Goal: Task Accomplishment & Management: Manage account settings

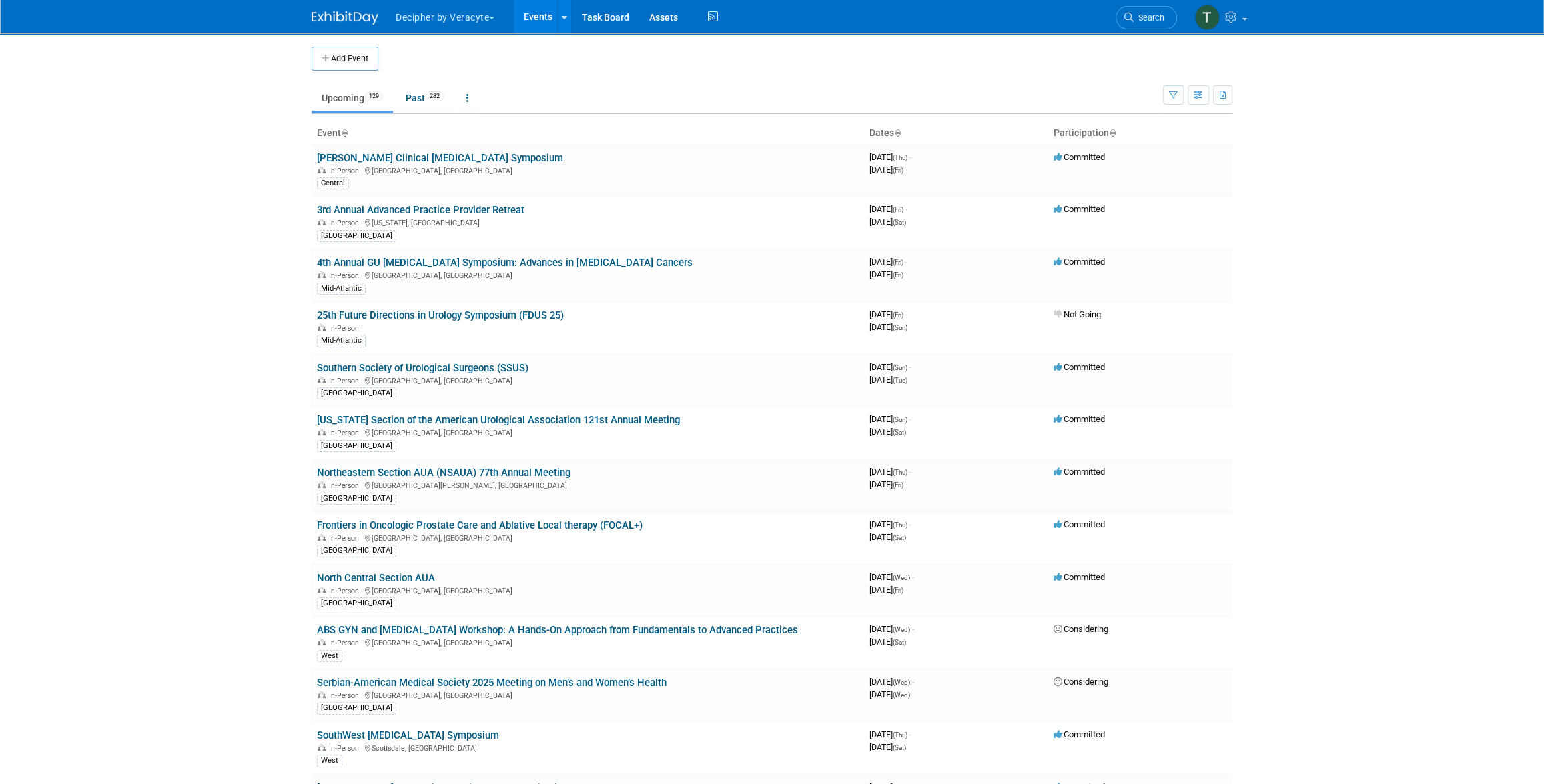
scroll to position [548, 0]
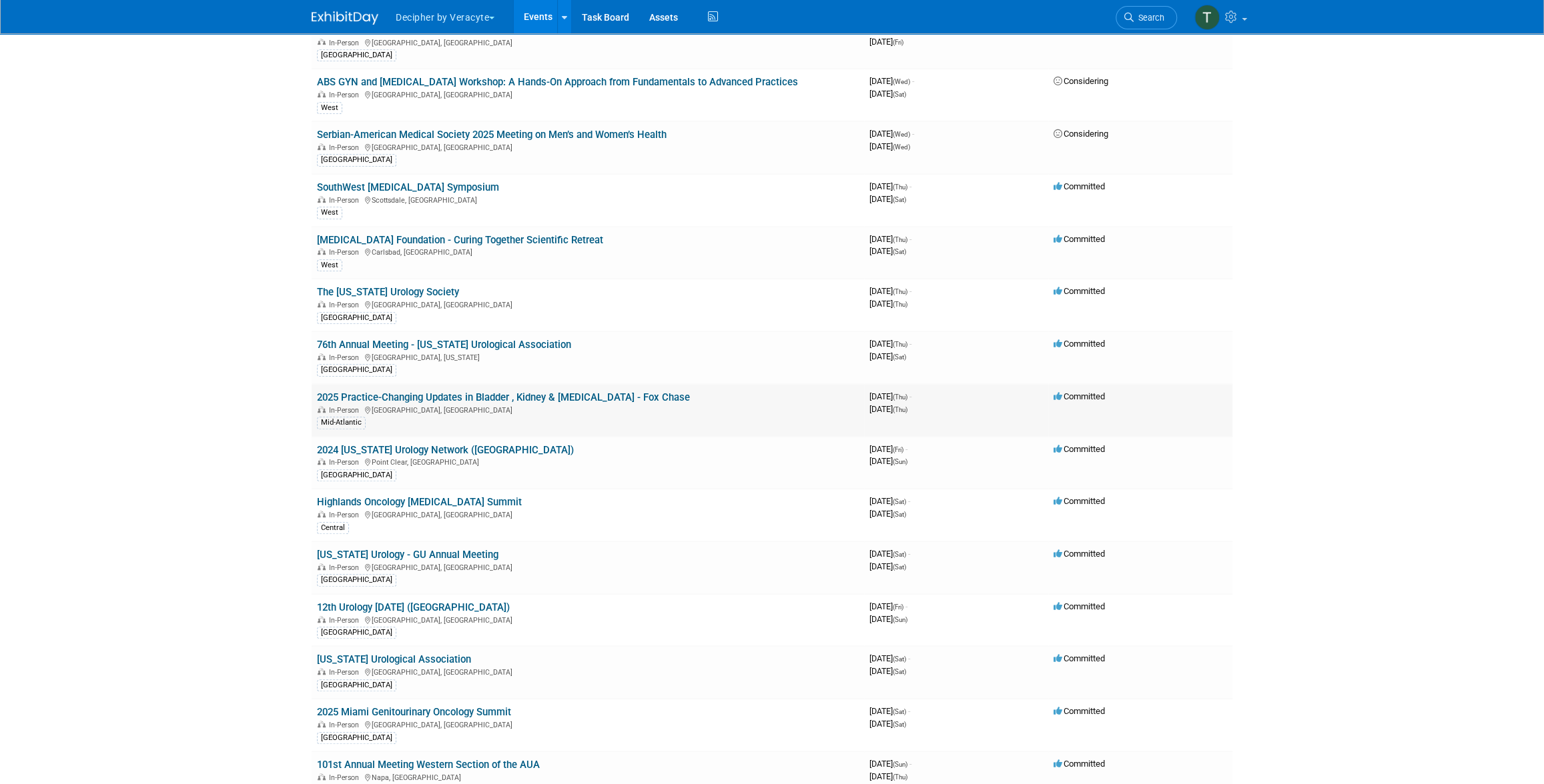
click at [682, 392] on link "2025 Practice-Changing Updates in Bladder , Kidney & [MEDICAL_DATA] - Fox Chase" at bounding box center [503, 397] width 373 height 12
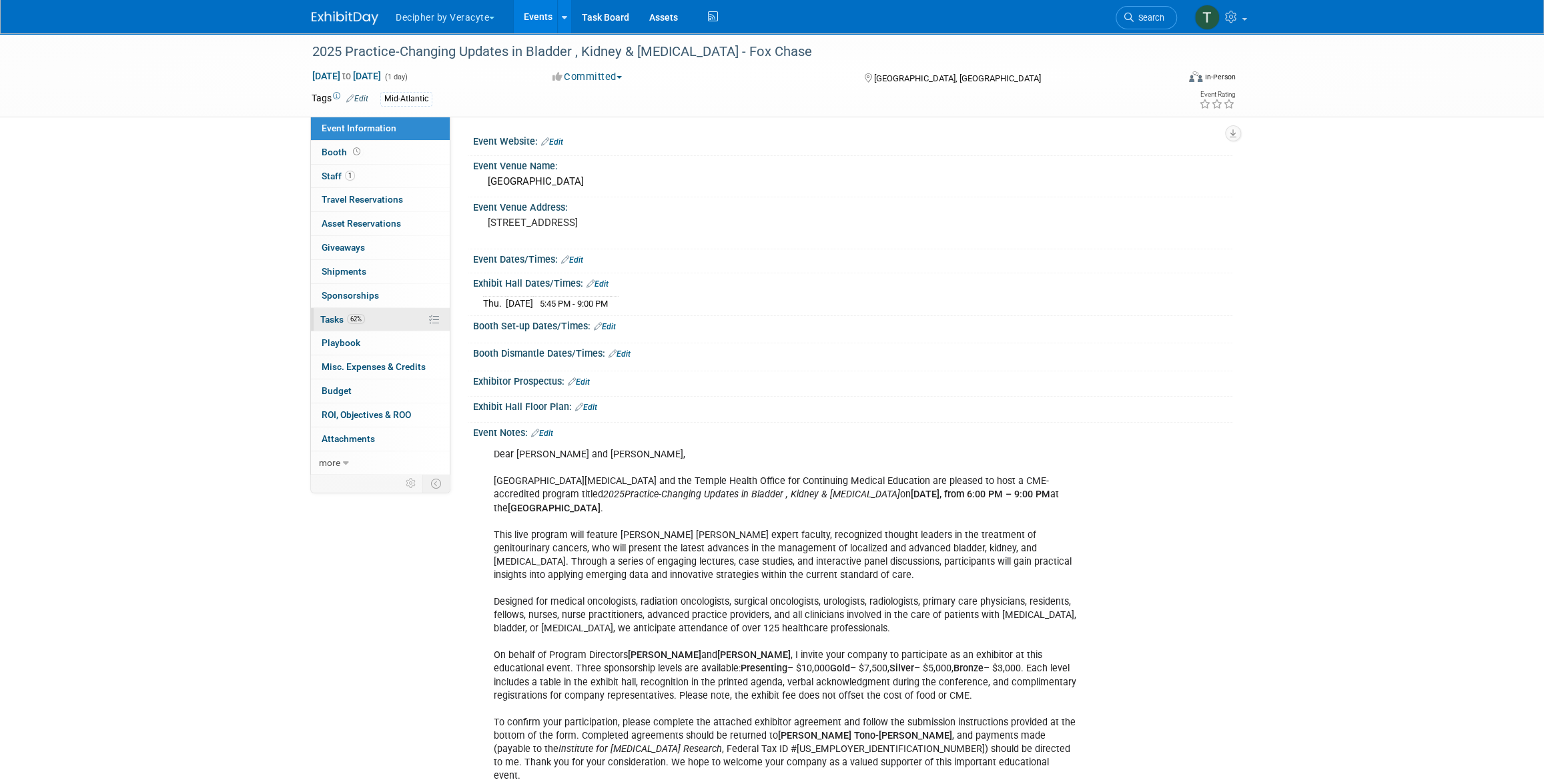
click at [405, 329] on link "62% Tasks 62%" at bounding box center [380, 320] width 139 height 23
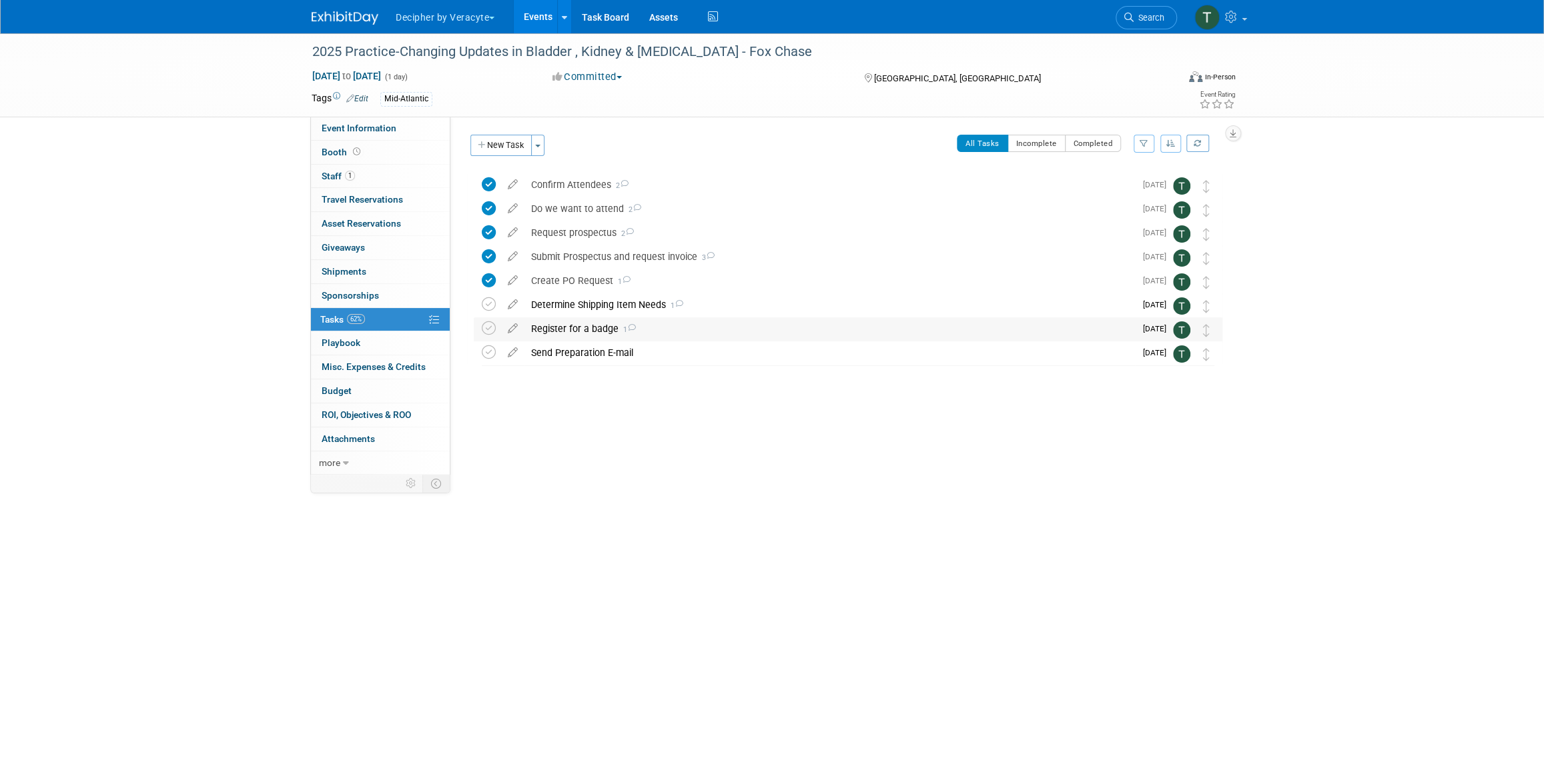
click at [573, 327] on div "Register for a badge 1" at bounding box center [829, 328] width 611 height 22
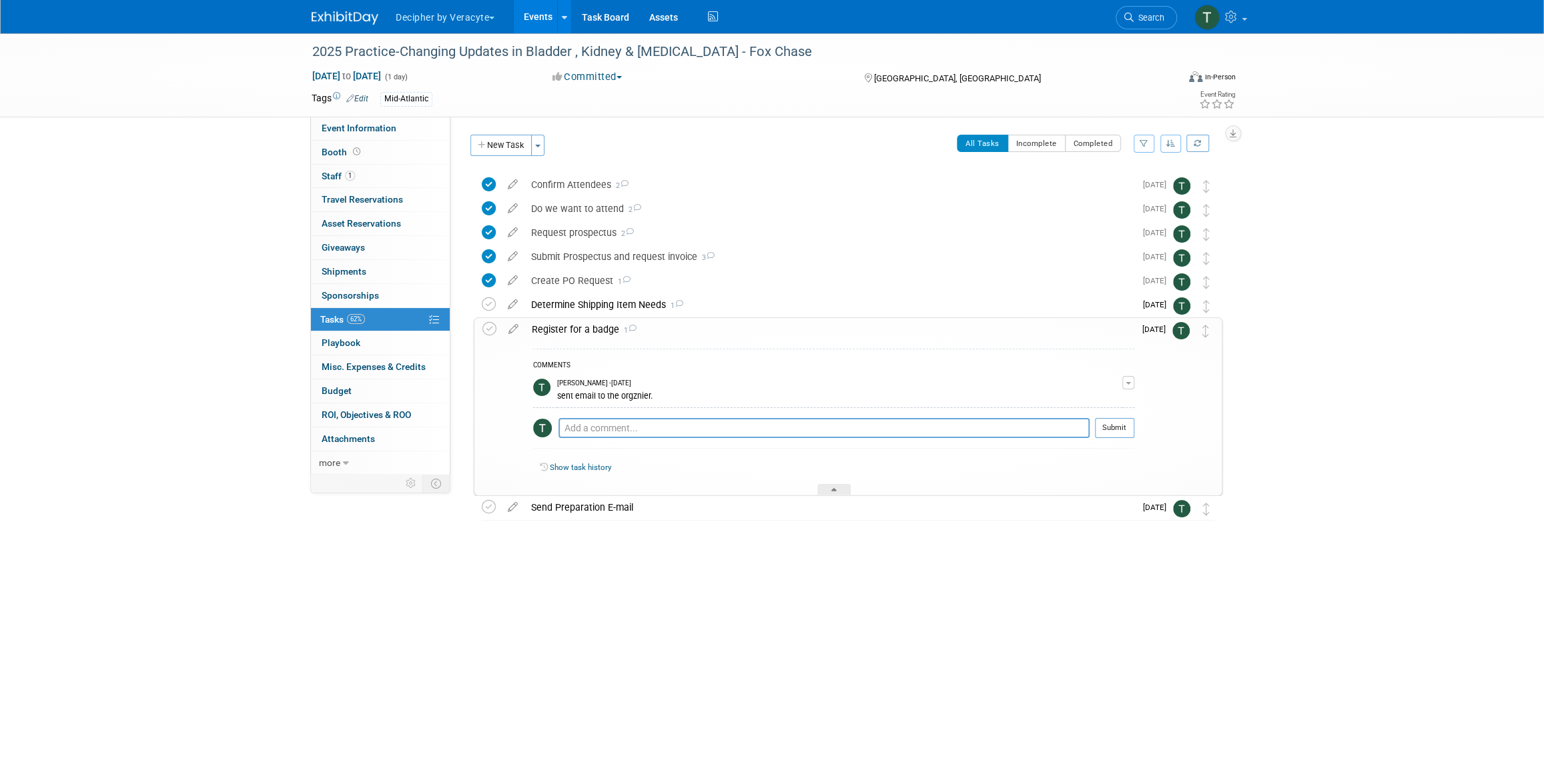
click at [617, 440] on div "Pro tip: Press Ctrl-Enter to submit comment." at bounding box center [824, 443] width 531 height 10
click at [616, 432] on textarea at bounding box center [824, 428] width 531 height 20
type textarea "sent email to the team."
click at [1107, 428] on button "Submit" at bounding box center [1114, 428] width 39 height 20
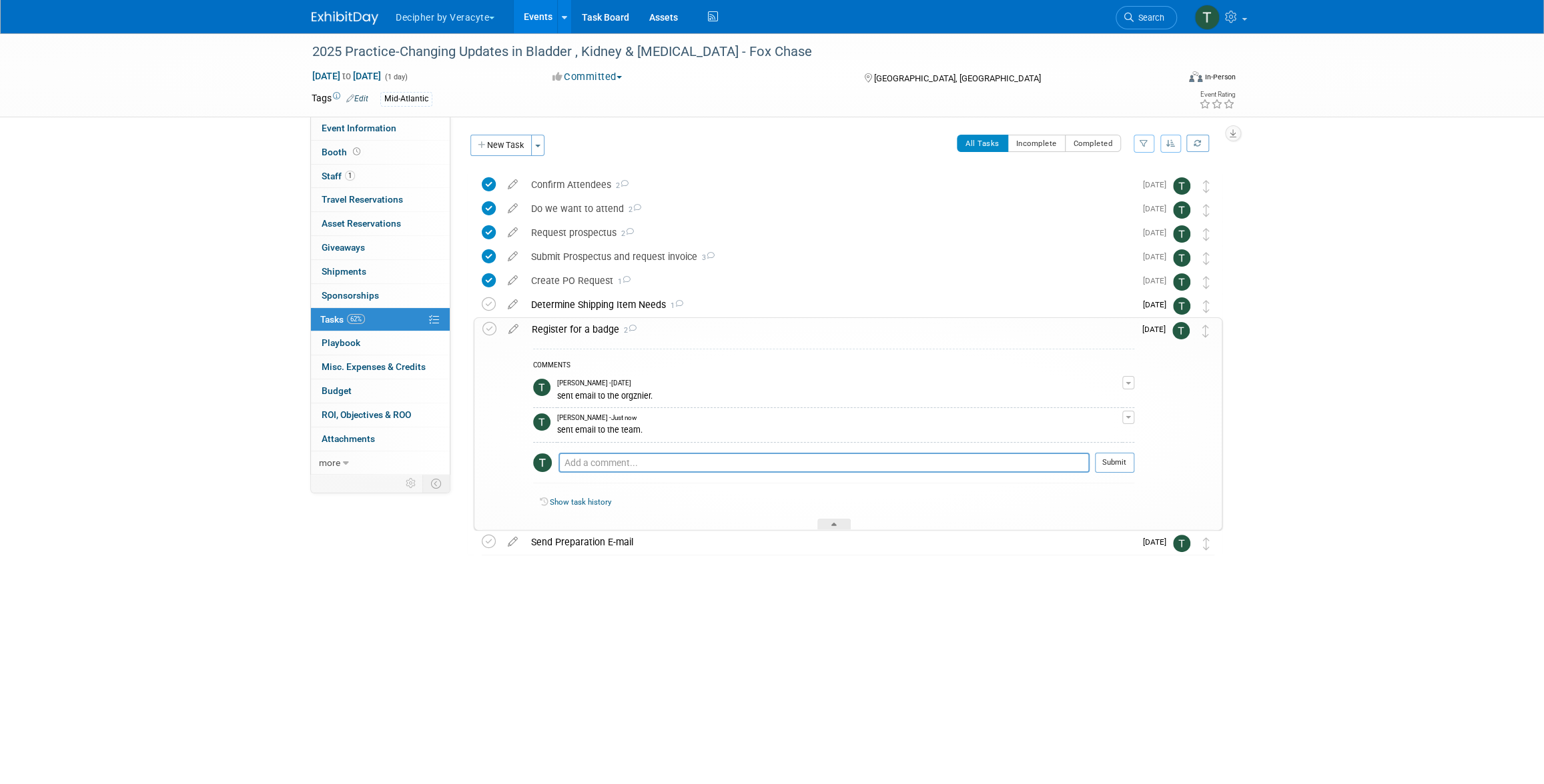
click at [559, 329] on div "Register for a badge 2" at bounding box center [829, 329] width 609 height 22
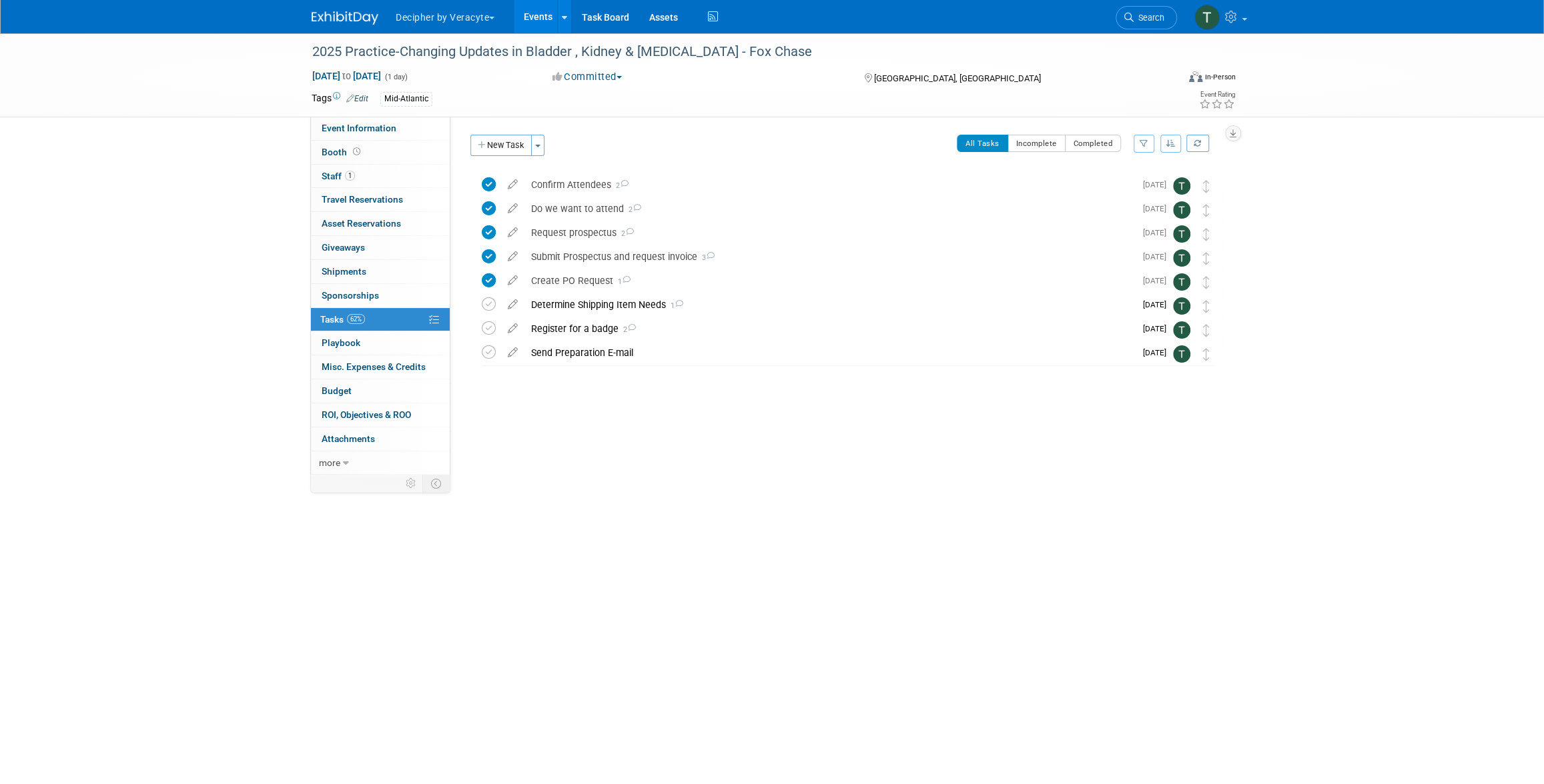
click at [550, 27] on link "Events" at bounding box center [538, 17] width 49 height 34
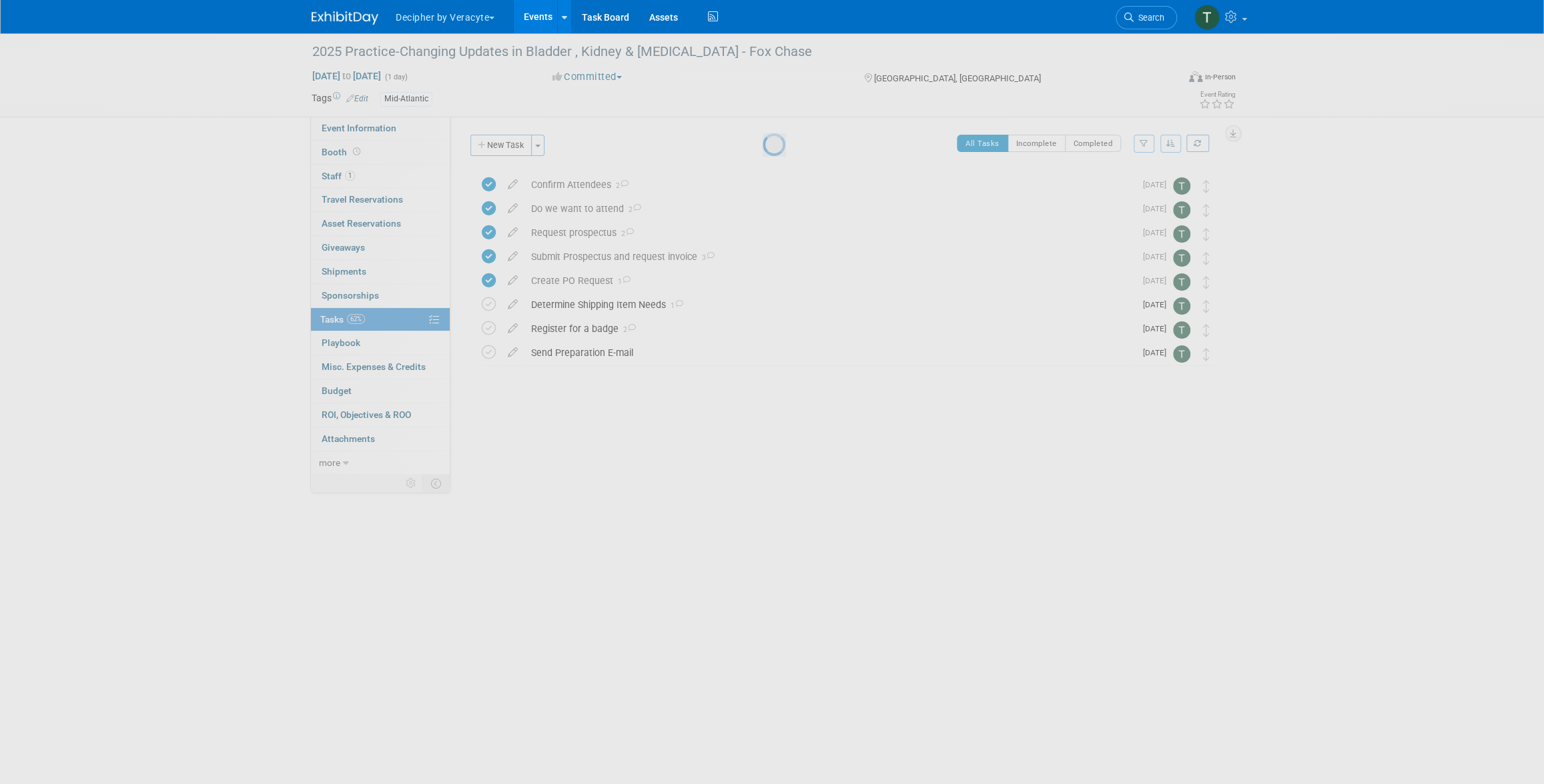
click at [548, 25] on link "Events" at bounding box center [538, 17] width 49 height 34
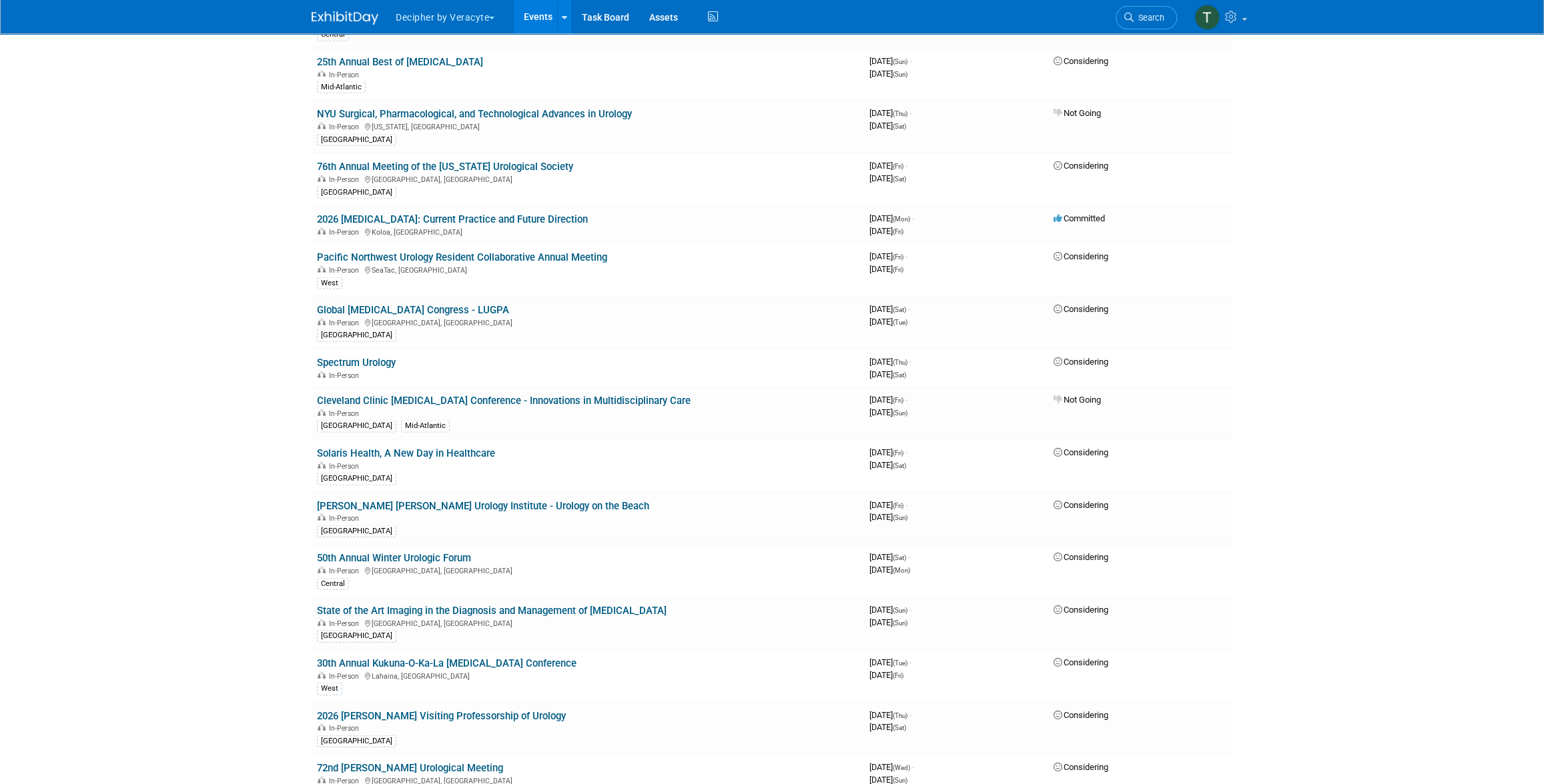
scroll to position [2513, 0]
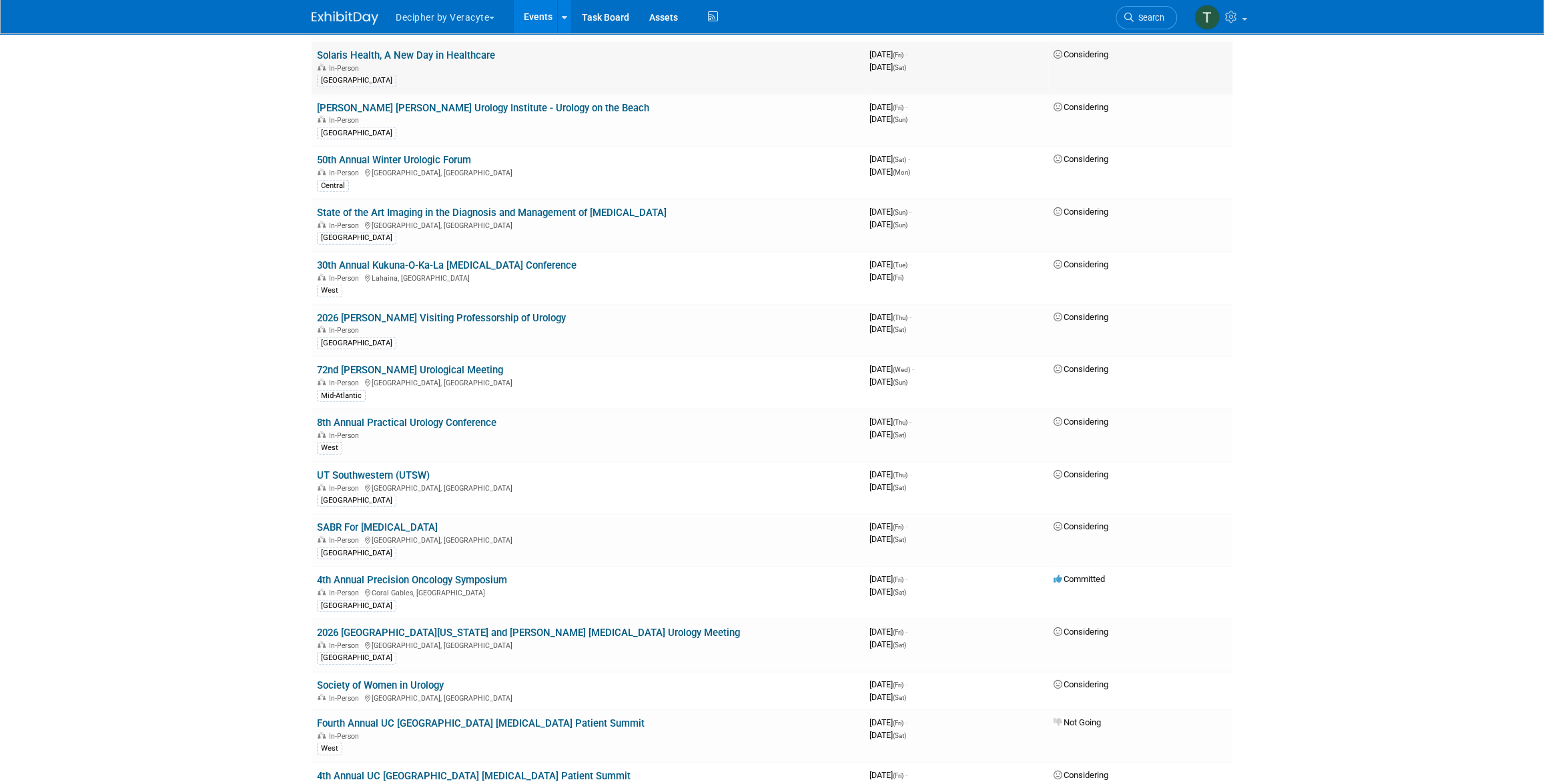
click at [439, 50] on link "Solaris Health, A New Day in Healthcare" at bounding box center [406, 55] width 178 height 12
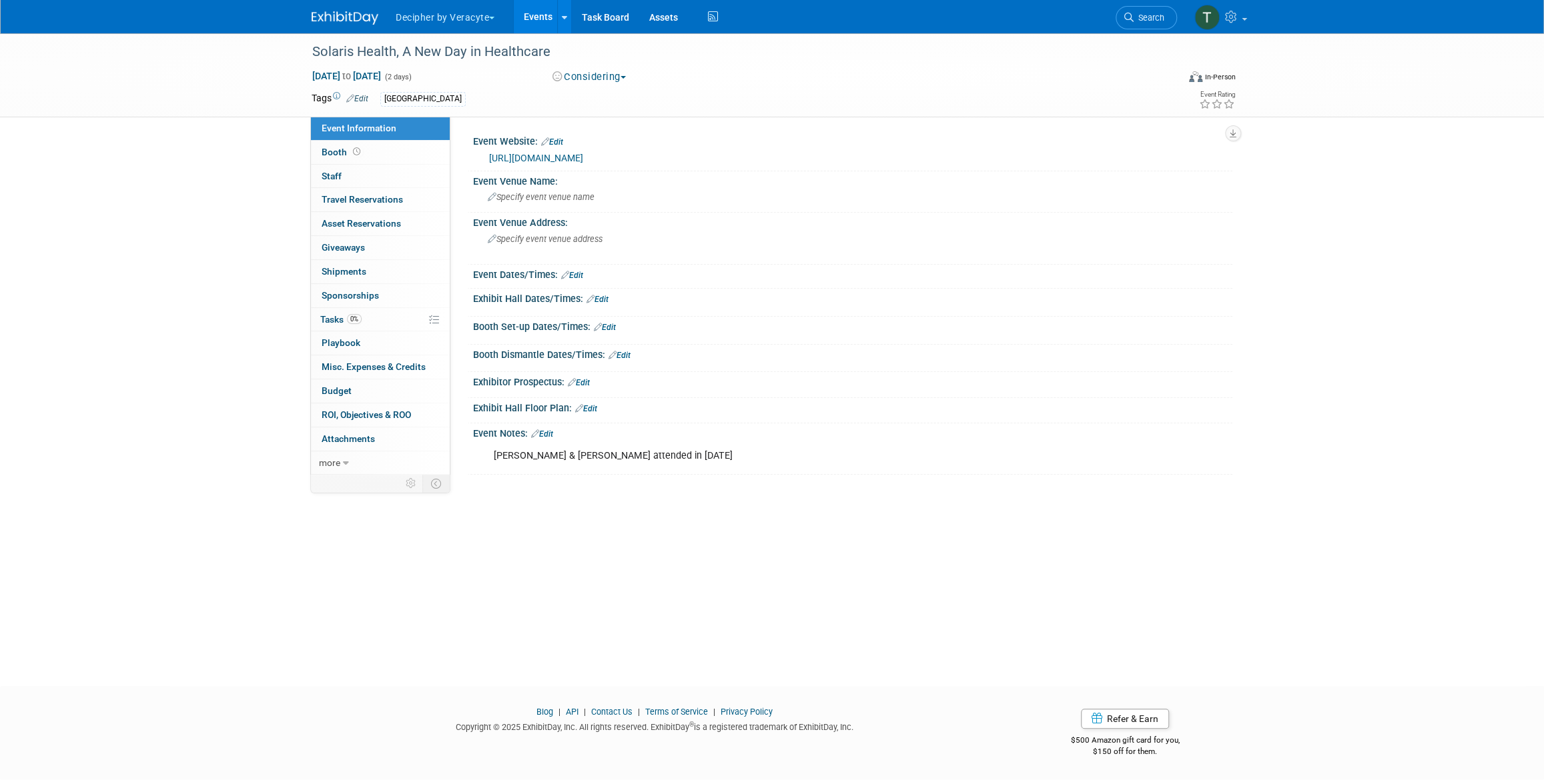
click at [412, 73] on span "(2 days)" at bounding box center [397, 77] width 28 height 9
click at [381, 77] on span "Jan 16, 2026 to Jan 17, 2026" at bounding box center [346, 75] width 70 height 12
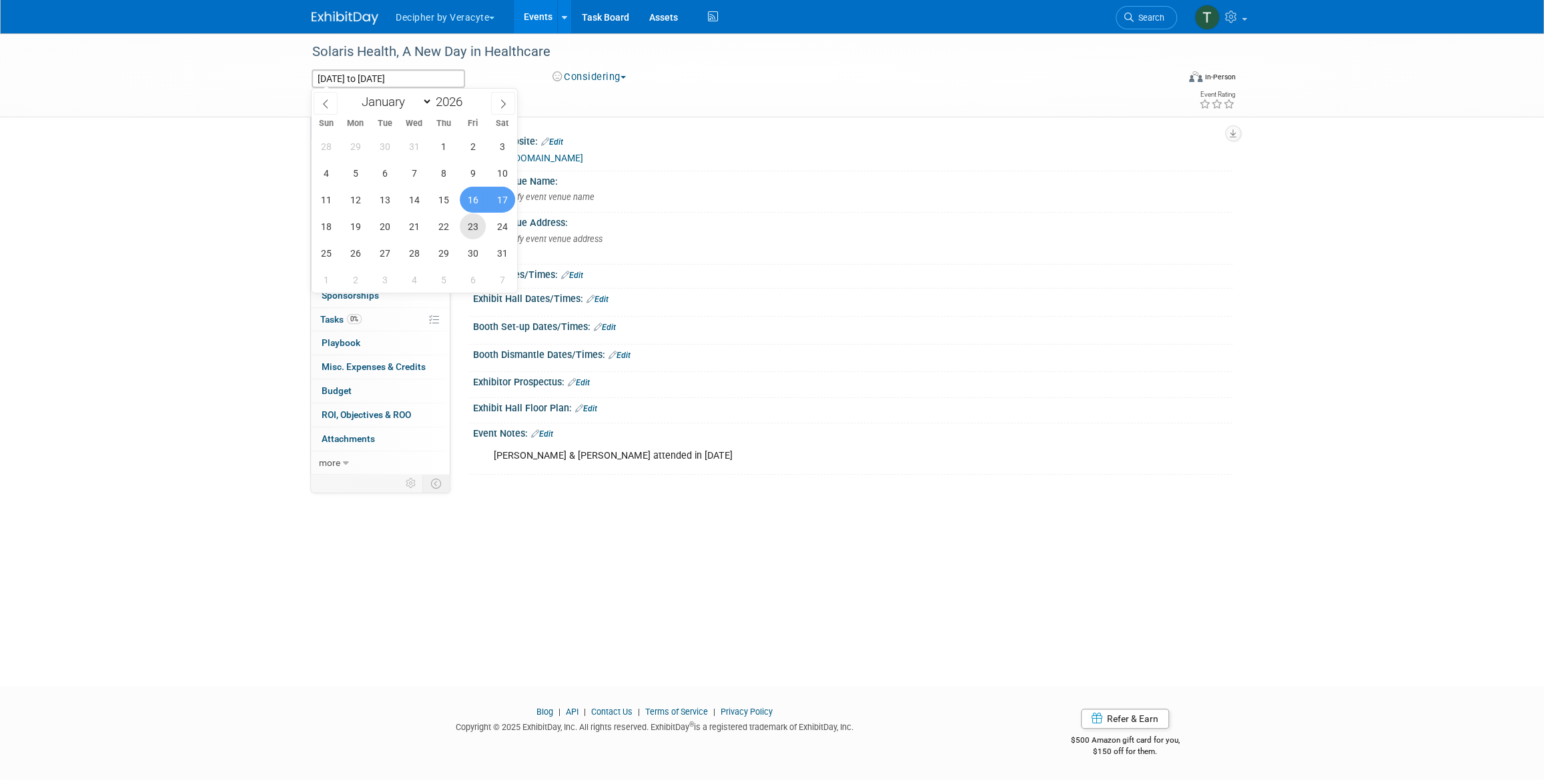
click at [472, 227] on span "23" at bounding box center [473, 226] width 26 height 26
type input "Jan 23, 2026"
click at [505, 227] on span "24" at bounding box center [502, 226] width 26 height 26
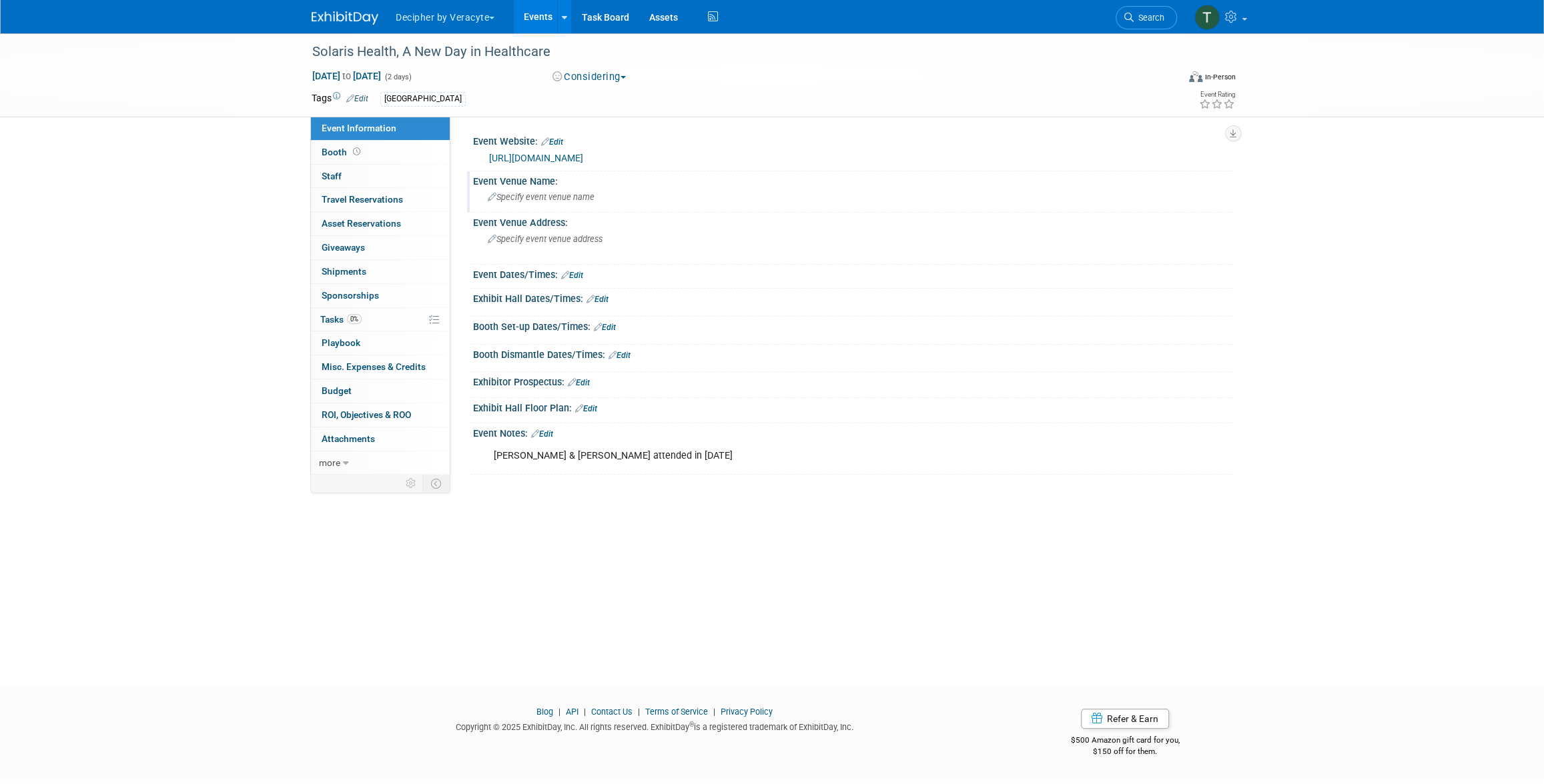
click at [571, 188] on div "Specify event venue name" at bounding box center [853, 197] width 740 height 21
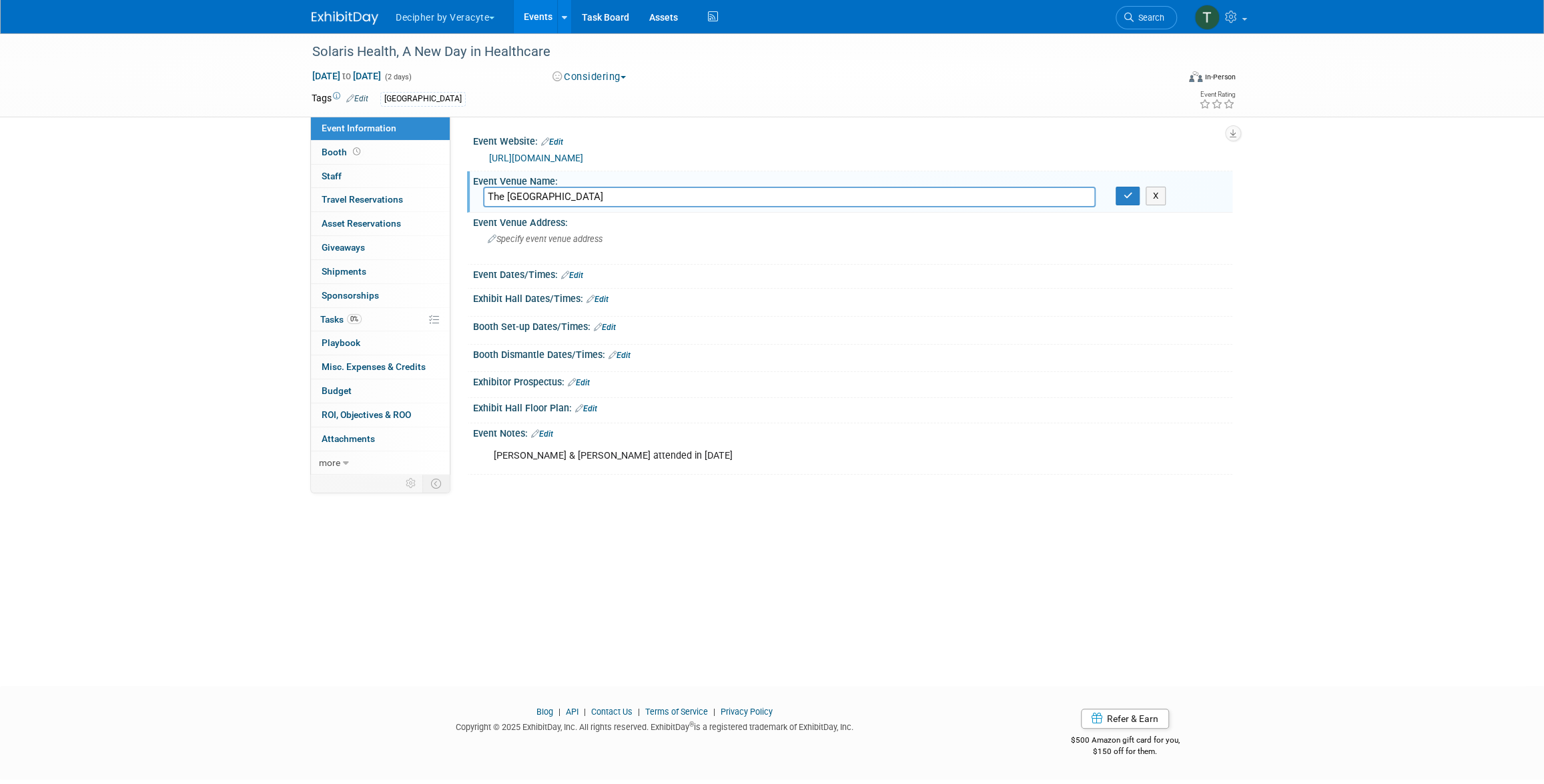
type input "The Diplomat Beach Resort"
click at [1131, 205] on div "X" at bounding box center [1168, 195] width 107 height 18
click at [1128, 195] on icon "button" at bounding box center [1127, 195] width 10 height 9
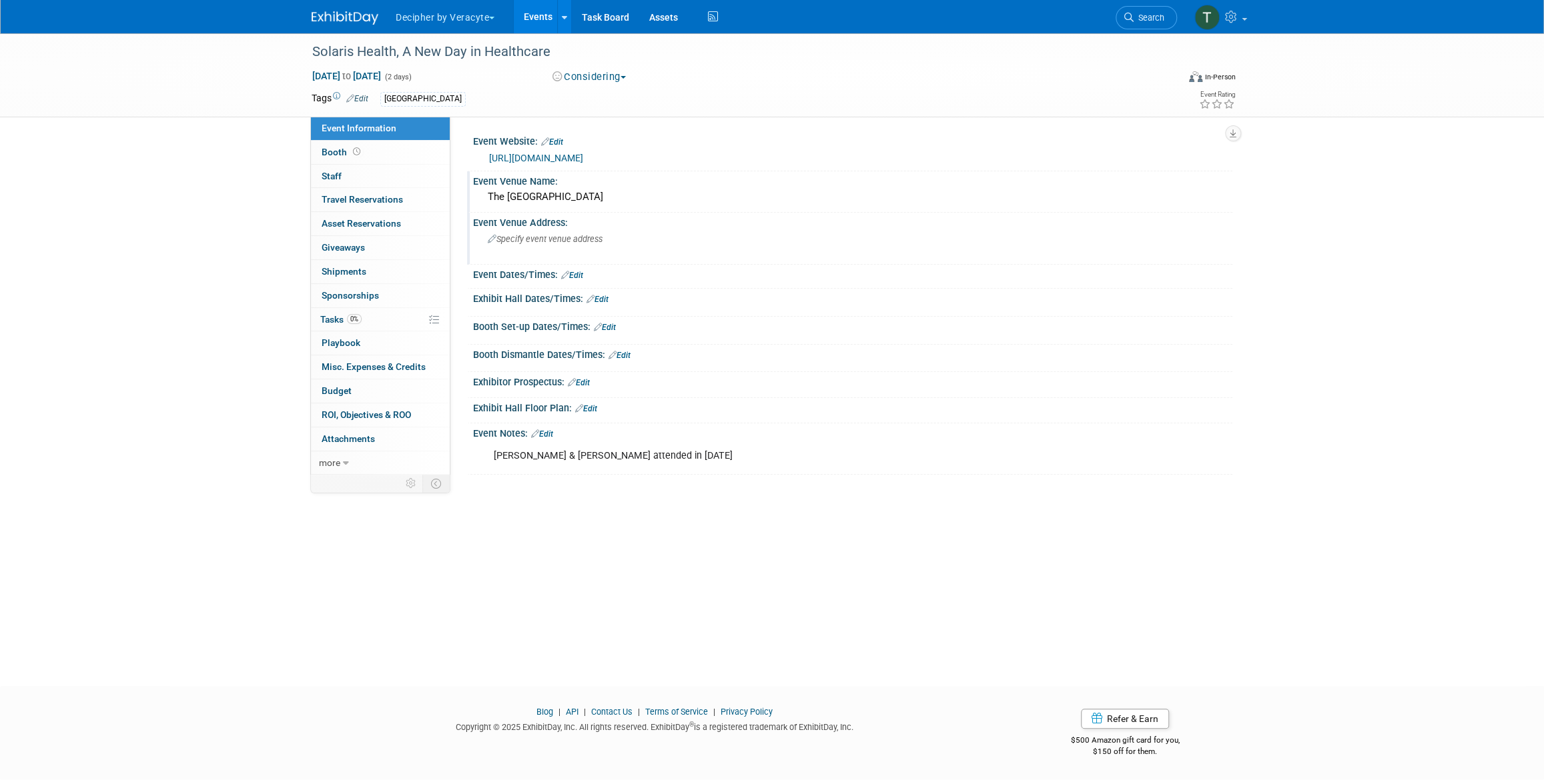
click at [624, 246] on div "Specify event venue address" at bounding box center [631, 244] width 296 height 30
type textarea "3555 South Ocean Drive Hollywood, FL 33019"
click at [751, 233] on button "button" at bounding box center [759, 238] width 24 height 18
click at [614, 324] on link "Edit" at bounding box center [604, 328] width 22 height 10
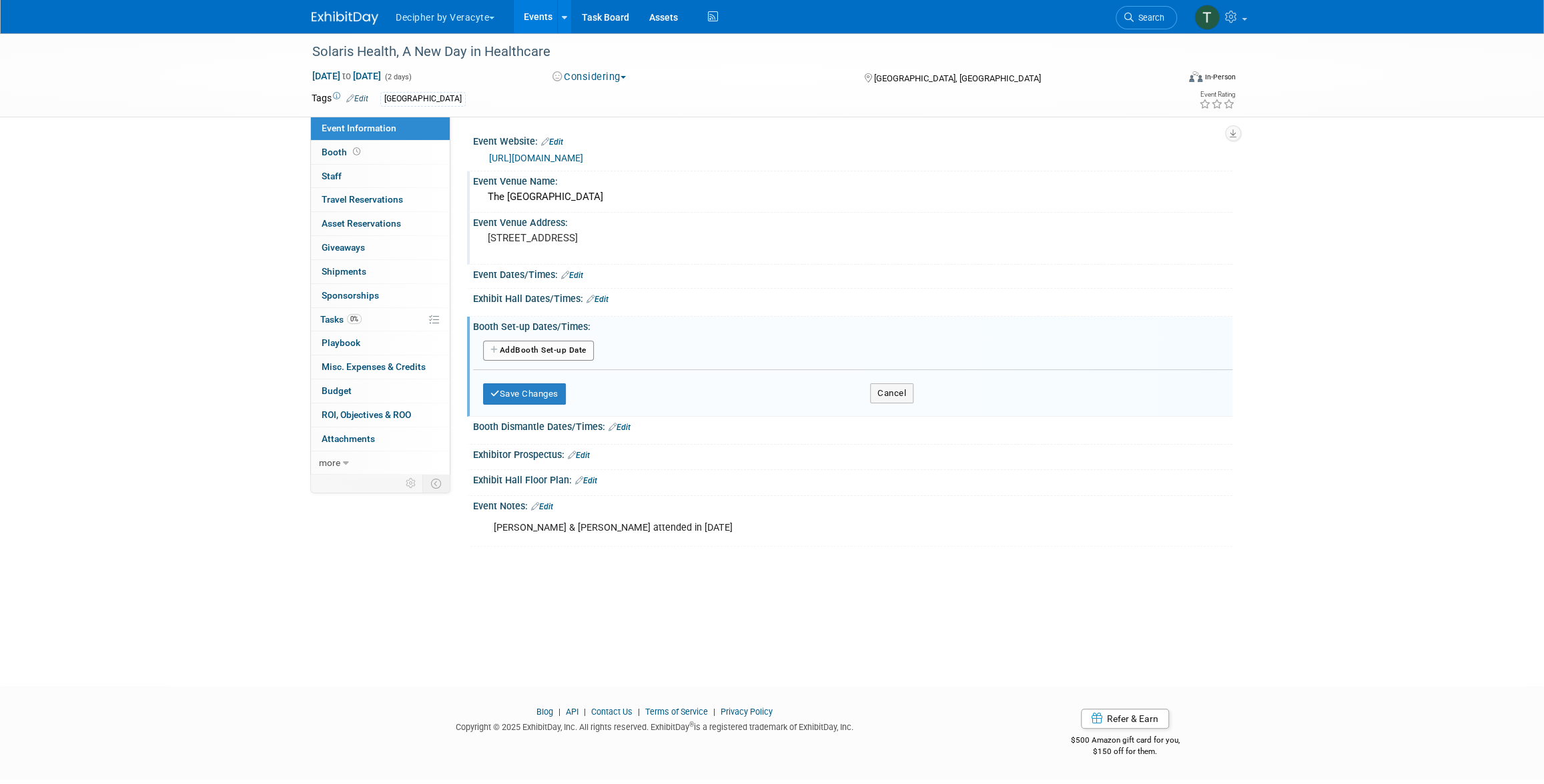
click at [558, 354] on button "Add Another Booth Set-up Date" at bounding box center [538, 350] width 111 height 20
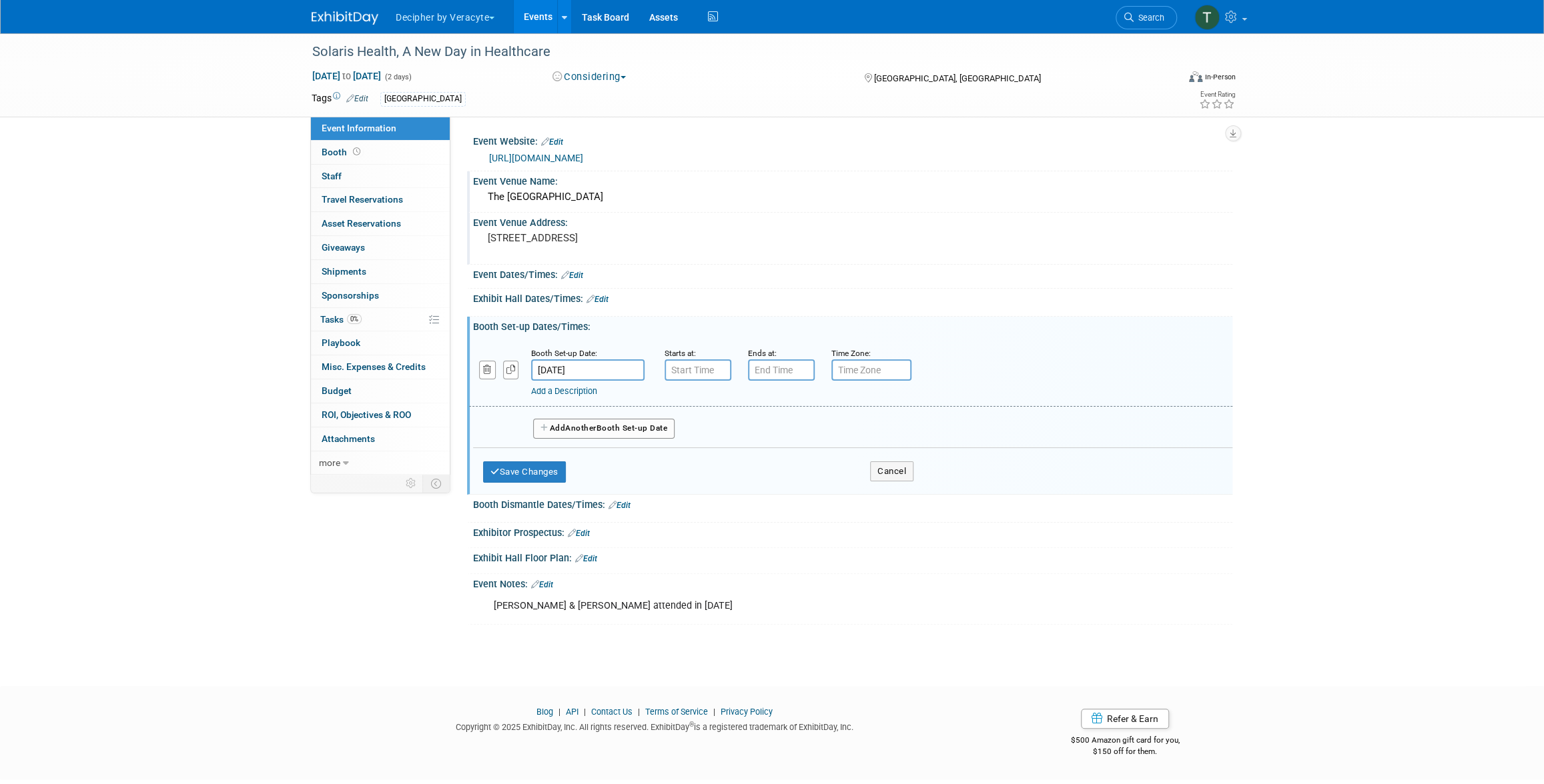
click at [703, 381] on div "Add a Description Description:" at bounding box center [816, 388] width 570 height 17
click at [703, 375] on input "7:00 AM" at bounding box center [697, 370] width 67 height 22
click at [699, 436] on span "07" at bounding box center [696, 432] width 26 height 24
click at [682, 444] on td "04" at bounding box center [689, 439] width 42 height 36
click at [752, 440] on span "00" at bounding box center [759, 432] width 26 height 24
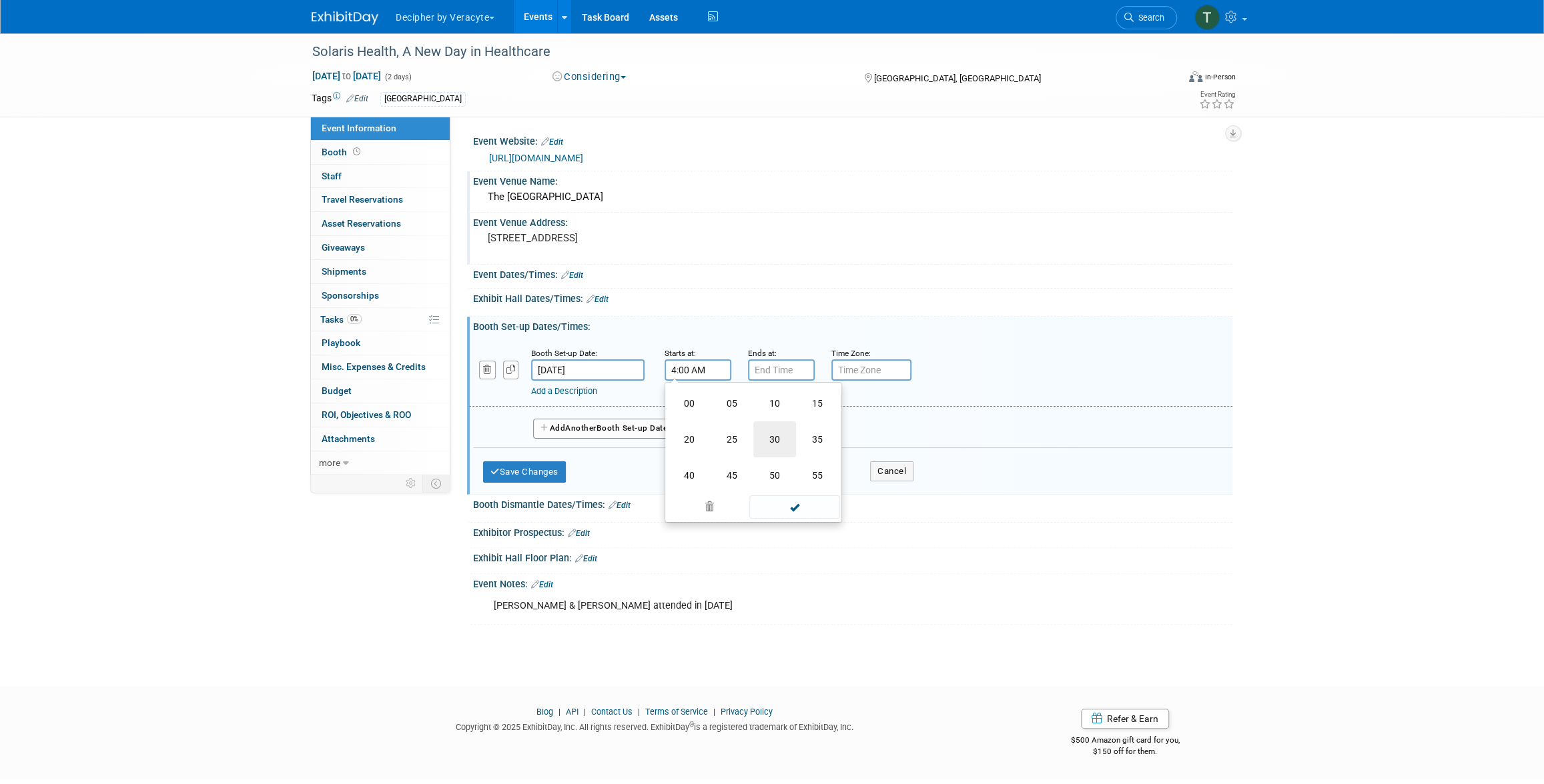
click at [770, 437] on td "30" at bounding box center [774, 439] width 42 height 36
type input "4:30 AM"
click at [771, 378] on input "7:00 PM" at bounding box center [780, 370] width 67 height 22
click at [783, 458] on span at bounding box center [779, 460] width 23 height 23
type input "6:00 PM"
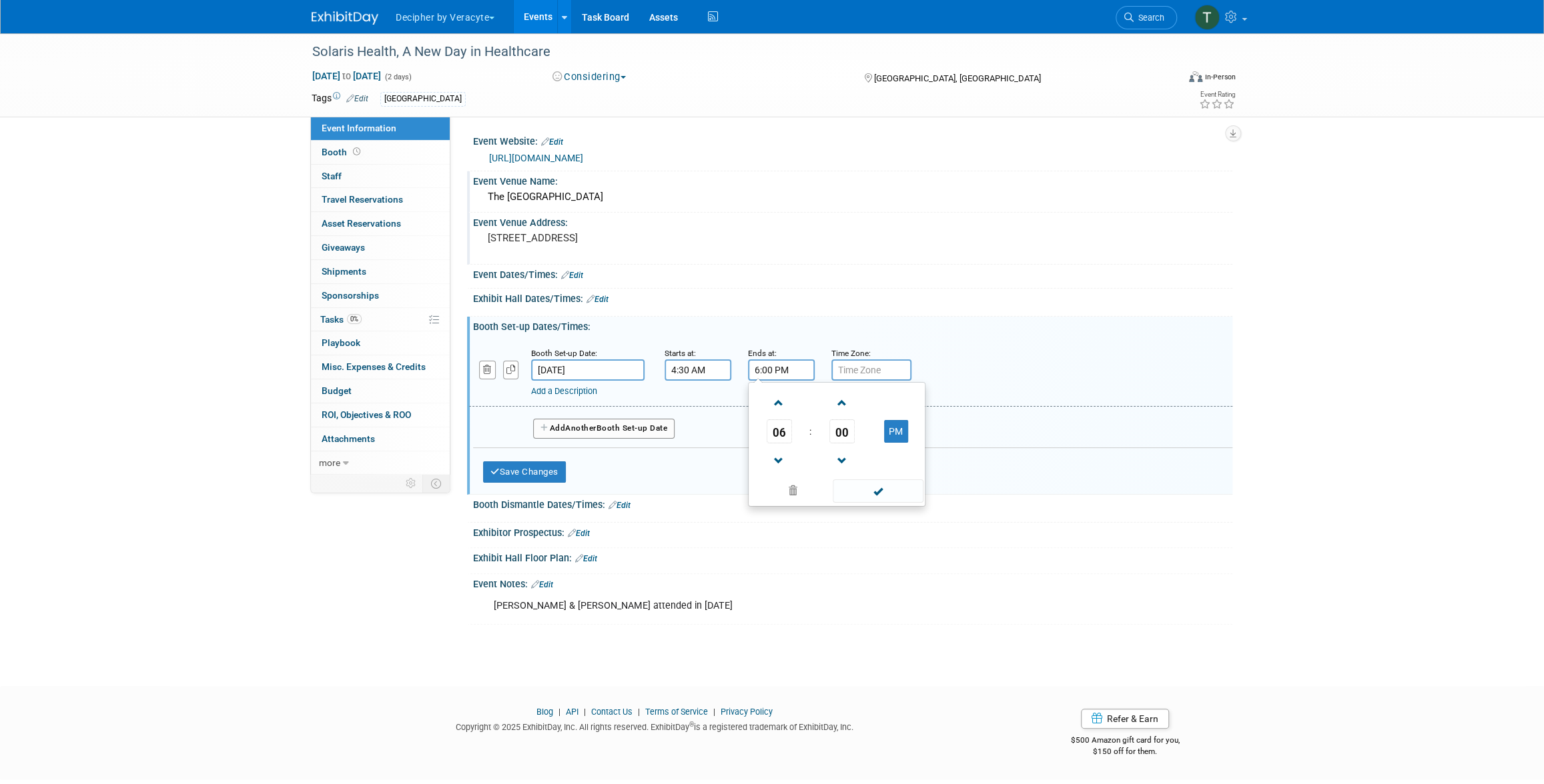
click at [695, 369] on input "4:30 AM" at bounding box center [697, 370] width 67 height 22
click at [816, 430] on button "AM" at bounding box center [812, 432] width 24 height 22
type input "4:30 PM"
click at [541, 464] on button "Save Changes" at bounding box center [524, 472] width 83 height 22
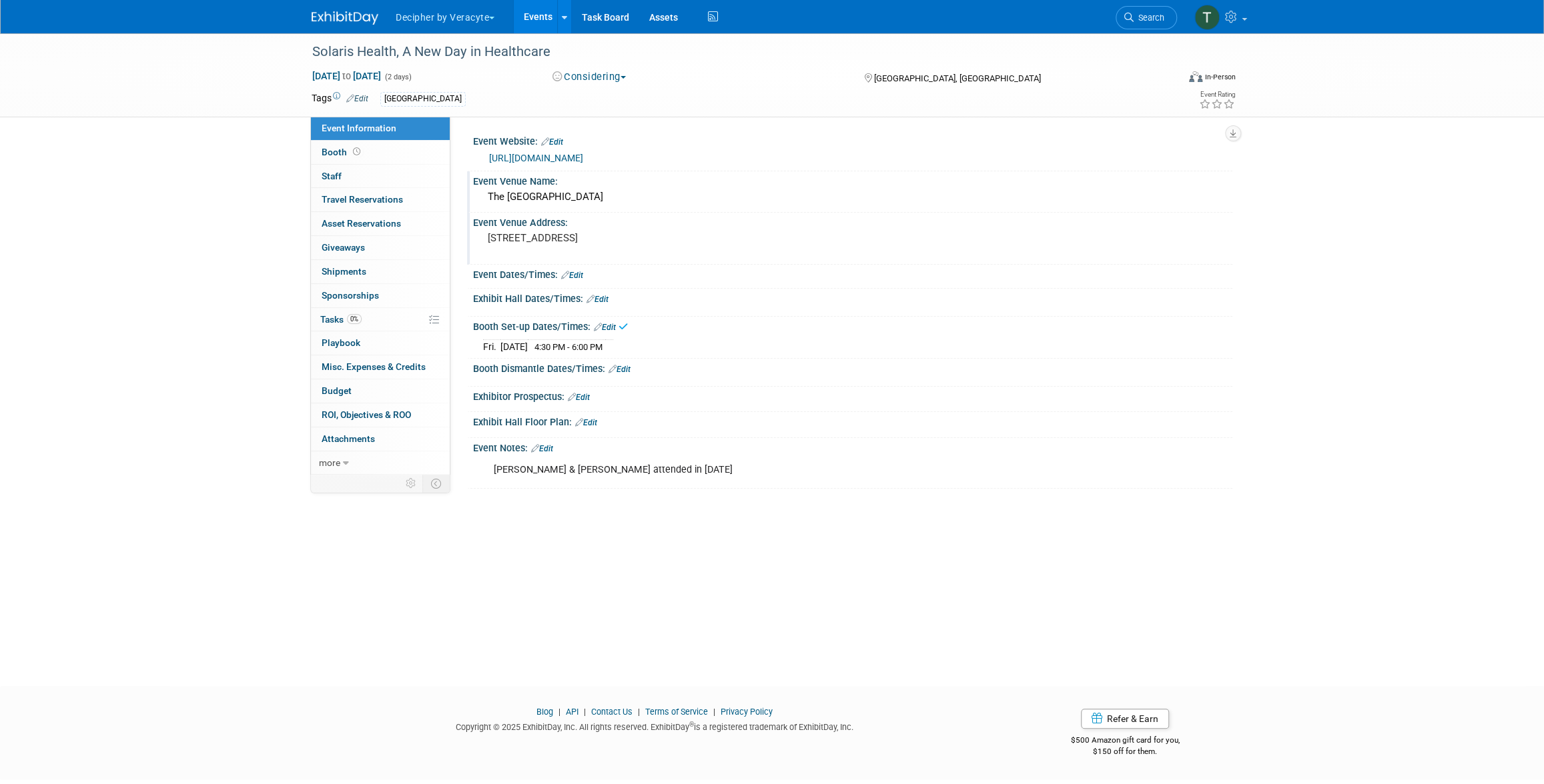
click at [621, 368] on link "Edit" at bounding box center [619, 369] width 22 height 10
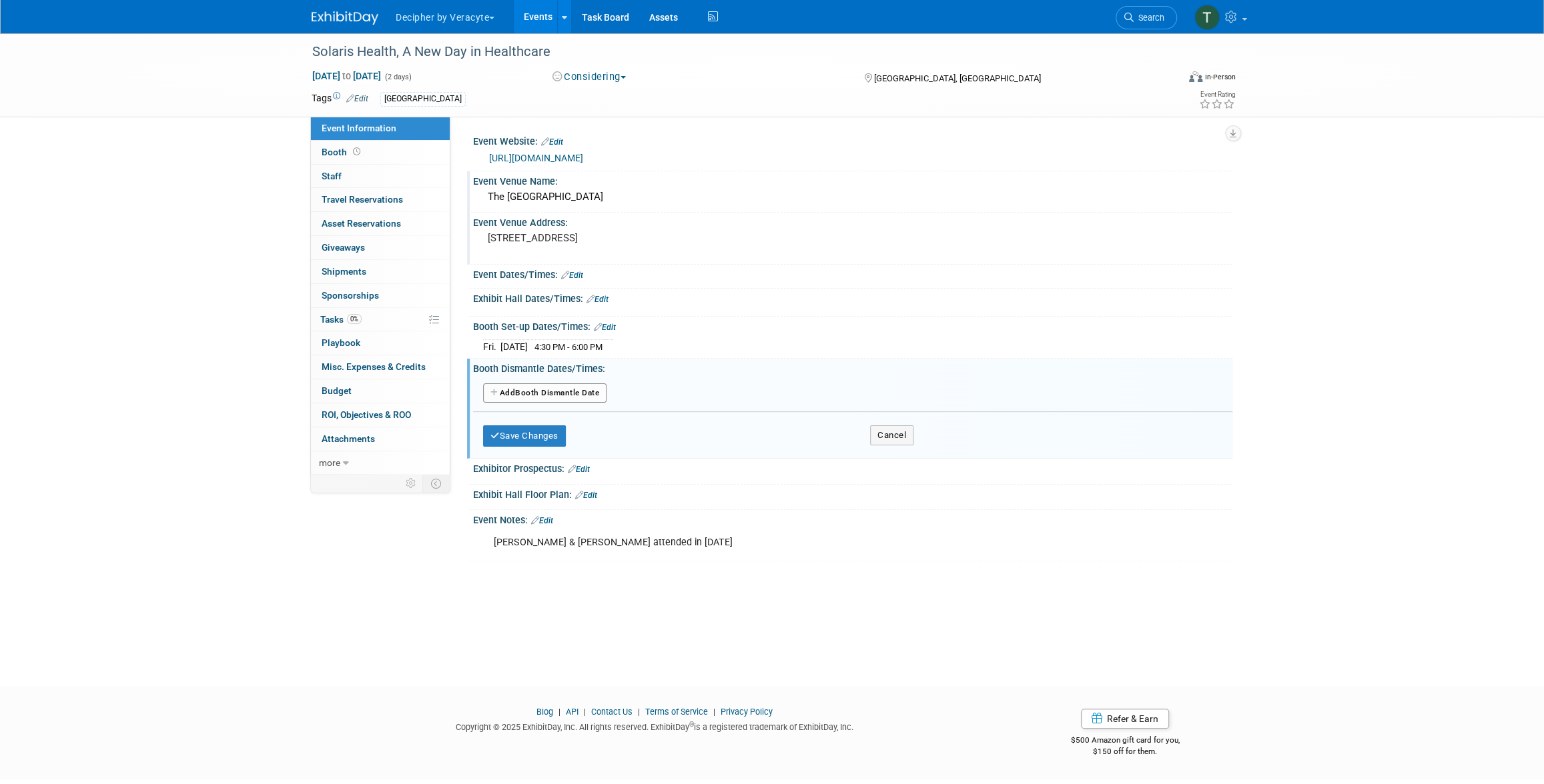
click at [584, 393] on button "Add Another Booth Dismantle Date" at bounding box center [545, 393] width 123 height 20
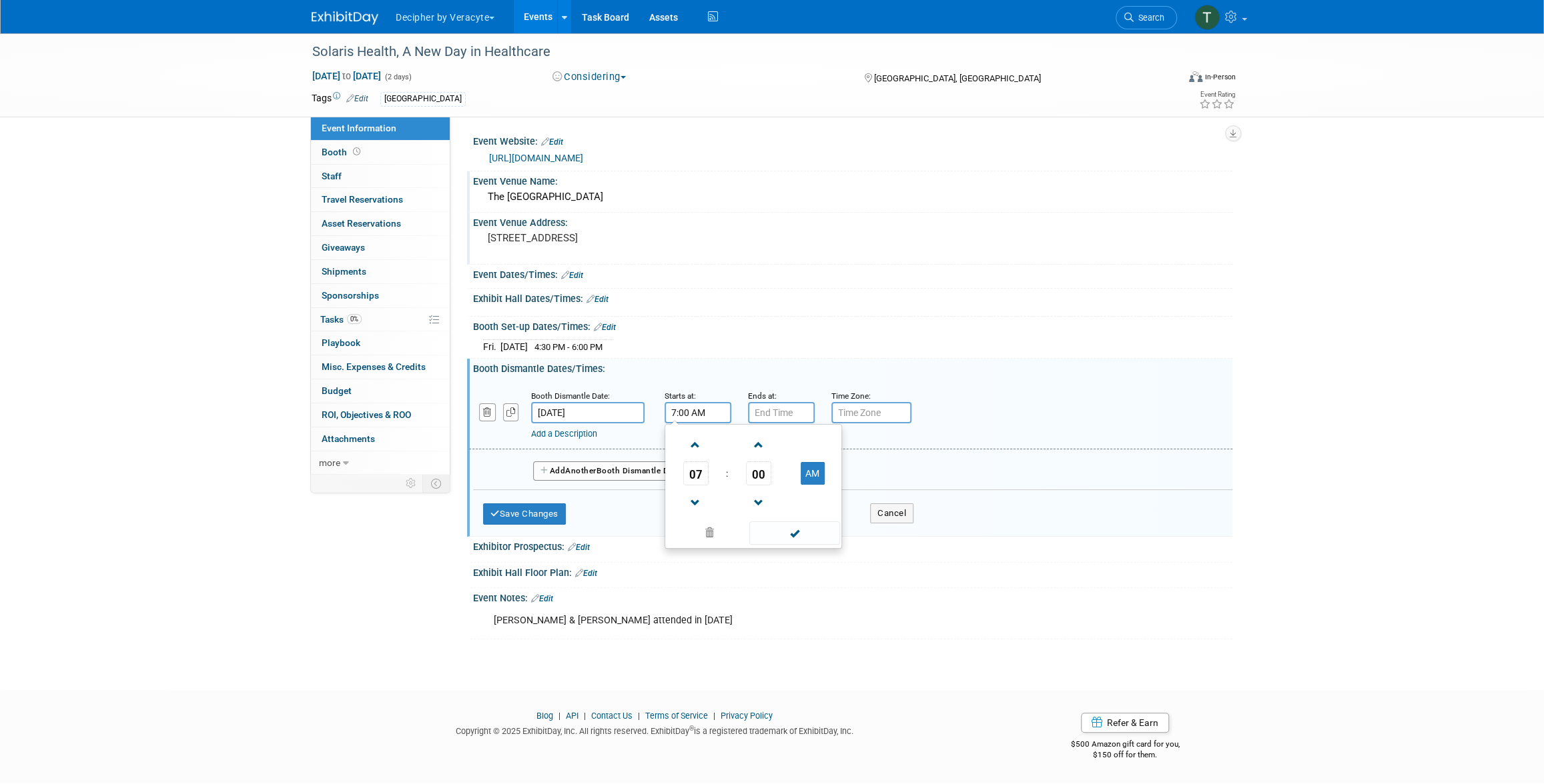
click at [705, 416] on input "7:00 AM" at bounding box center [697, 412] width 67 height 22
click at [697, 456] on link at bounding box center [696, 444] width 26 height 34
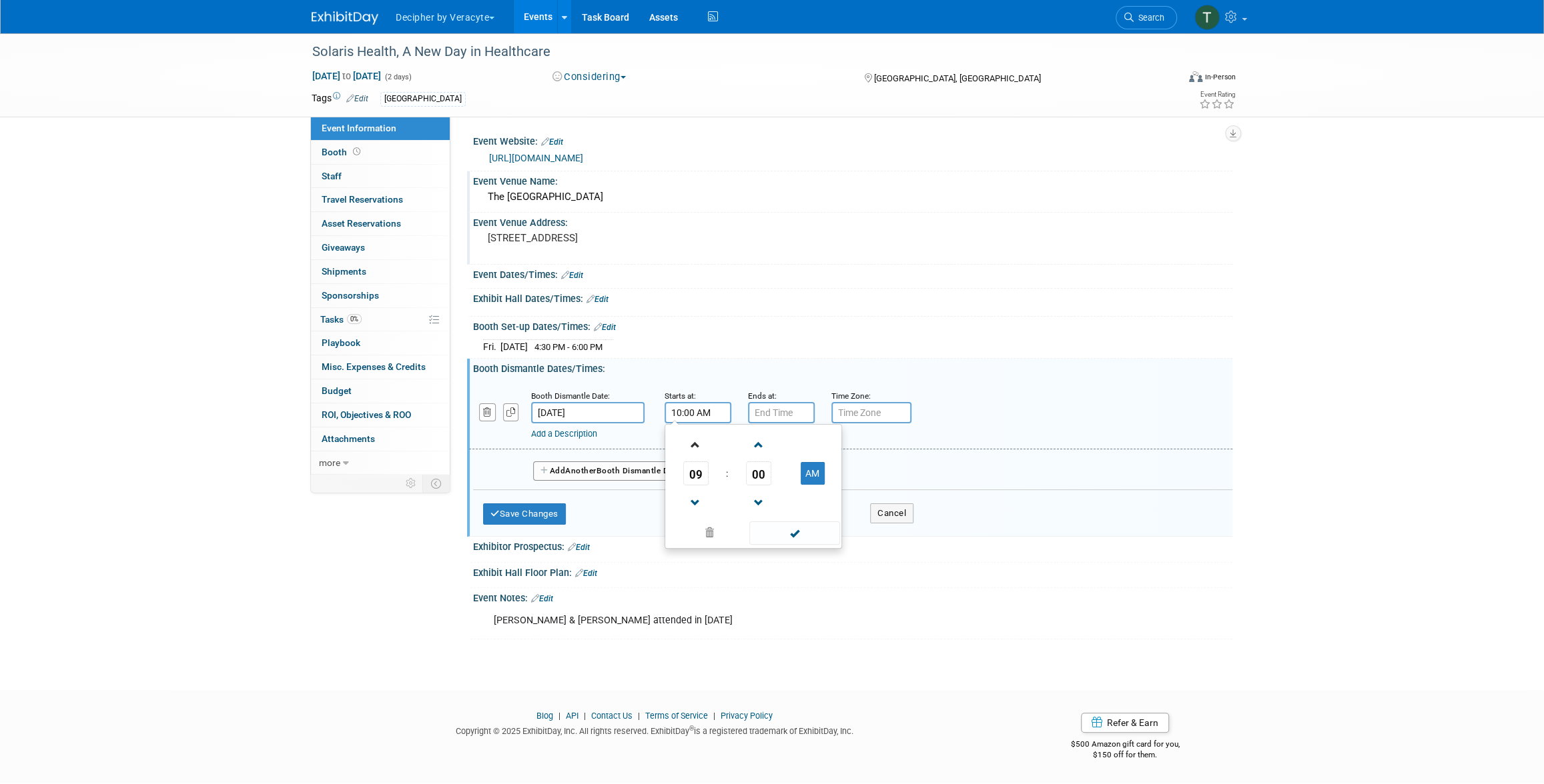
type input "11:00 AM"
click at [566, 504] on button "Save Changes" at bounding box center [524, 514] width 83 height 22
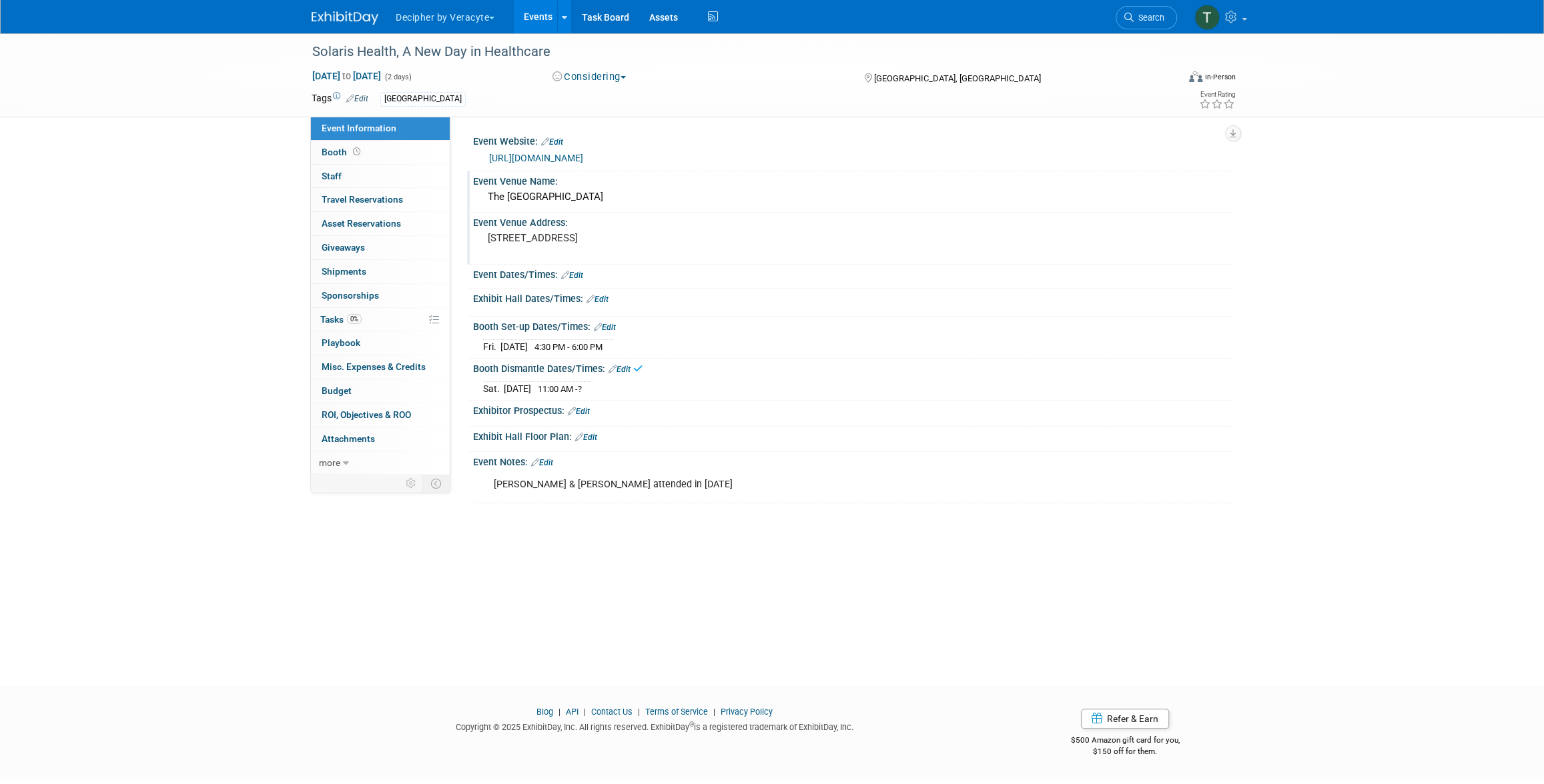
click at [600, 297] on link "Edit" at bounding box center [597, 300] width 22 height 10
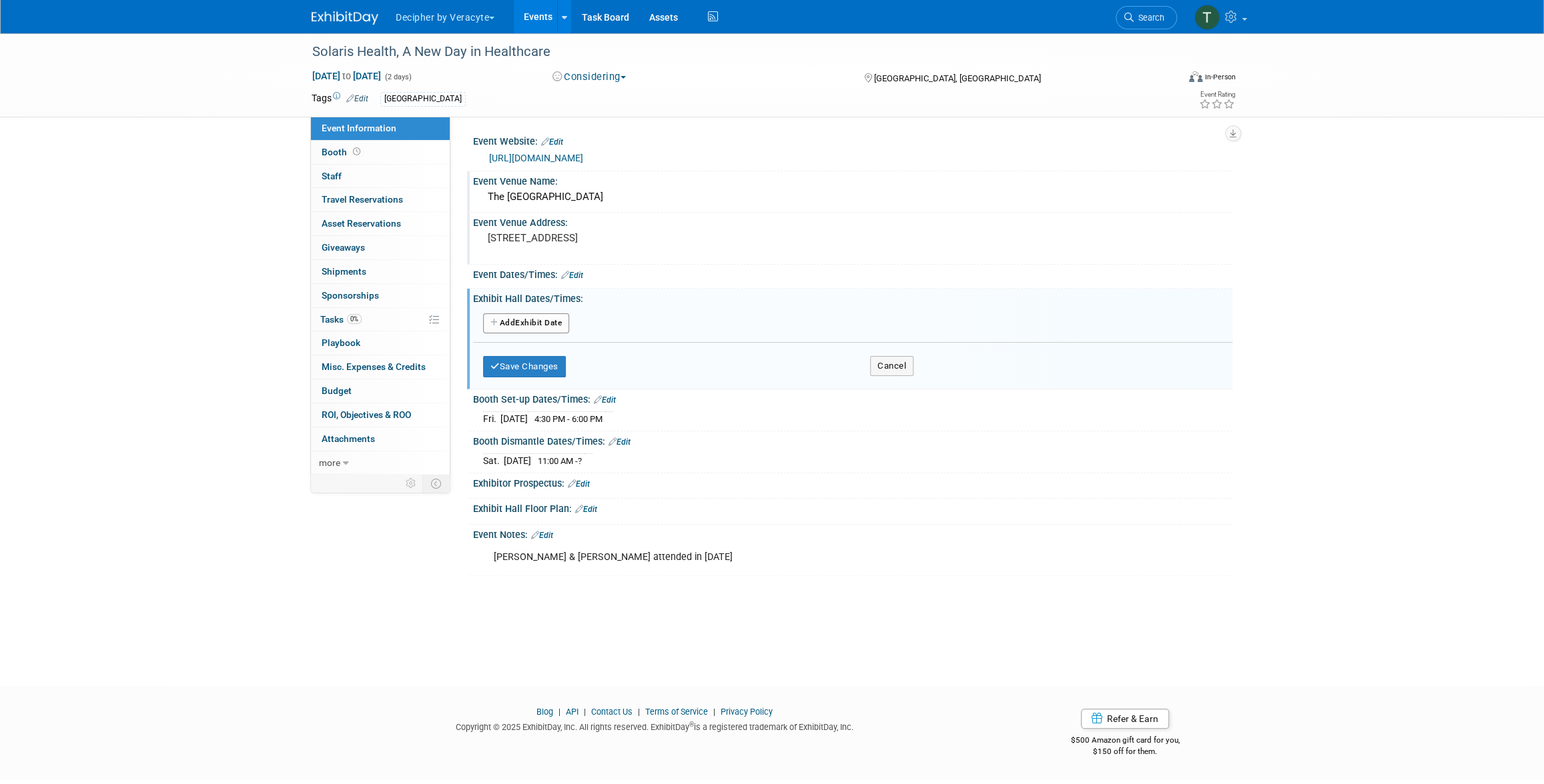
click at [534, 321] on button "Add Another Exhibit Date" at bounding box center [526, 323] width 86 height 20
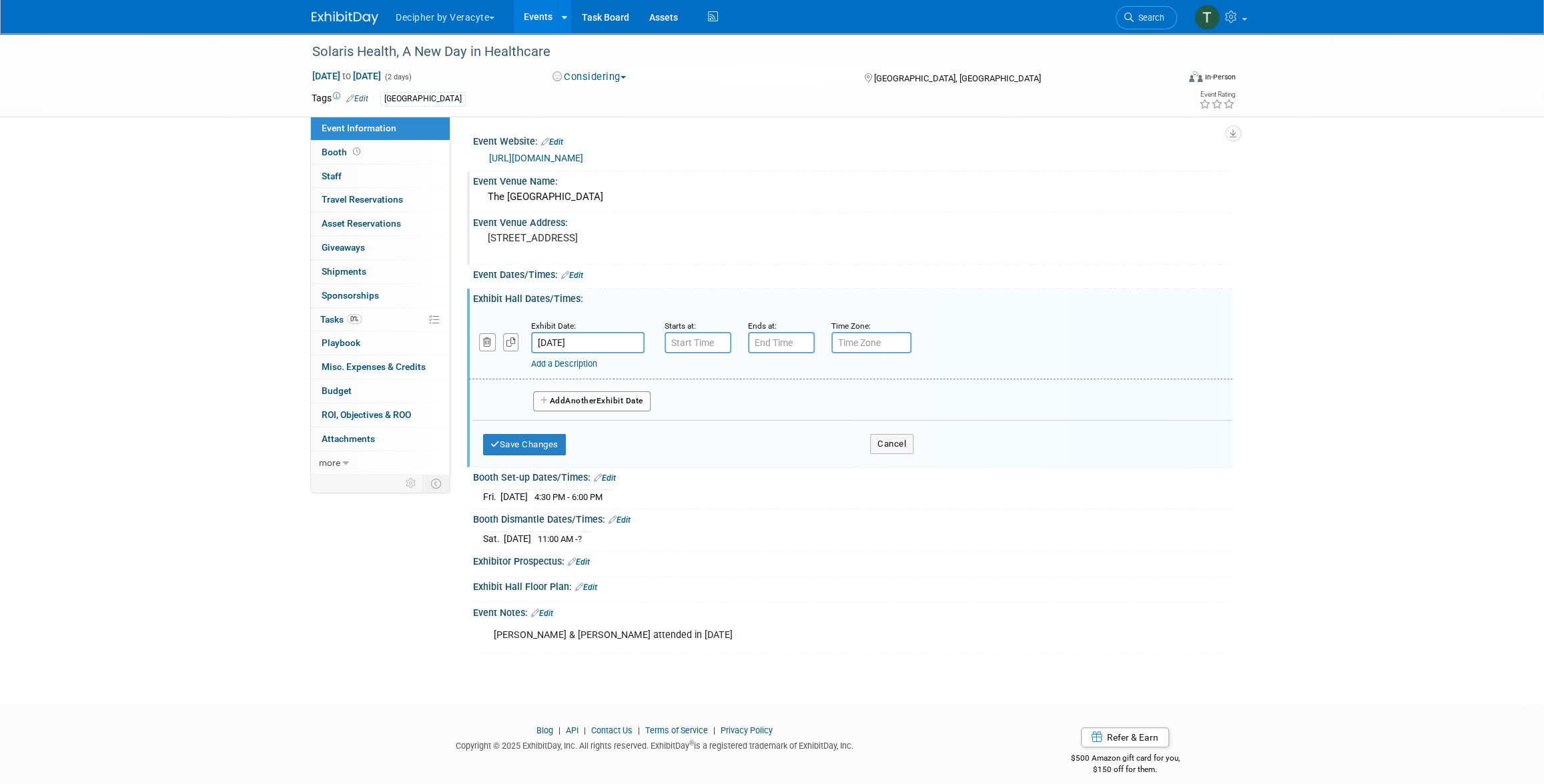
click at [727, 353] on div "Add a Description Description:" at bounding box center [816, 361] width 570 height 17
click at [710, 340] on input "7:00 AM" at bounding box center [697, 343] width 67 height 22
click at [708, 437] on td at bounding box center [695, 433] width 55 height 34
click at [703, 436] on span at bounding box center [695, 433] width 23 height 23
click at [816, 406] on button "AM" at bounding box center [812, 404] width 24 height 22
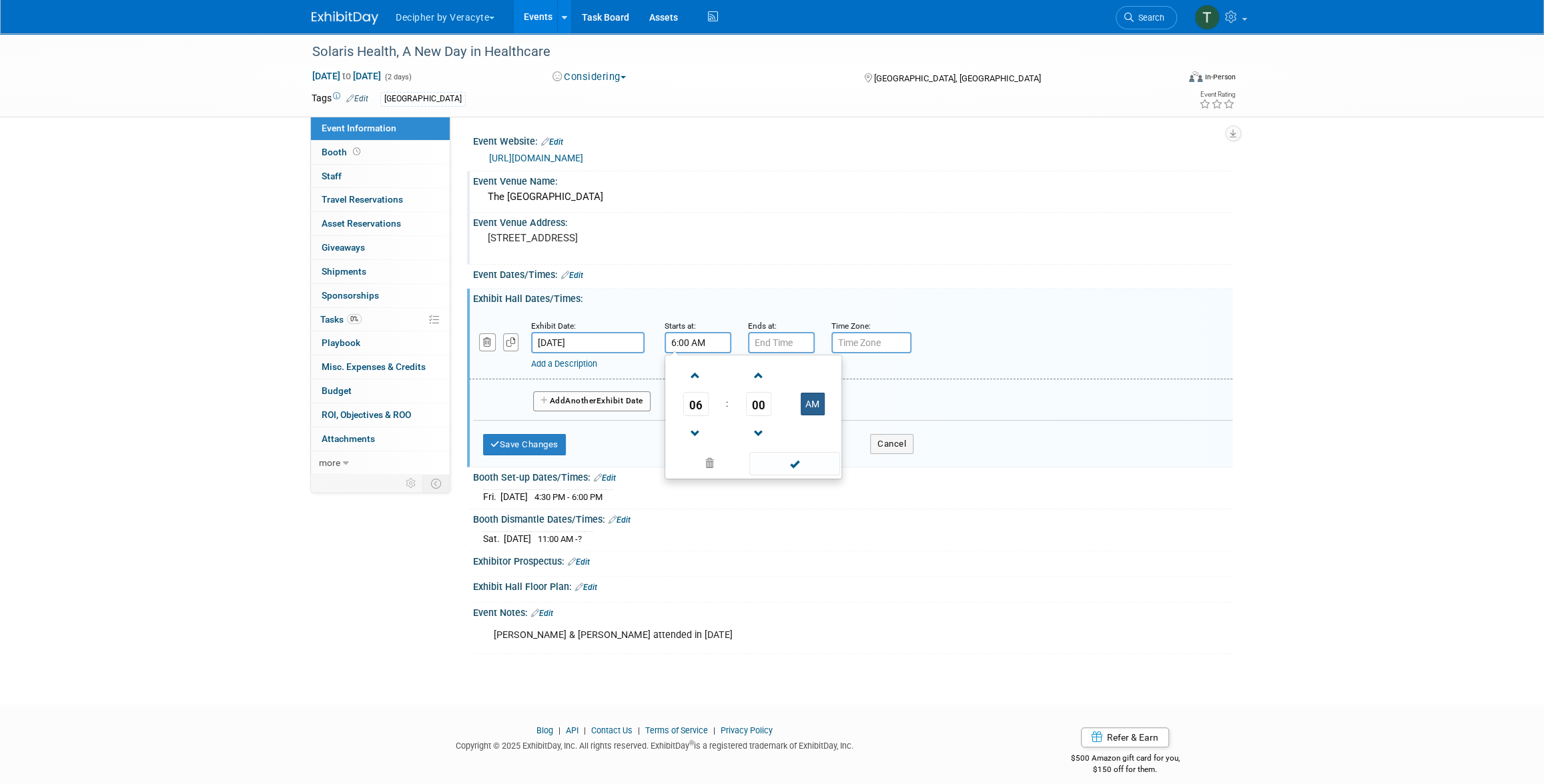
type input "6:00 PM"
click at [777, 336] on input "7:00 PM" at bounding box center [780, 343] width 67 height 22
click at [780, 376] on span at bounding box center [779, 376] width 23 height 23
type input "9:00 PM"
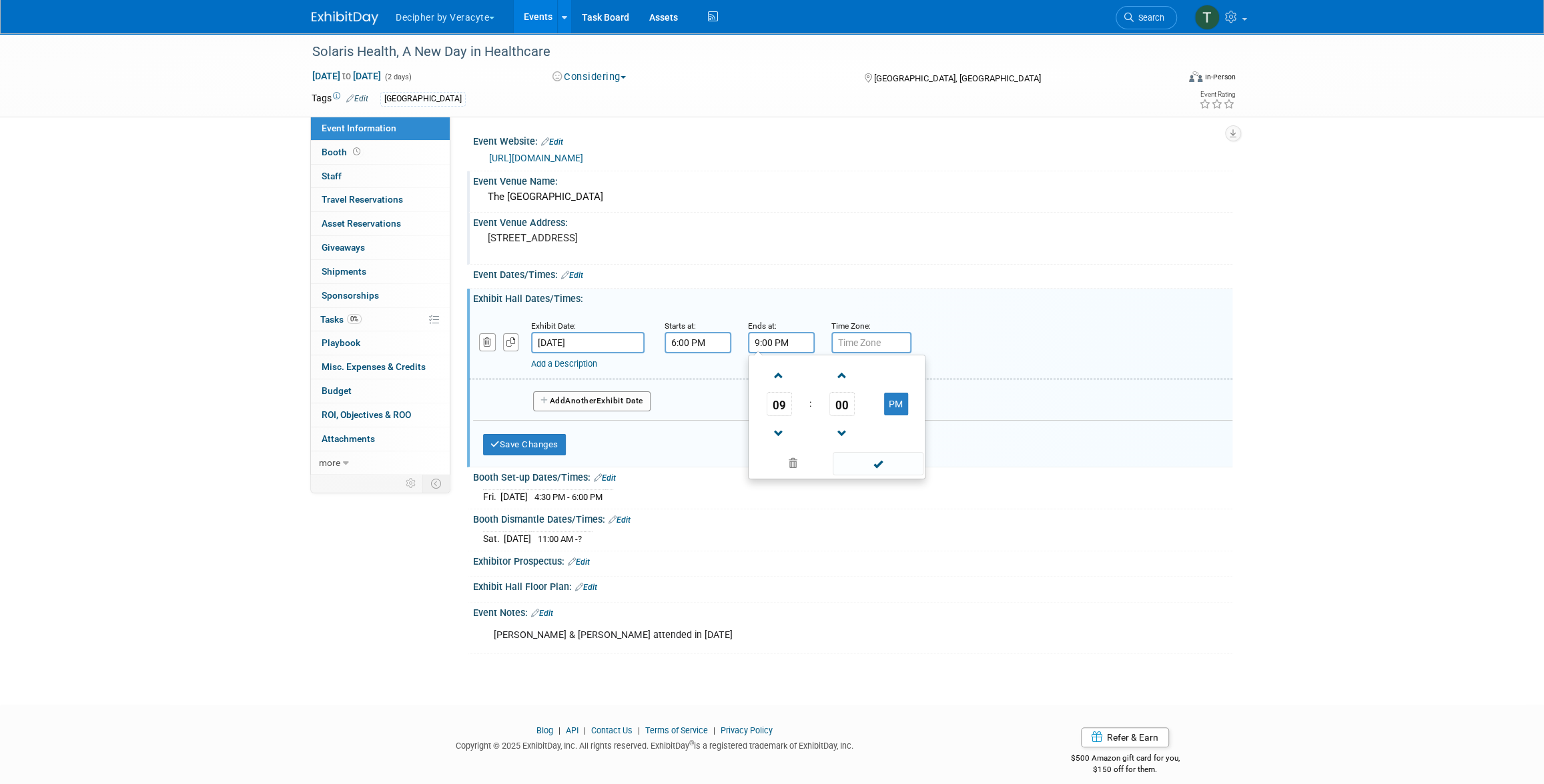
click at [601, 394] on button "Add Another Exhibit Date" at bounding box center [591, 401] width 118 height 20
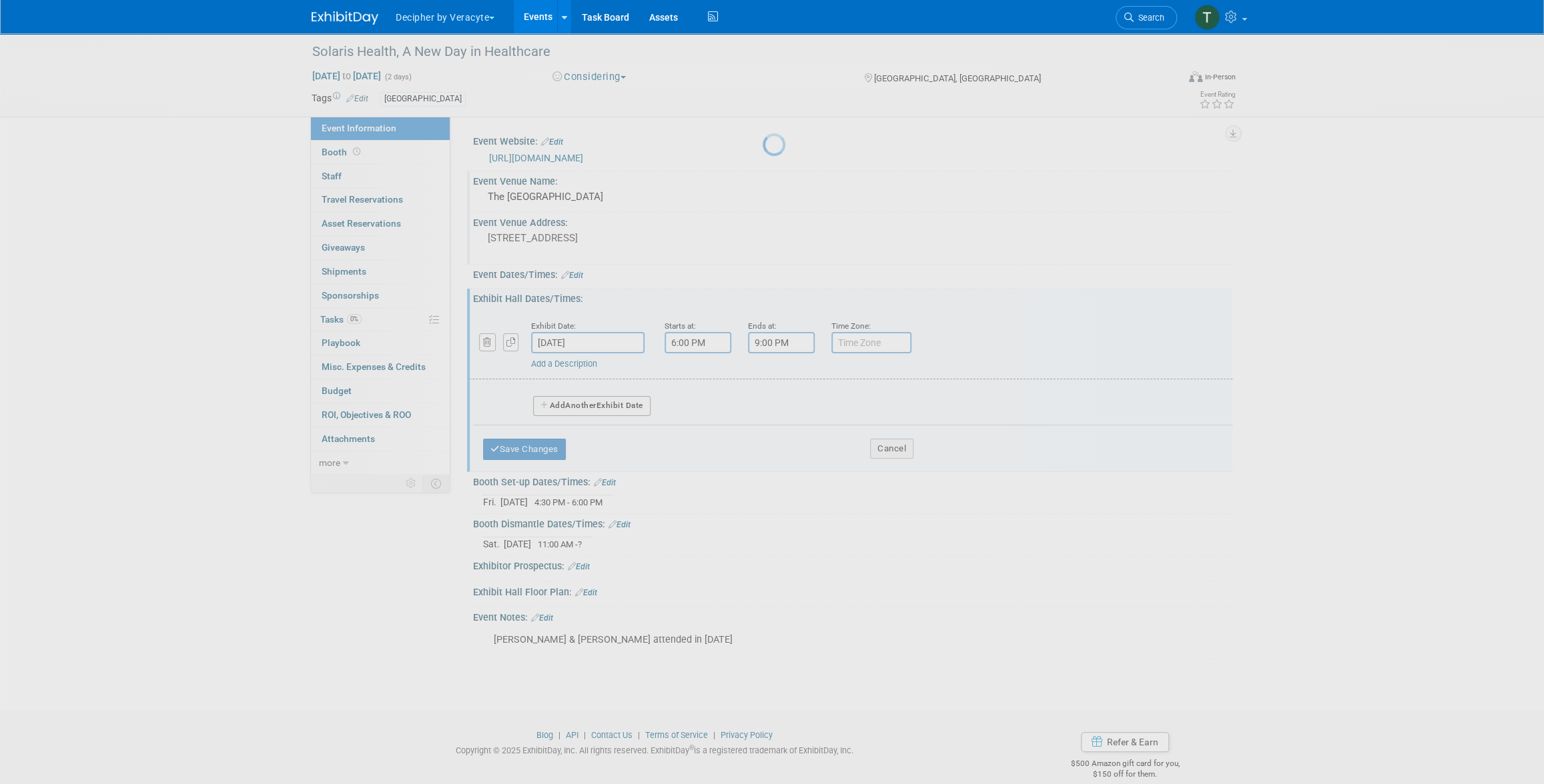
click at [763, 396] on div at bounding box center [772, 392] width 18 height 784
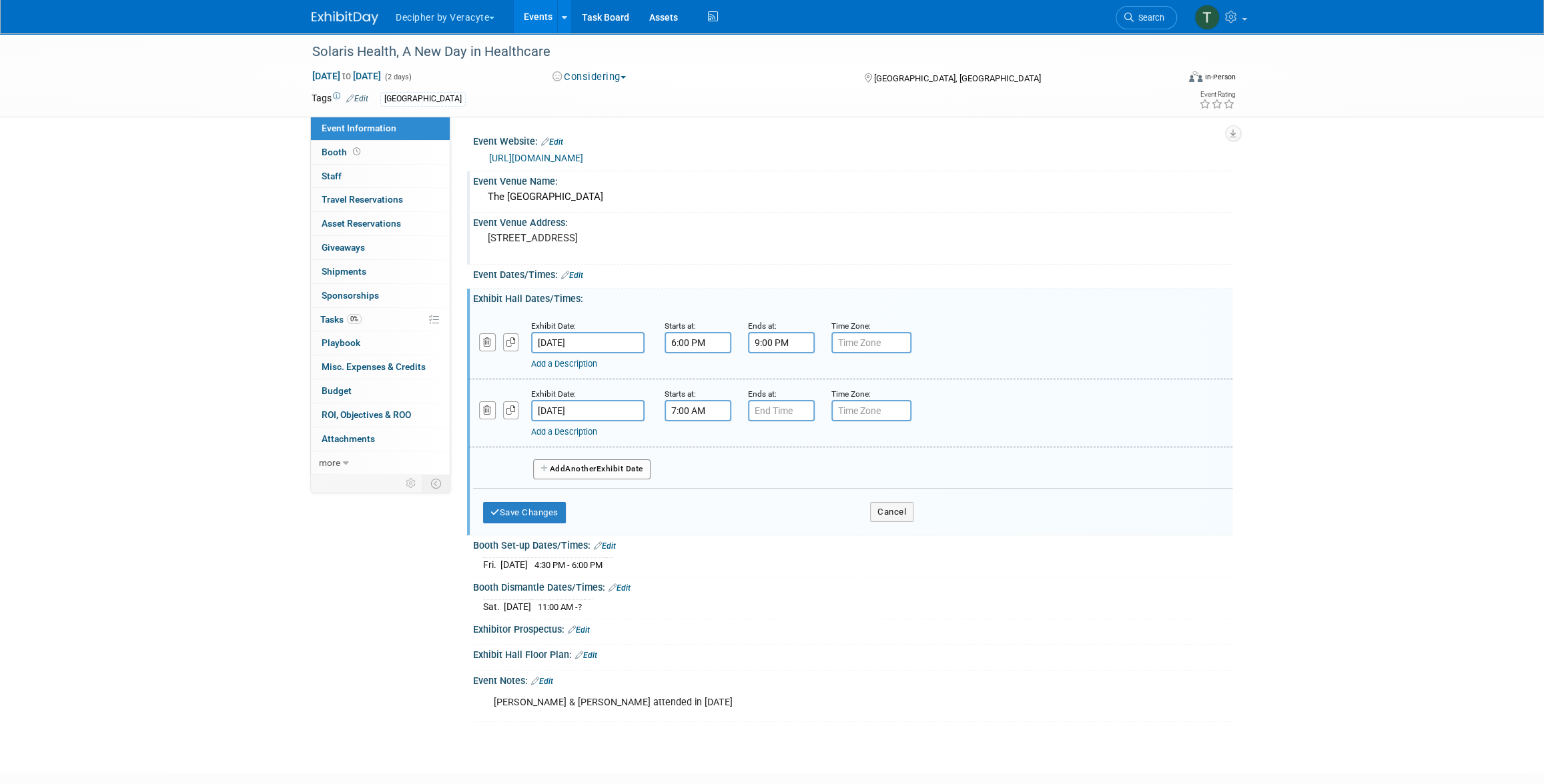
click at [703, 405] on input "7:00 AM" at bounding box center [697, 411] width 67 height 22
click at [693, 451] on span at bounding box center [695, 444] width 23 height 23
type input "8:00 AM"
click at [766, 407] on input "7:00 PM" at bounding box center [780, 411] width 67 height 22
click at [784, 453] on span at bounding box center [779, 444] width 23 height 23
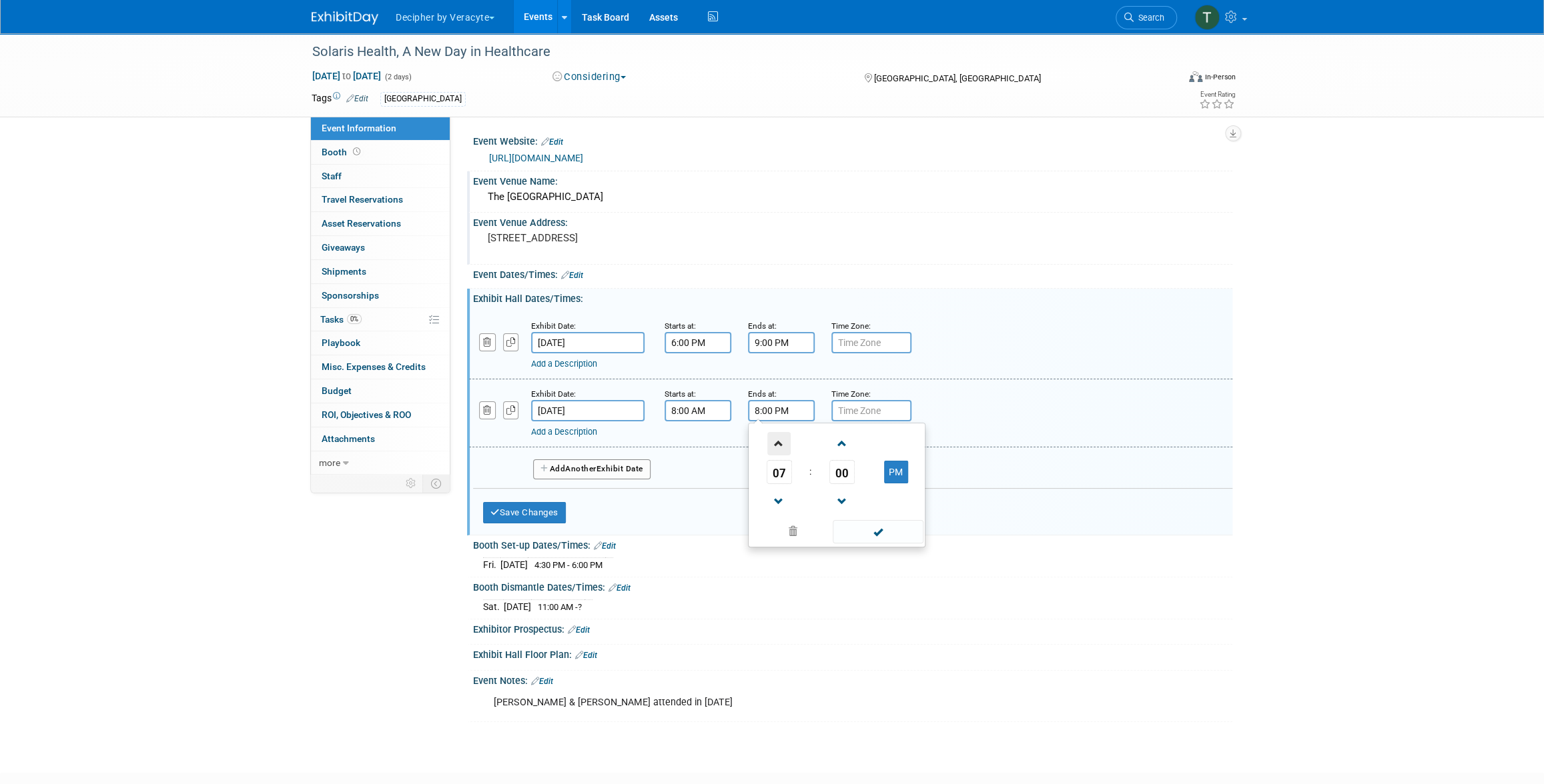
click at [784, 453] on span at bounding box center [779, 444] width 23 height 23
click at [907, 476] on td "PM" at bounding box center [896, 472] width 53 height 24
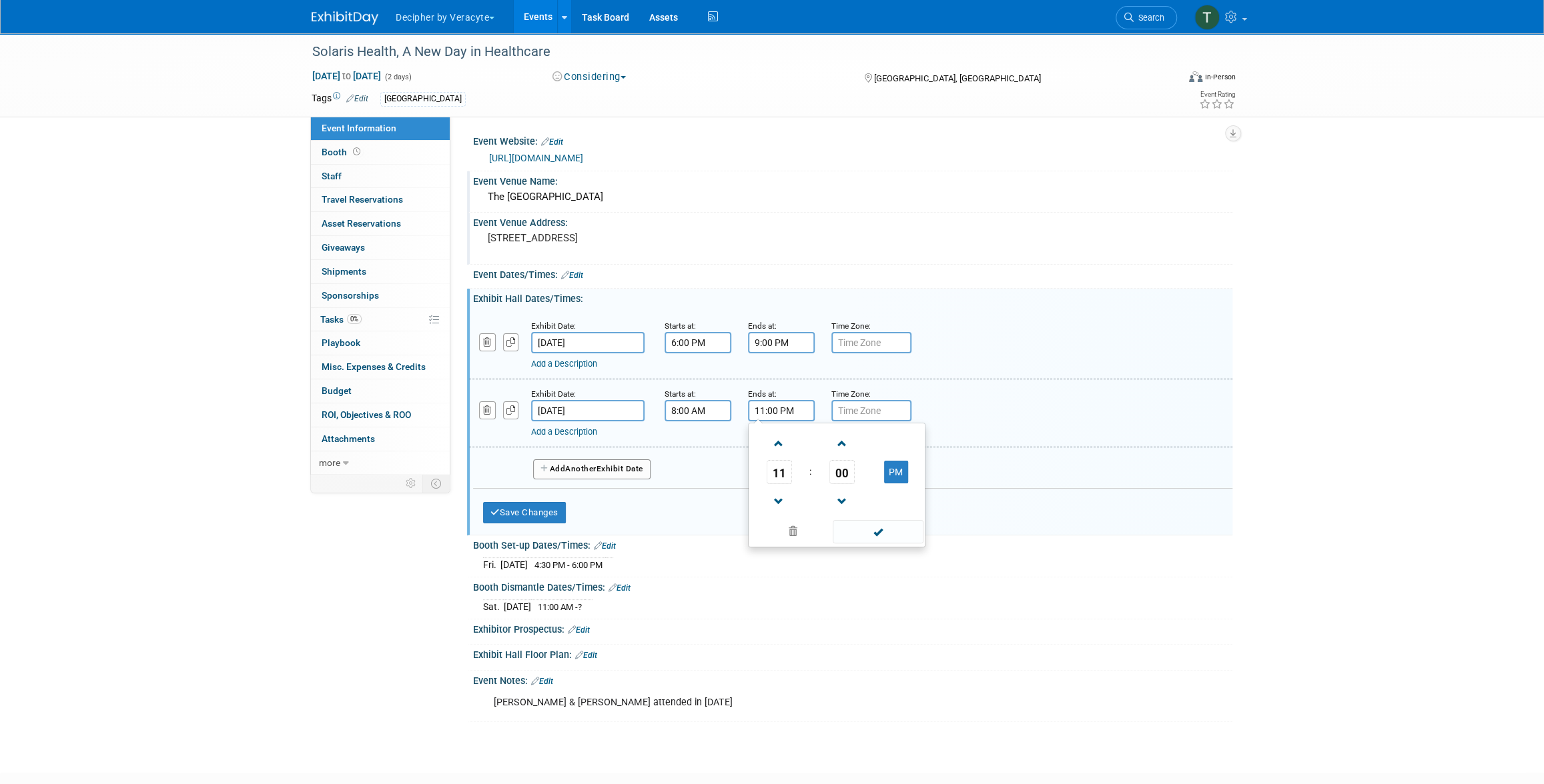
click at [907, 476] on td "PM" at bounding box center [896, 472] width 53 height 24
click at [907, 470] on button "PM" at bounding box center [896, 472] width 24 height 22
type input "11:00 AM"
click at [544, 521] on button "Save Changes" at bounding box center [524, 513] width 83 height 22
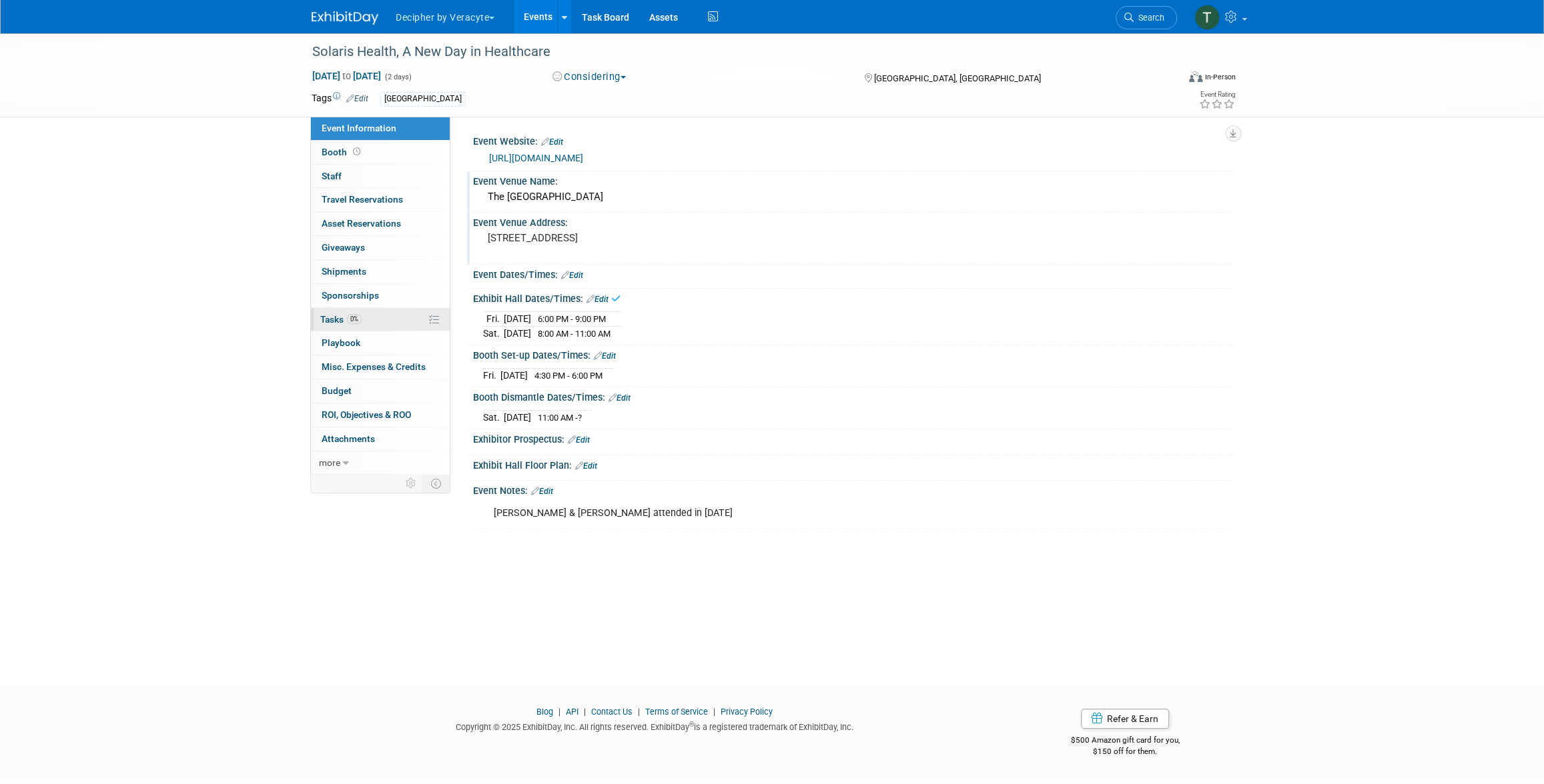
click at [361, 316] on span "0%" at bounding box center [354, 319] width 14 height 10
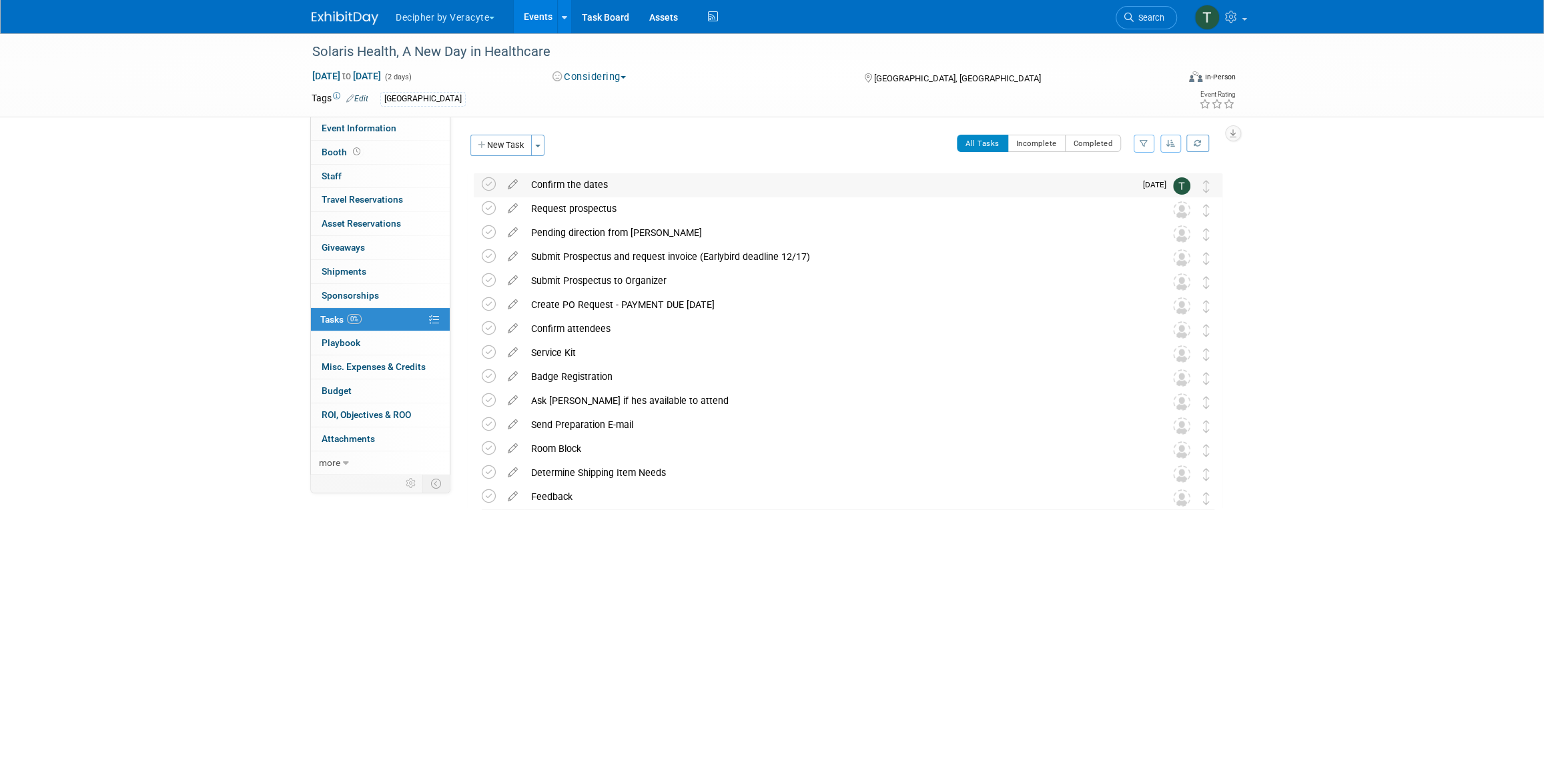
click at [497, 186] on td at bounding box center [491, 185] width 19 height 24
click at [493, 185] on icon at bounding box center [488, 183] width 14 height 14
click at [582, 207] on div "Request prospectus" at bounding box center [835, 208] width 622 height 22
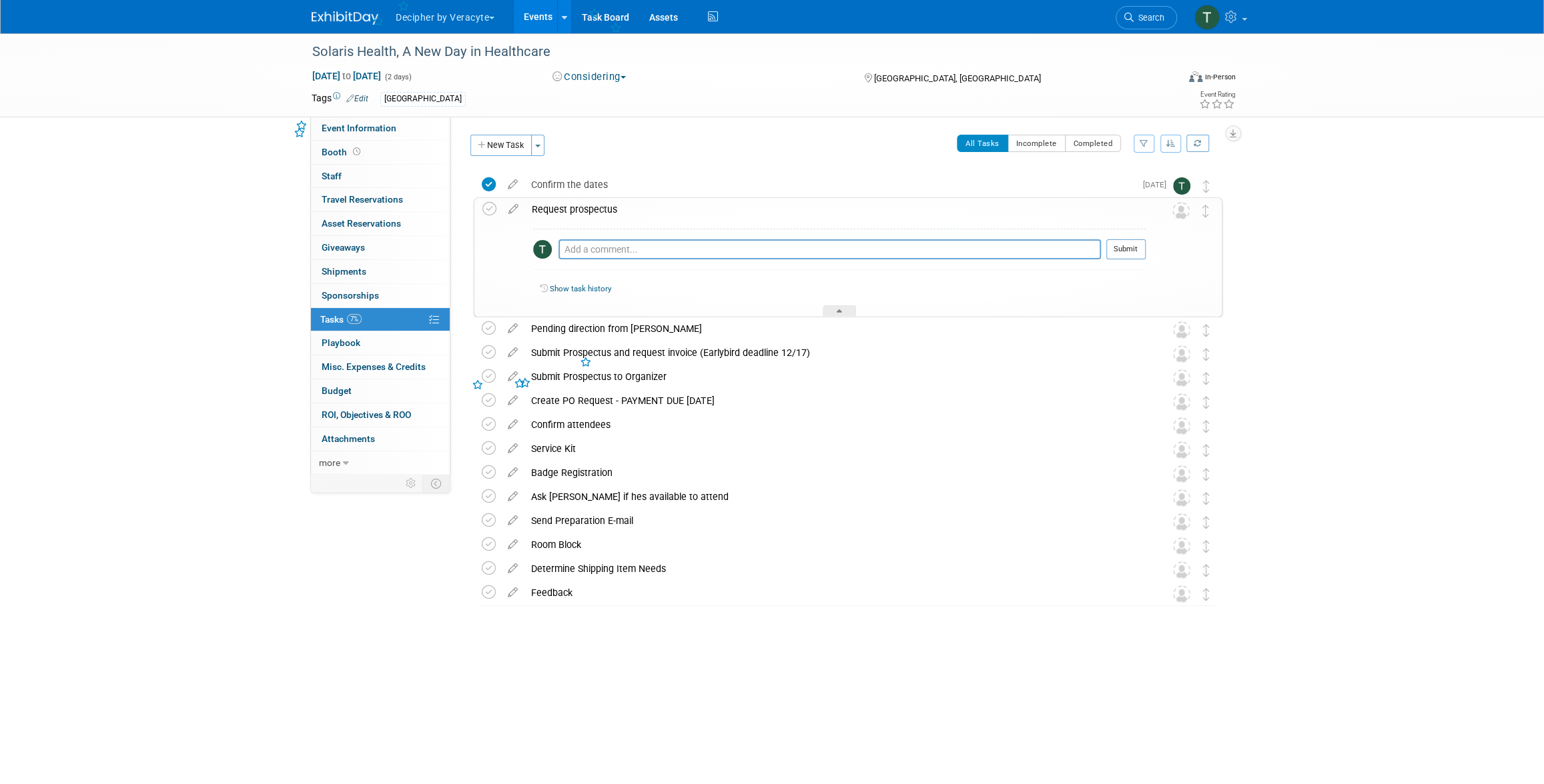
click at [579, 199] on div "Request prospectus" at bounding box center [835, 209] width 620 height 22
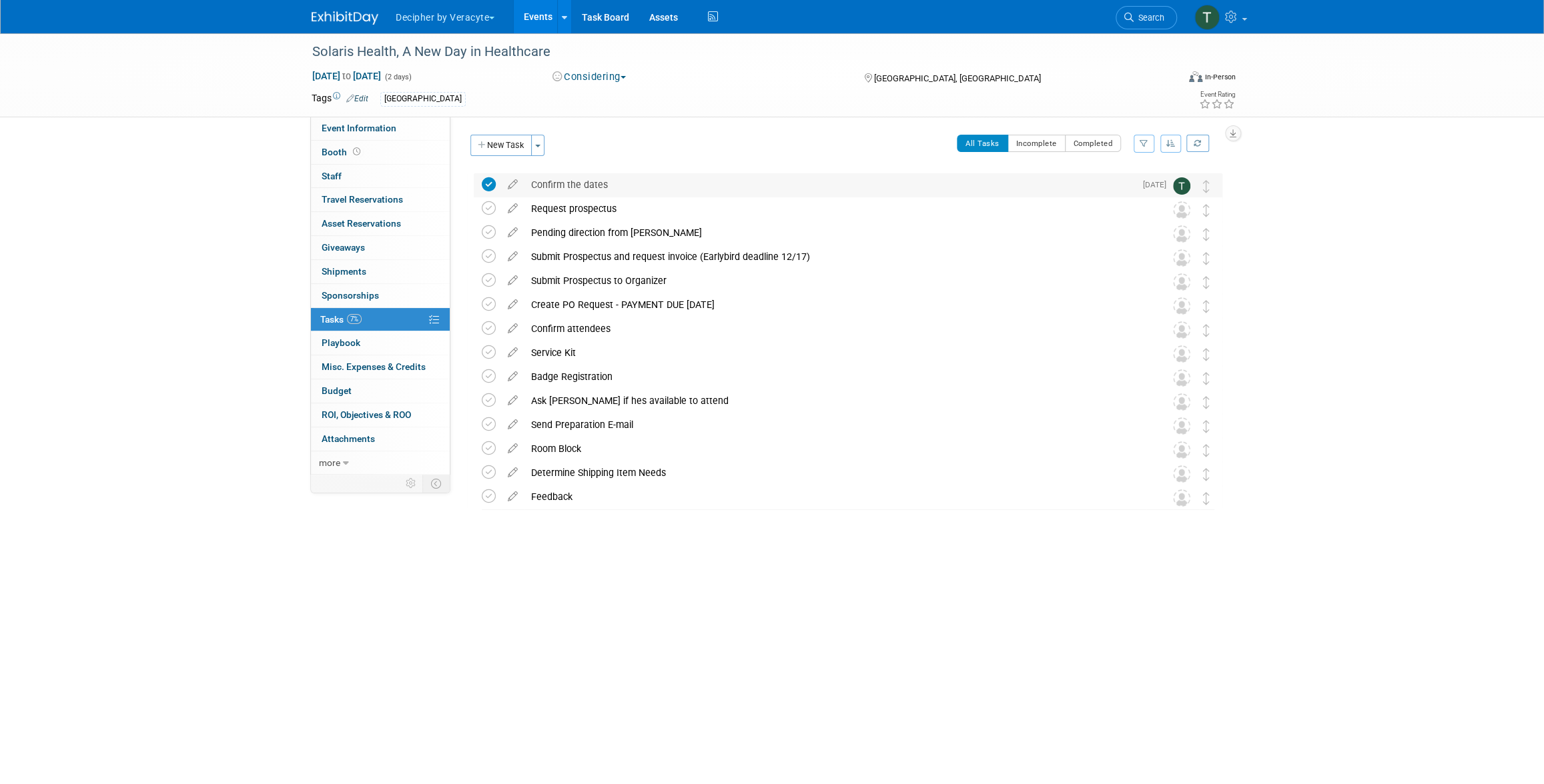
click at [578, 194] on div "Confirm the dates" at bounding box center [829, 184] width 611 height 22
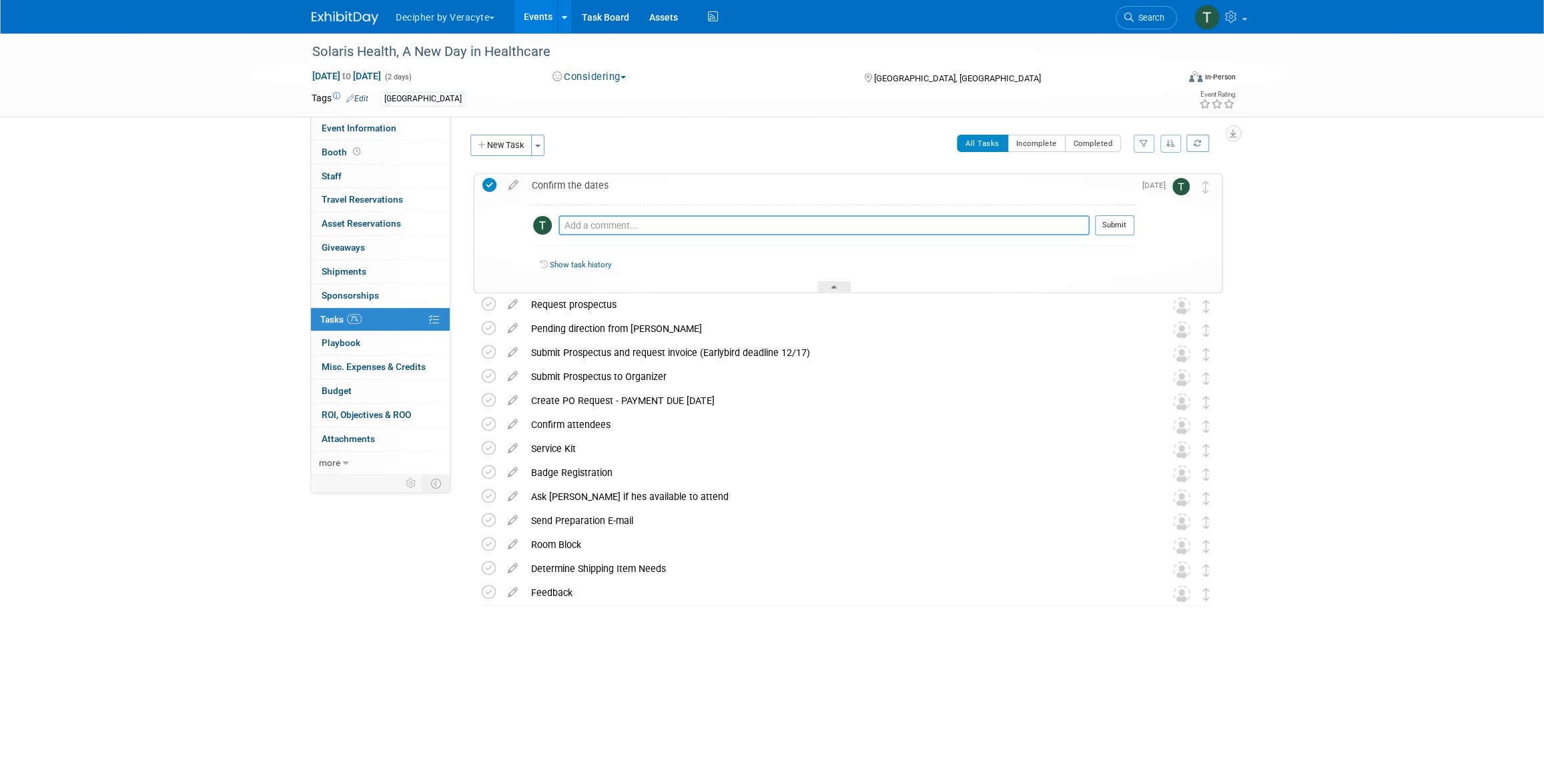
click at [583, 225] on textarea at bounding box center [824, 225] width 531 height 20
type textarea "this was completed."
click at [1133, 231] on button "Submit" at bounding box center [1114, 225] width 39 height 20
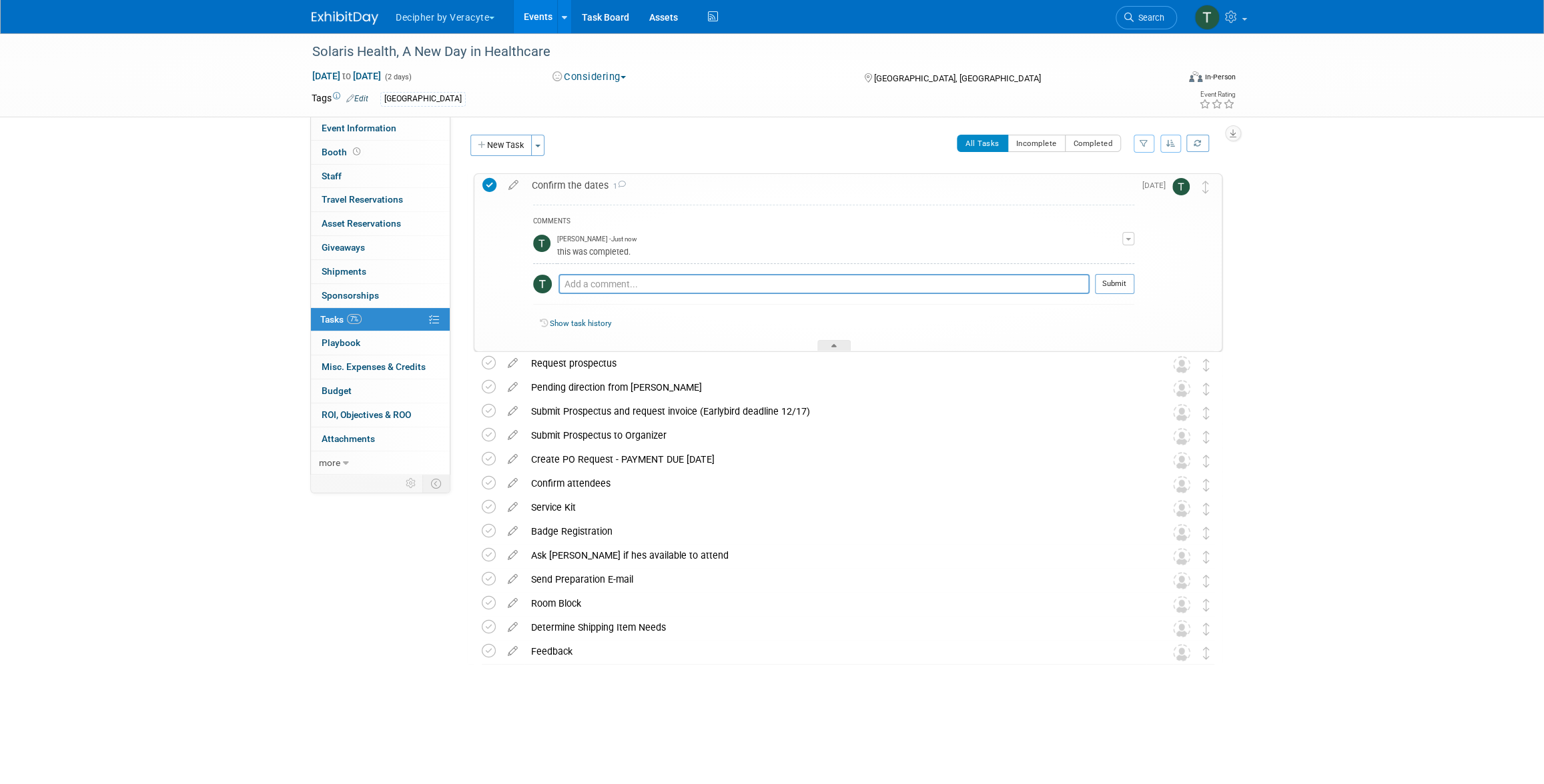
click at [640, 183] on div "Confirm the dates 1" at bounding box center [829, 185] width 609 height 22
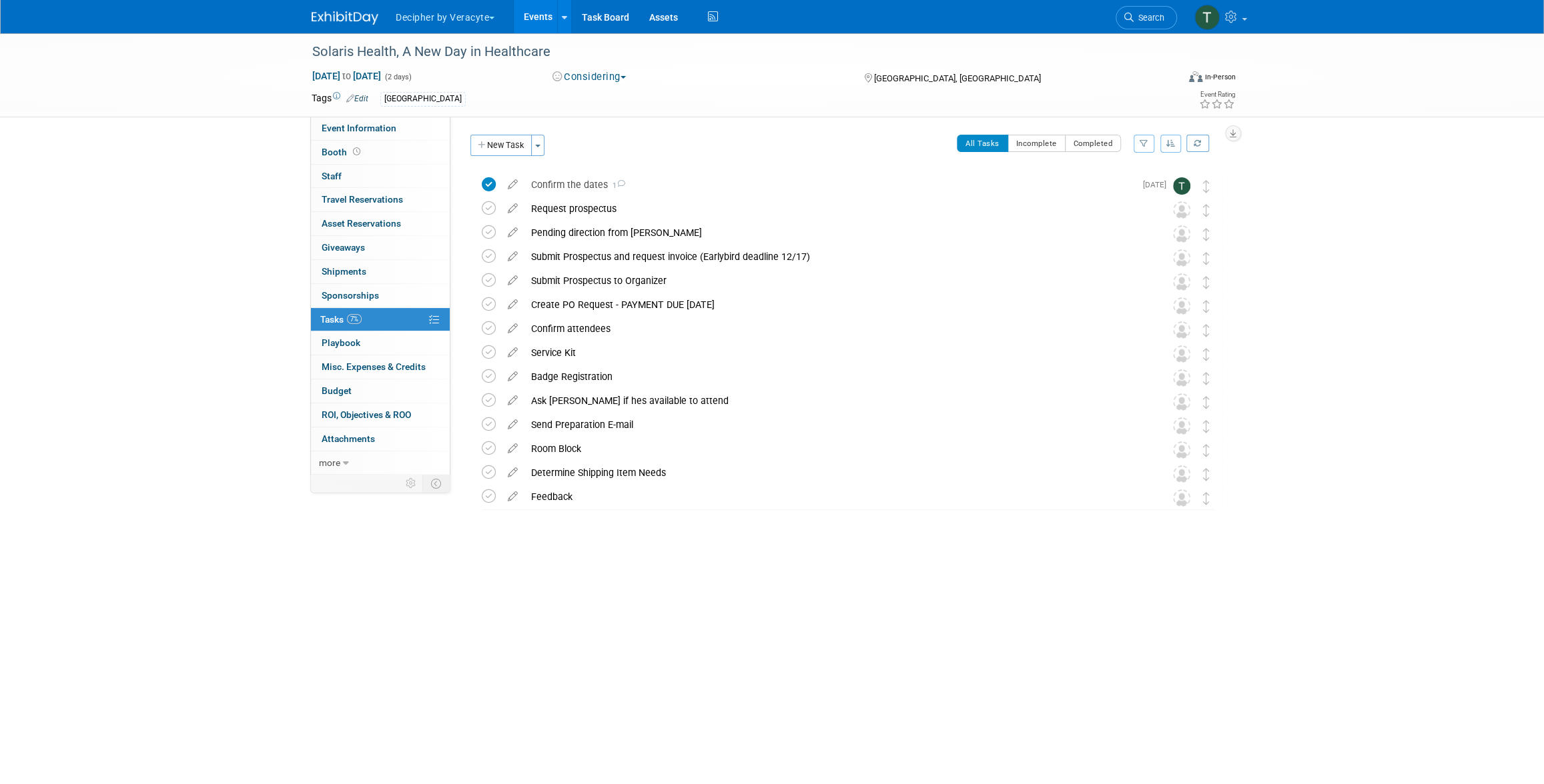
click at [546, 6] on link "Events" at bounding box center [538, 17] width 49 height 34
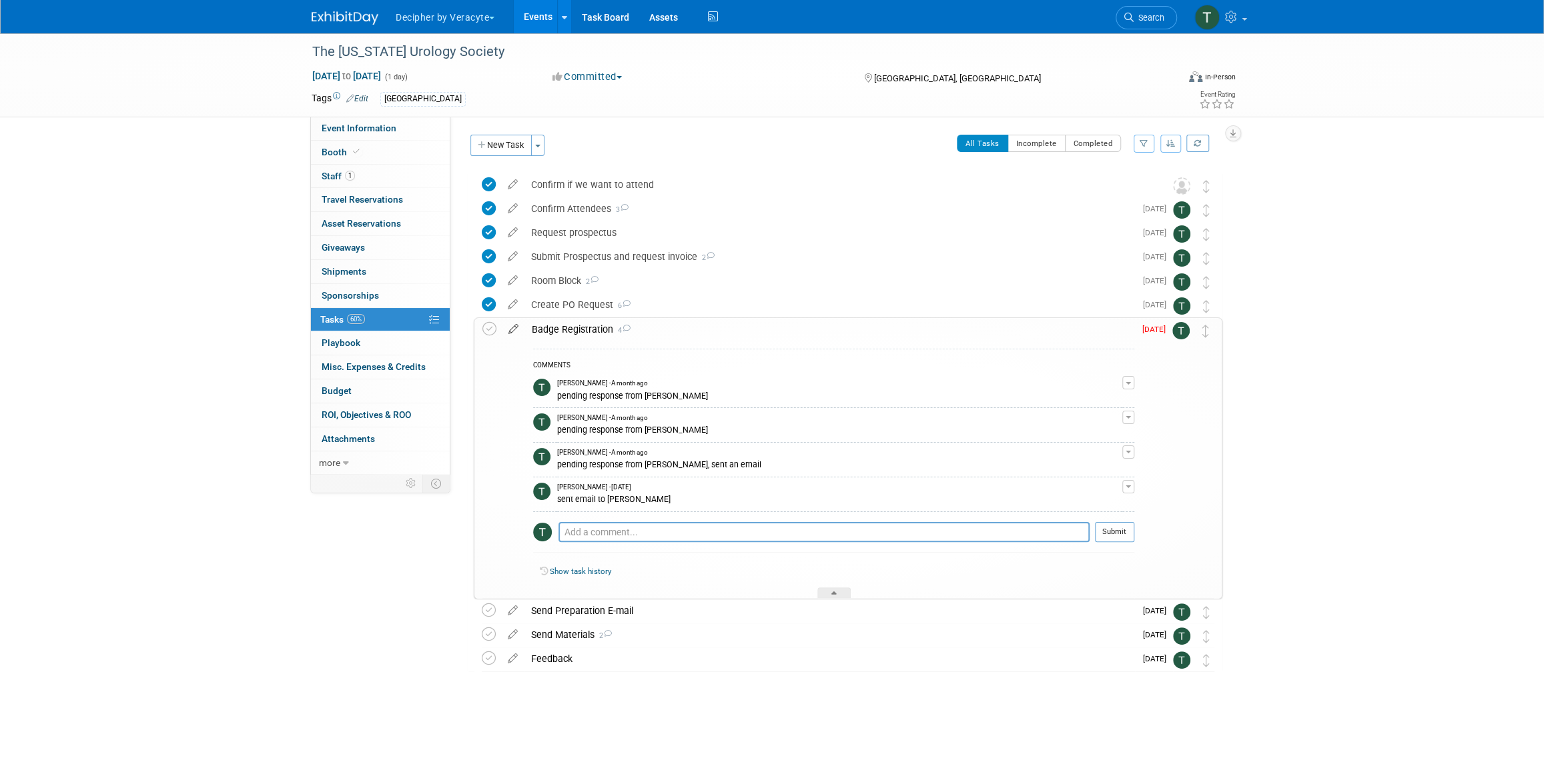
click at [512, 329] on icon at bounding box center [513, 326] width 23 height 17
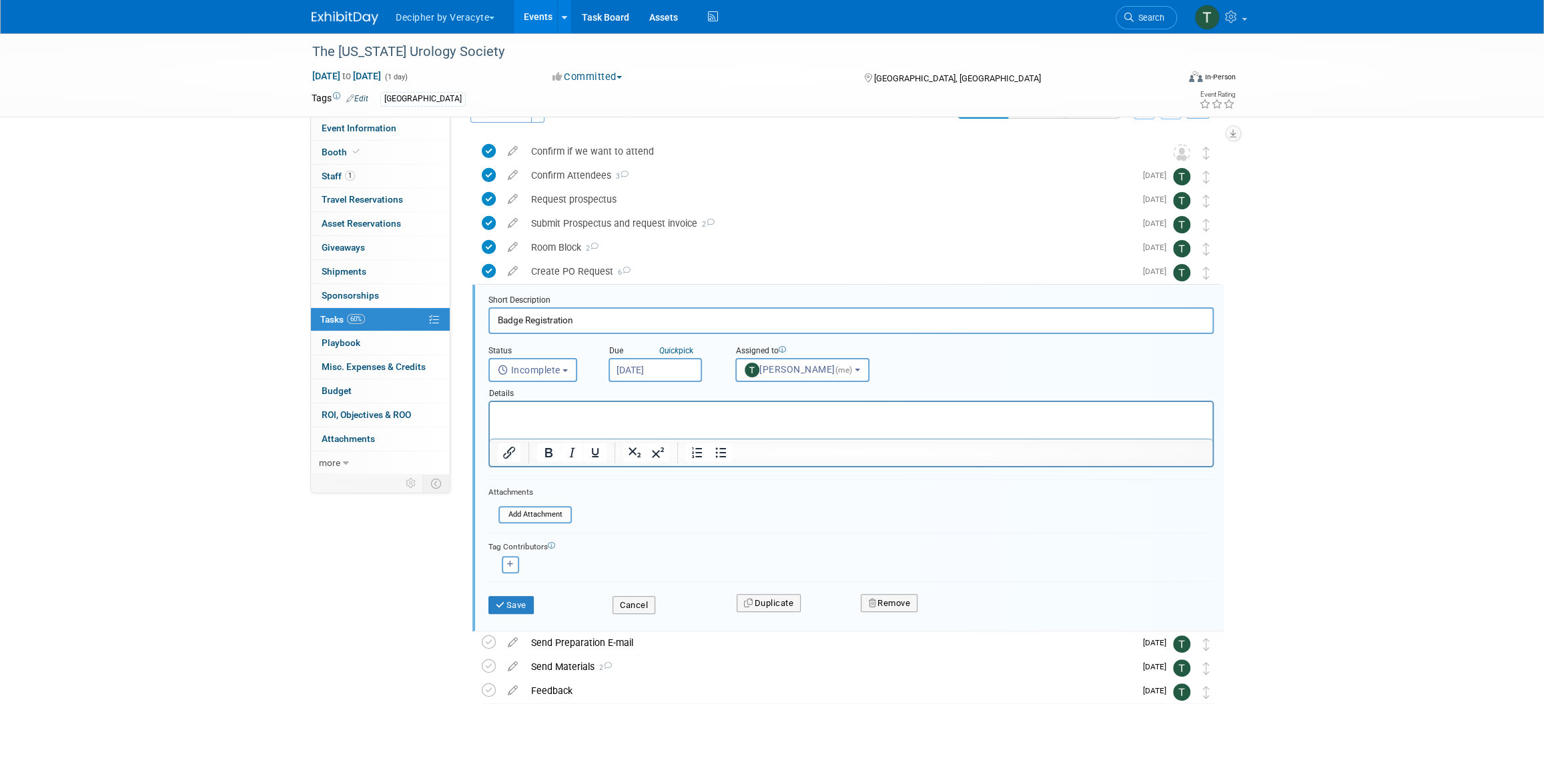
click at [636, 374] on input "[DATE]" at bounding box center [655, 370] width 94 height 24
click at [718, 575] on span "8" at bounding box center [711, 569] width 26 height 26
type input "Oct 8, 2025"
click at [525, 599] on button "Save" at bounding box center [511, 605] width 46 height 18
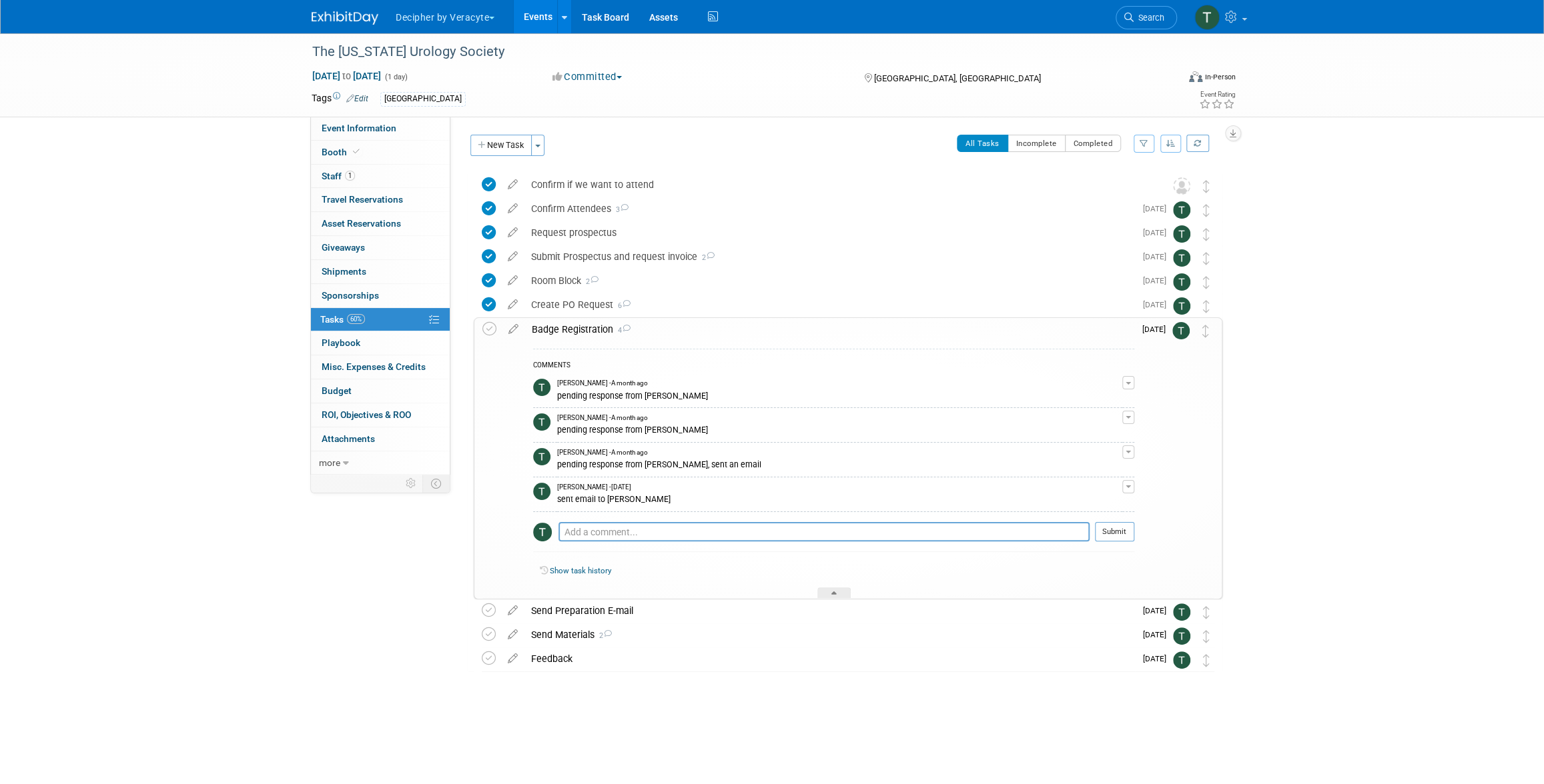
click at [651, 325] on div "Badge Registration 4" at bounding box center [829, 329] width 609 height 22
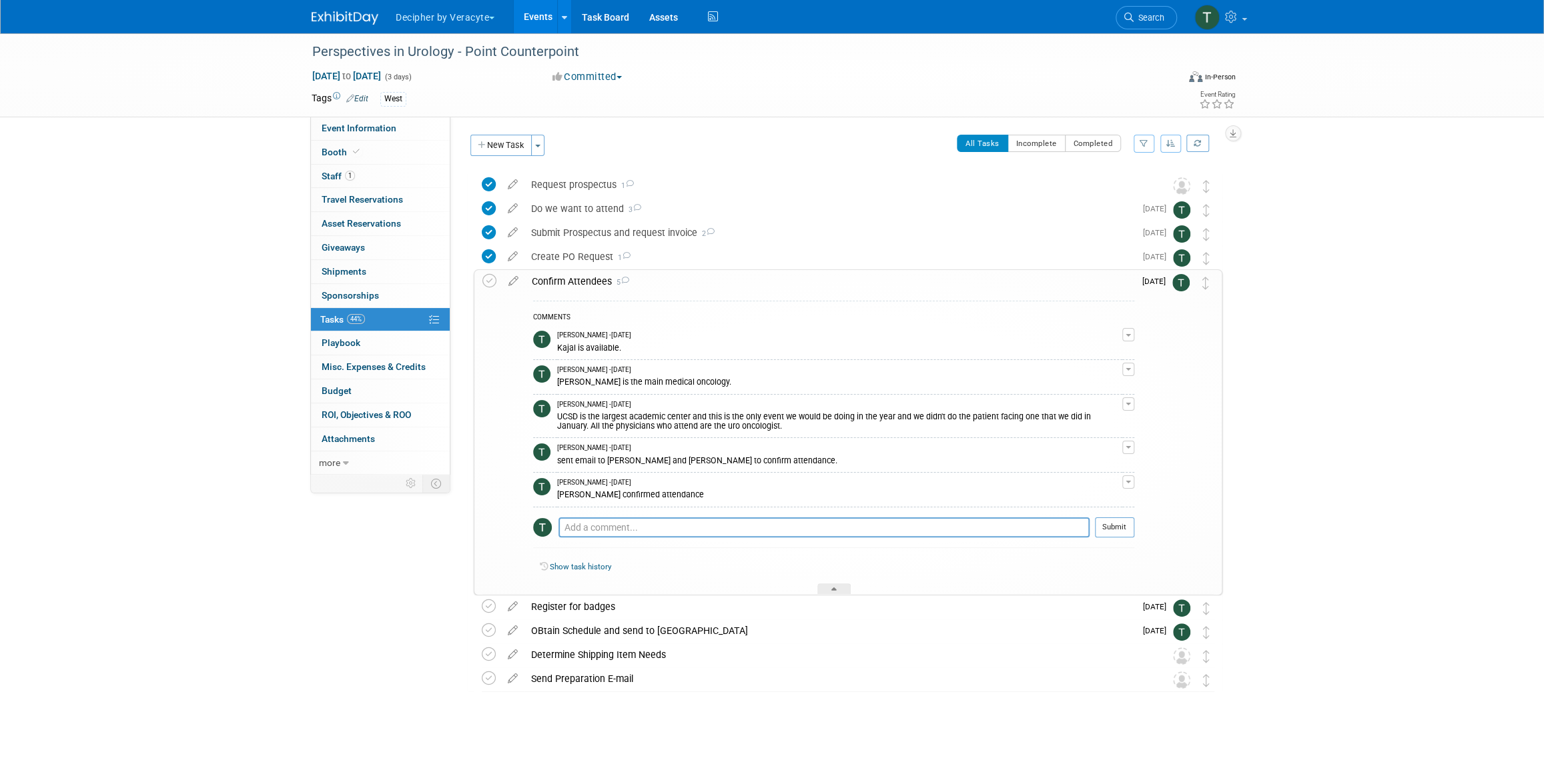
click at [631, 286] on div "Confirm Attendees 5" at bounding box center [829, 281] width 609 height 22
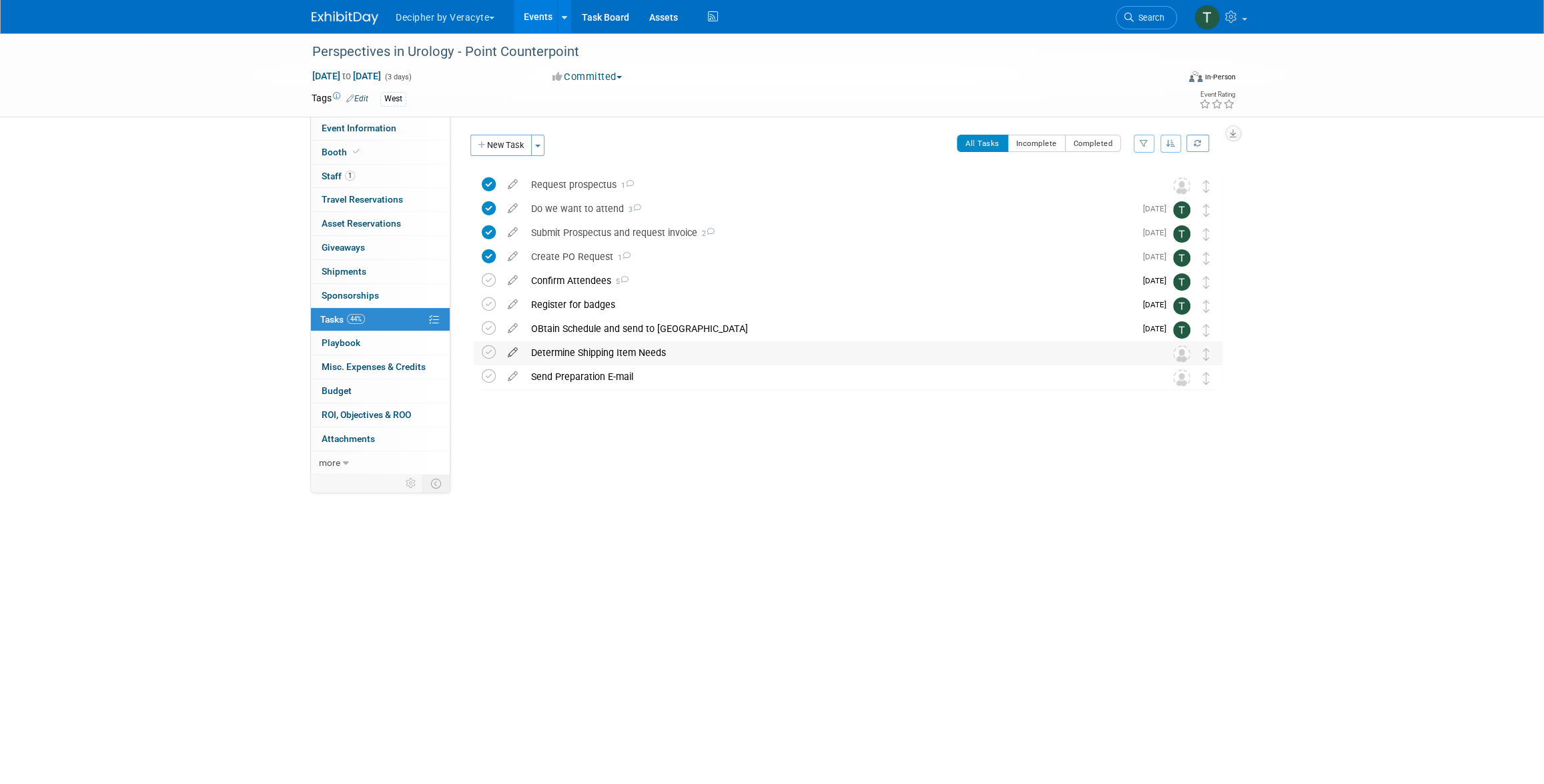
click at [511, 352] on icon at bounding box center [512, 349] width 23 height 17
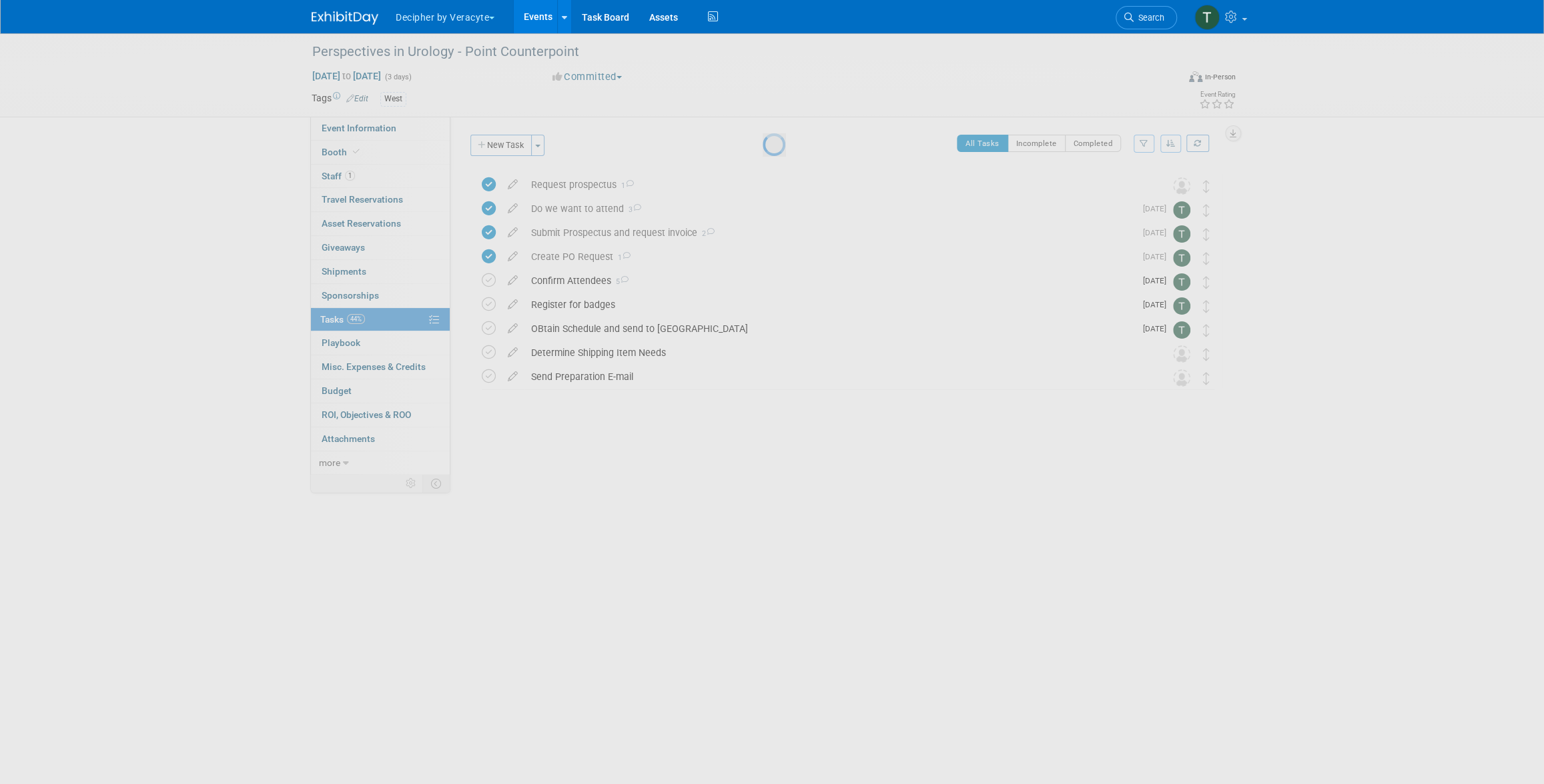
select select "9"
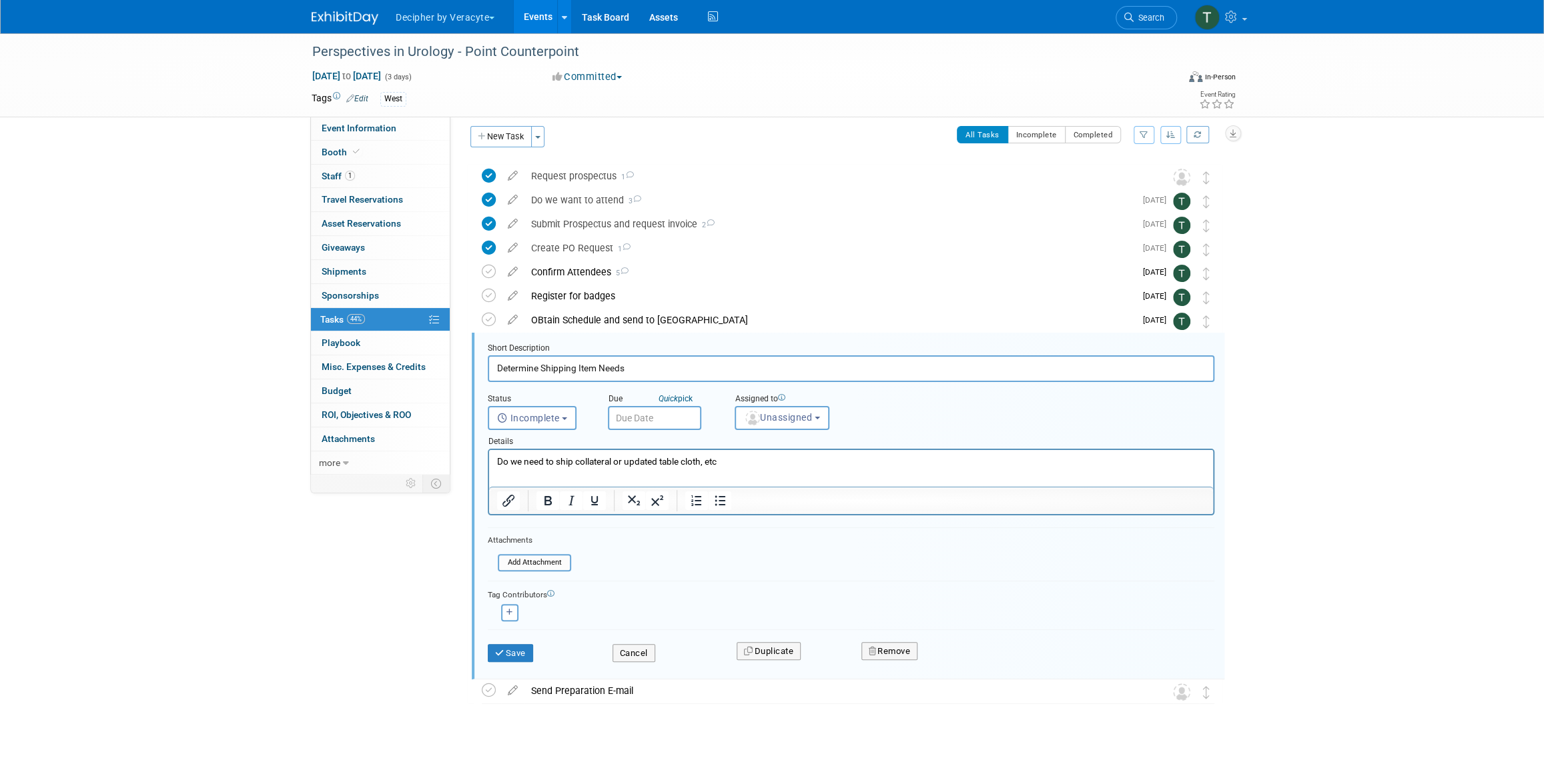
click at [681, 412] on input "text" at bounding box center [655, 418] width 94 height 24
click at [682, 519] on span "7" at bounding box center [681, 513] width 26 height 26
type input "[DATE]"
click at [769, 436] on div "Details" at bounding box center [851, 439] width 727 height 18
click at [772, 422] on button "Unassigned" at bounding box center [782, 418] width 95 height 24
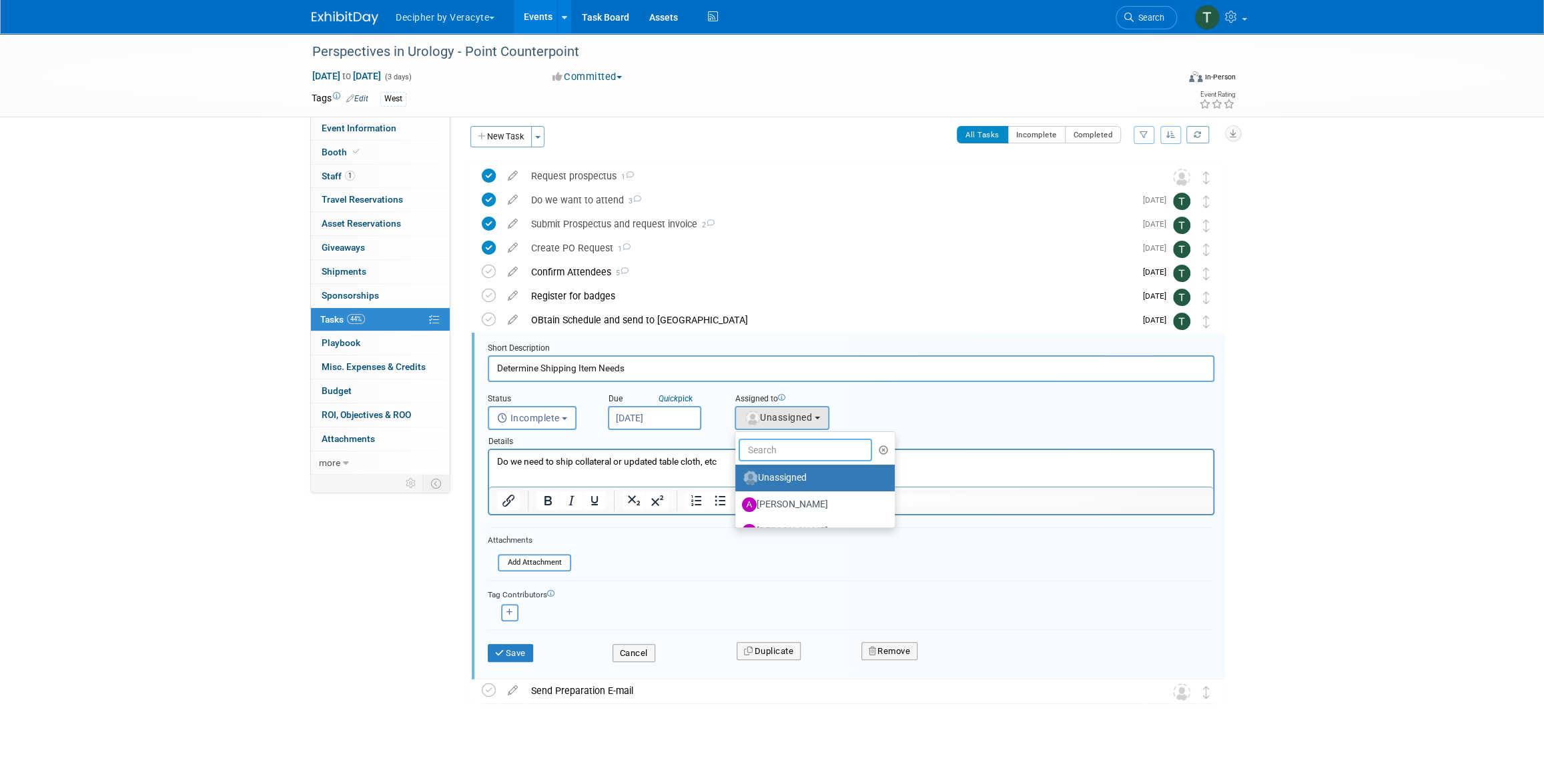
click at [773, 443] on input "text" at bounding box center [805, 450] width 134 height 22
type input "tony"
click at [764, 472] on label "Tony Alvarado (me)" at bounding box center [812, 478] width 139 height 22
click at [737, 472] on input "Tony Alvarado (me)" at bounding box center [732, 476] width 9 height 9
select select "3ceeba8c-a19a-4597-a609-6fba7c9a515a"
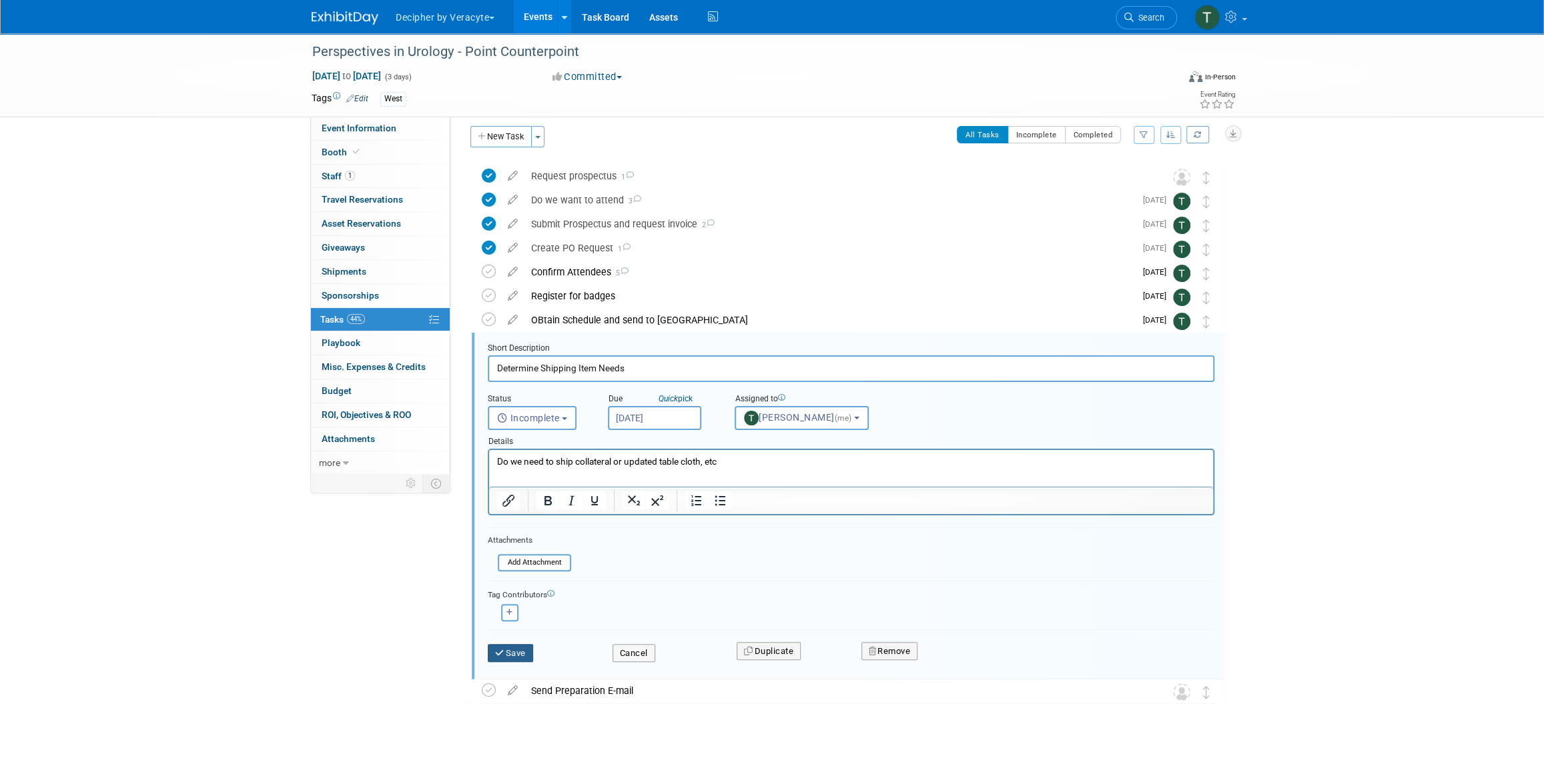
click at [524, 649] on button "Save" at bounding box center [510, 653] width 46 height 18
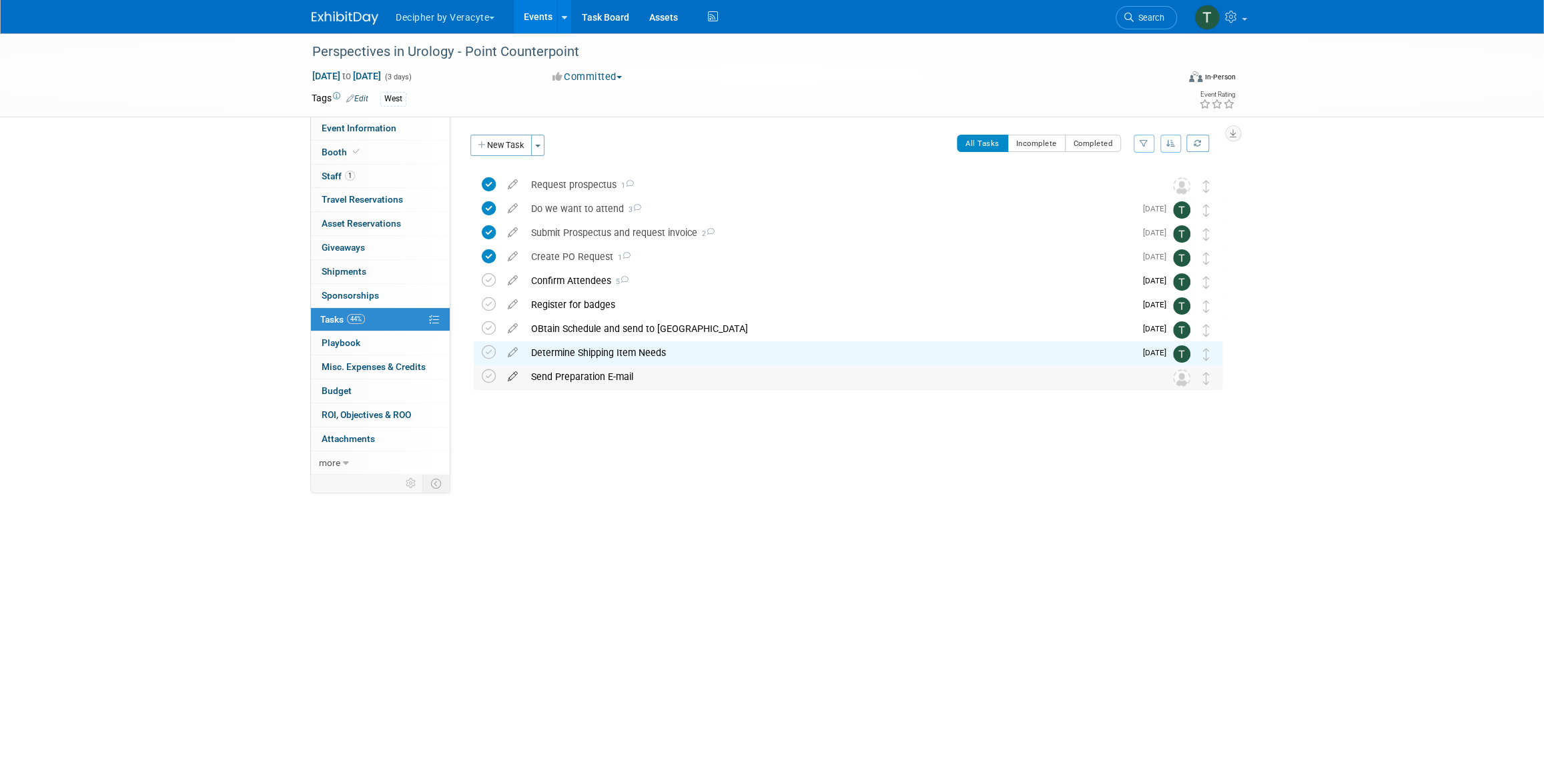
click at [509, 378] on icon at bounding box center [512, 373] width 23 height 17
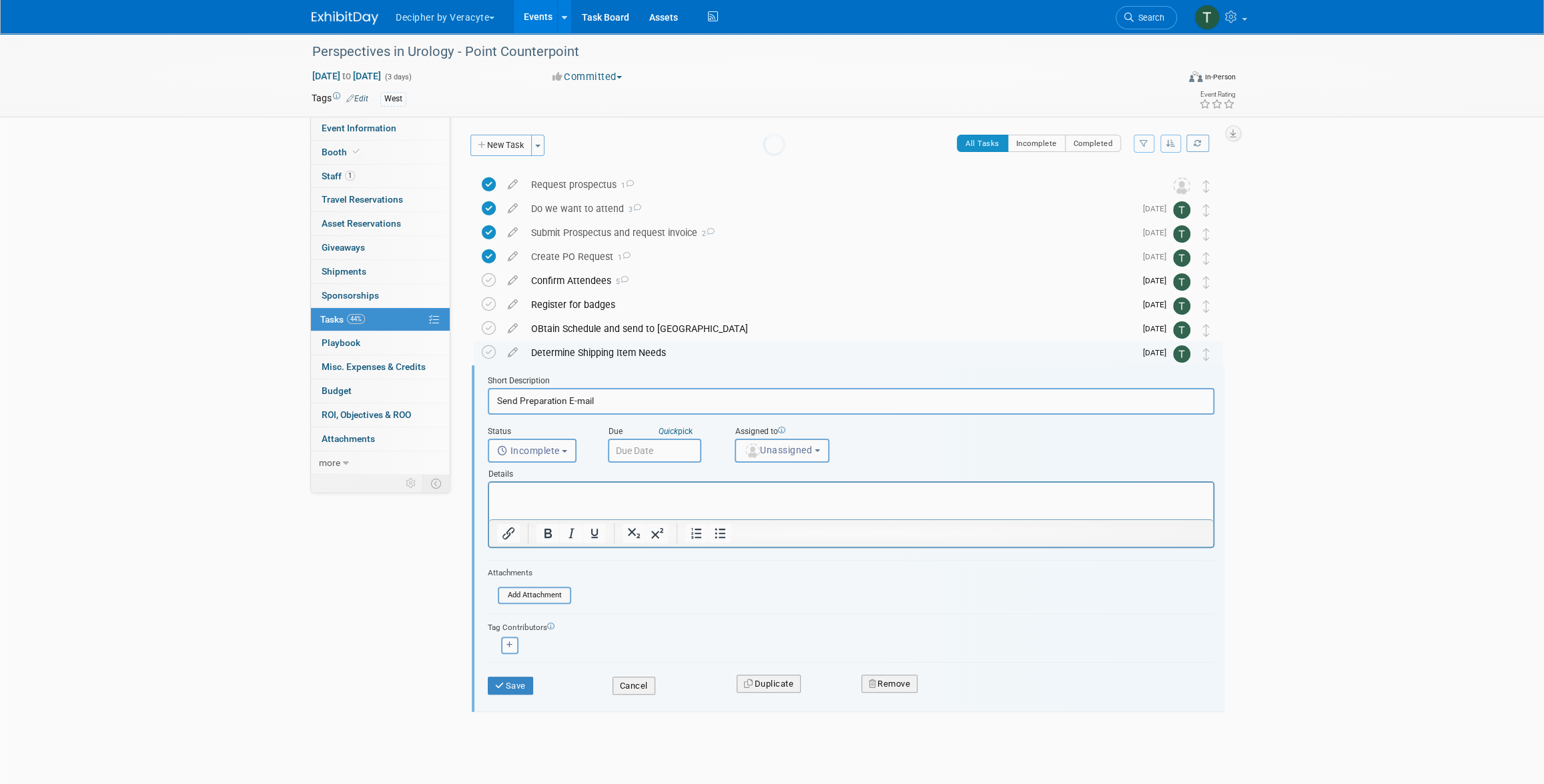
scroll to position [9, 0]
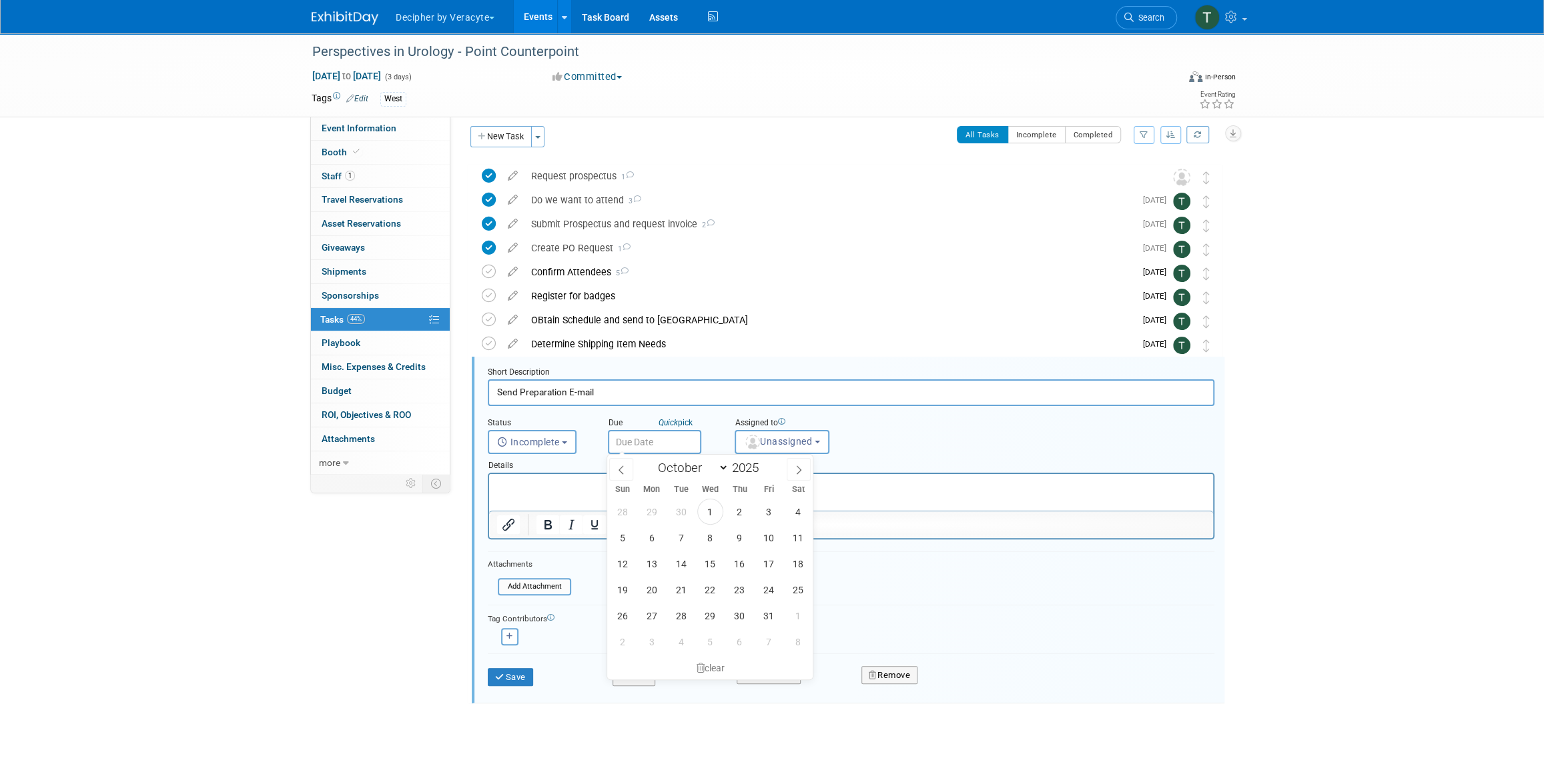
click at [669, 433] on input "text" at bounding box center [655, 442] width 94 height 24
click at [768, 544] on span "10" at bounding box center [768, 537] width 26 height 26
type input "Oct 10, 2025"
click at [779, 436] on span "Unassigned" at bounding box center [777, 441] width 68 height 10
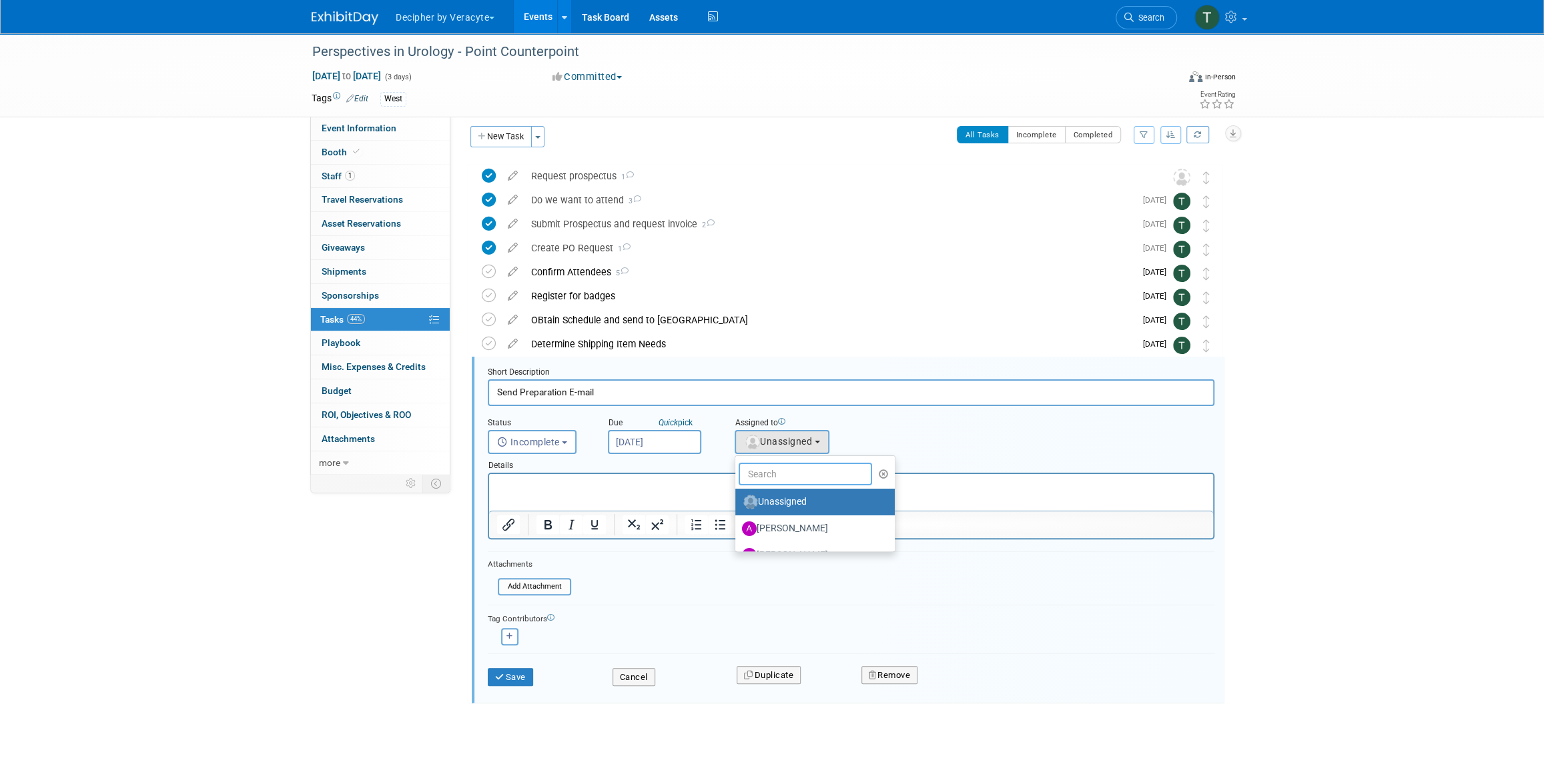
click at [780, 472] on input "text" at bounding box center [805, 474] width 134 height 22
type input "tony"
drag, startPoint x: 776, startPoint y: 492, endPoint x: 277, endPoint y: 30, distance: 680.0
click at [776, 492] on label "Tony Alvarado (me)" at bounding box center [812, 502] width 139 height 22
click at [737, 497] on input "Tony Alvarado (me)" at bounding box center [732, 501] width 9 height 9
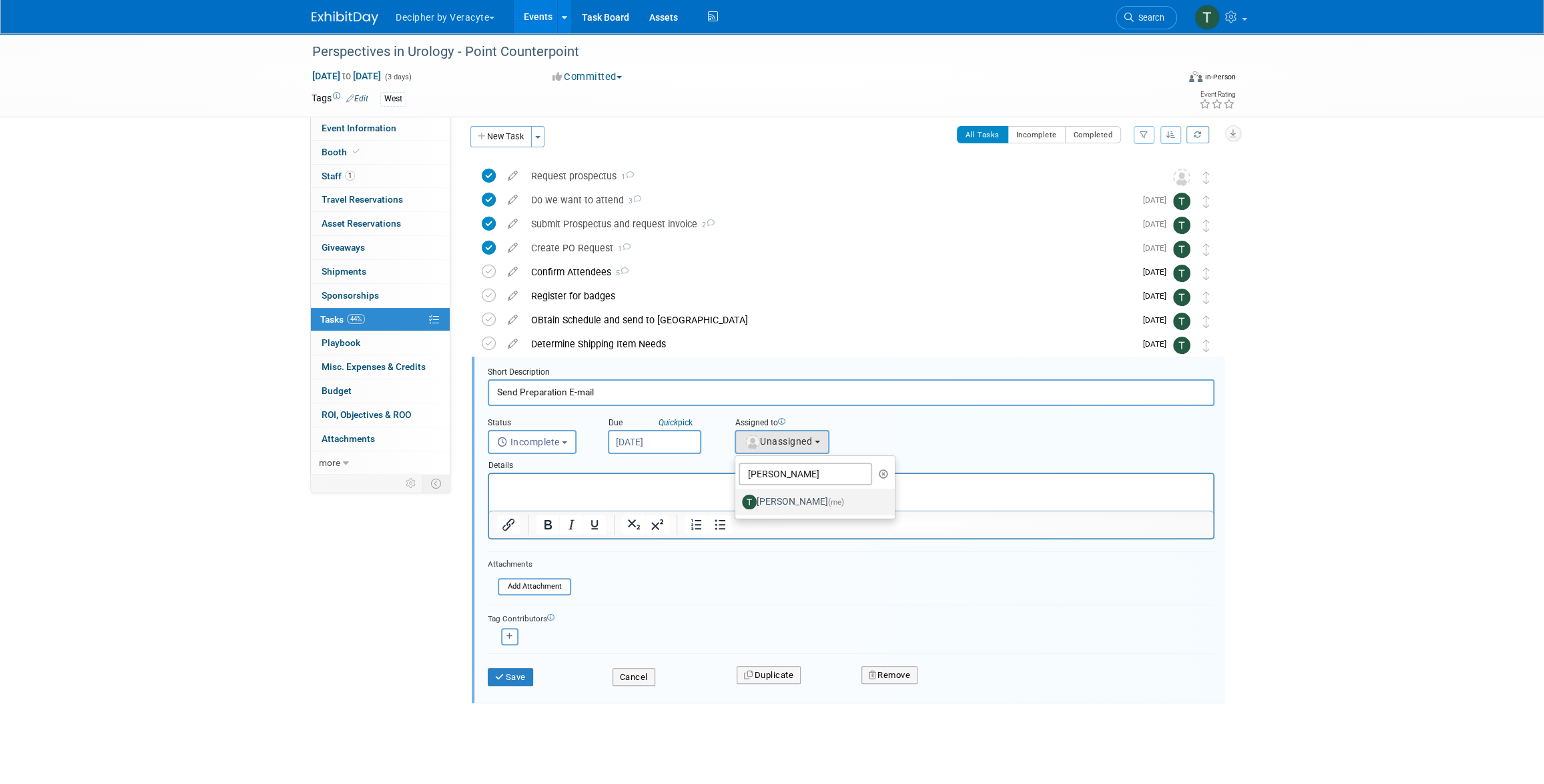
select select "3ceeba8c-a19a-4597-a609-6fba7c9a515a"
click at [524, 685] on div "Save Cancel Duplicate Remove" at bounding box center [851, 675] width 747 height 31
click at [522, 681] on button "Save" at bounding box center [510, 677] width 46 height 18
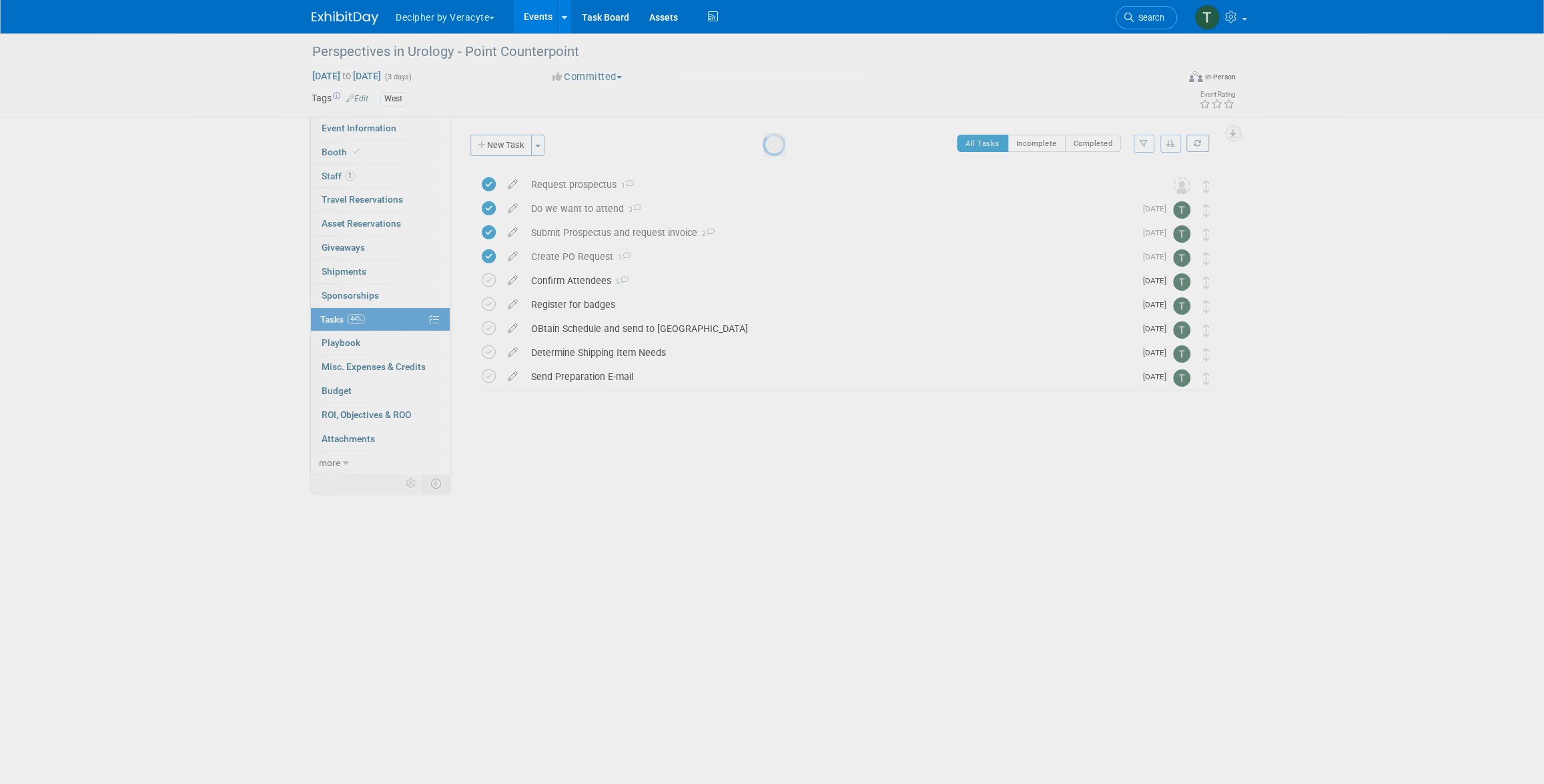
scroll to position [0, 0]
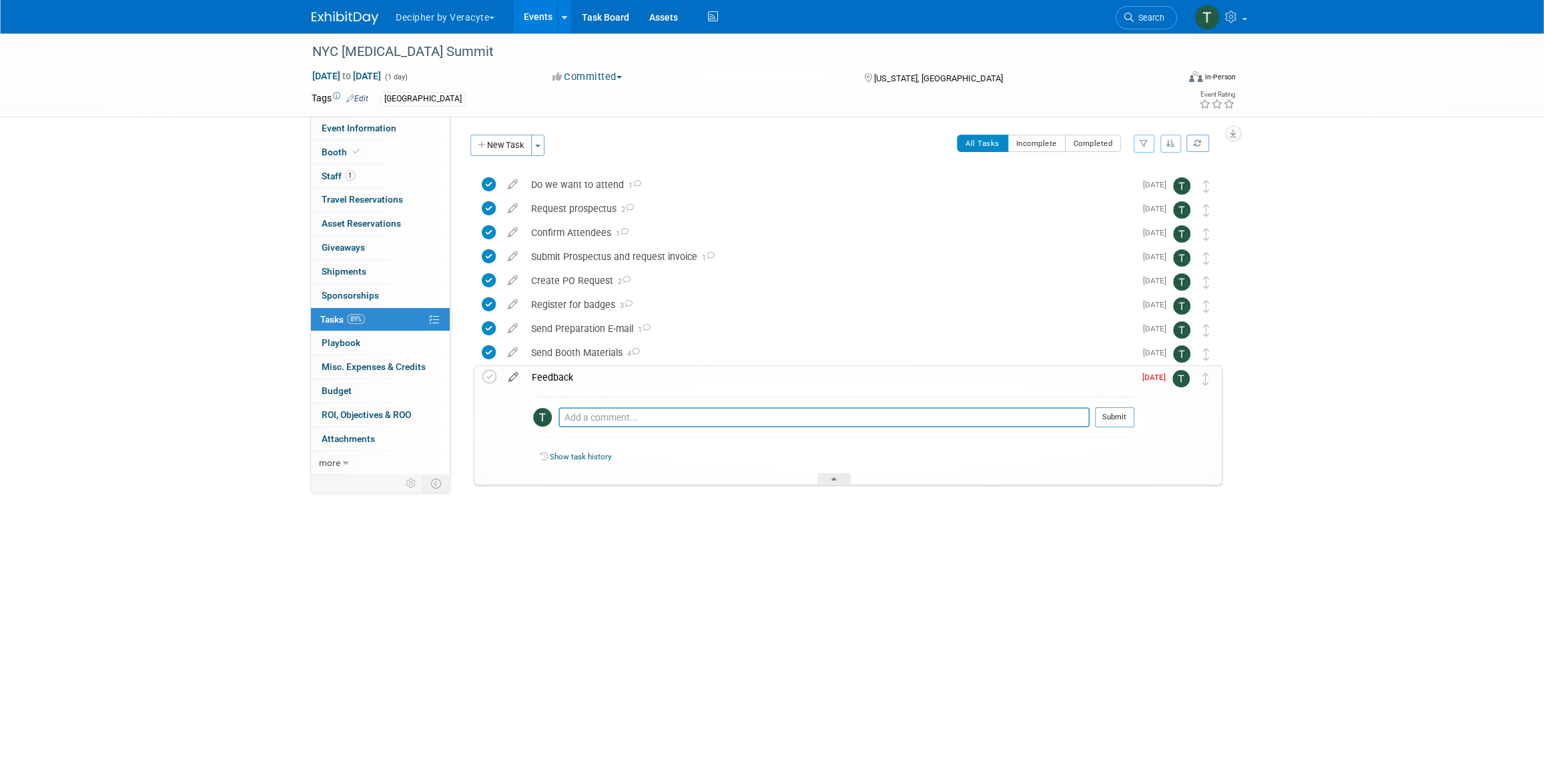
click at [516, 380] on icon at bounding box center [513, 374] width 23 height 17
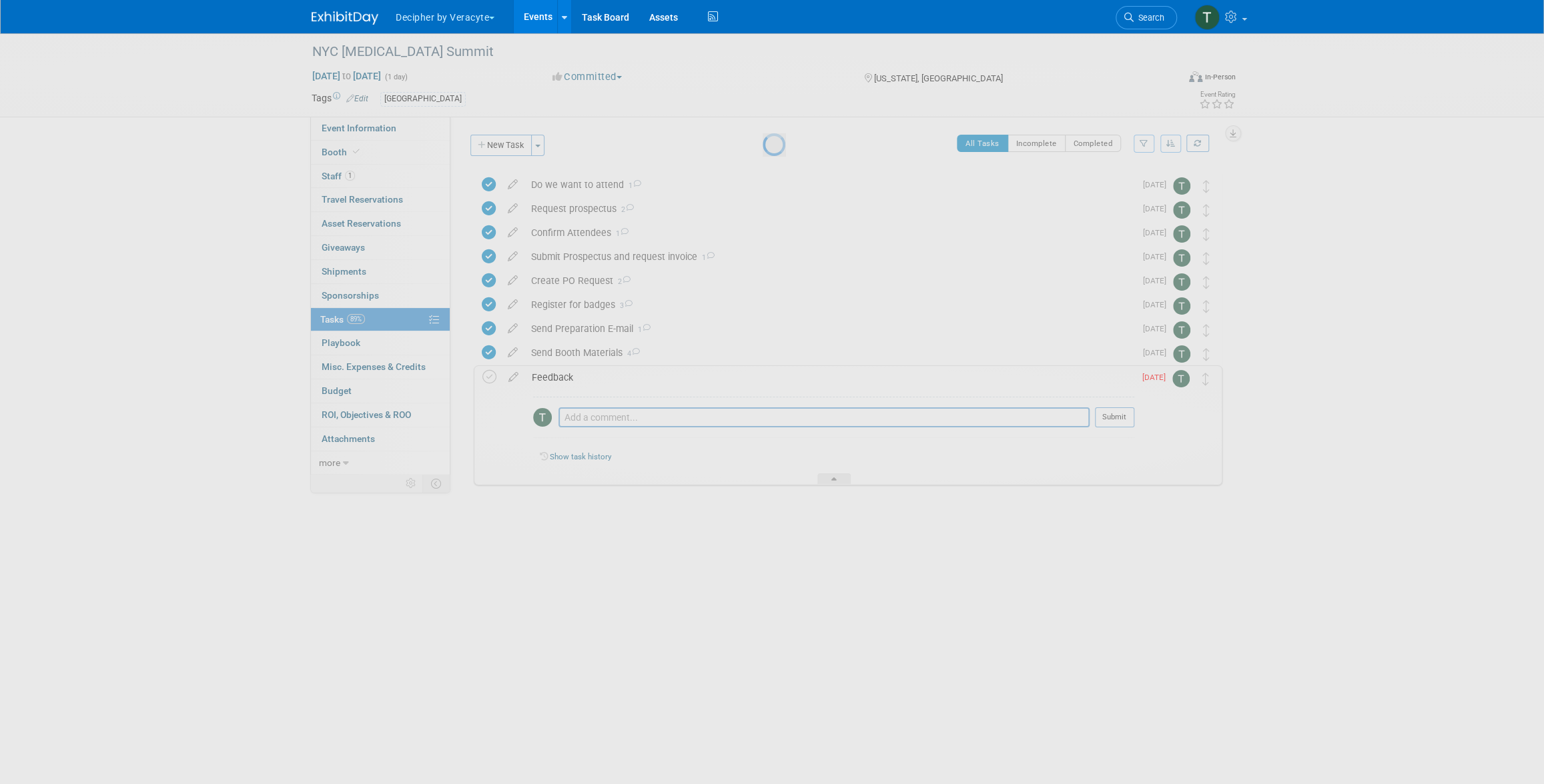
select select "8"
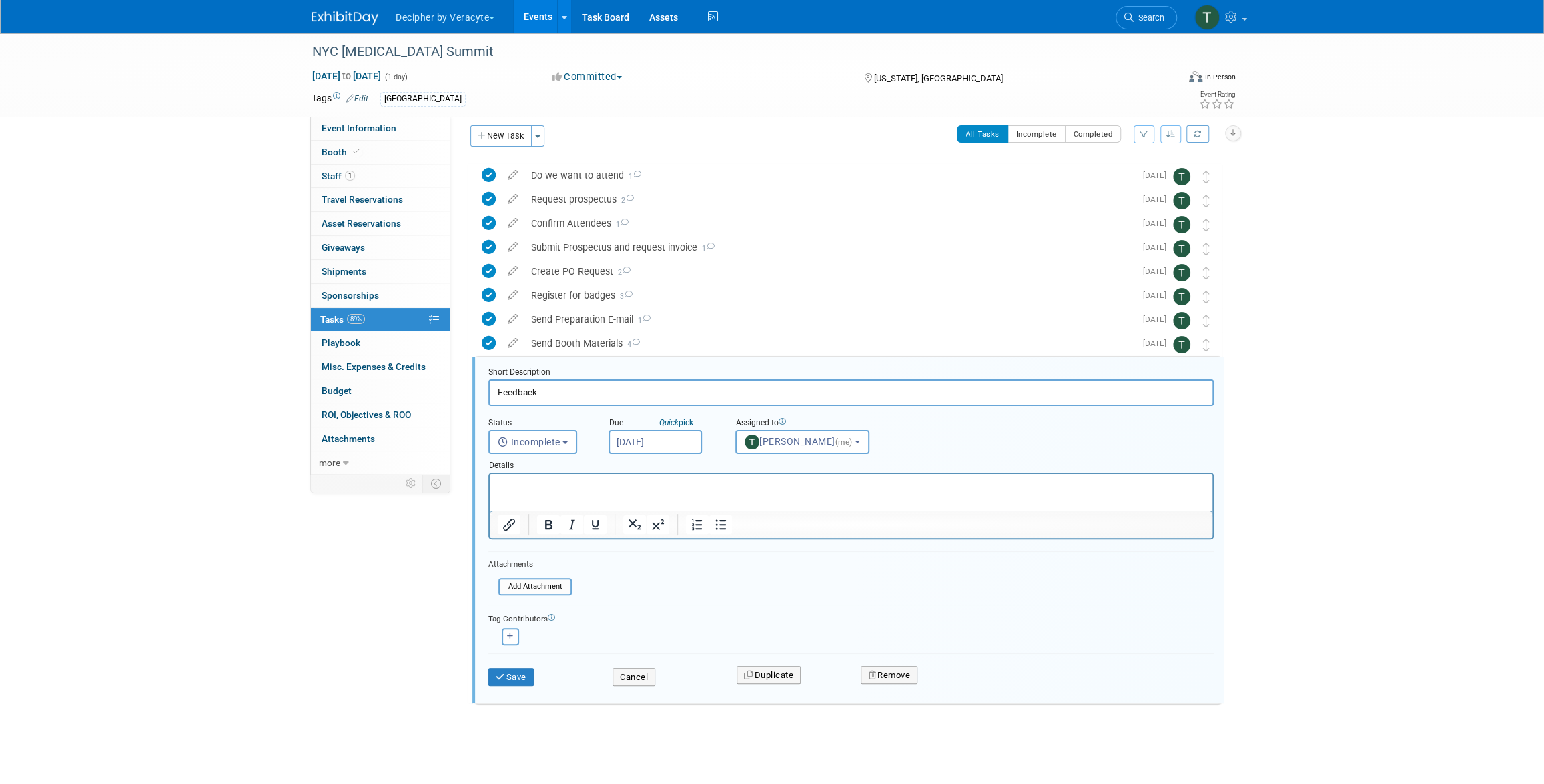
click at [664, 446] on input "[DATE]" at bounding box center [655, 442] width 94 height 24
click at [679, 644] on span "7" at bounding box center [681, 641] width 26 height 26
type input "[DATE]"
click at [526, 672] on button "Save" at bounding box center [511, 677] width 46 height 18
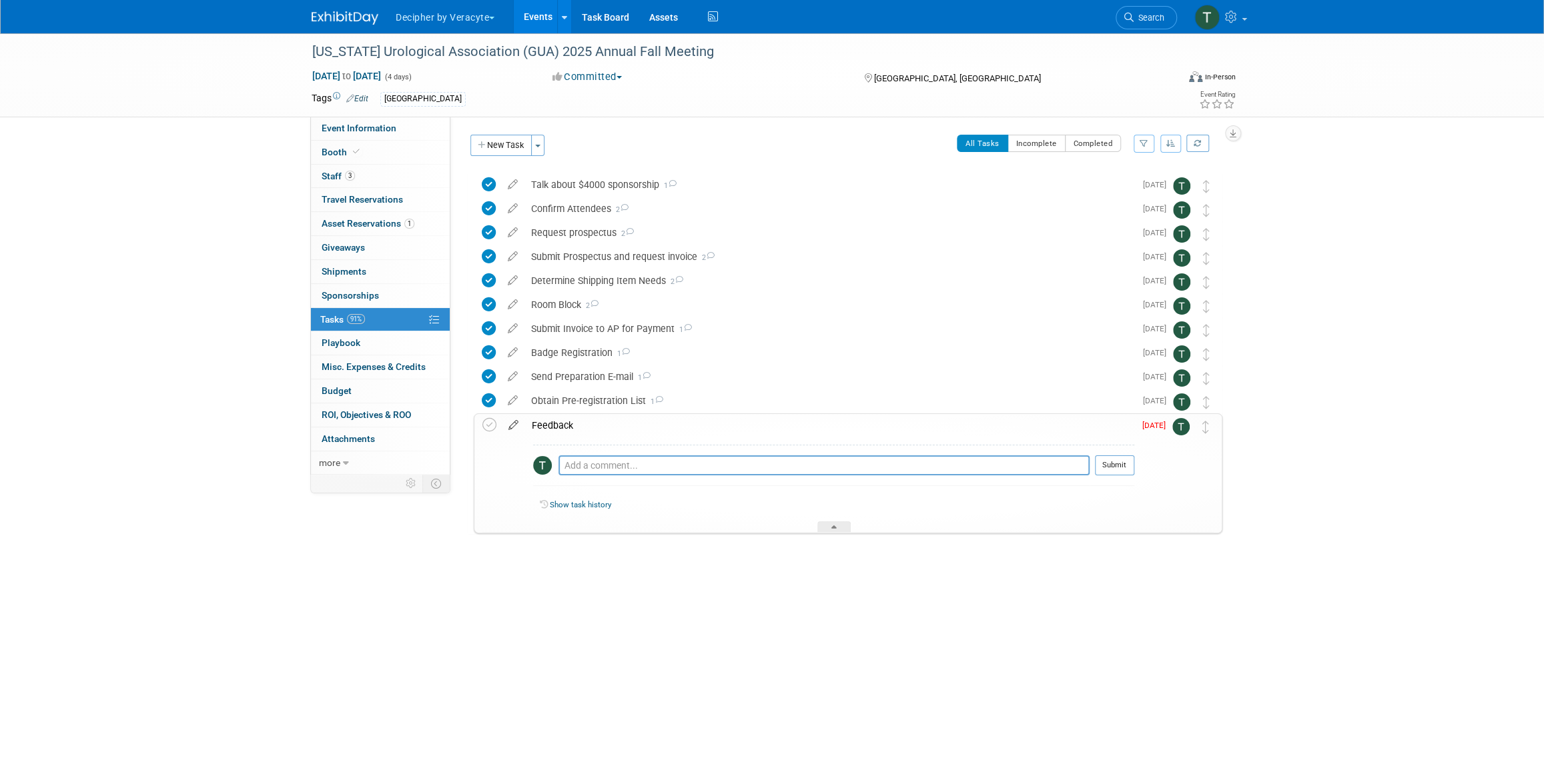
click at [518, 428] on icon at bounding box center [513, 422] width 23 height 17
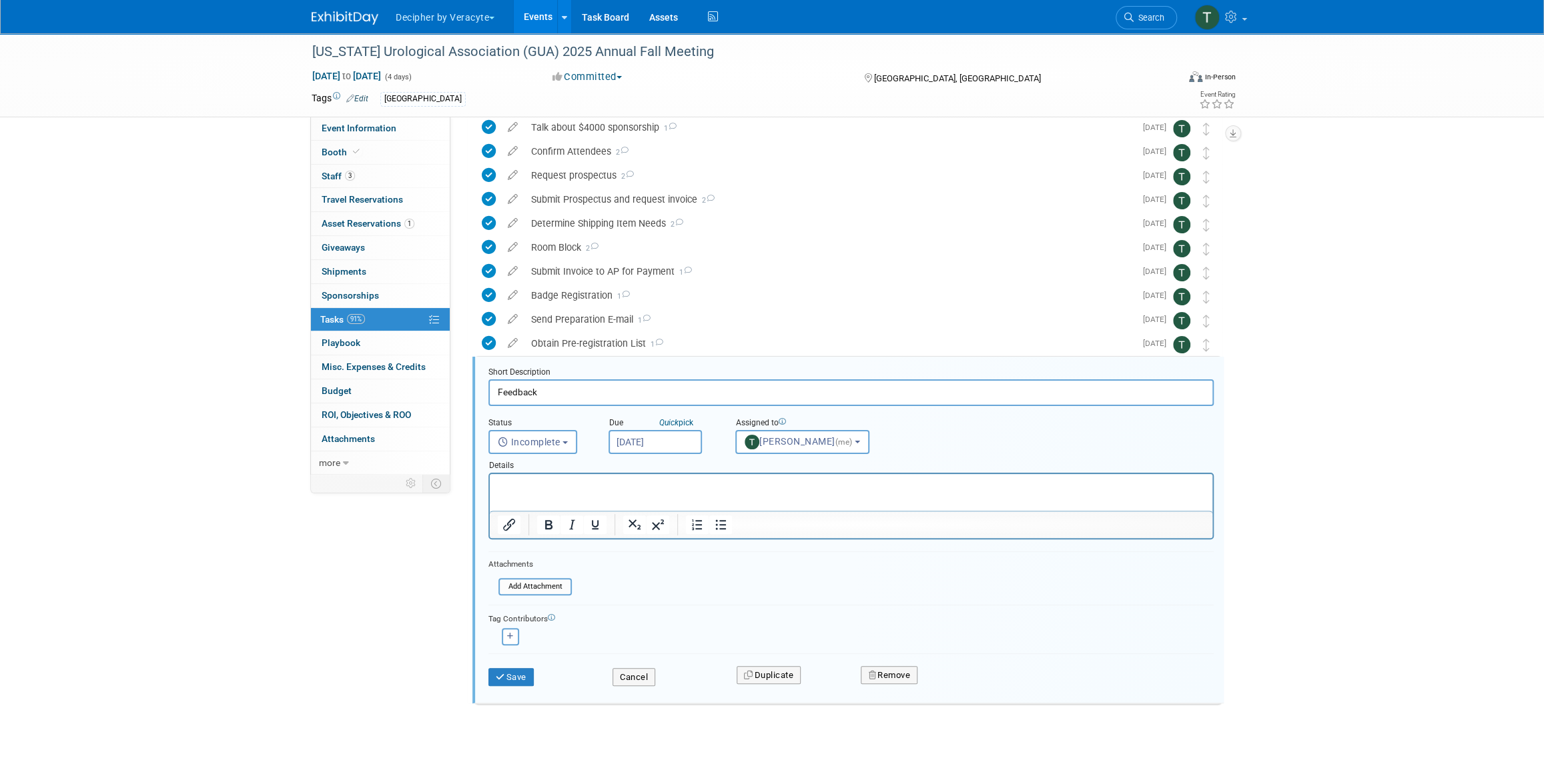
click at [639, 437] on input "Sep 29, 2025" at bounding box center [655, 442] width 94 height 24
click at [683, 638] on span "7" at bounding box center [681, 641] width 26 height 26
type input "Oct 7, 2025"
click at [504, 678] on icon "submit" at bounding box center [501, 677] width 10 height 9
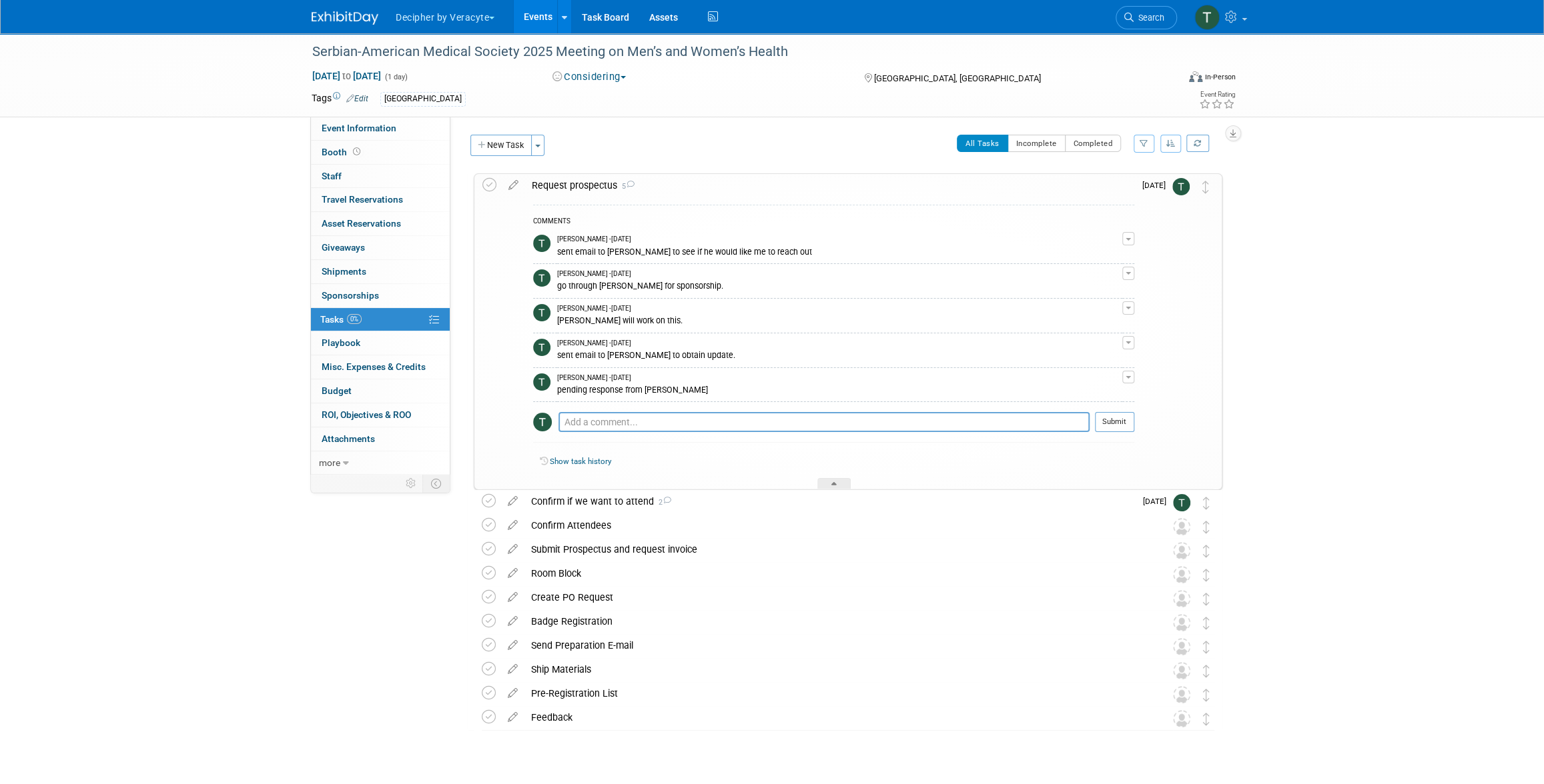
click at [669, 184] on div "Request prospectus 5" at bounding box center [829, 185] width 609 height 22
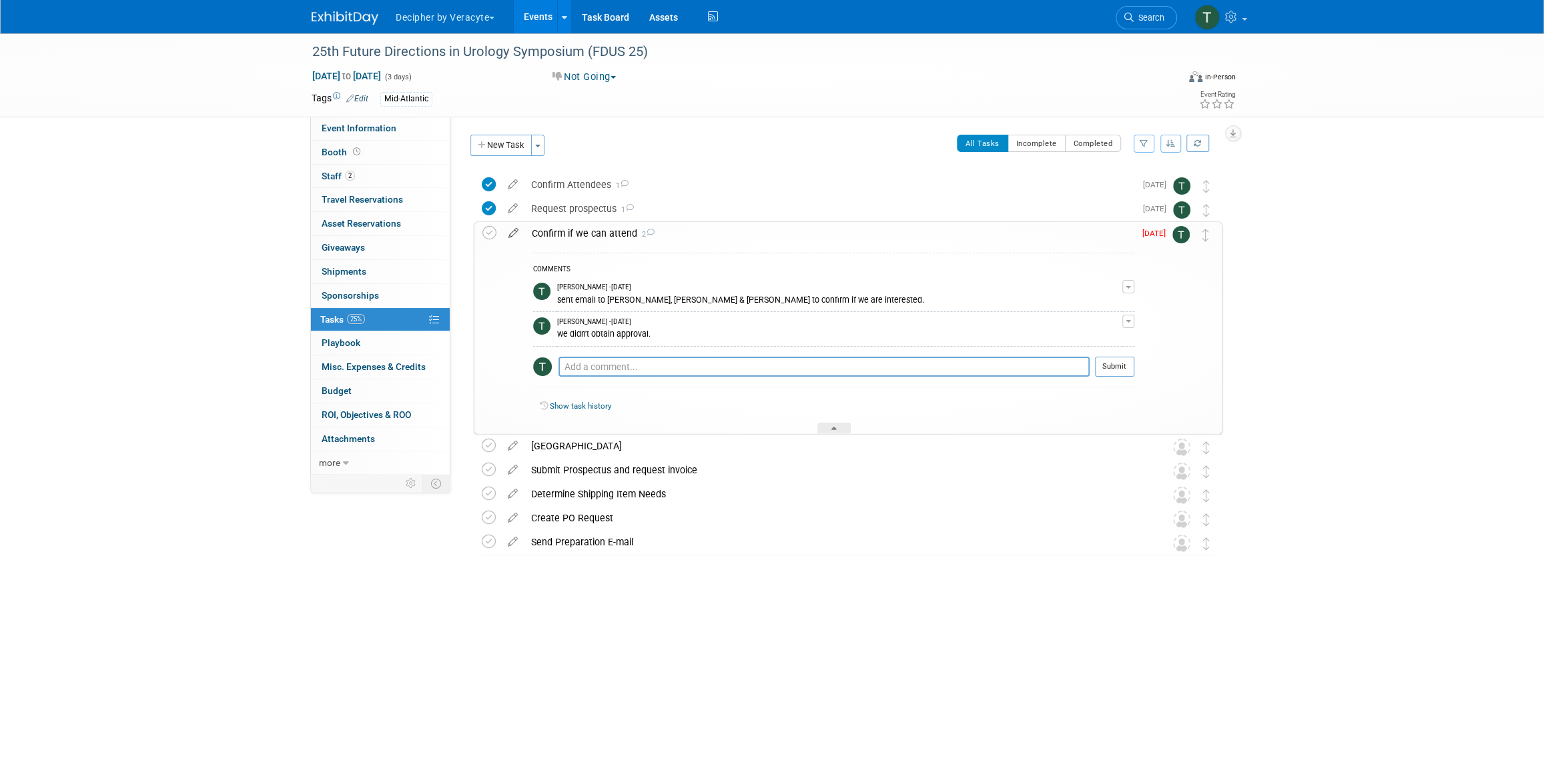
click at [513, 236] on icon at bounding box center [513, 230] width 23 height 17
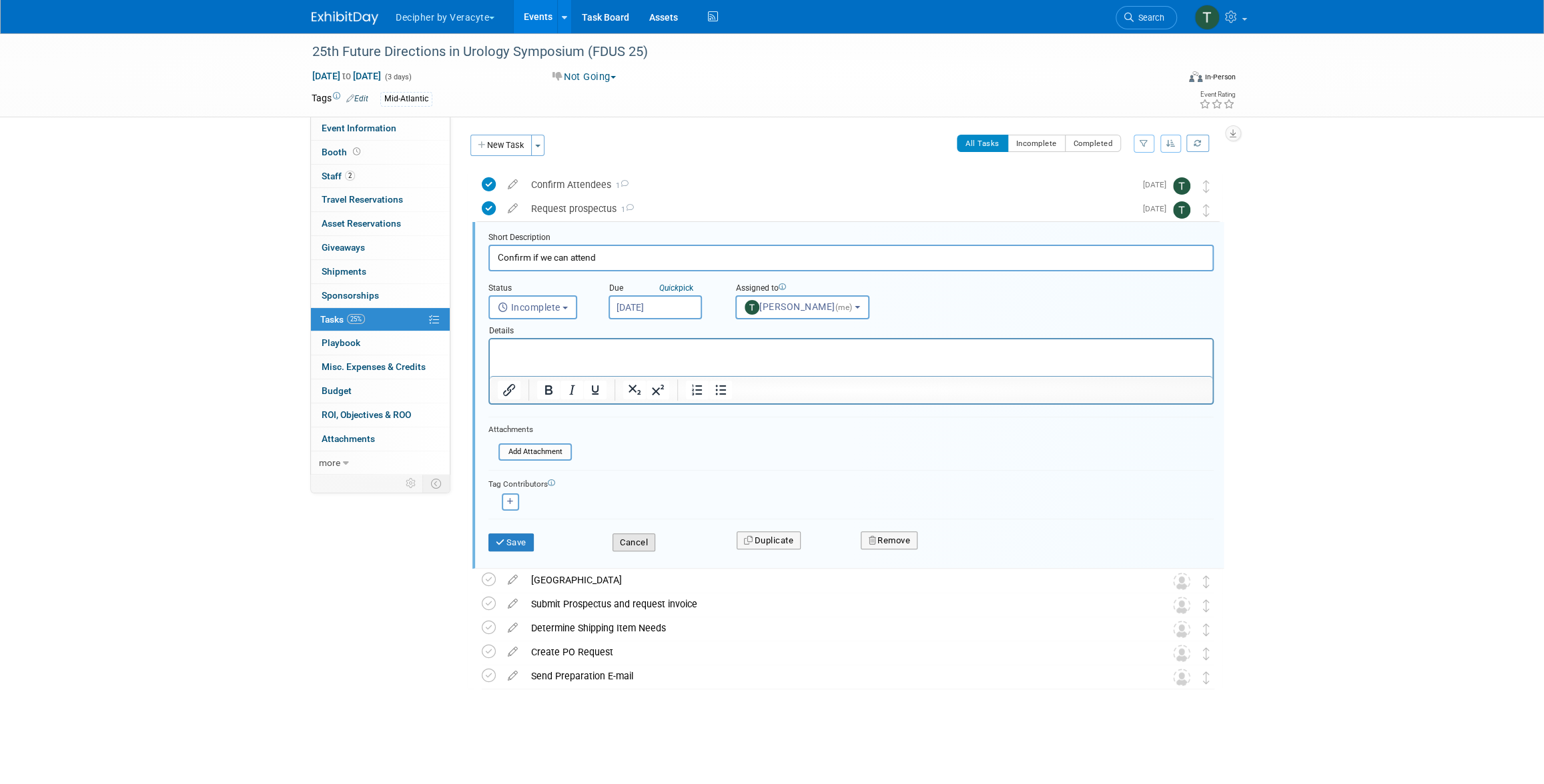
click at [641, 542] on button "Cancel" at bounding box center [633, 542] width 42 height 18
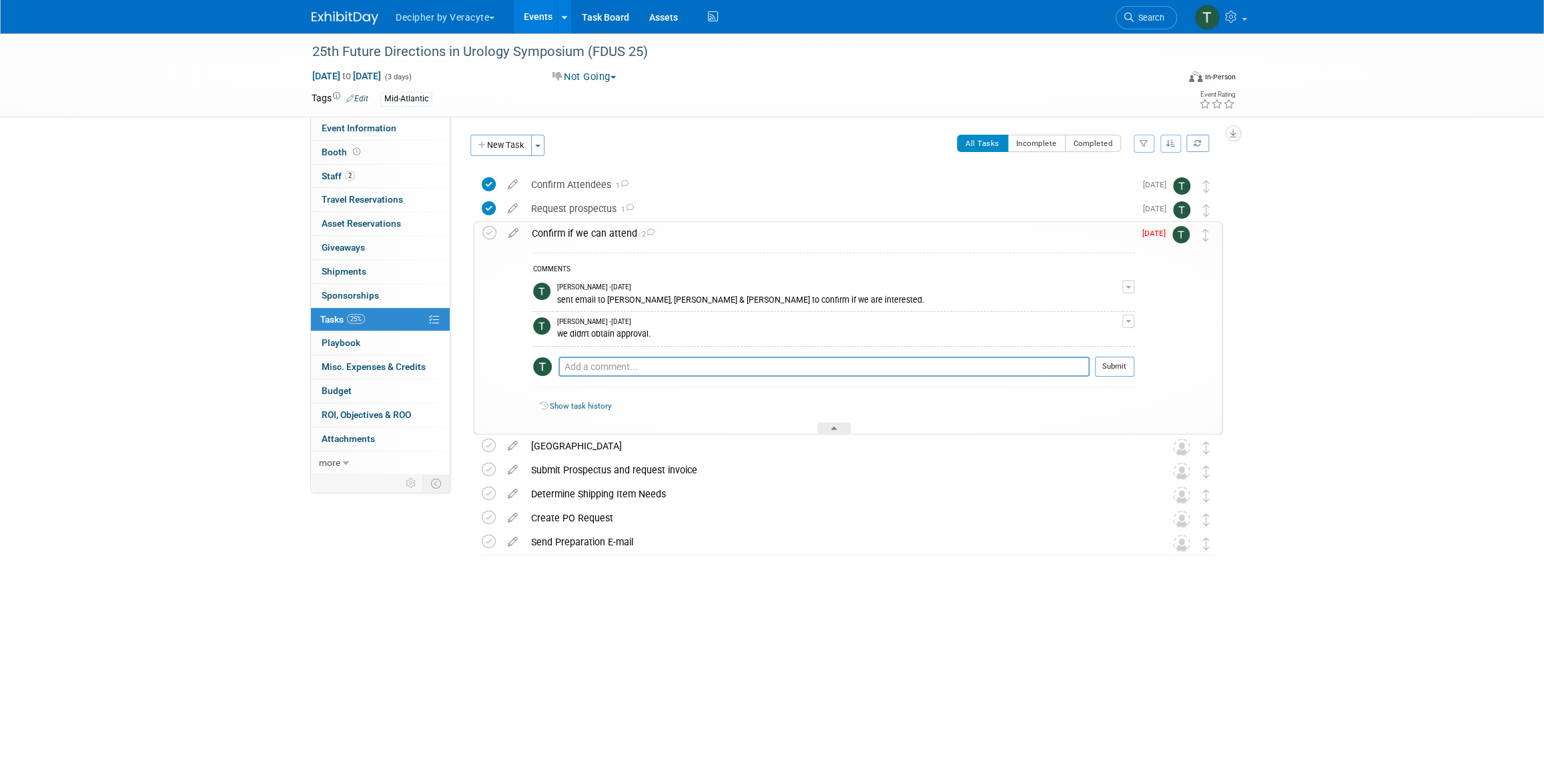
click at [479, 235] on div "Confirm if we can attend 2 COMMENTS Tony Alvarado - 2 months ago sent email to …" at bounding box center [848, 328] width 748 height 213
click at [488, 237] on icon at bounding box center [489, 232] width 14 height 14
click at [557, 236] on div "Confirm if we can attend 2" at bounding box center [829, 233] width 609 height 22
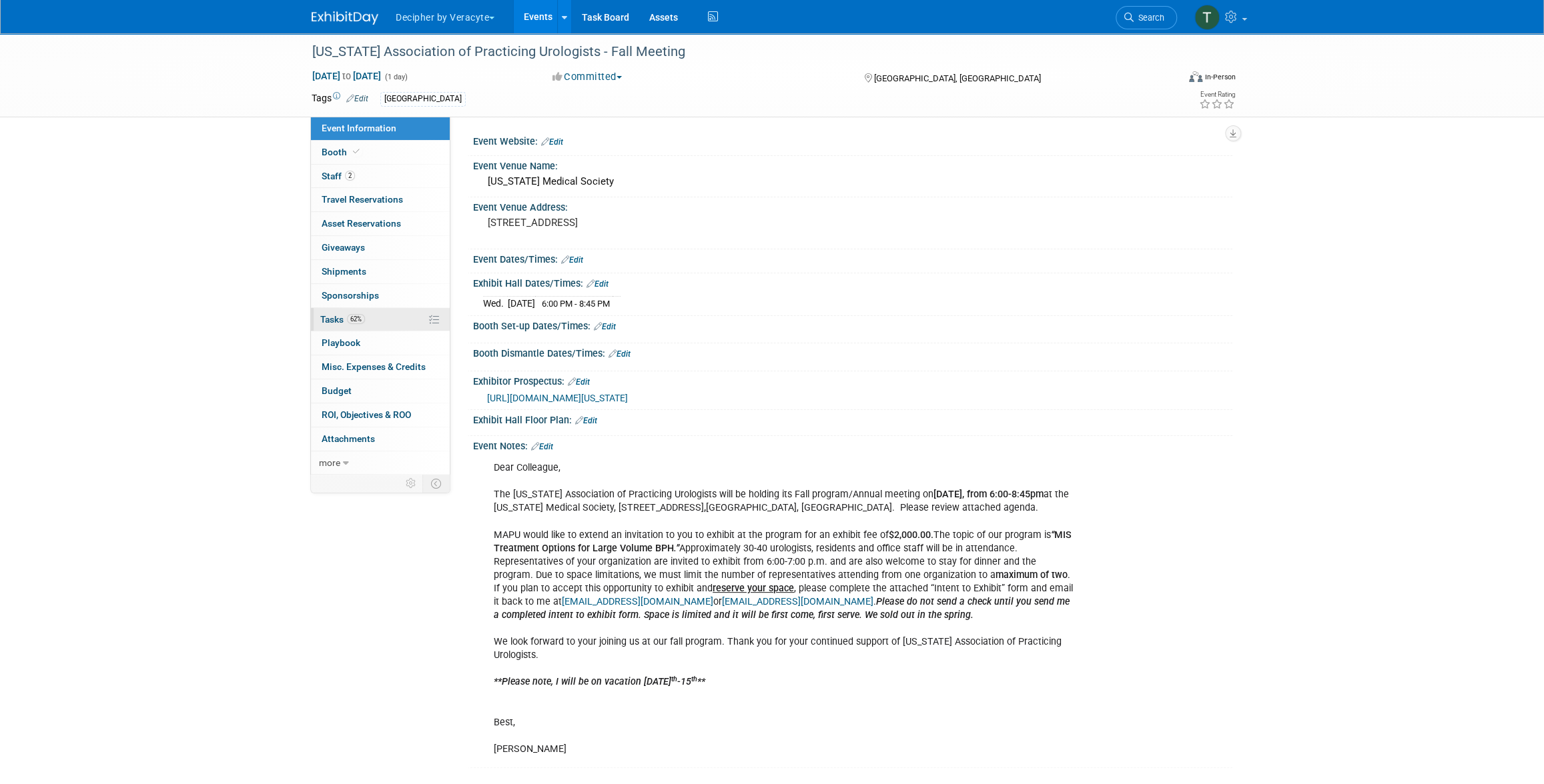
click at [356, 320] on span "62%" at bounding box center [356, 319] width 18 height 10
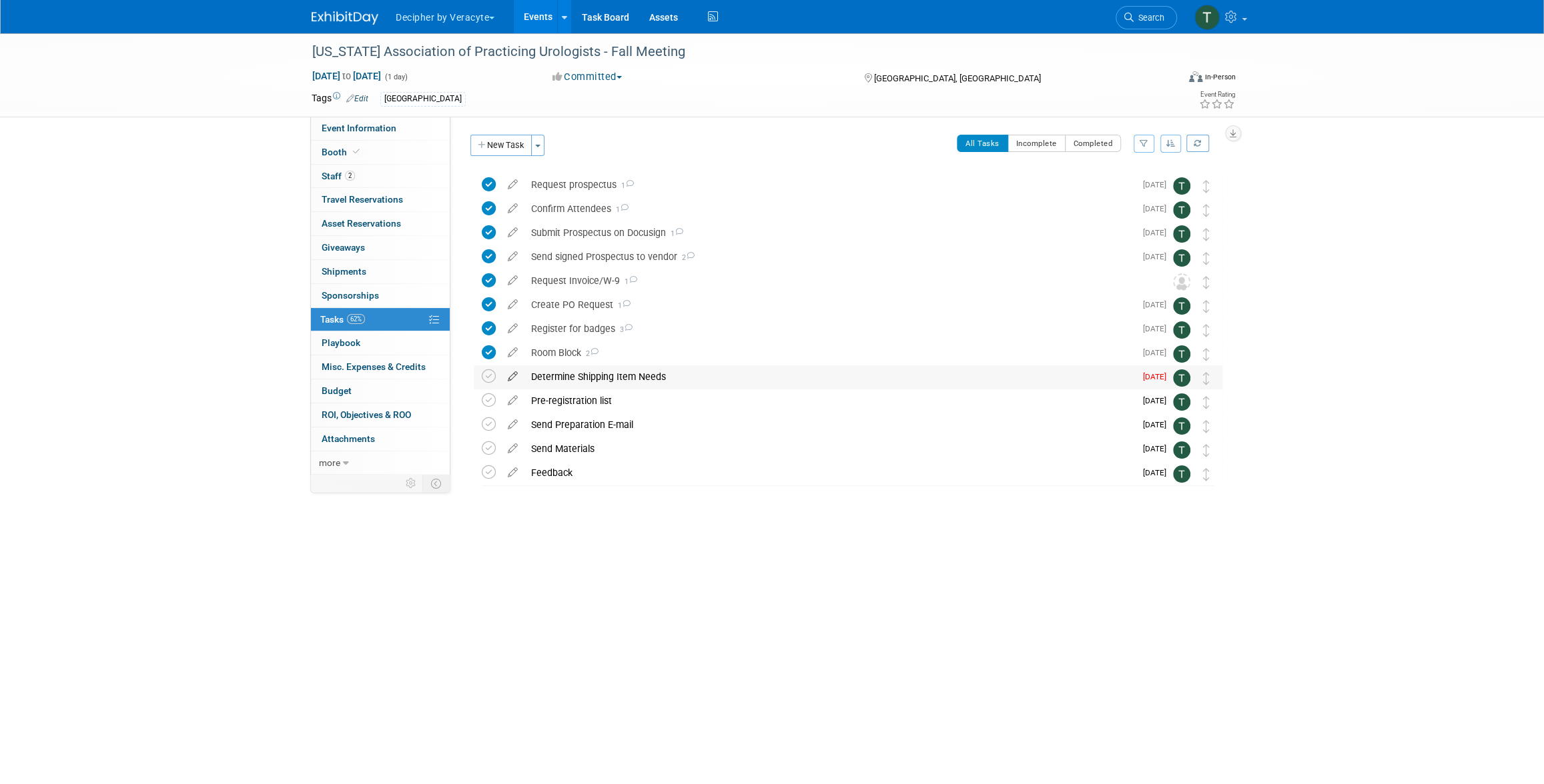
click at [509, 378] on icon at bounding box center [512, 373] width 23 height 17
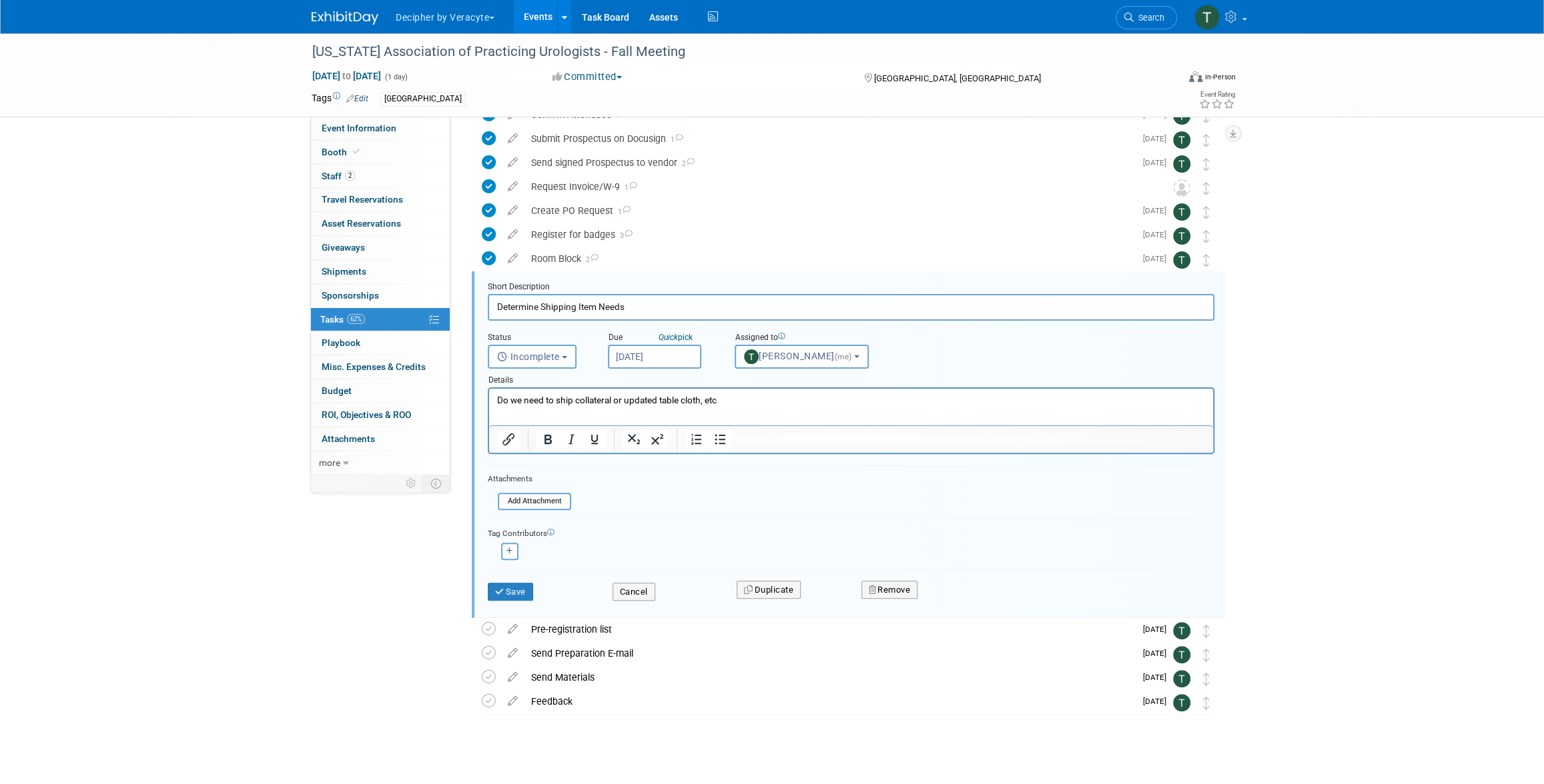
scroll to position [105, 0]
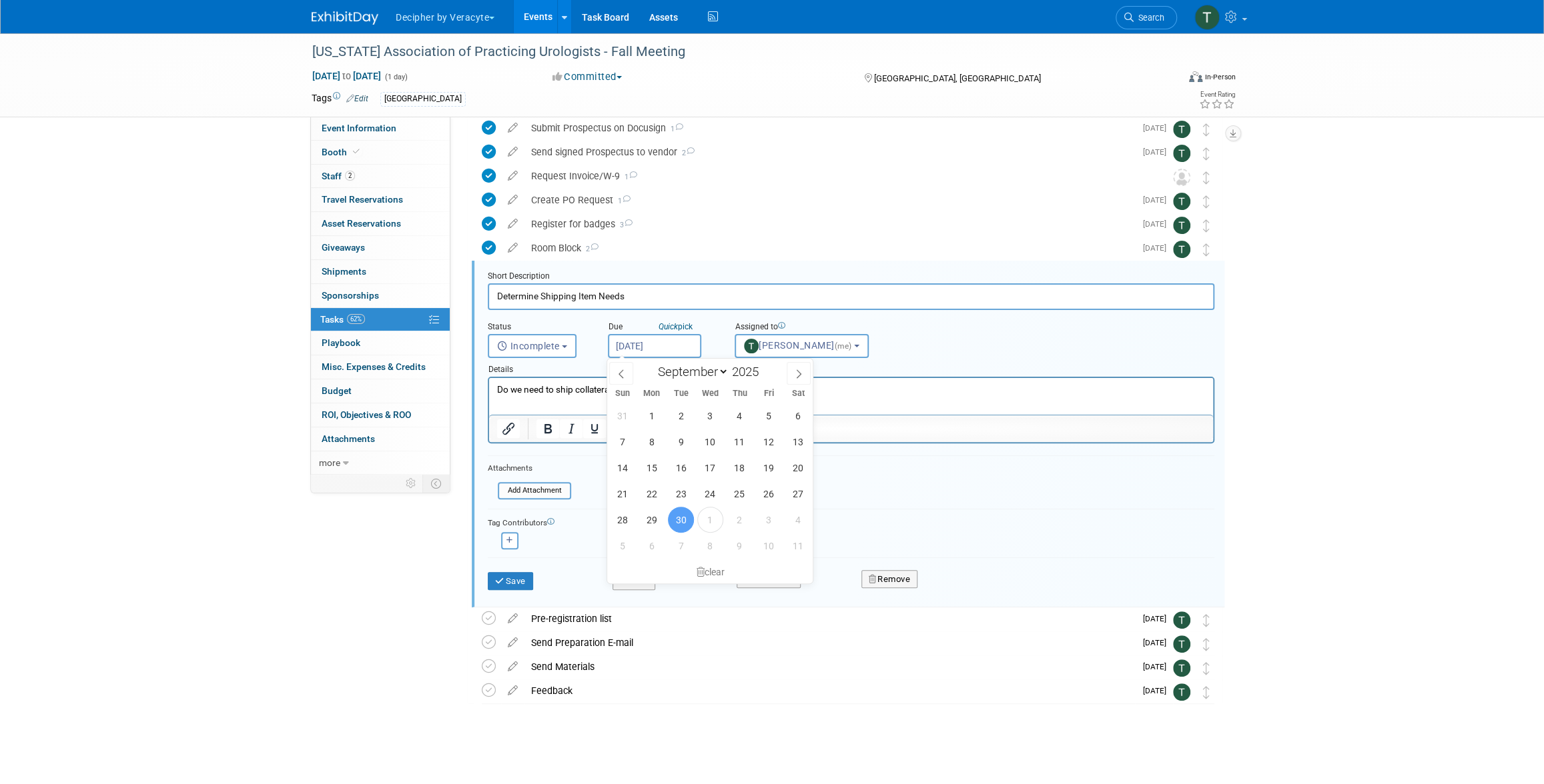
click at [671, 345] on input "Sep 30, 2025" at bounding box center [655, 346] width 94 height 24
click at [735, 537] on span "9" at bounding box center [740, 545] width 26 height 26
type input "Oct 9, 2025"
click at [512, 572] on button "Save" at bounding box center [510, 581] width 46 height 18
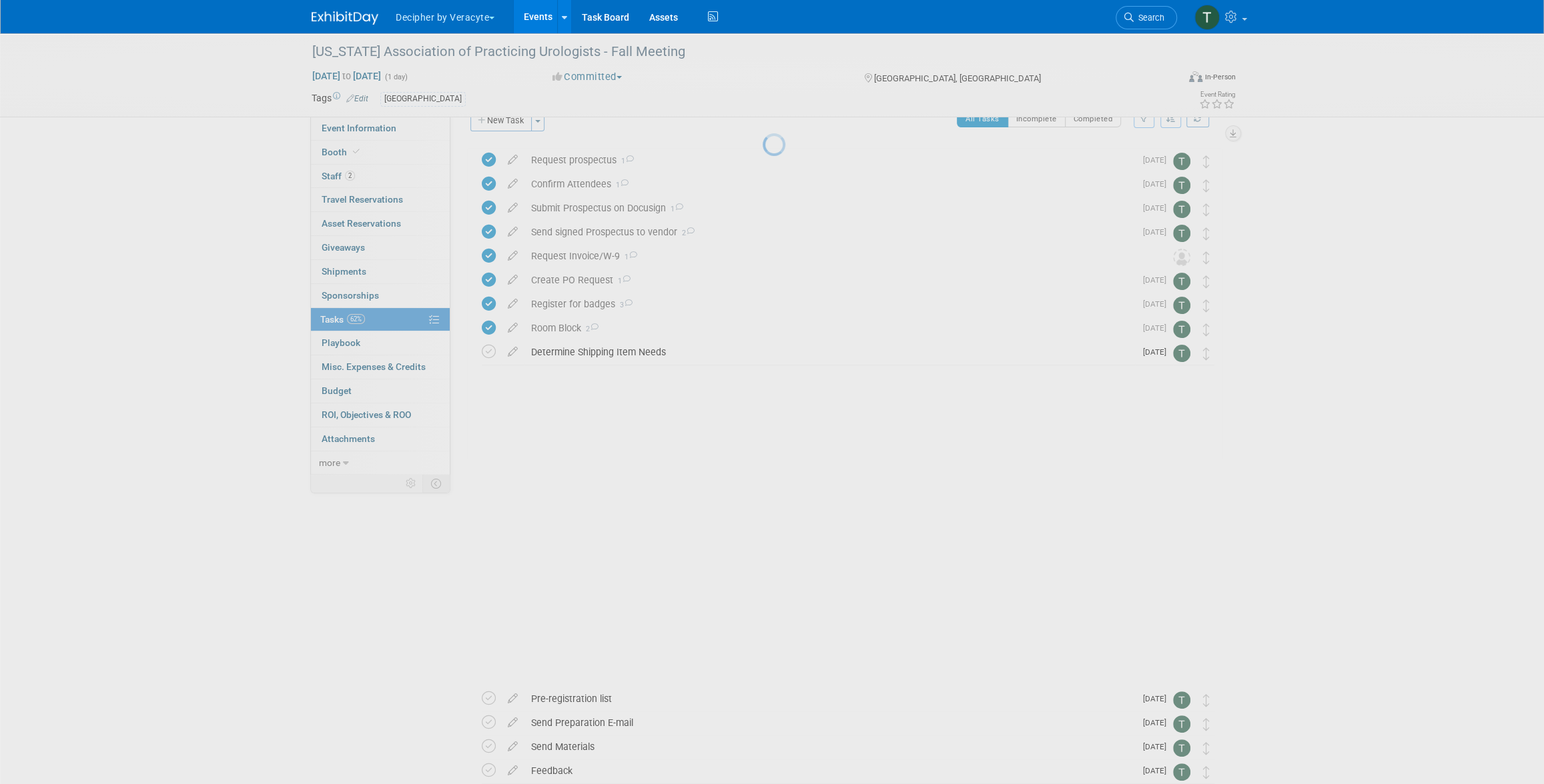
scroll to position [0, 0]
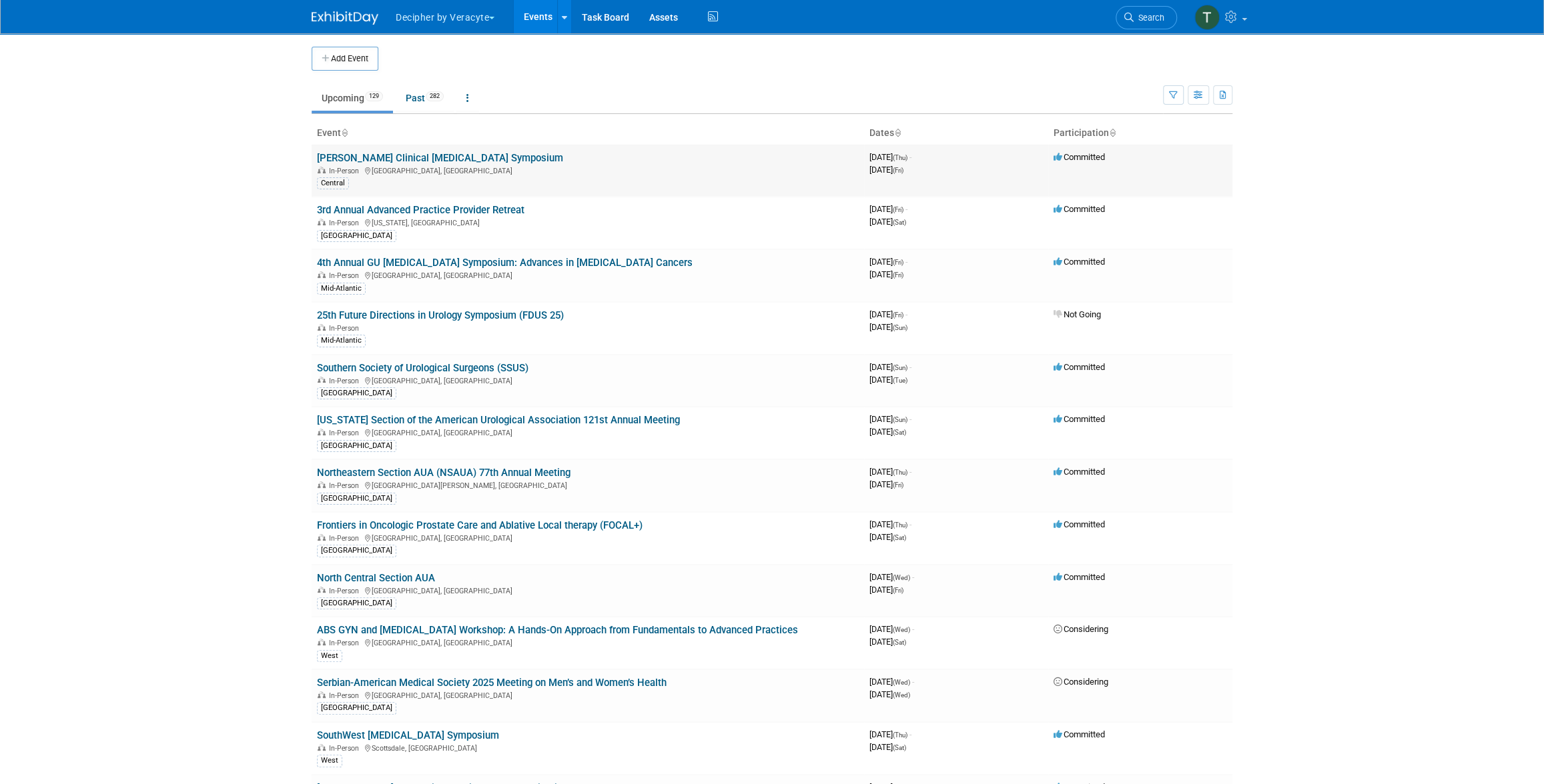
scroll to position [653, 0]
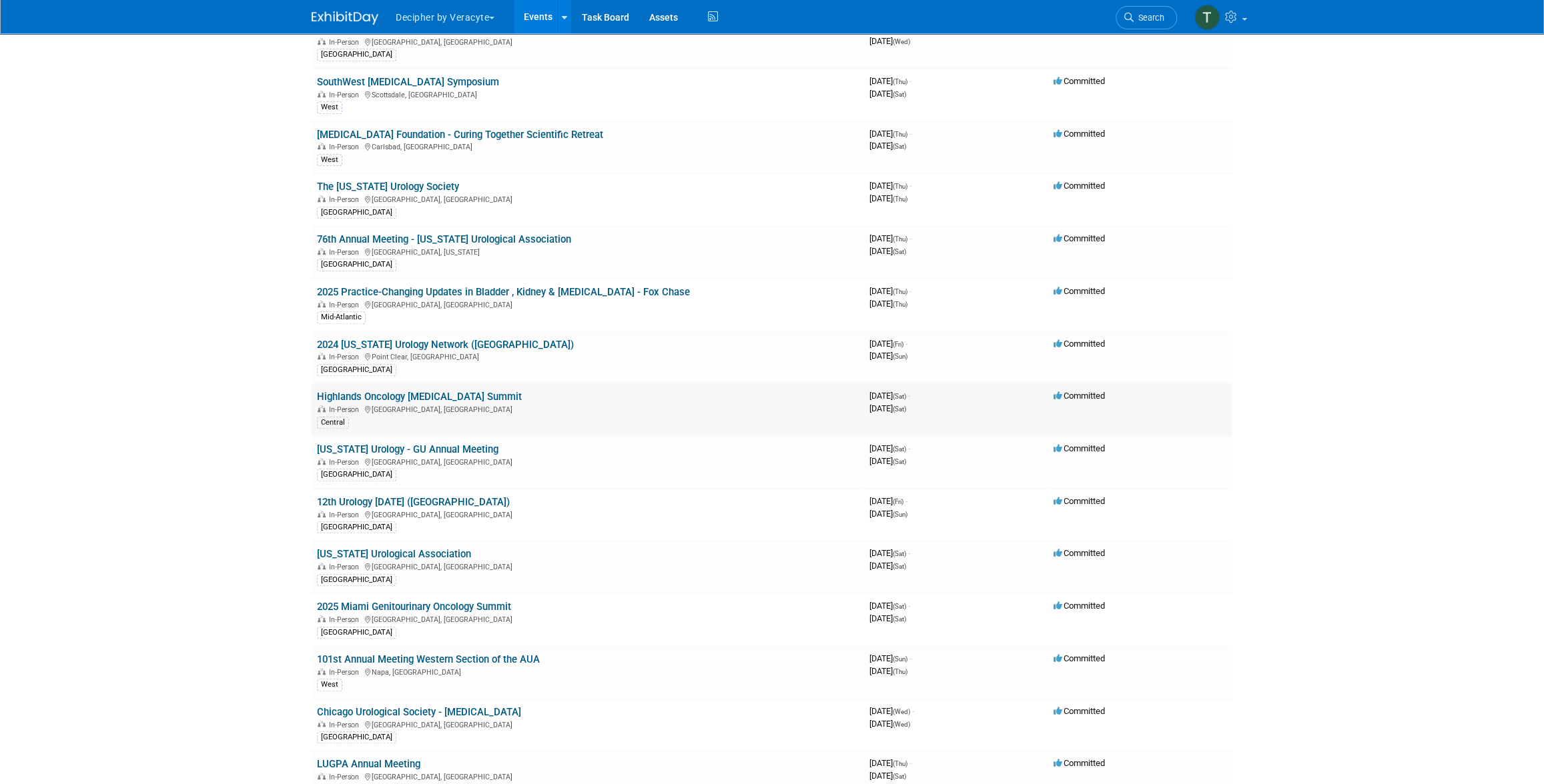
click at [506, 391] on link "Highlands Oncology [MEDICAL_DATA] Summit" at bounding box center [420, 396] width 205 height 12
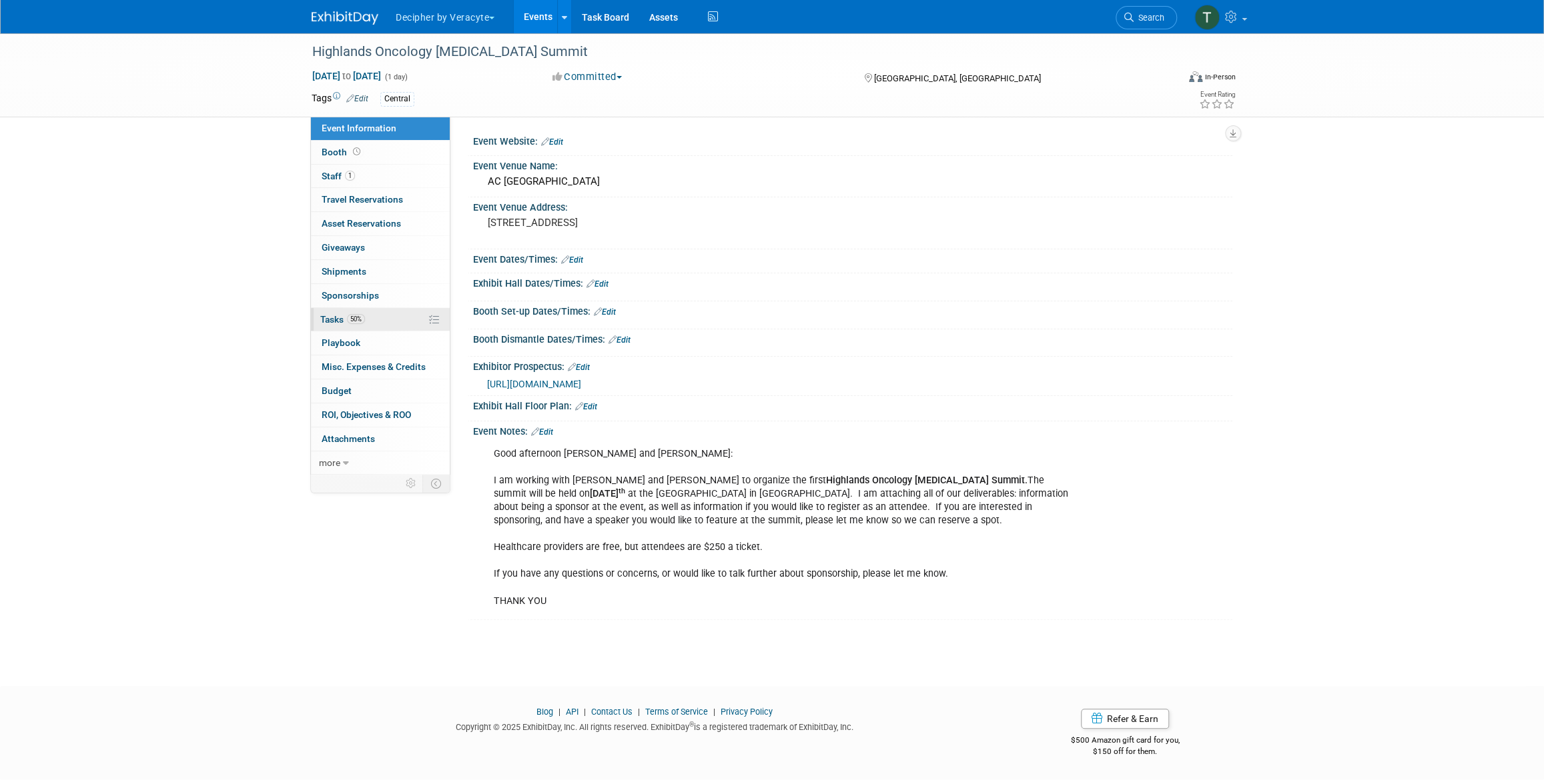
click at [402, 312] on link "50% Tasks 50%" at bounding box center [380, 320] width 139 height 23
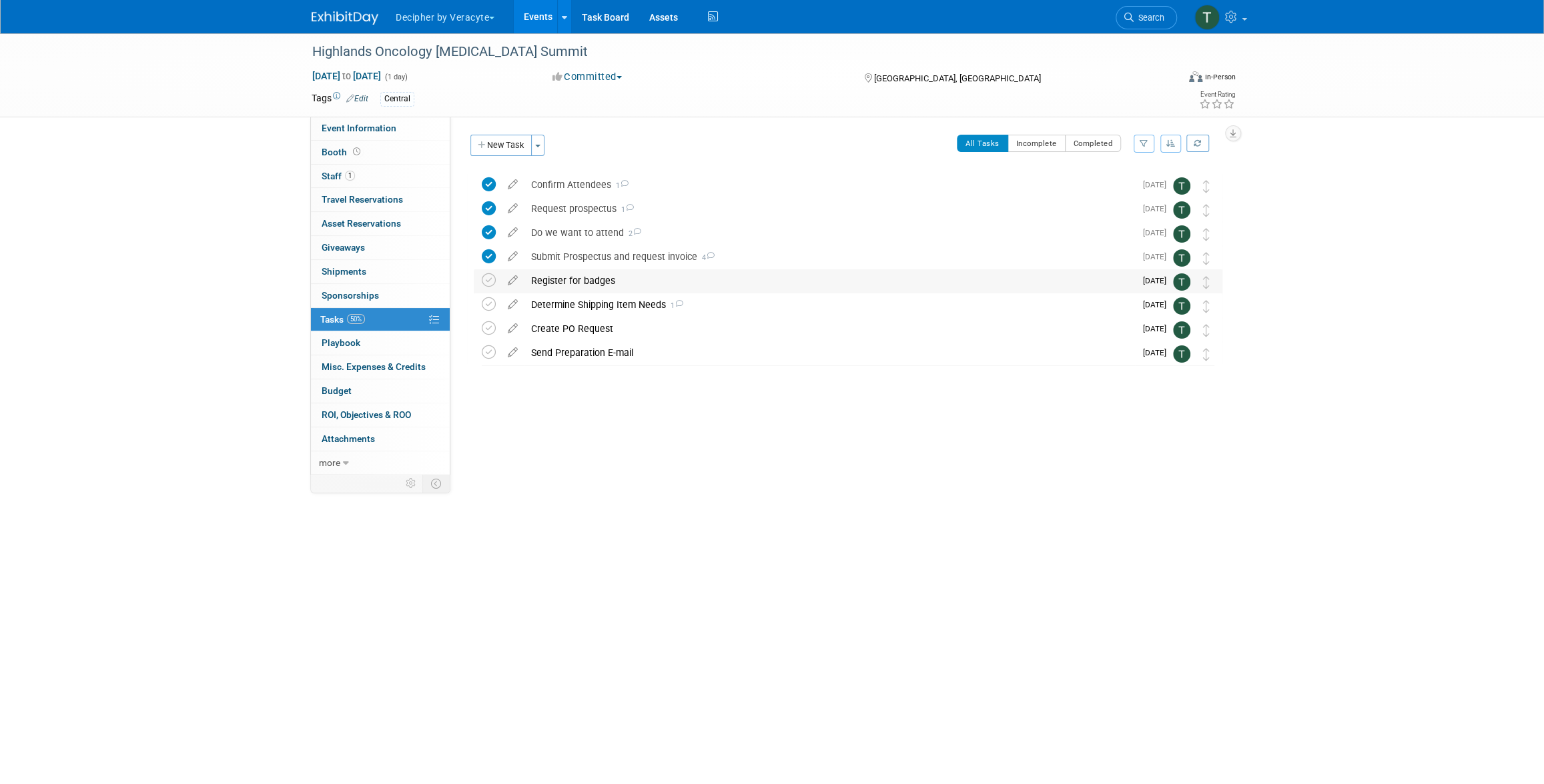
click at [608, 283] on div "Register for badges" at bounding box center [829, 280] width 611 height 22
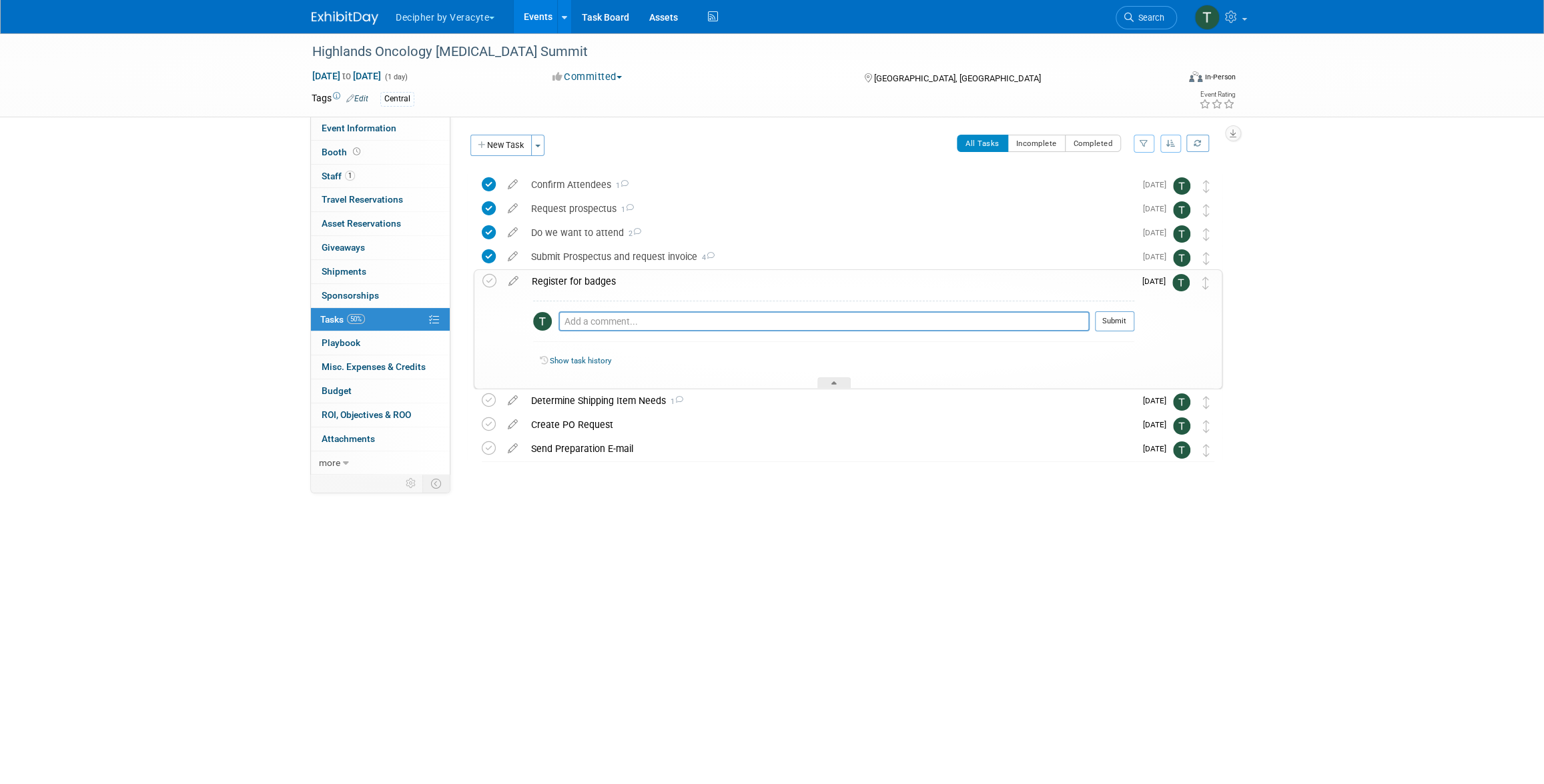
click at [608, 283] on div "Register for badges" at bounding box center [829, 281] width 609 height 22
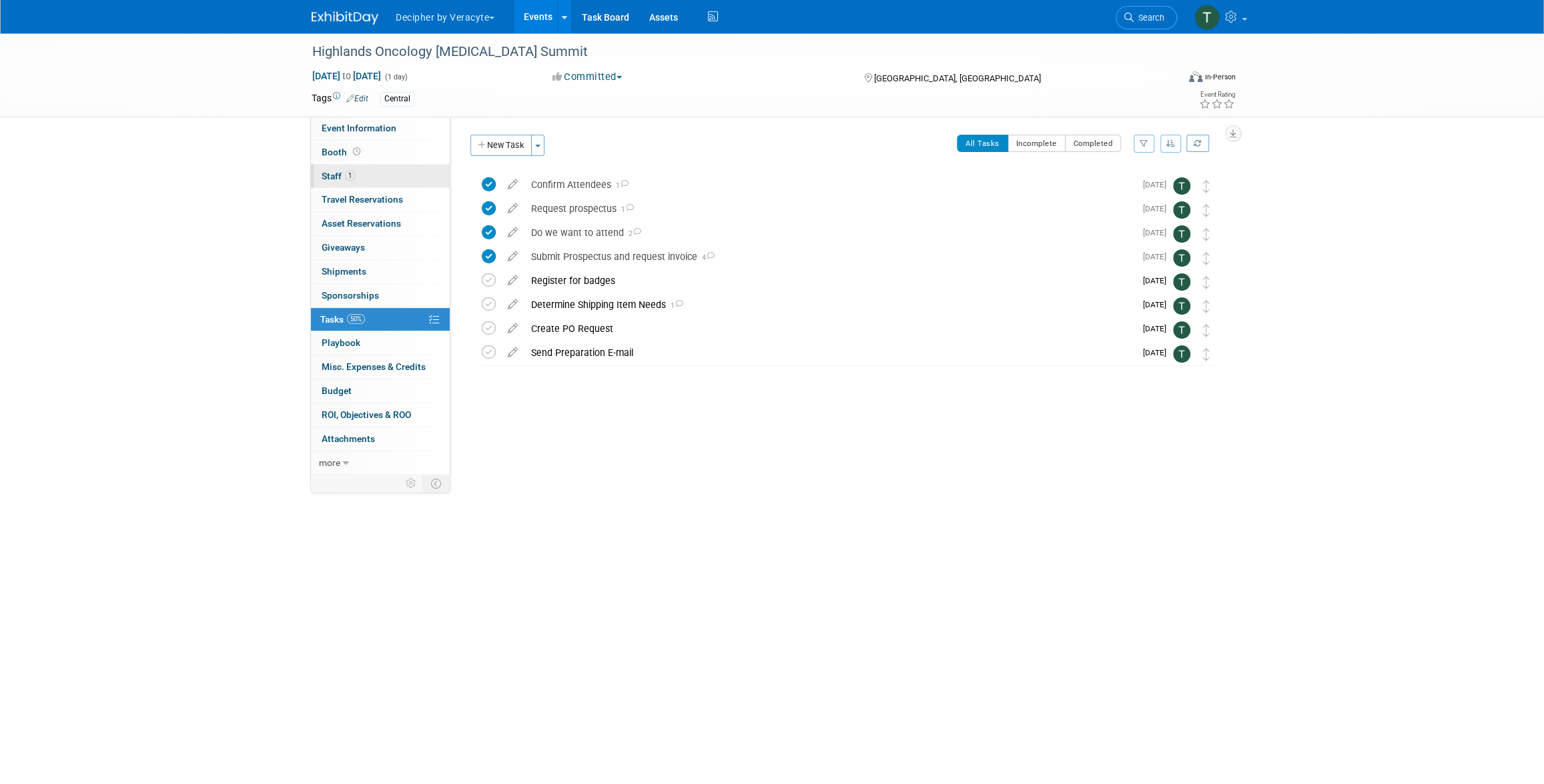
click at [412, 181] on link "1 Staff 1" at bounding box center [380, 176] width 139 height 23
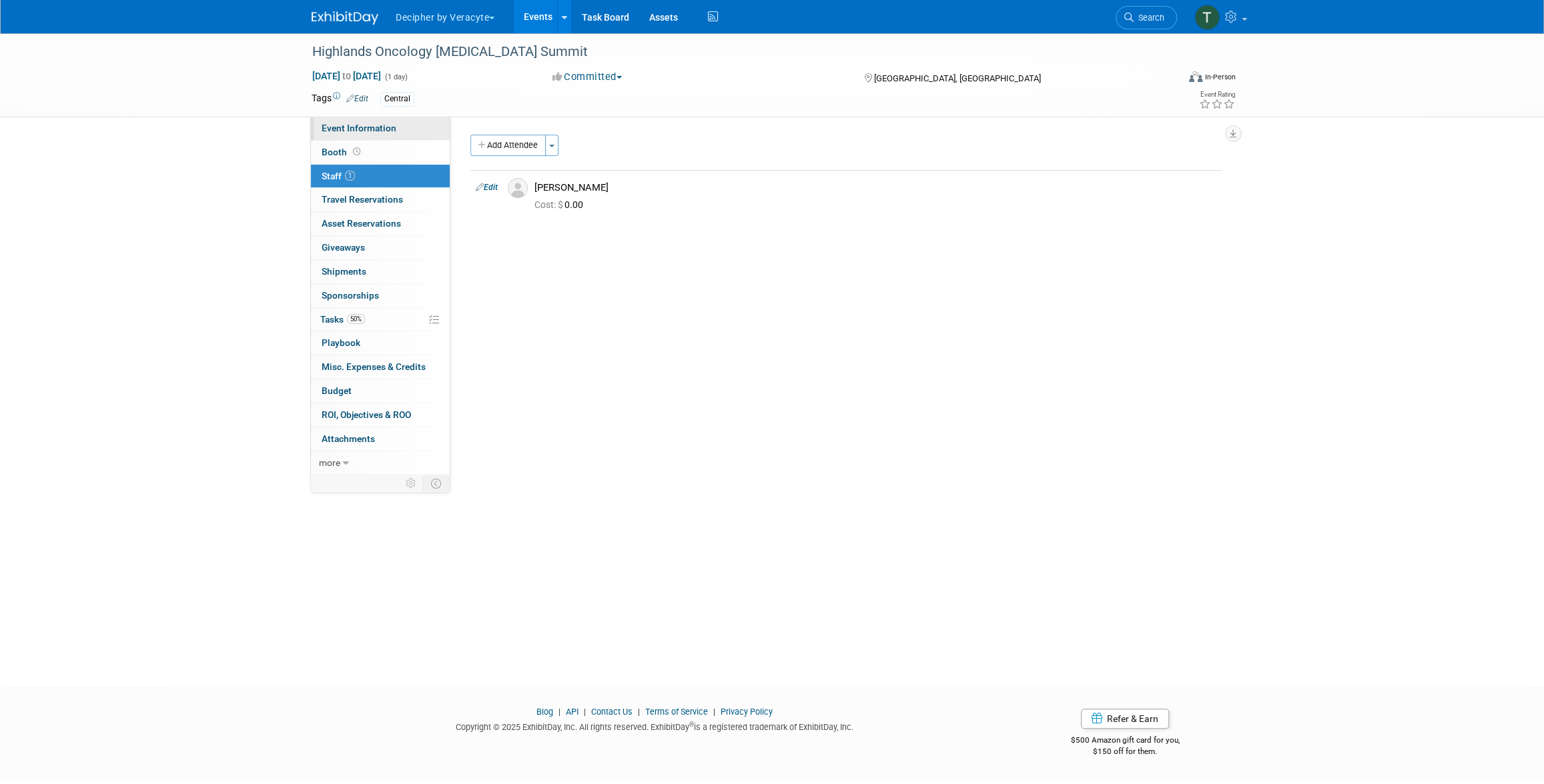
click at [411, 122] on link "Event Information" at bounding box center [380, 128] width 139 height 23
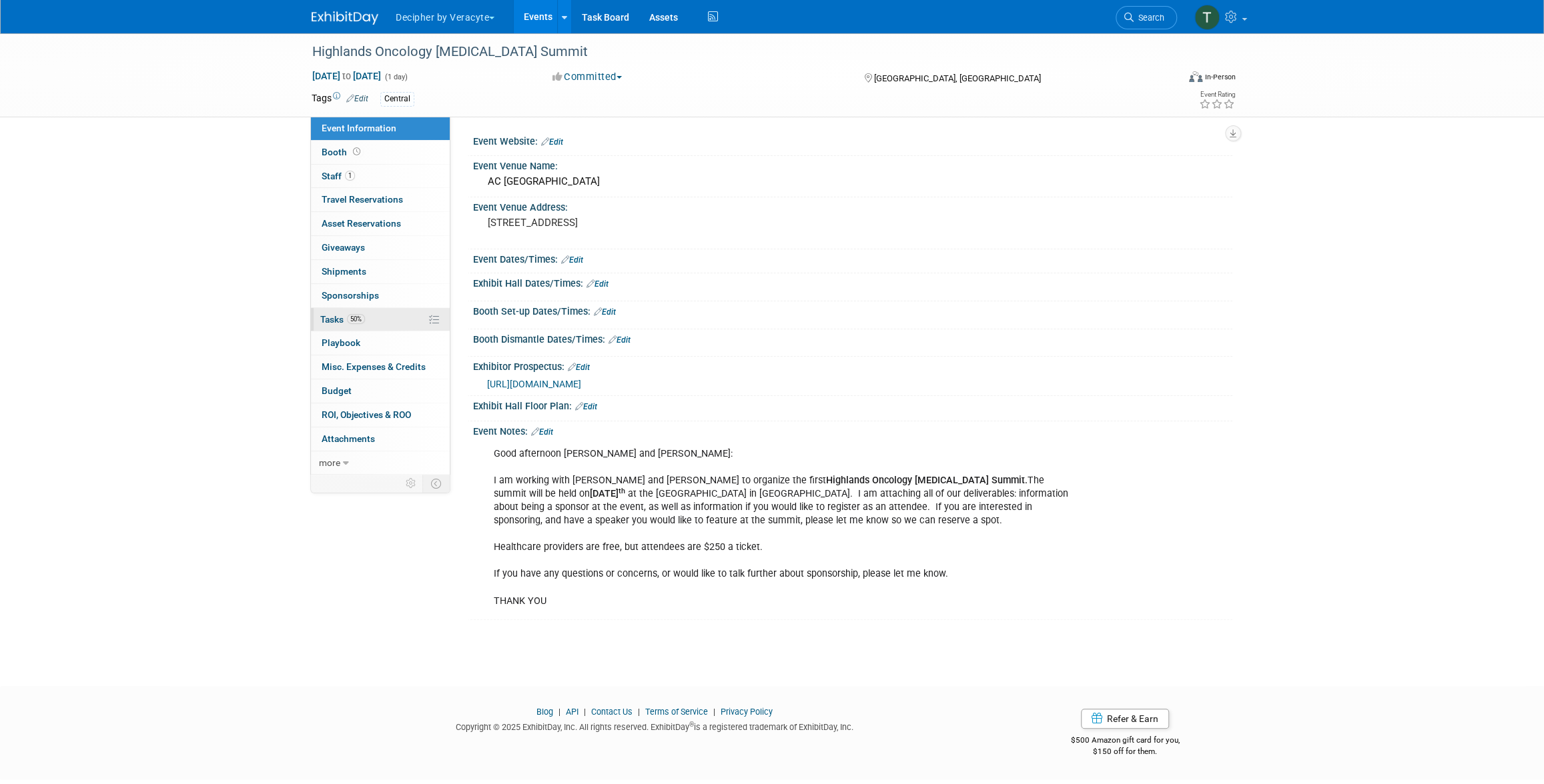
click at [377, 320] on link "50% Tasks 50%" at bounding box center [380, 320] width 139 height 23
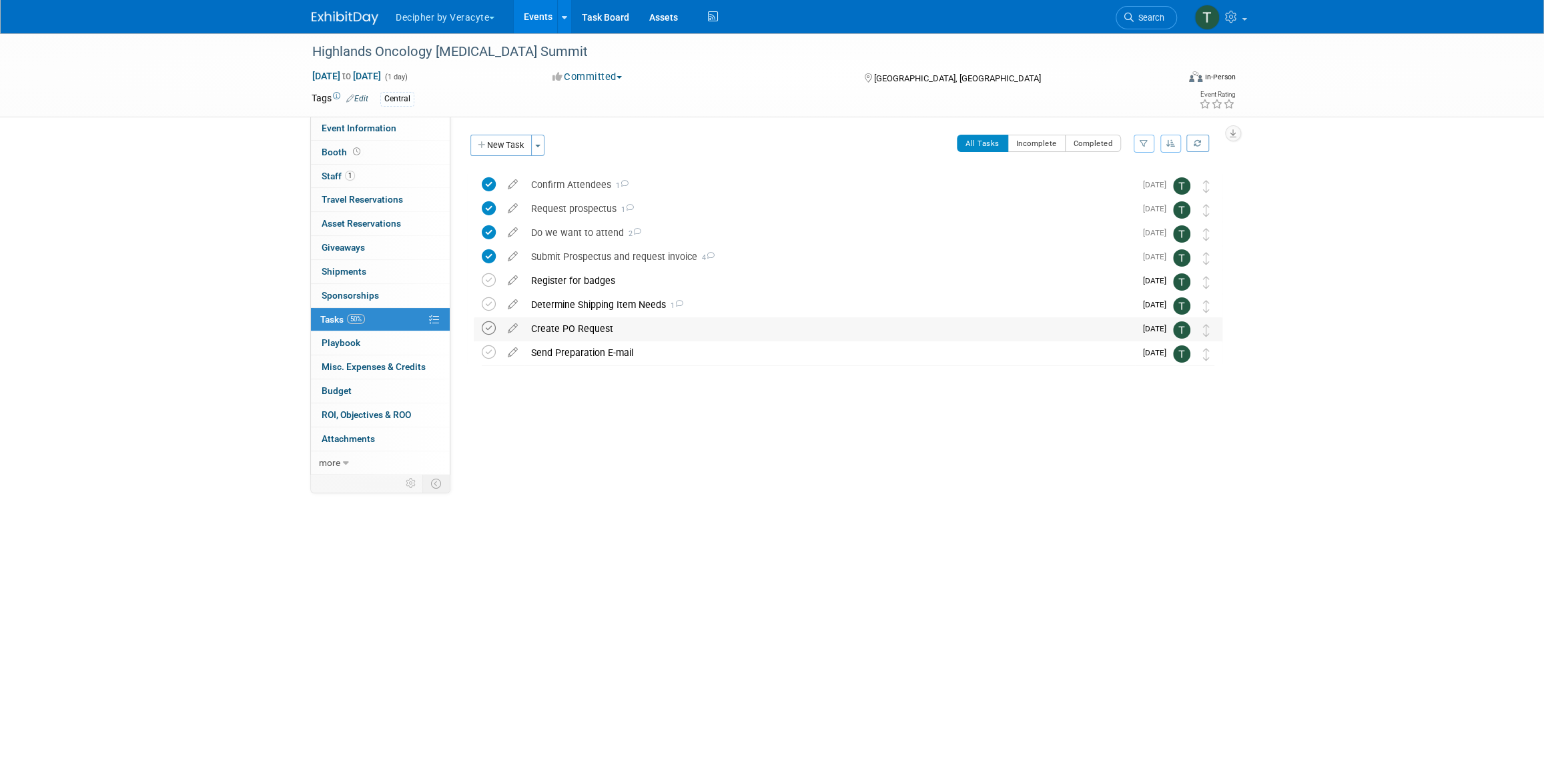
click at [488, 324] on icon at bounding box center [488, 328] width 14 height 14
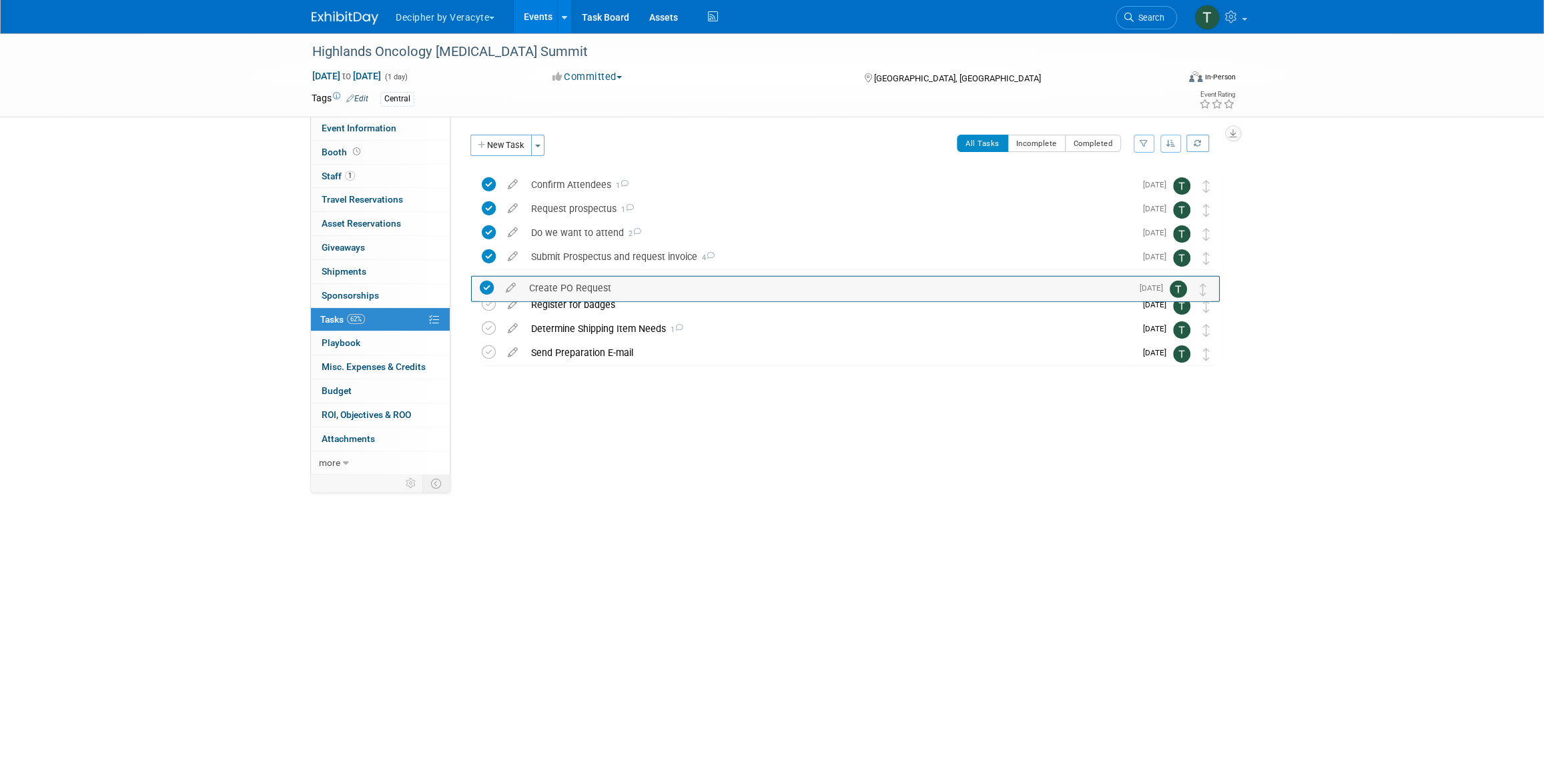
drag, startPoint x: 1209, startPoint y: 333, endPoint x: 1206, endPoint y: 291, distance: 42.1
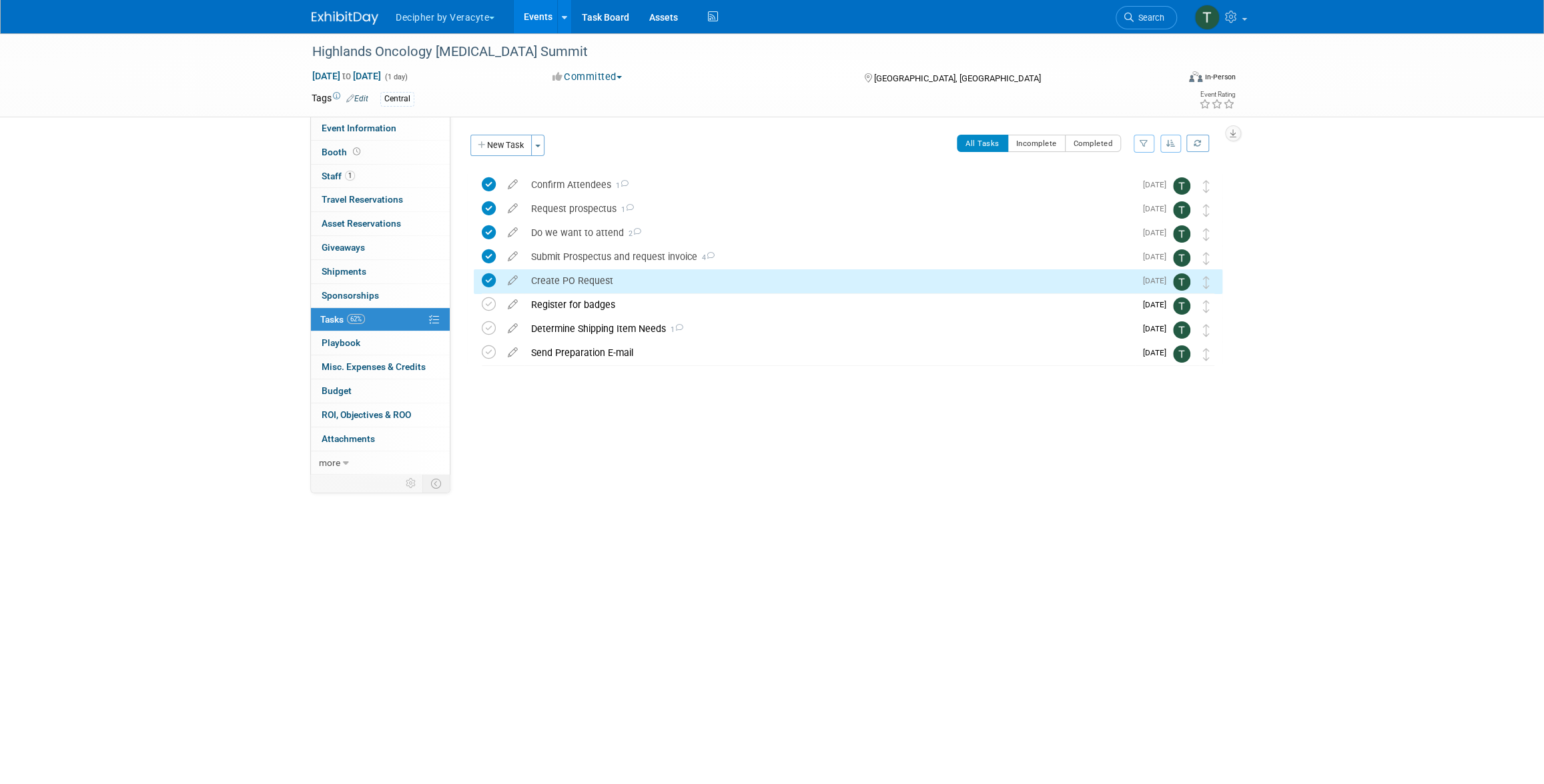
click at [617, 283] on div "Create PO Request" at bounding box center [829, 280] width 611 height 22
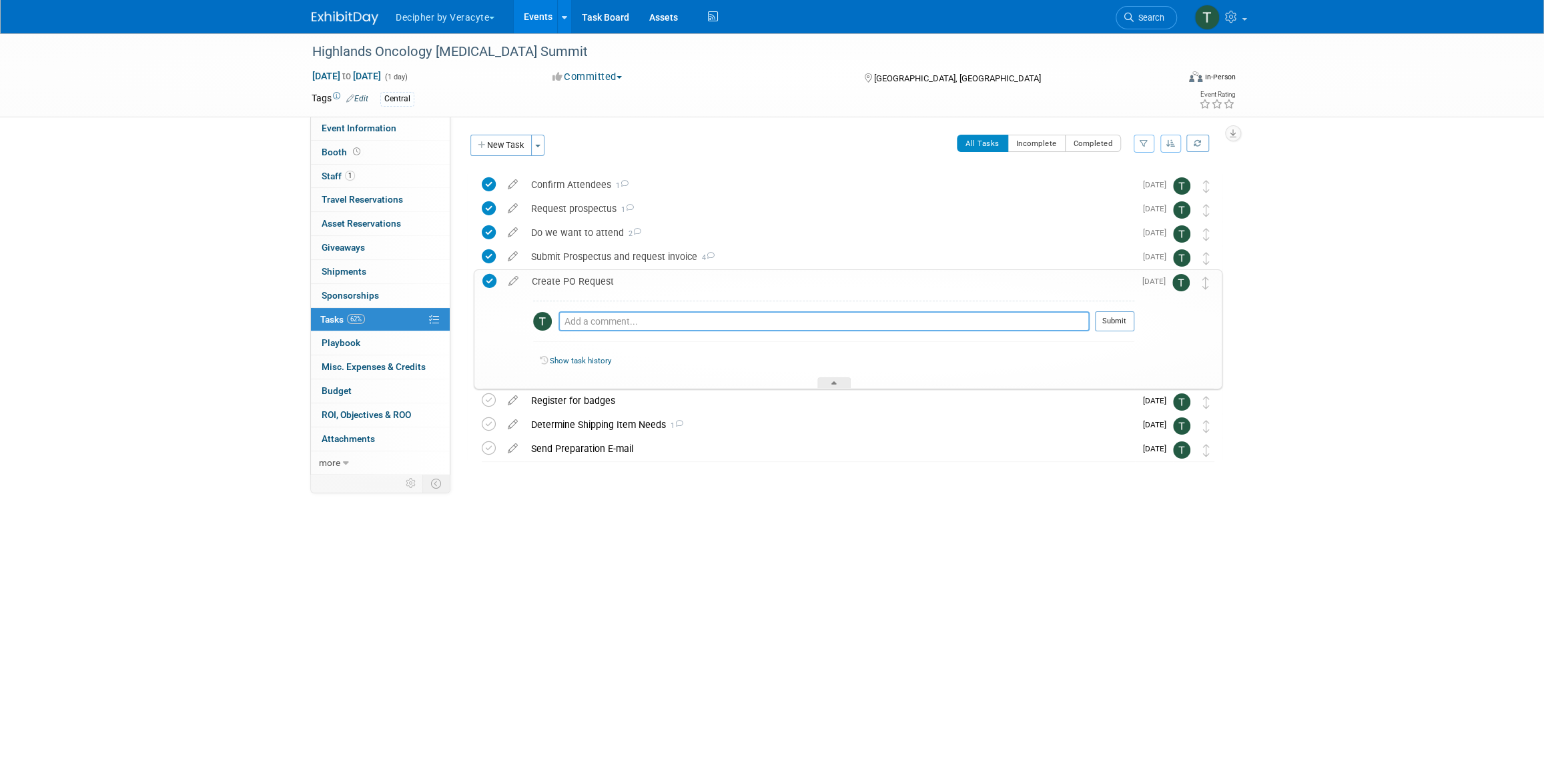
click at [623, 316] on textarea at bounding box center [824, 321] width 531 height 20
type textarea "sent via email"
click at [1118, 326] on button "Submit" at bounding box center [1114, 321] width 39 height 20
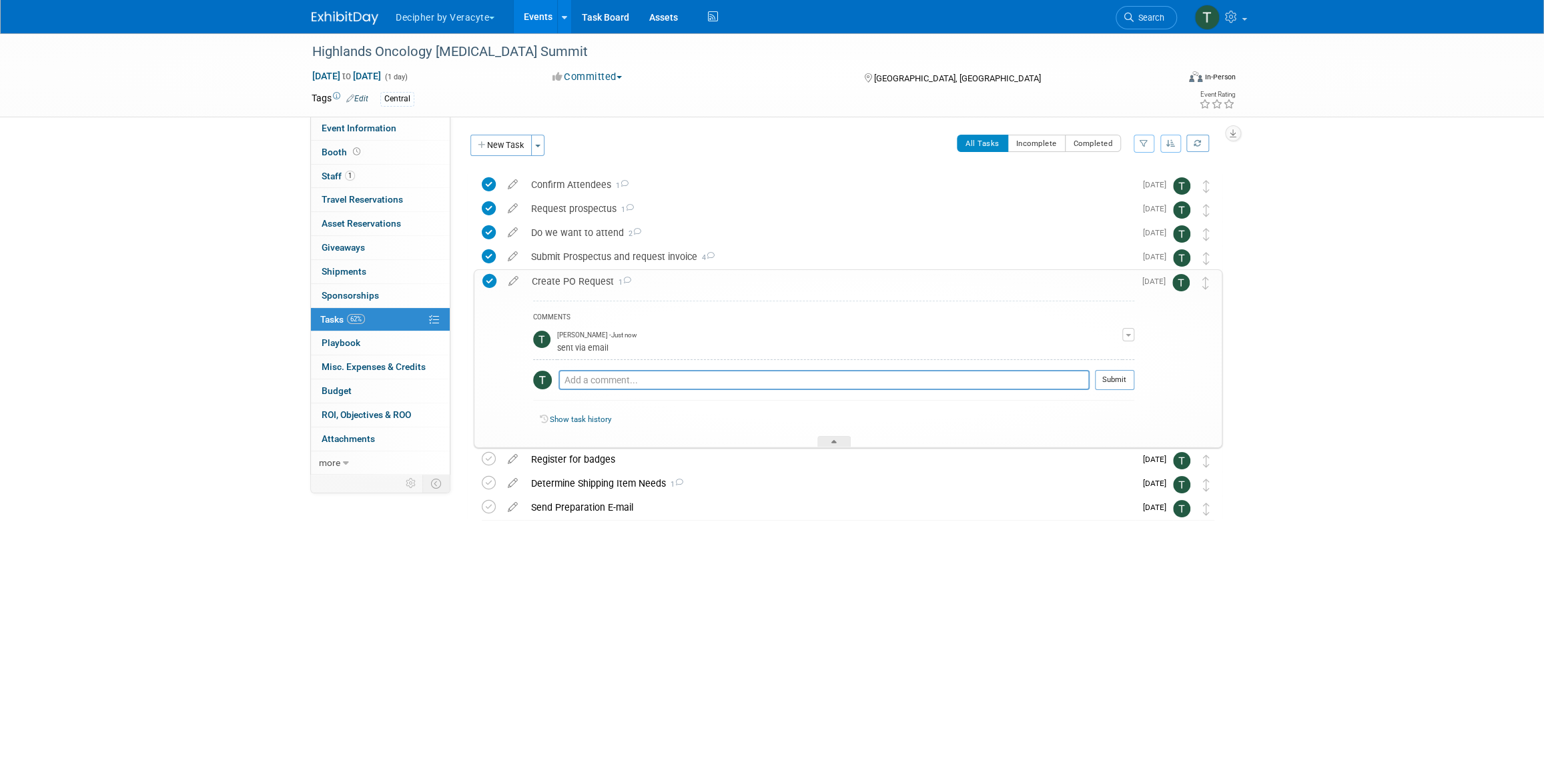
click at [584, 275] on div "Create PO Request 1" at bounding box center [829, 281] width 609 height 22
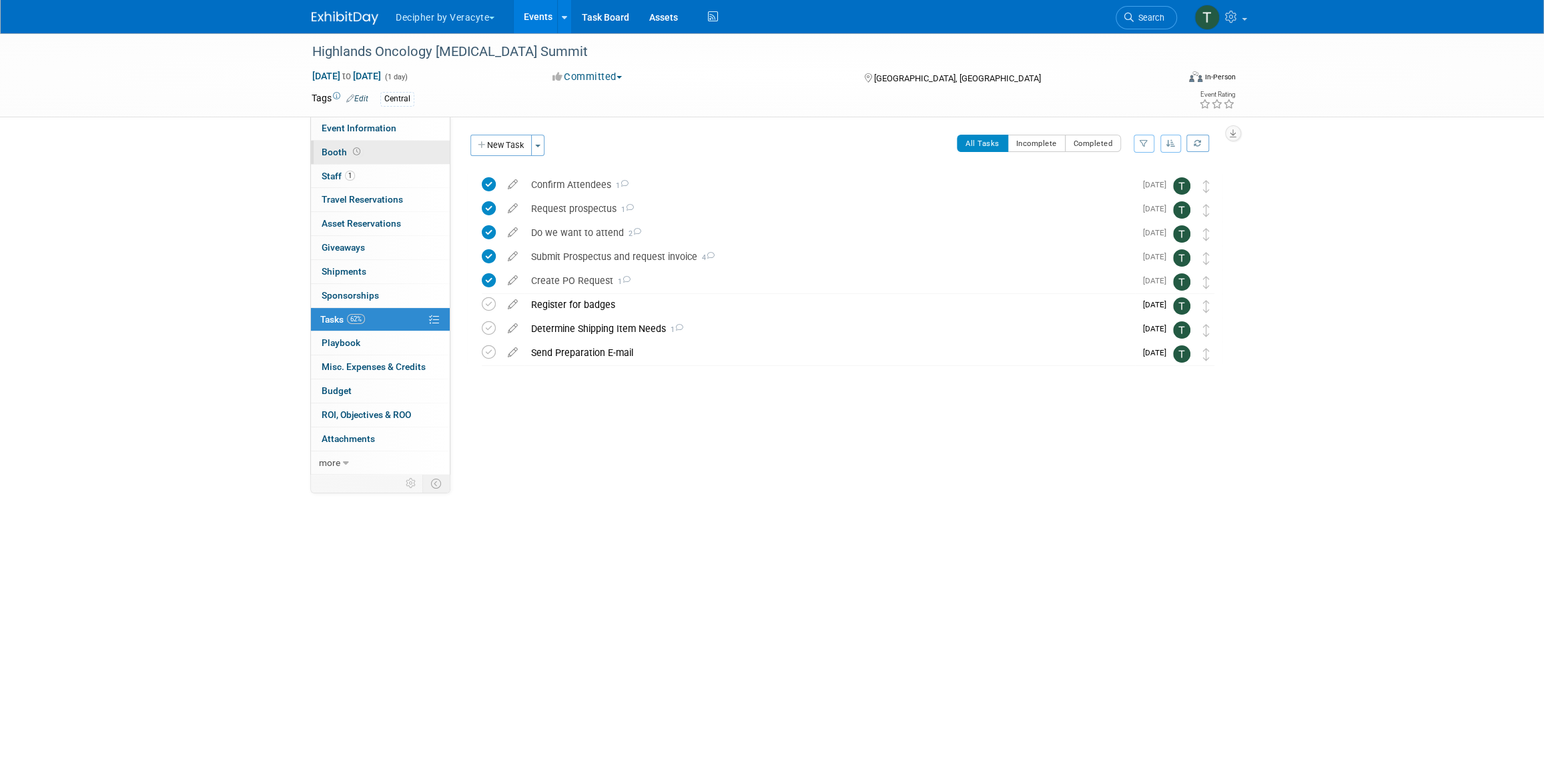
click at [429, 150] on link "Booth" at bounding box center [380, 152] width 139 height 23
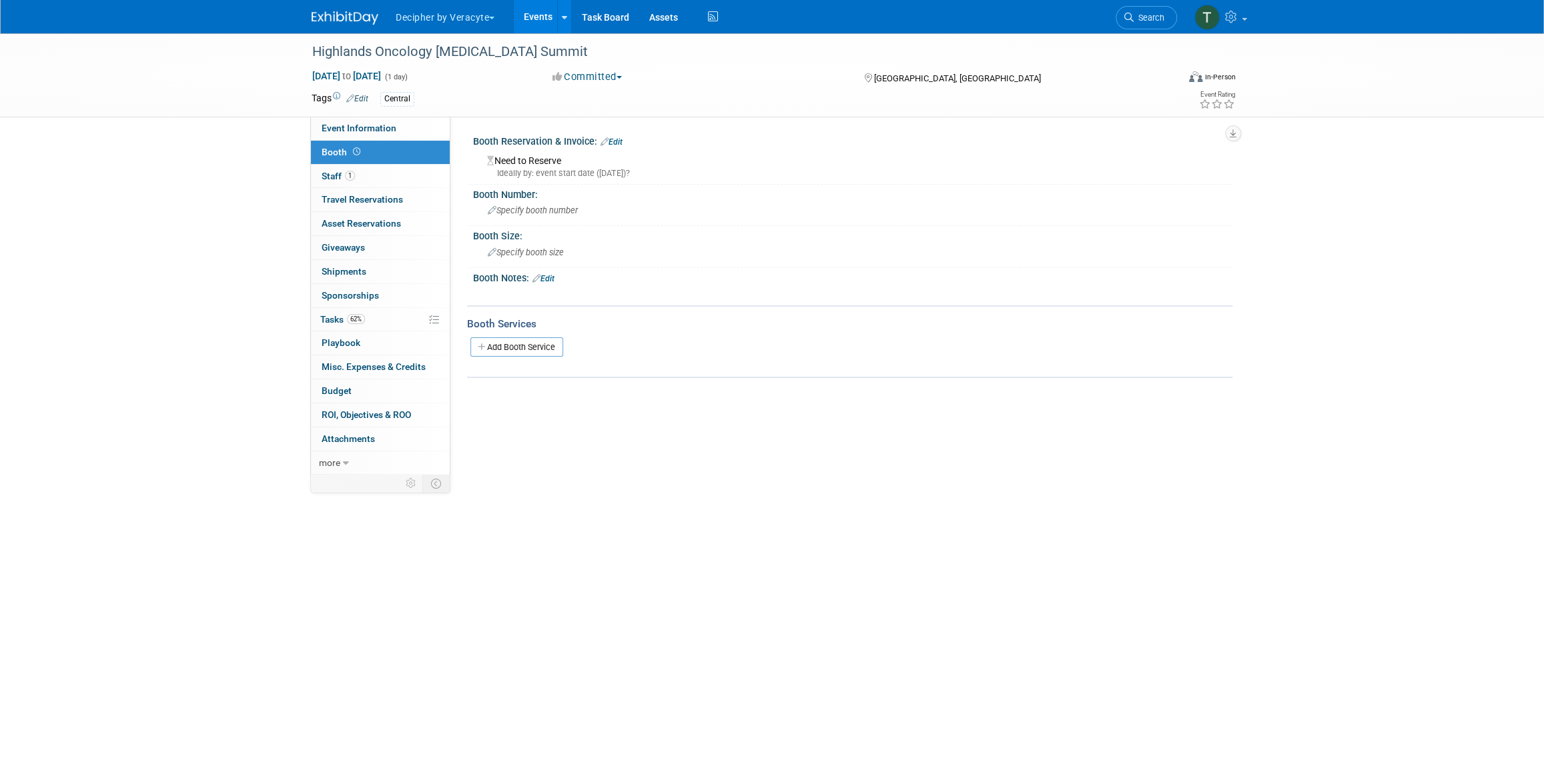
click at [619, 142] on link "Edit" at bounding box center [611, 143] width 22 height 10
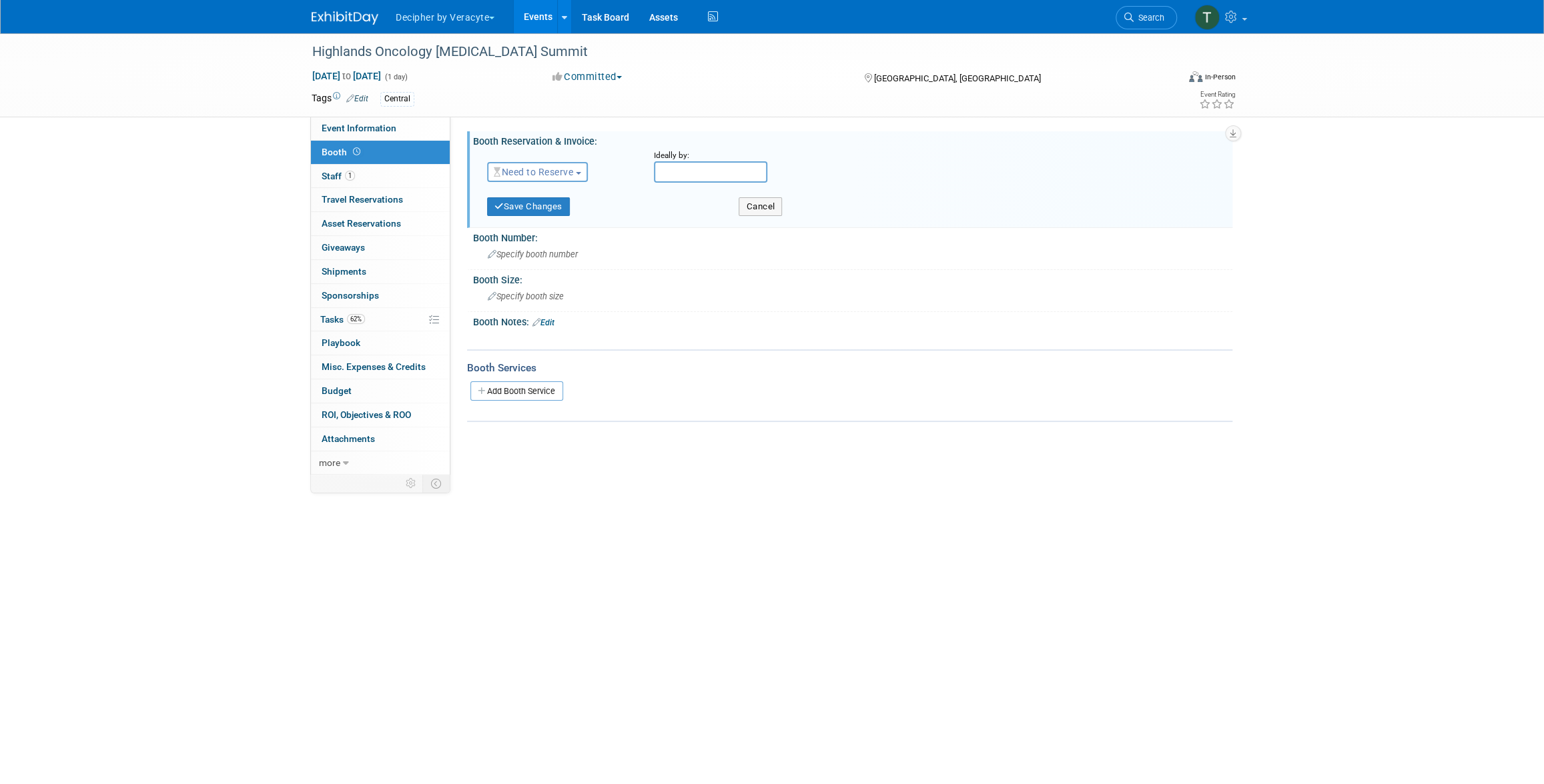
click at [558, 170] on span "Need to Reserve" at bounding box center [533, 171] width 79 height 10
click at [555, 211] on link "Reserved" at bounding box center [559, 213] width 143 height 18
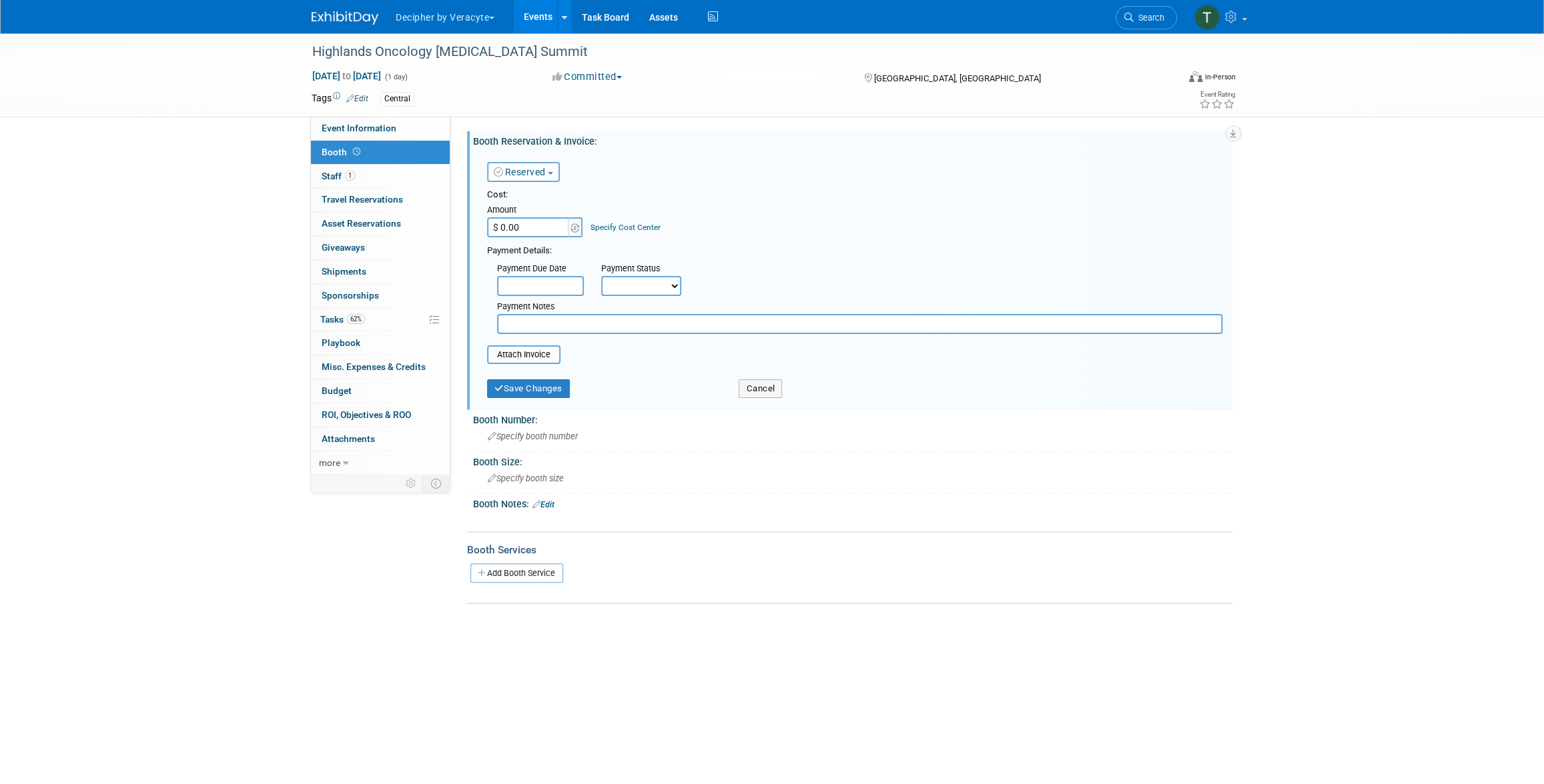
click at [541, 226] on input "$ 0.00" at bounding box center [529, 227] width 83 height 20
type input "$ 4,000.00"
click at [534, 383] on button "Save Changes" at bounding box center [528, 388] width 83 height 18
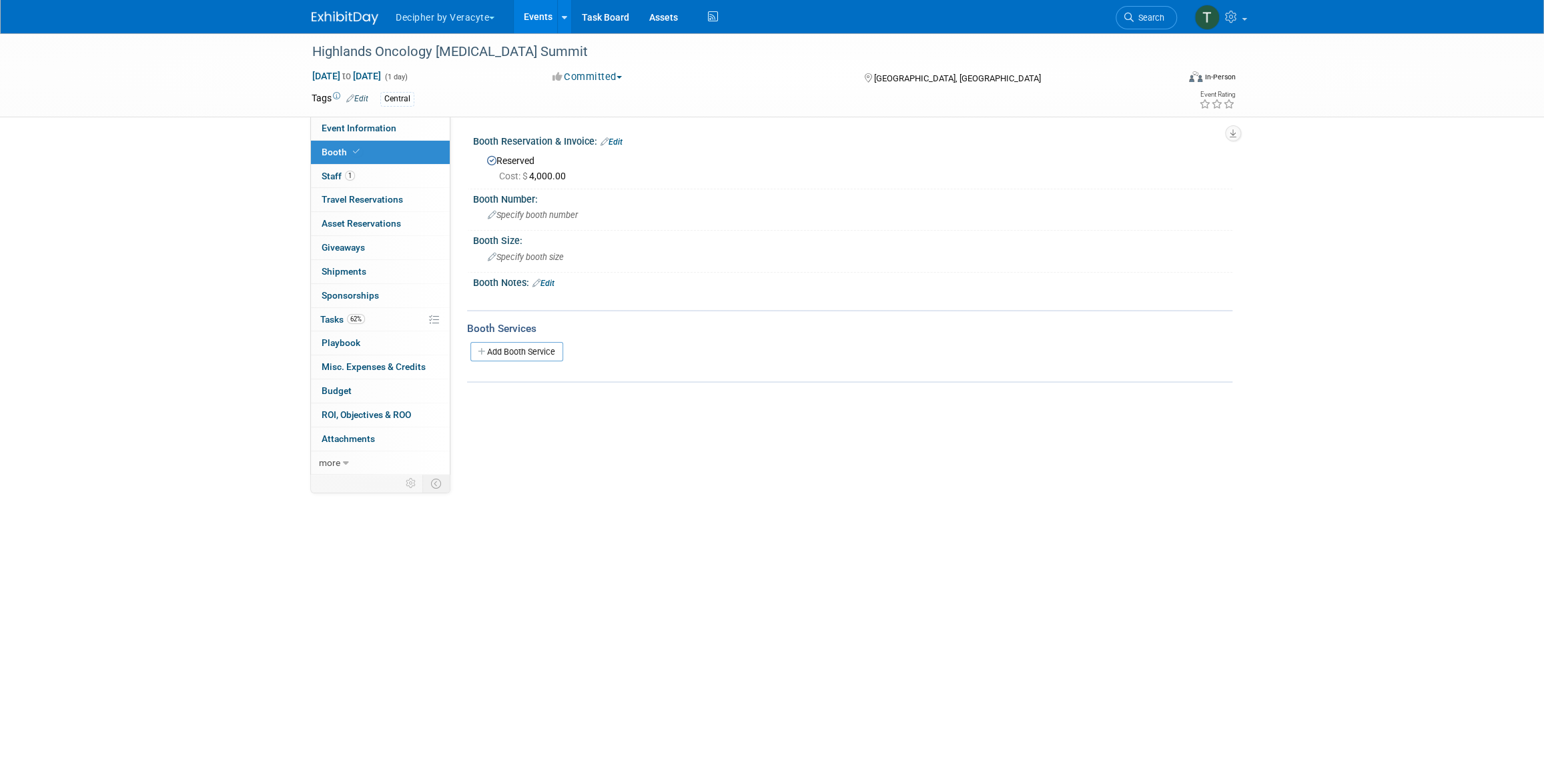
click at [525, 15] on link "Events" at bounding box center [538, 17] width 49 height 34
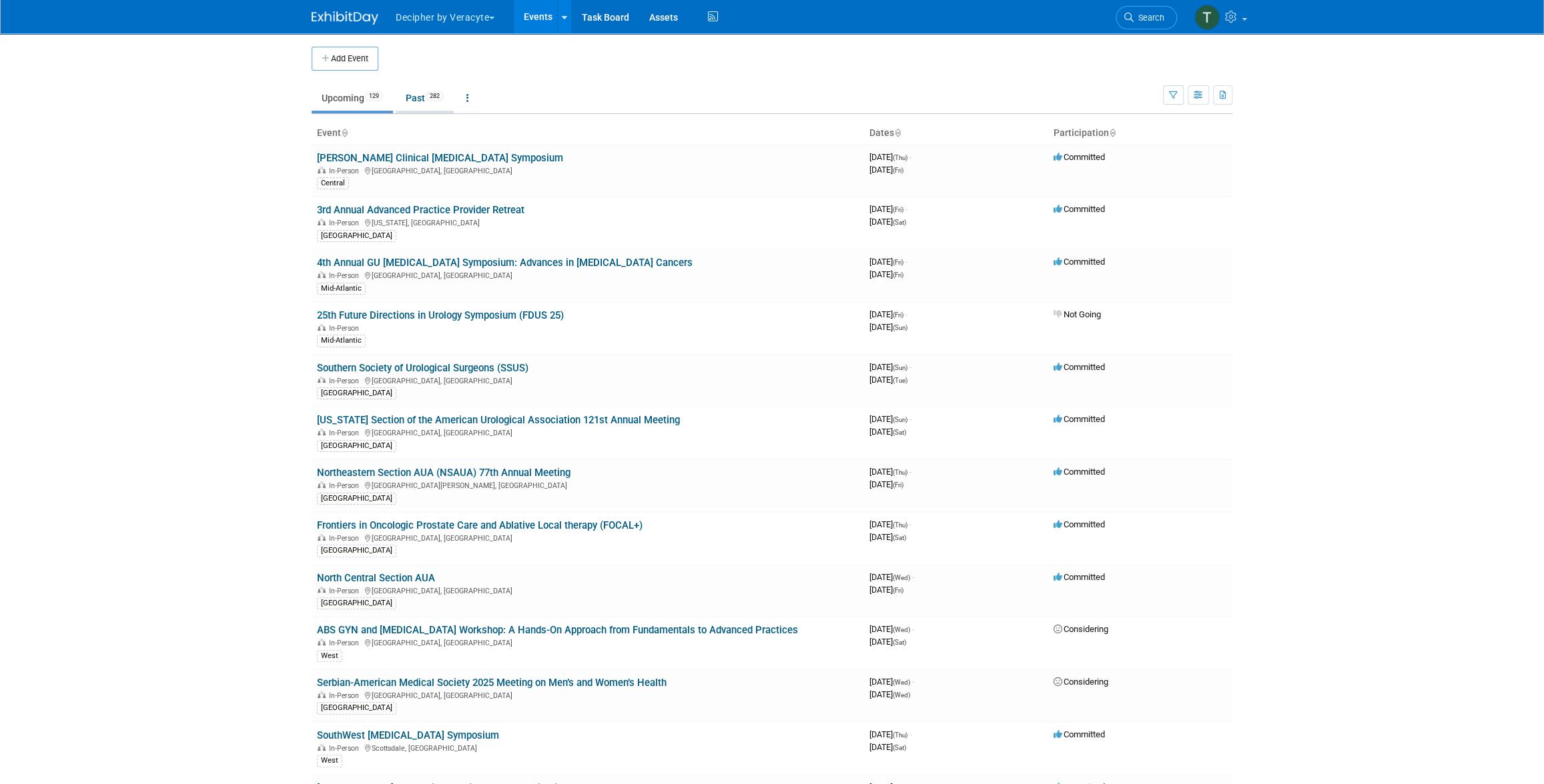
click at [417, 90] on link "Past 282" at bounding box center [425, 99] width 58 height 26
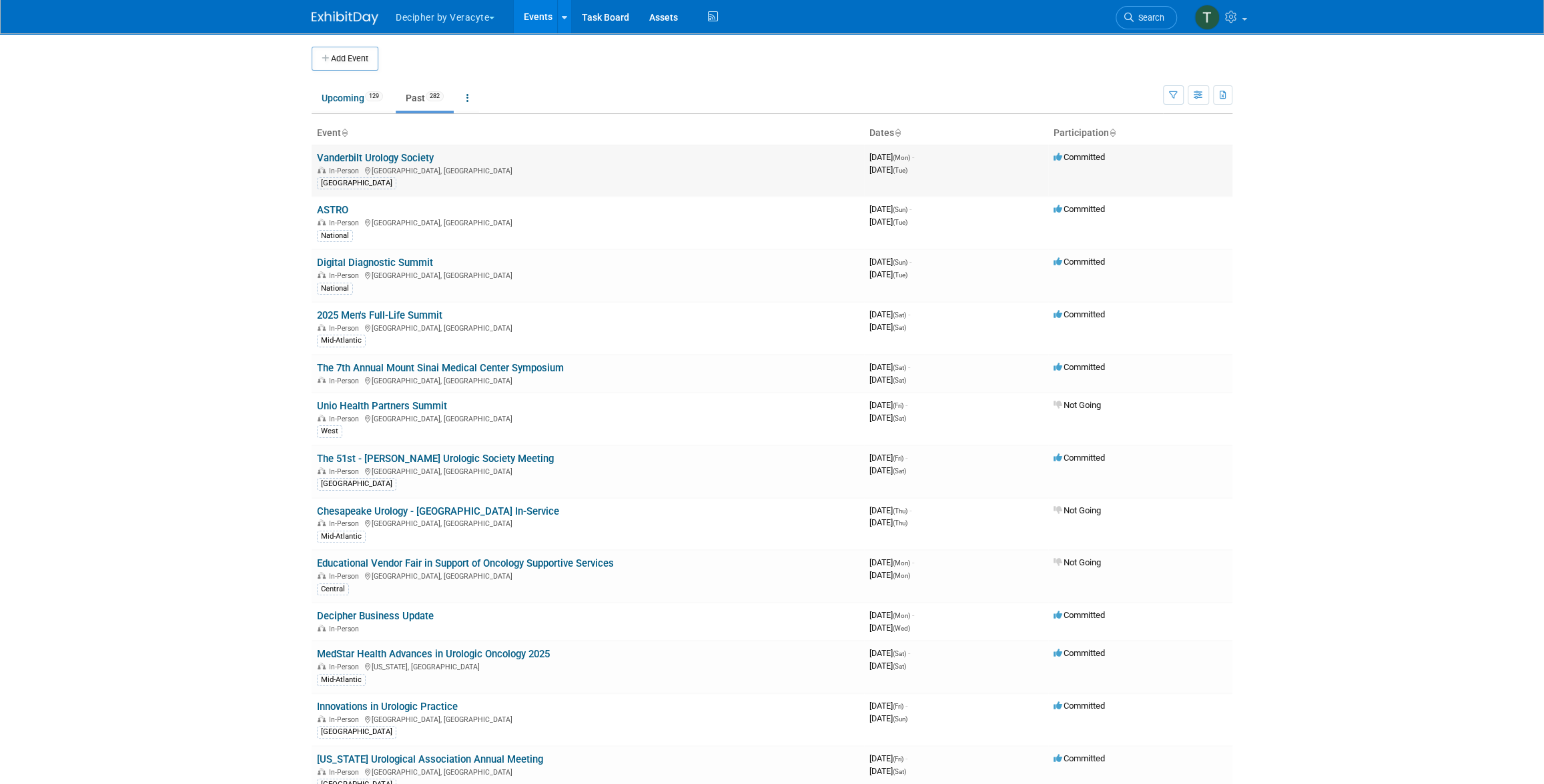
scroll to position [3998, 0]
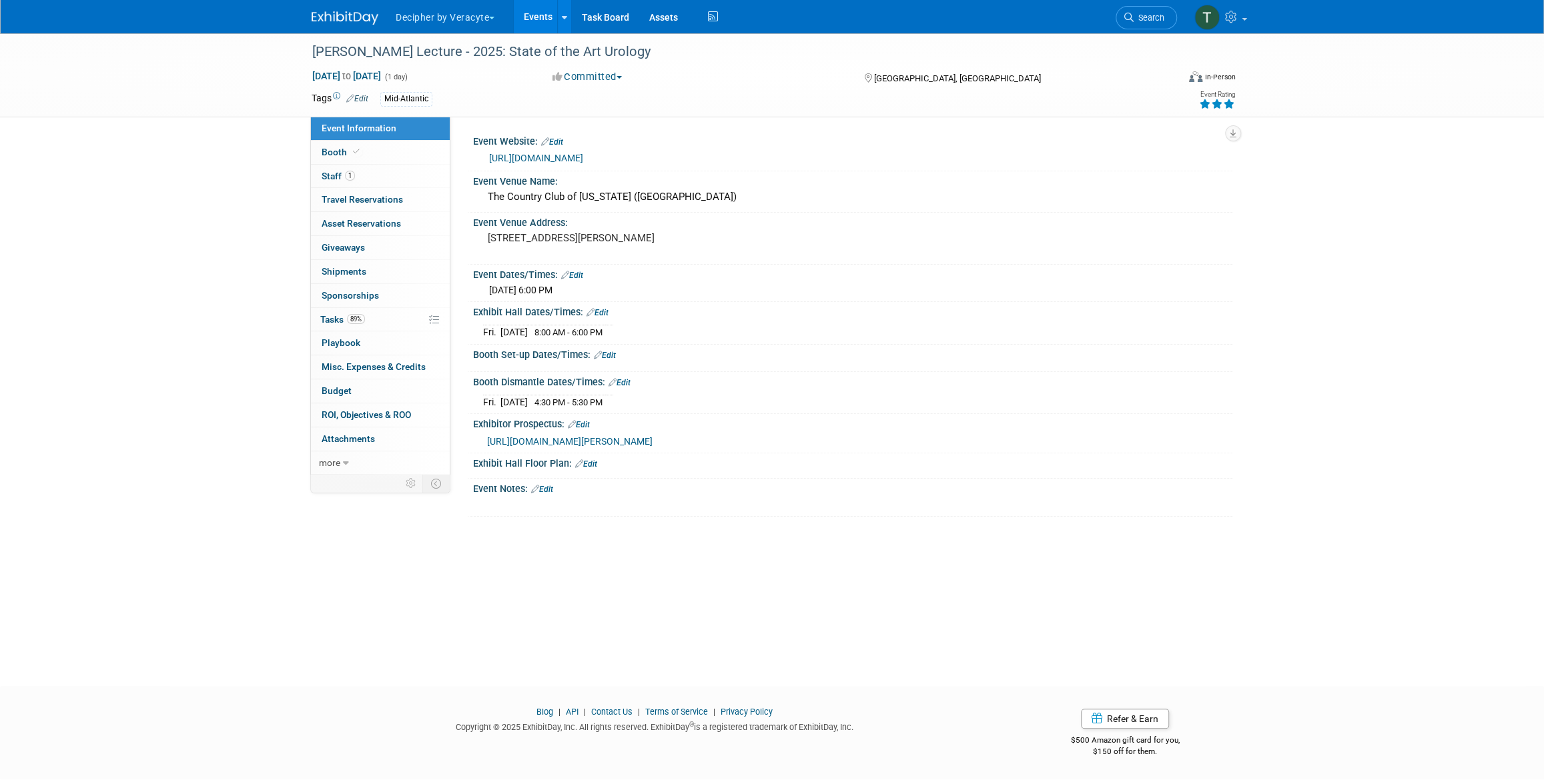
click at [1230, 102] on icon at bounding box center [1228, 104] width 12 height 10
click at [396, 321] on link "89% Tasks 89%" at bounding box center [380, 320] width 139 height 23
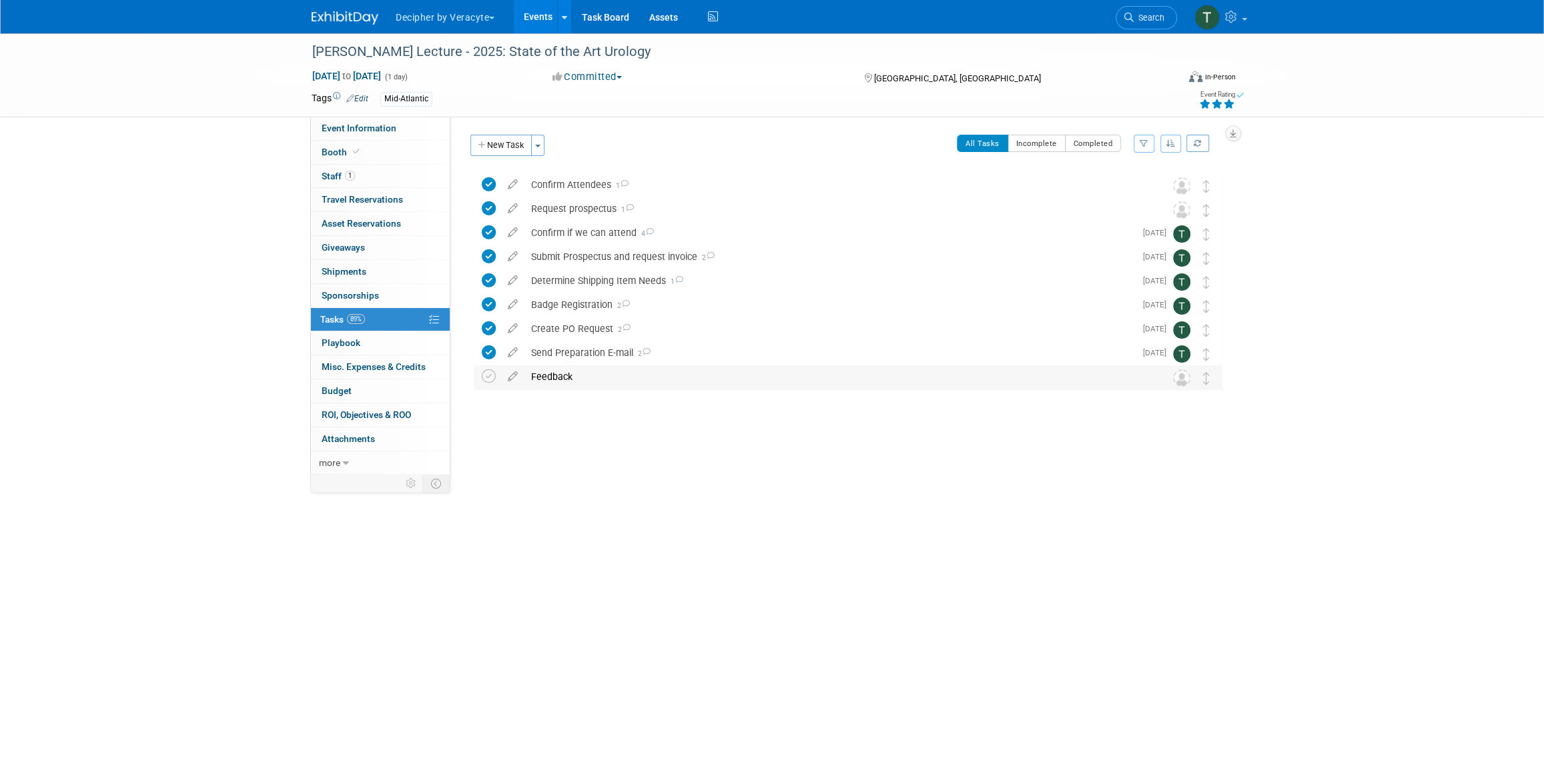
click at [557, 374] on div "Feedback" at bounding box center [835, 376] width 622 height 22
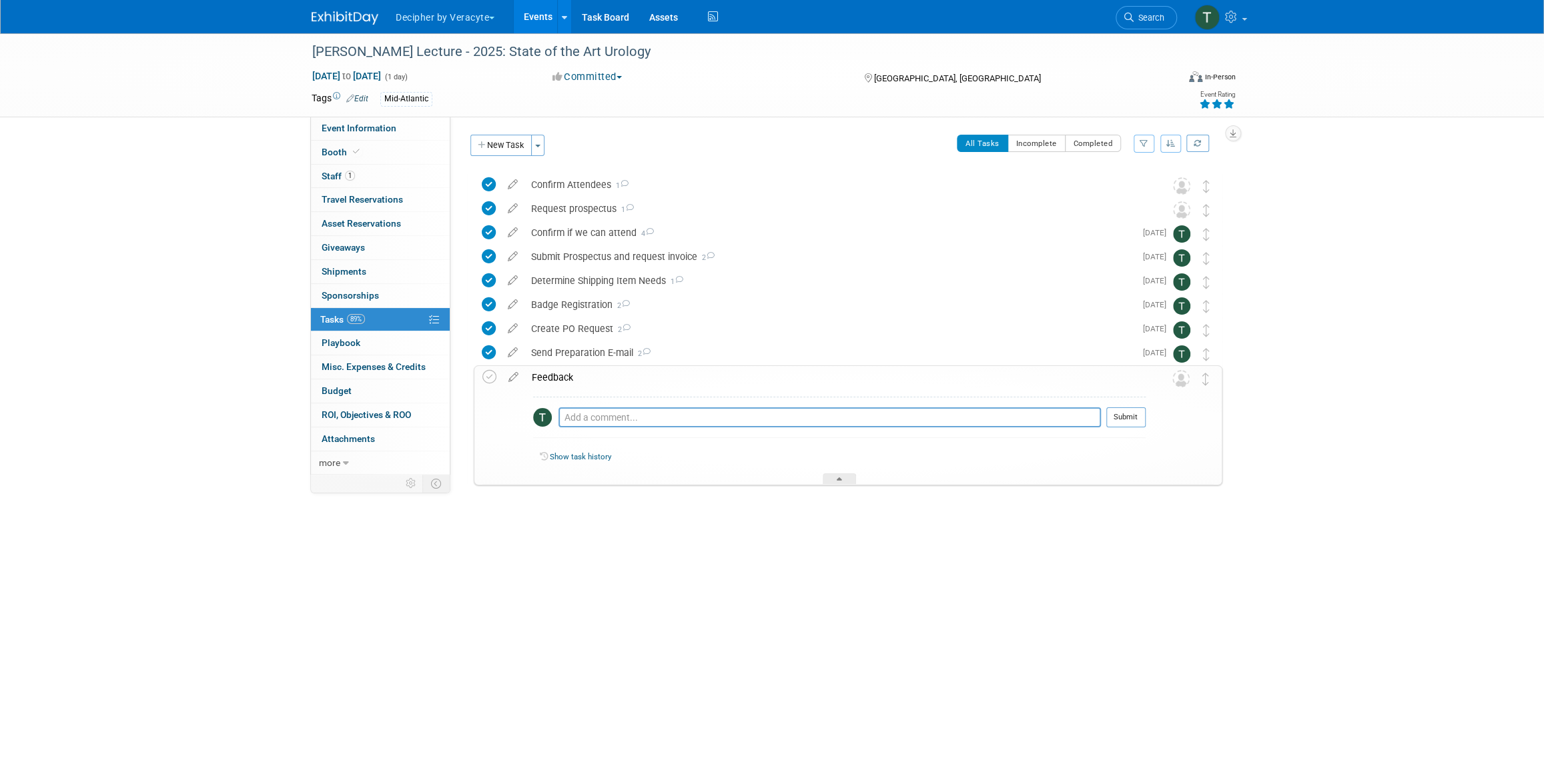
click at [628, 431] on div "Pro tip: Press Ctrl-Enter to submit comment." at bounding box center [829, 432] width 542 height 10
click at [635, 412] on textarea at bounding box center [829, 417] width 542 height 20
paste textarea "Yes, this is a very valuable meeting in my territory. Had many great interactio…"
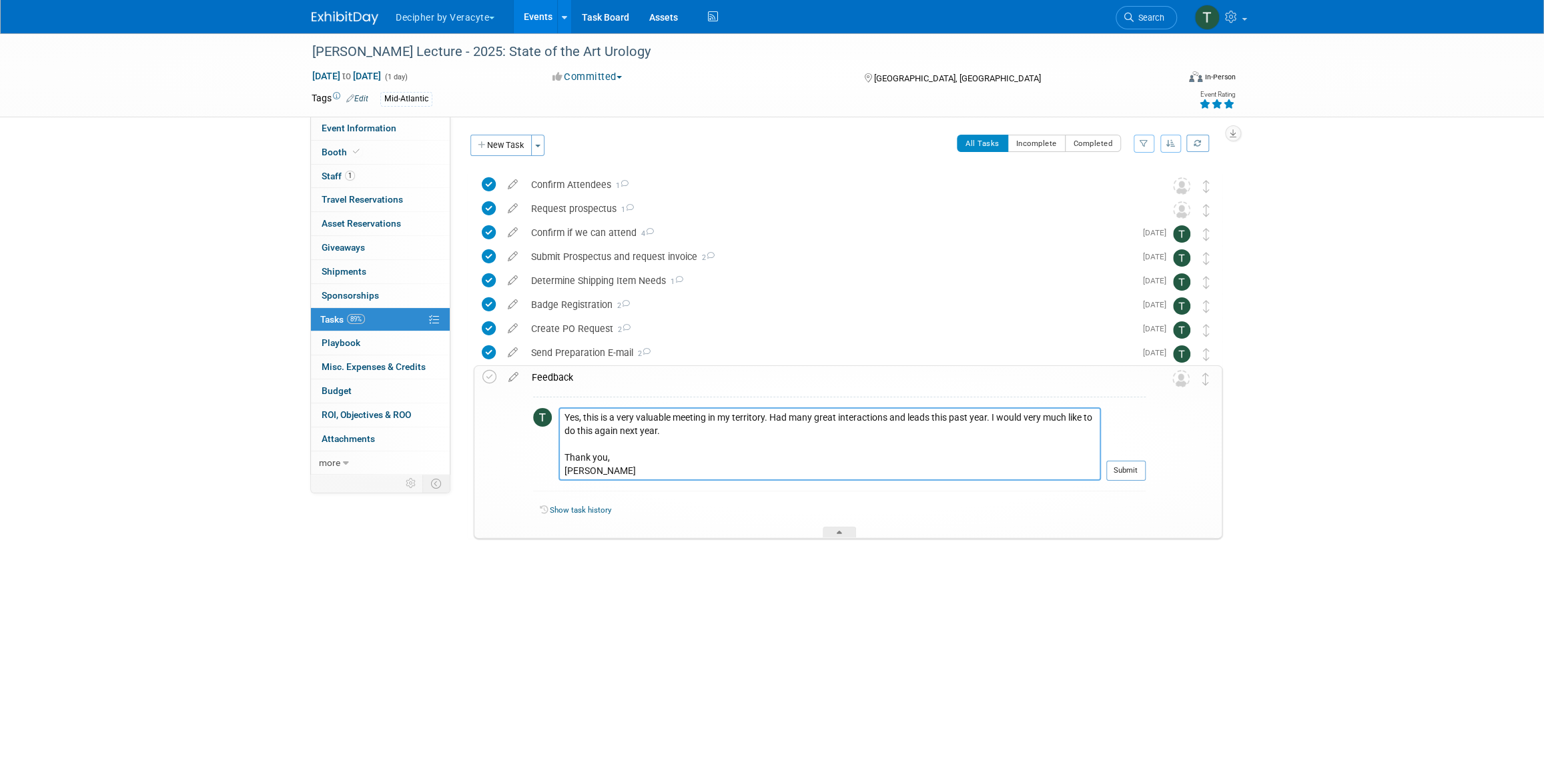
click at [563, 420] on textarea "Yes, this is a very valuable meeting in my territory. Had many great interactio…" at bounding box center [829, 444] width 542 height 74
type textarea "[PERSON_NAME]: "Yes, this is a very valuable meeting in my territory. Had many …"
click at [1131, 474] on button "Submit" at bounding box center [1126, 470] width 39 height 20
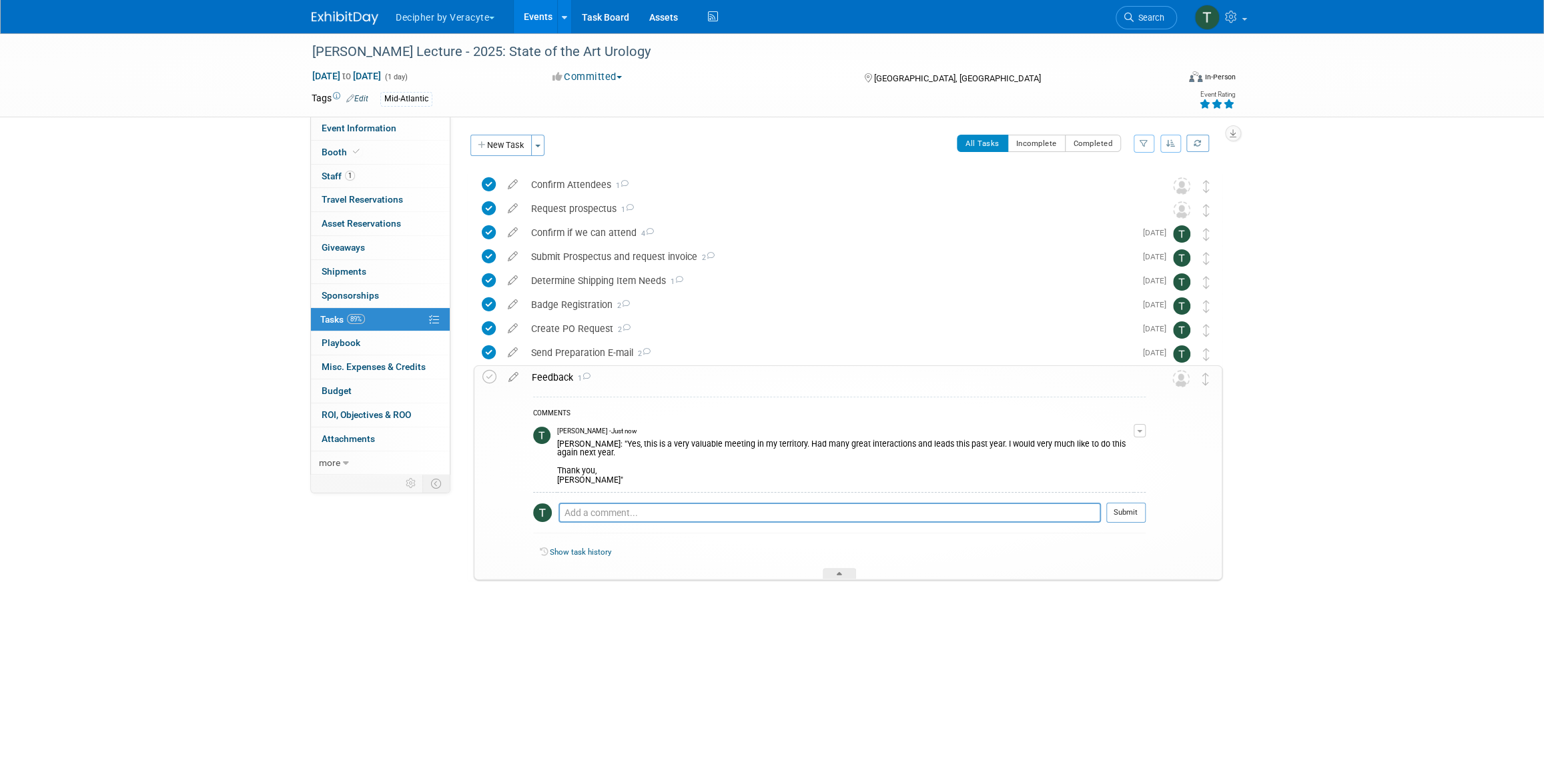
click at [534, 17] on link "Events" at bounding box center [538, 17] width 49 height 34
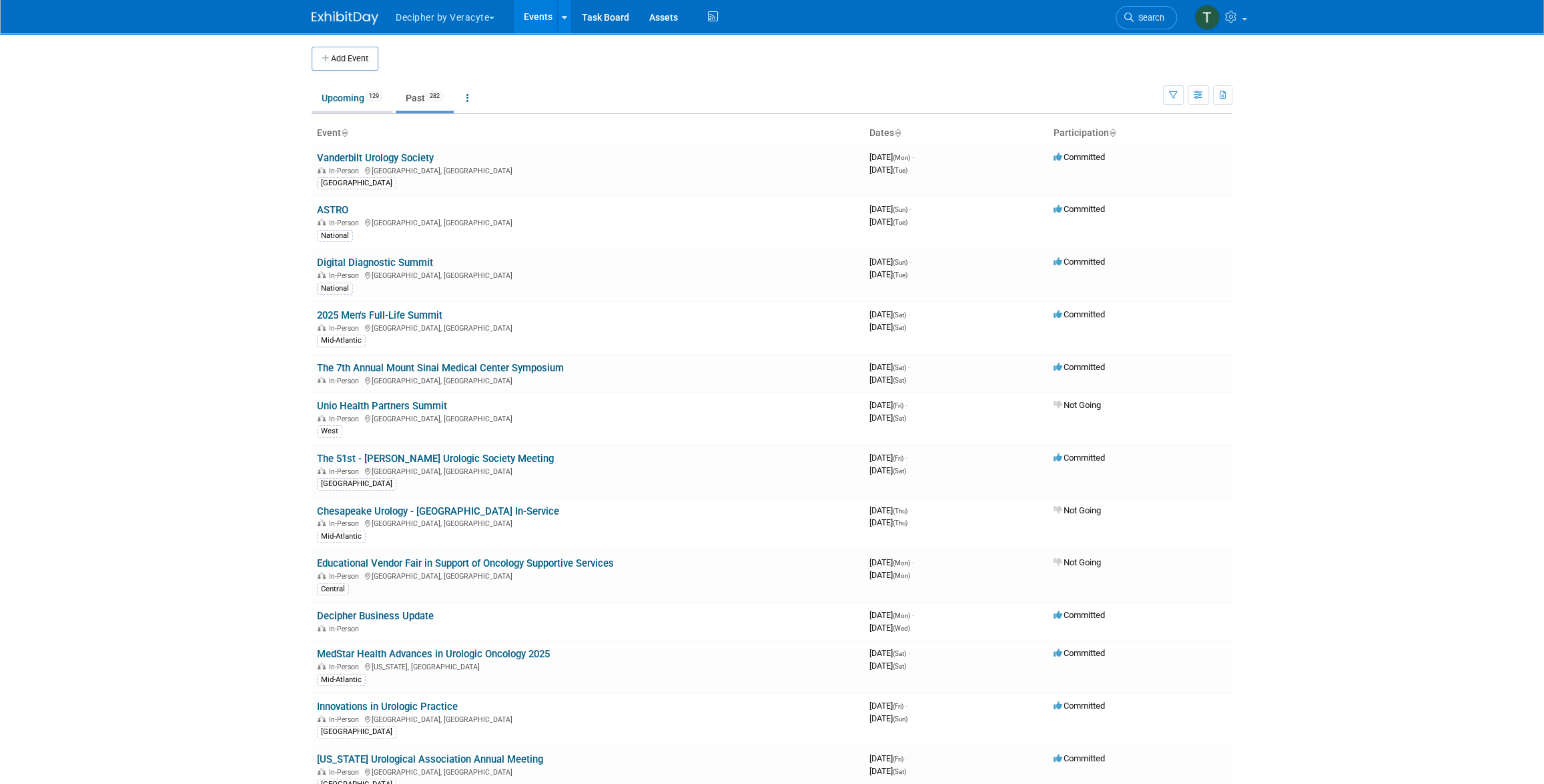
click at [366, 101] on link "Upcoming 129" at bounding box center [353, 99] width 82 height 26
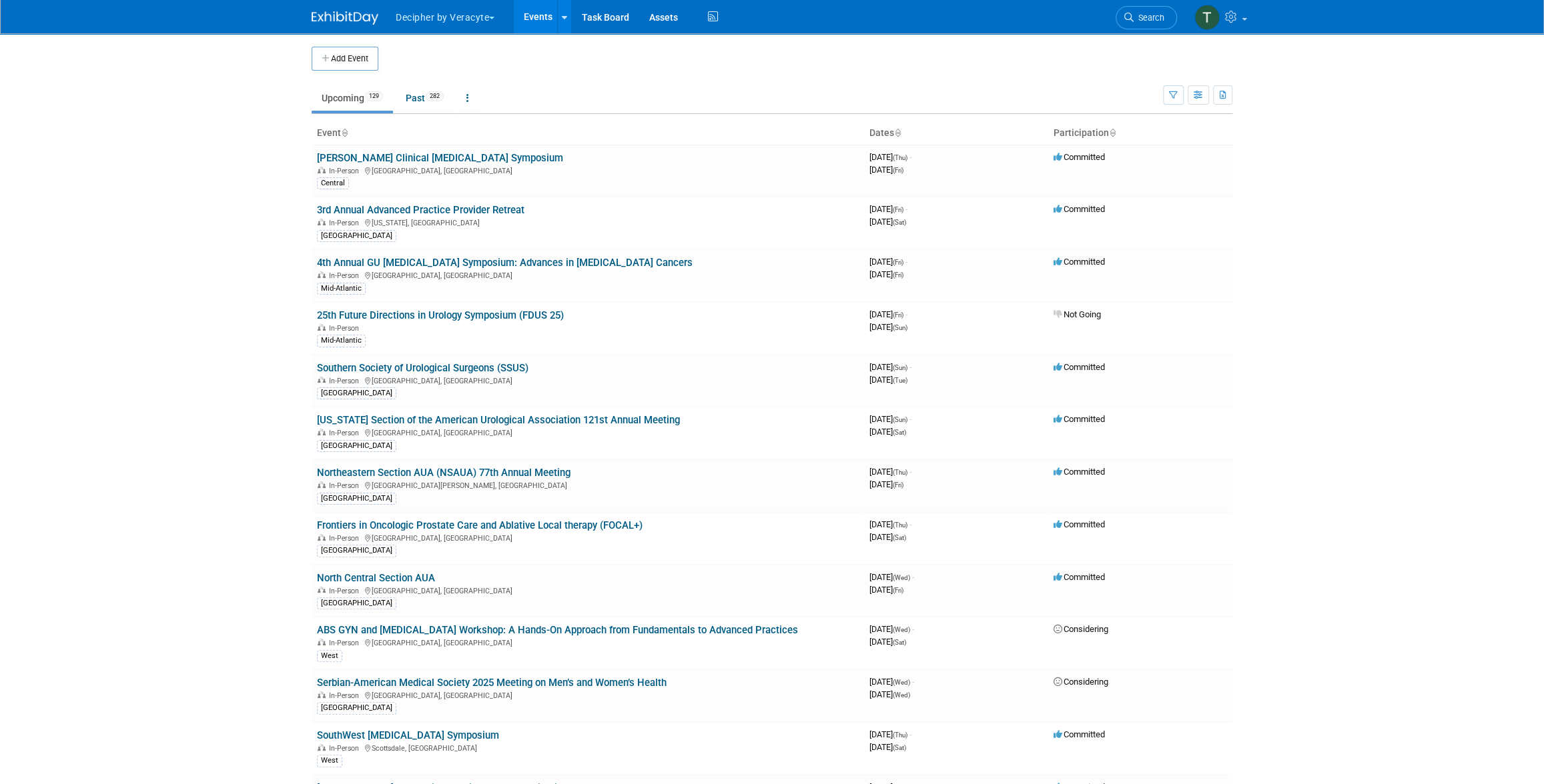
scroll to position [4013, 0]
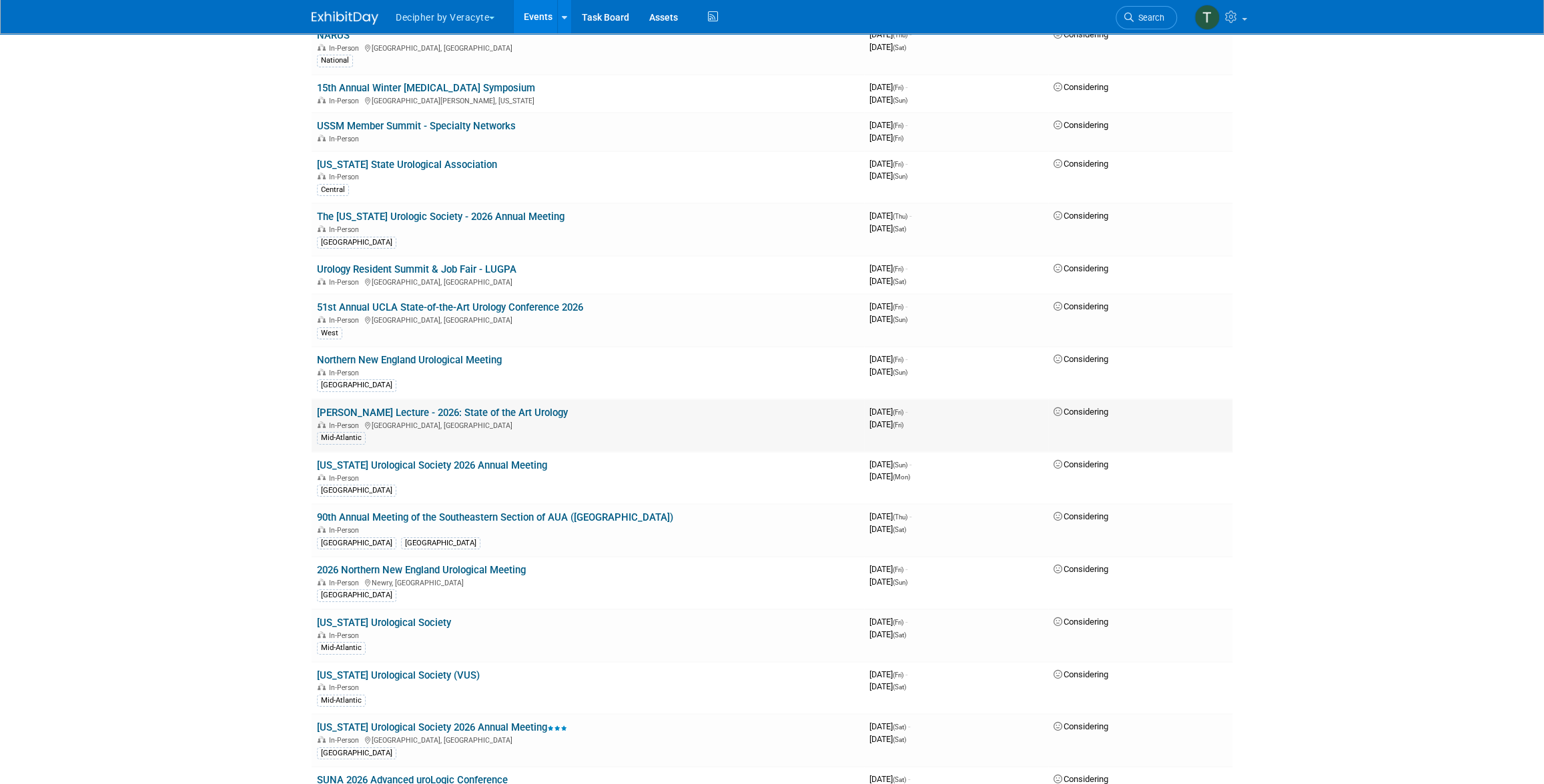
click at [434, 407] on link "[PERSON_NAME] Lecture - 2026: State of the Art Urology" at bounding box center [442, 412] width 251 height 12
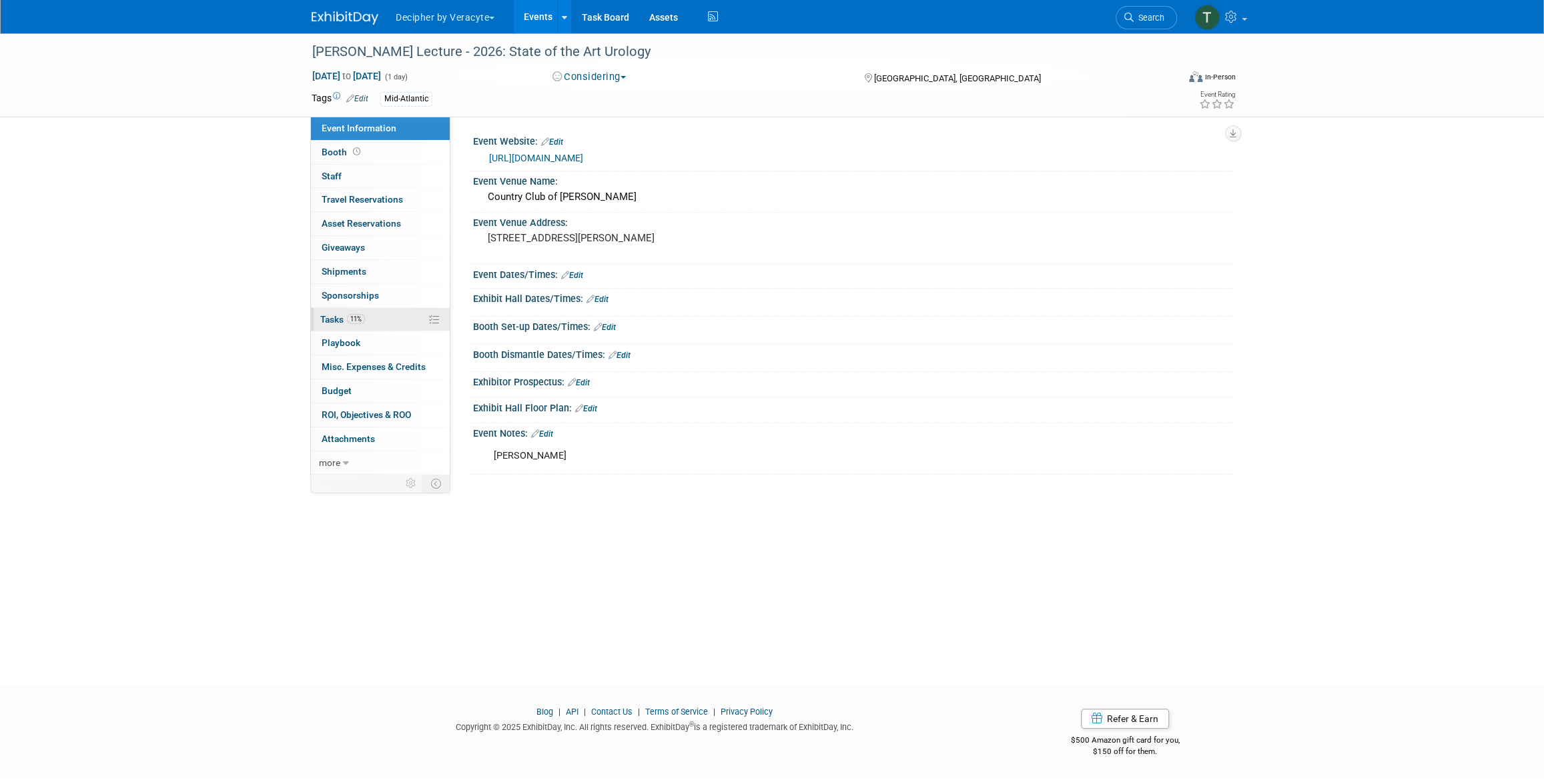
click at [365, 312] on link "11% Tasks 11%" at bounding box center [380, 320] width 139 height 23
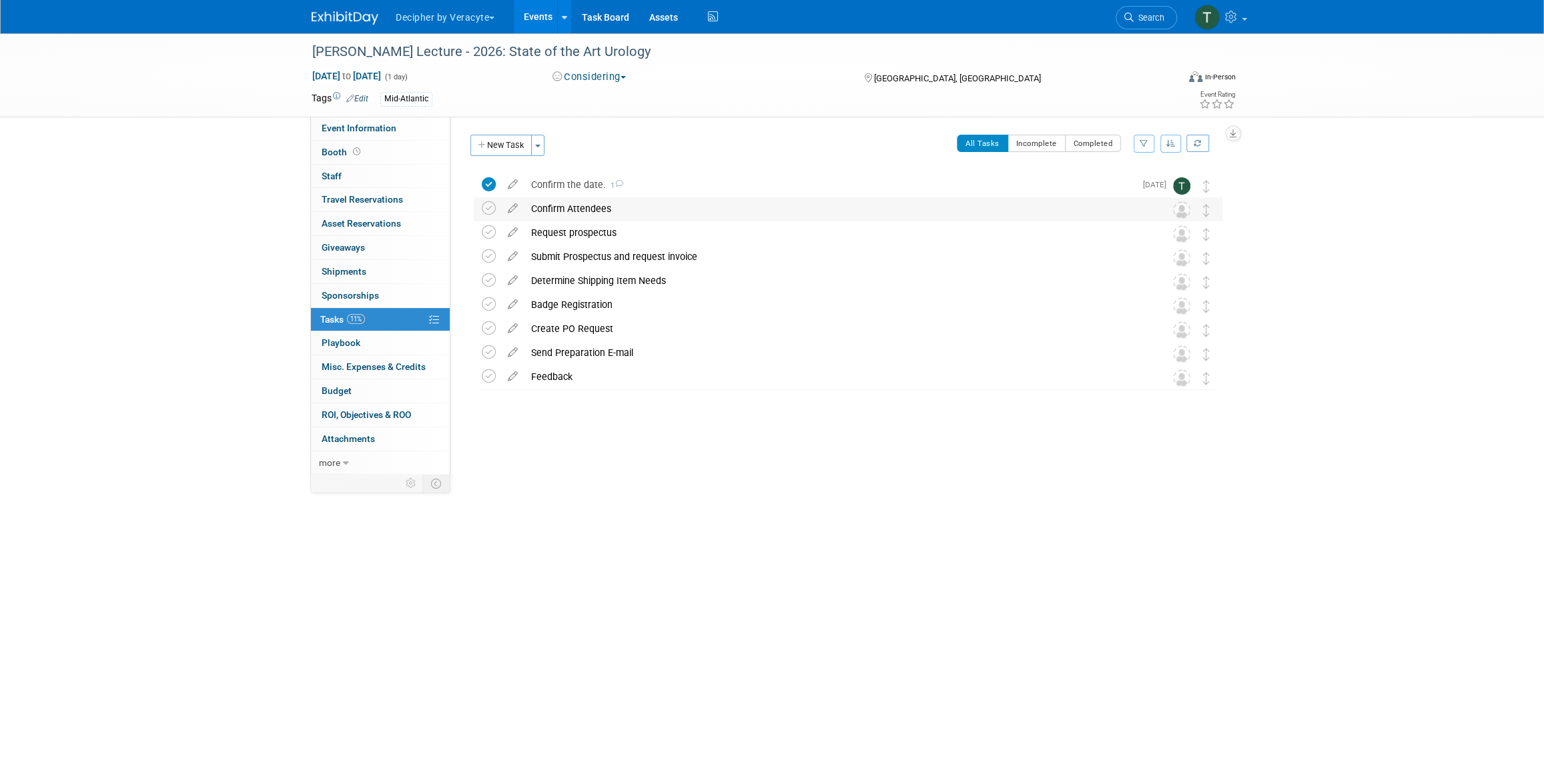
drag, startPoint x: 567, startPoint y: 212, endPoint x: 583, endPoint y: 227, distance: 21.9
click at [567, 212] on div "Confirm Attendees" at bounding box center [835, 208] width 622 height 22
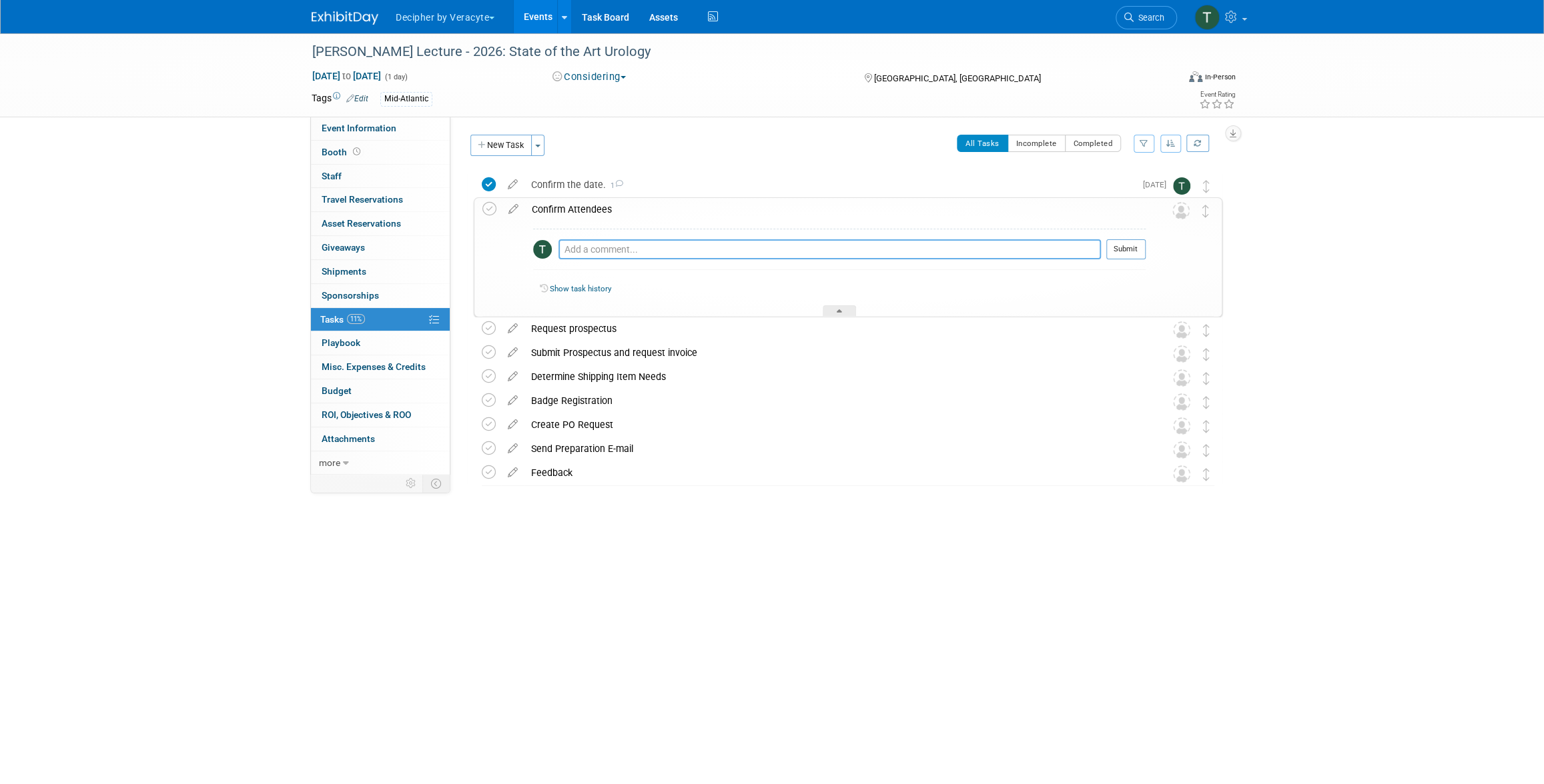
click at [598, 252] on textarea at bounding box center [829, 249] width 542 height 20
type textarea "Tyler is interested."
click at [1136, 249] on button "Submit" at bounding box center [1126, 249] width 39 height 20
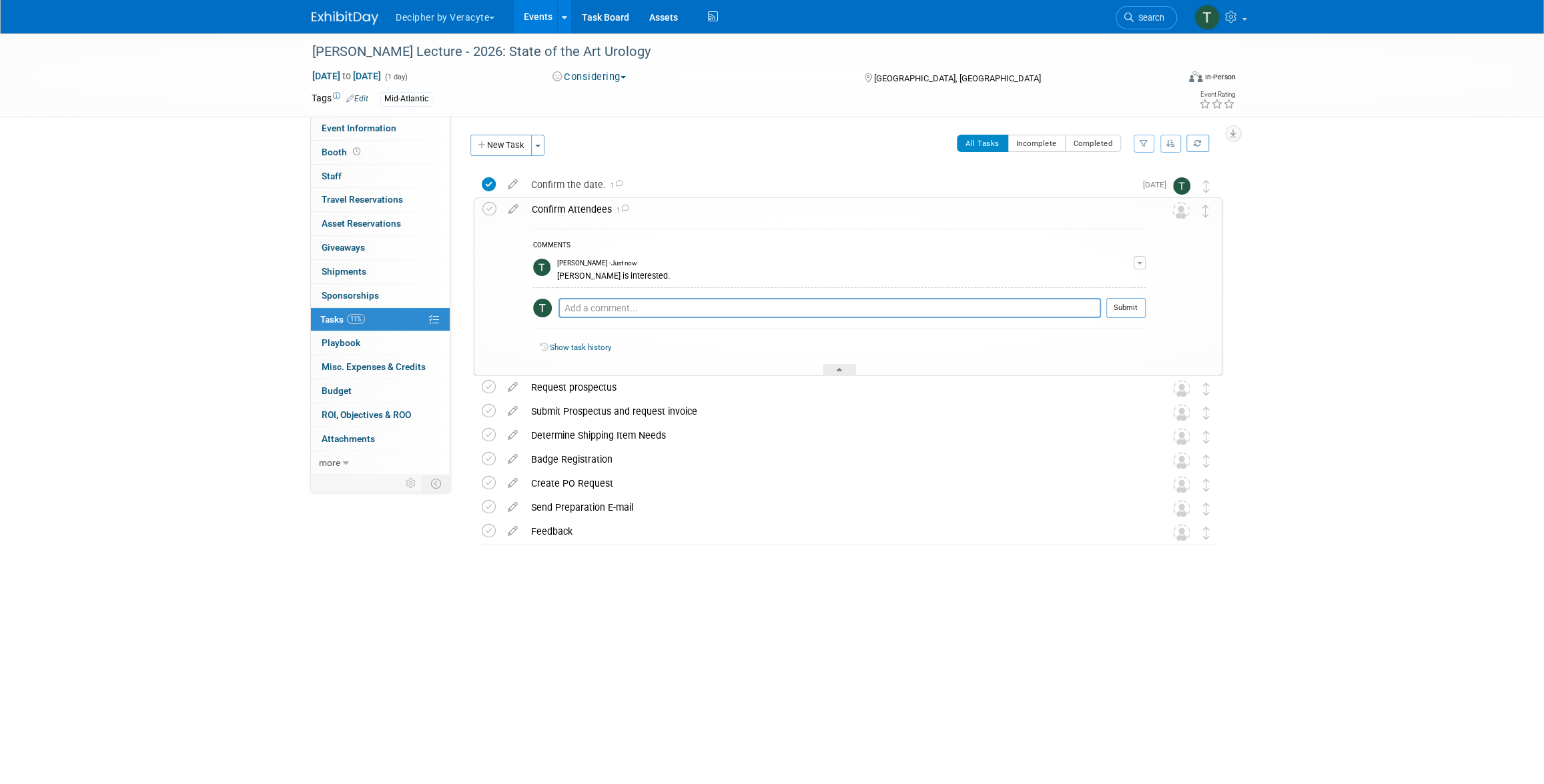
click at [587, 202] on div "Confirm Attendees 1" at bounding box center [835, 209] width 620 height 22
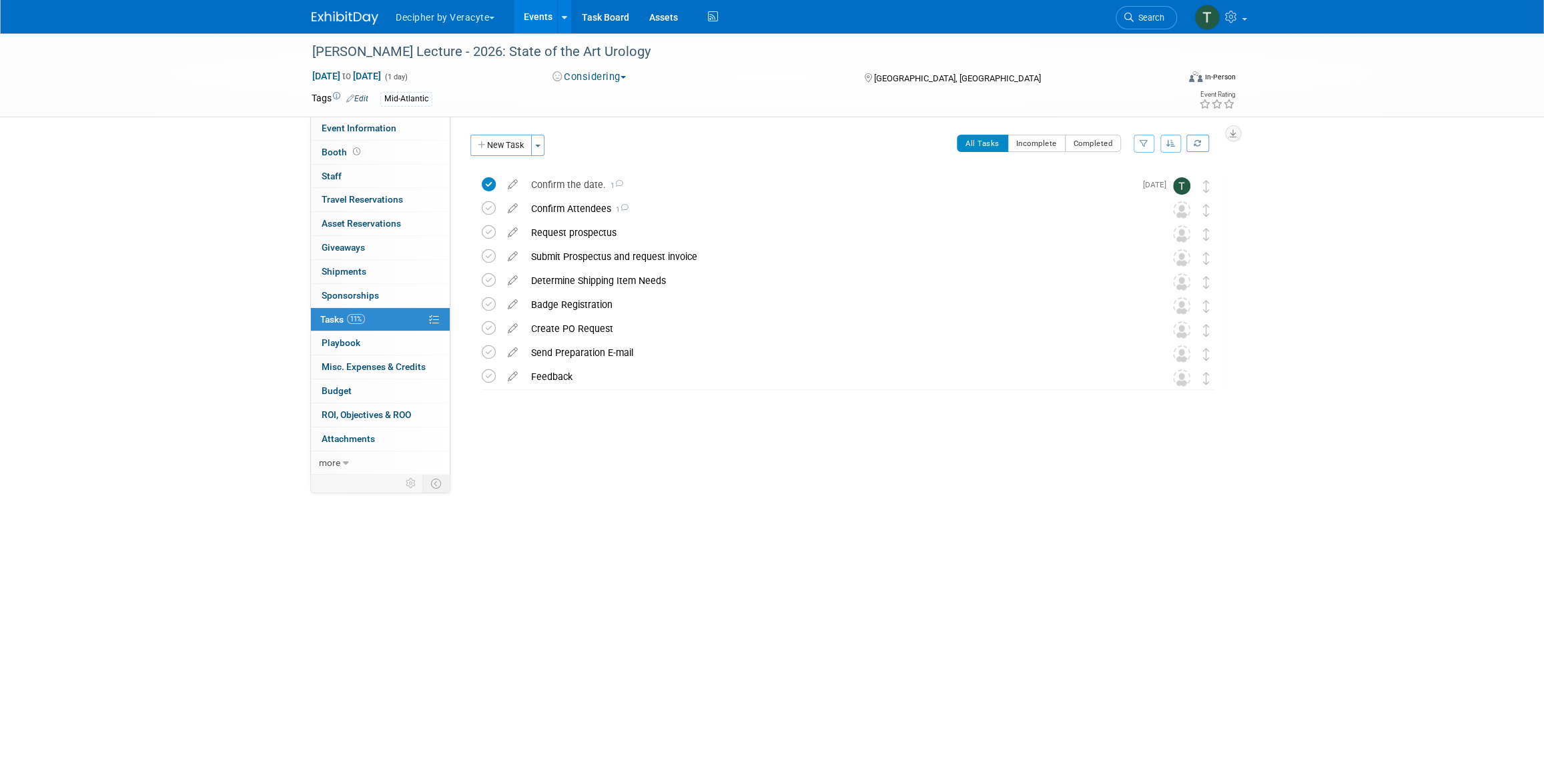
click at [546, 29] on link "Events" at bounding box center [538, 17] width 49 height 34
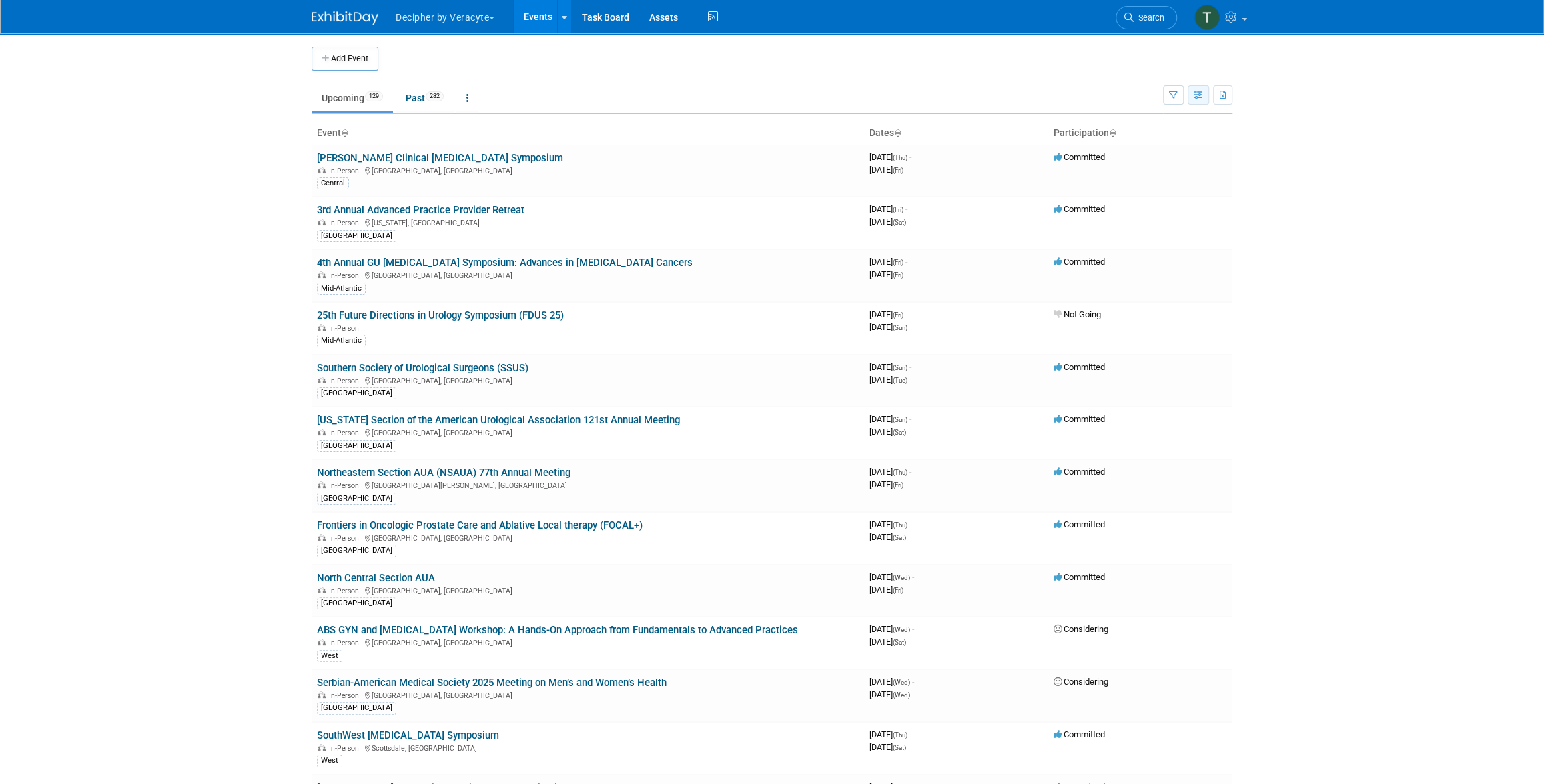
click at [1207, 93] on button "button" at bounding box center [1198, 95] width 22 height 19
click at [1167, 183] on link "Calendar View" at bounding box center [1143, 182] width 112 height 18
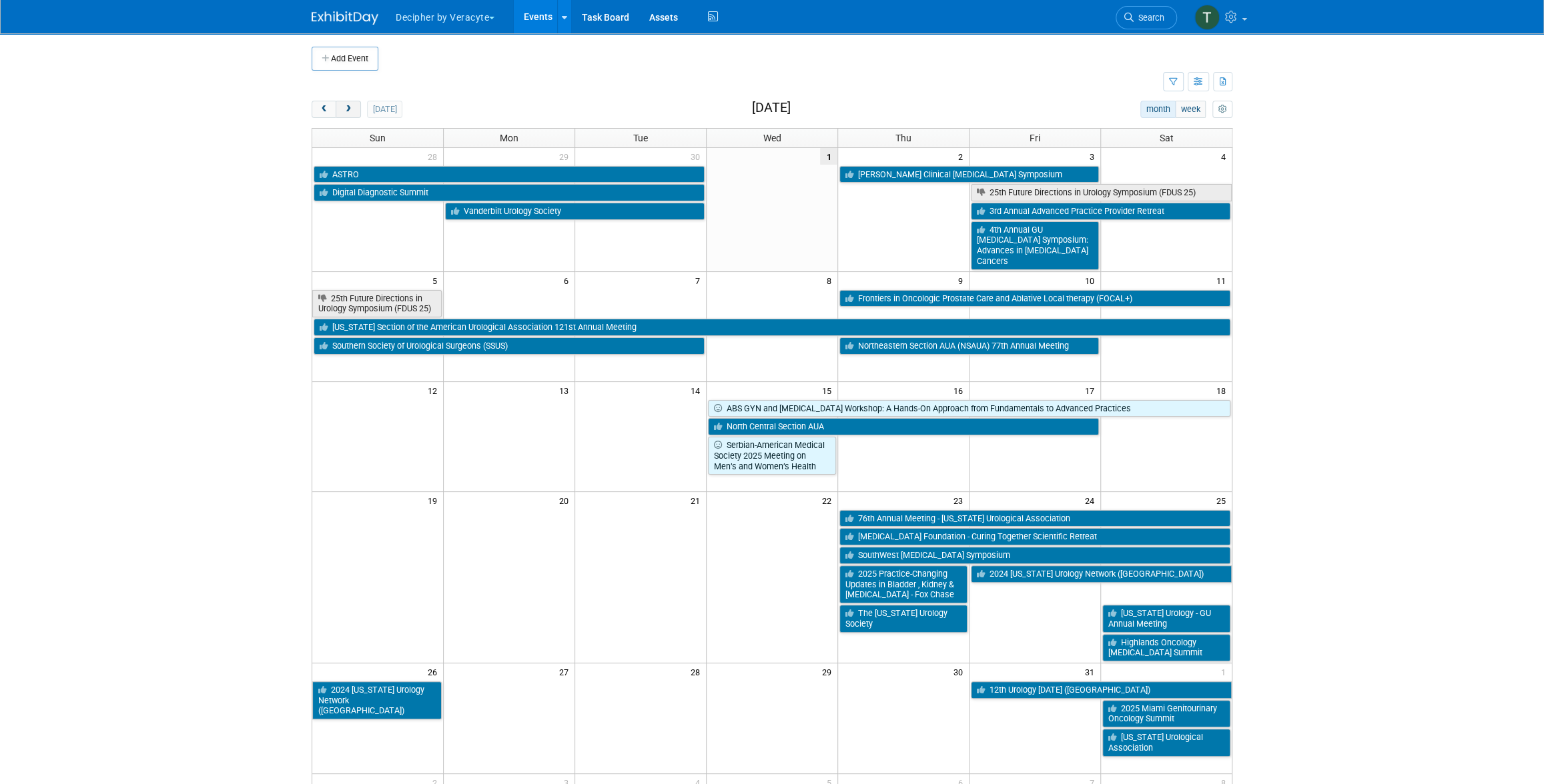
click at [349, 113] on span "next" at bounding box center [348, 110] width 10 height 9
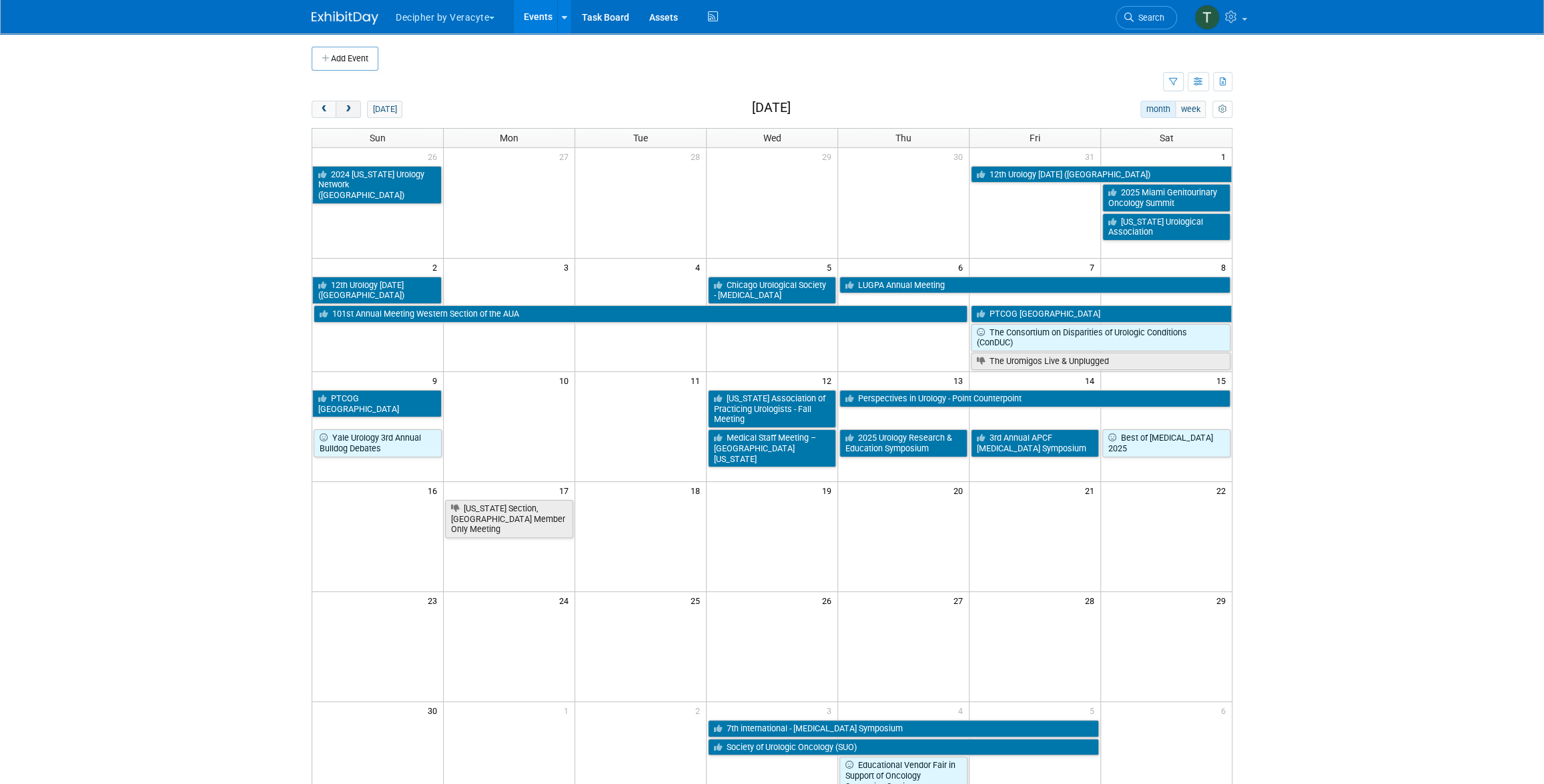
click at [350, 113] on span "next" at bounding box center [348, 110] width 10 height 9
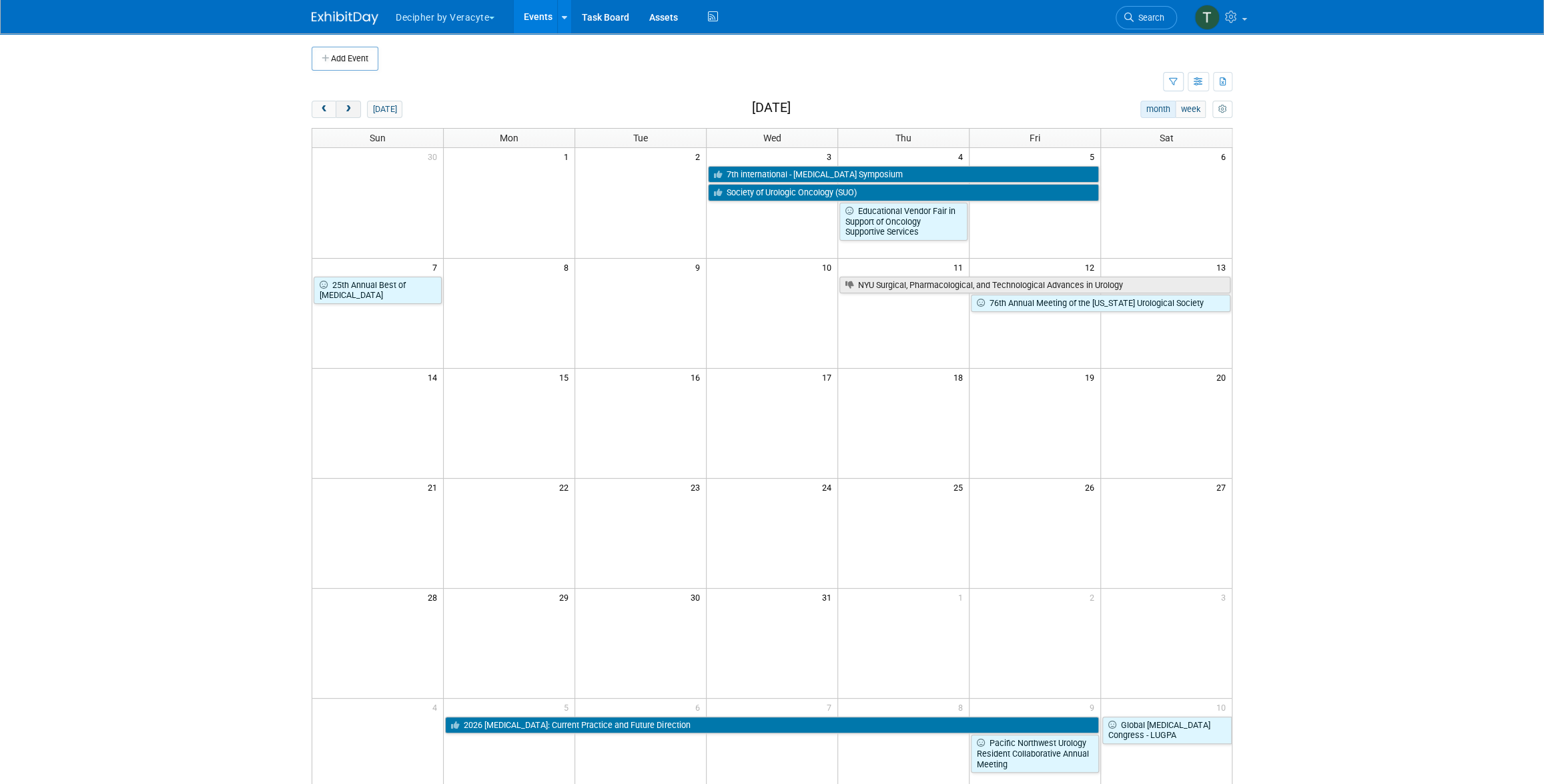
click at [350, 114] on button "next" at bounding box center [348, 110] width 25 height 18
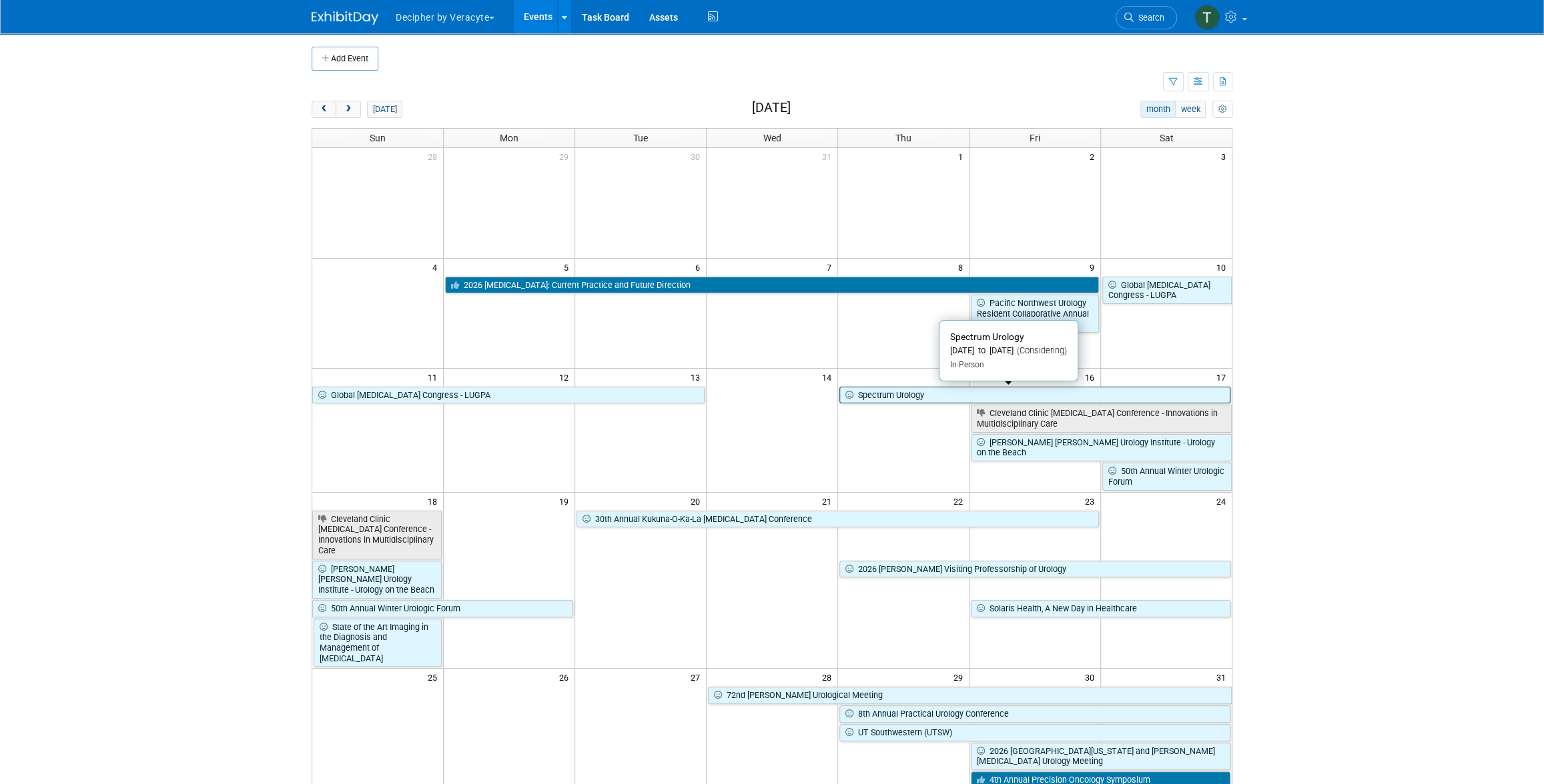
click at [953, 395] on link "Spectrum Urology" at bounding box center [1035, 396] width 391 height 18
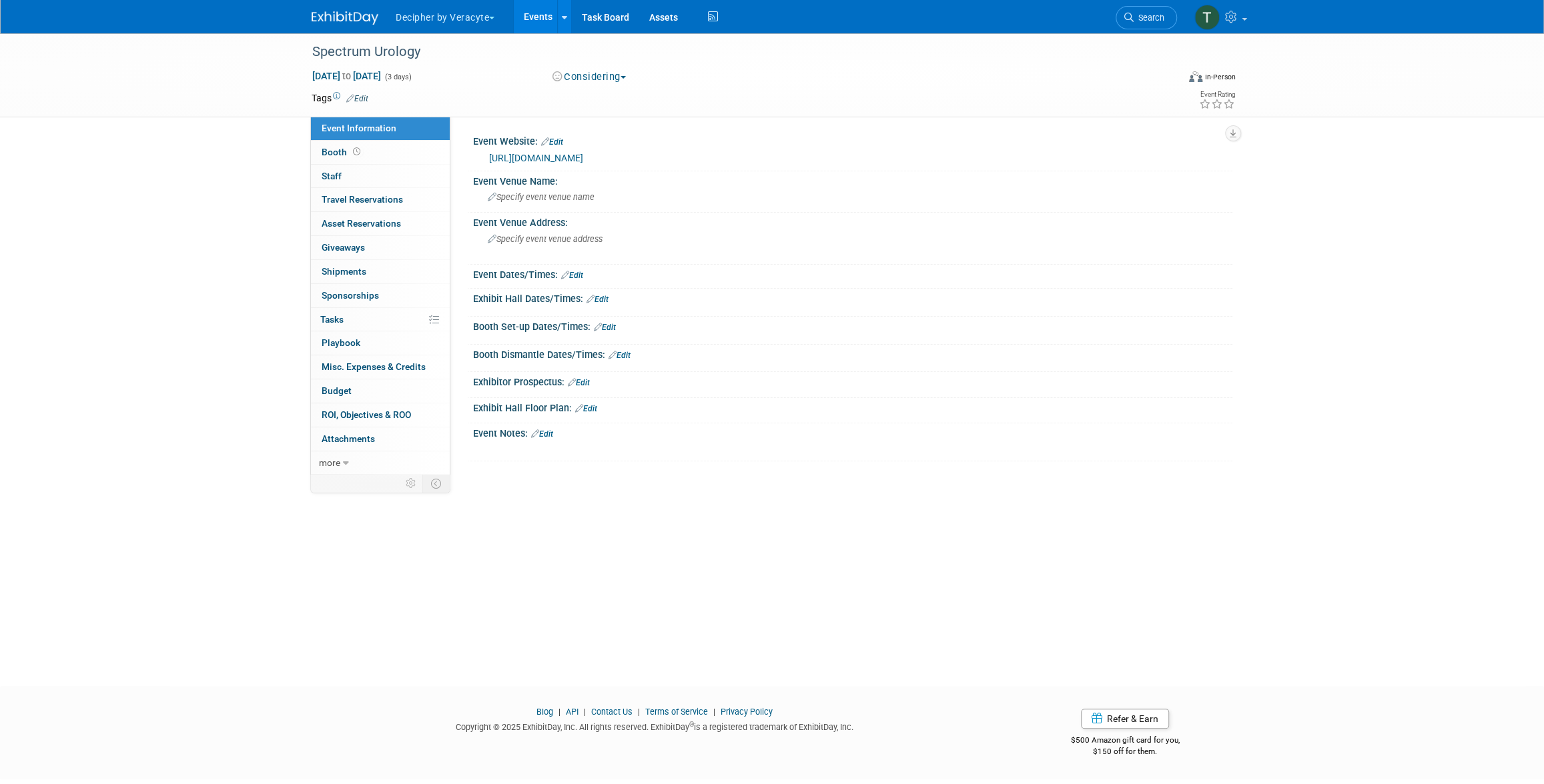
click at [369, 100] on link "Edit" at bounding box center [357, 99] width 22 height 10
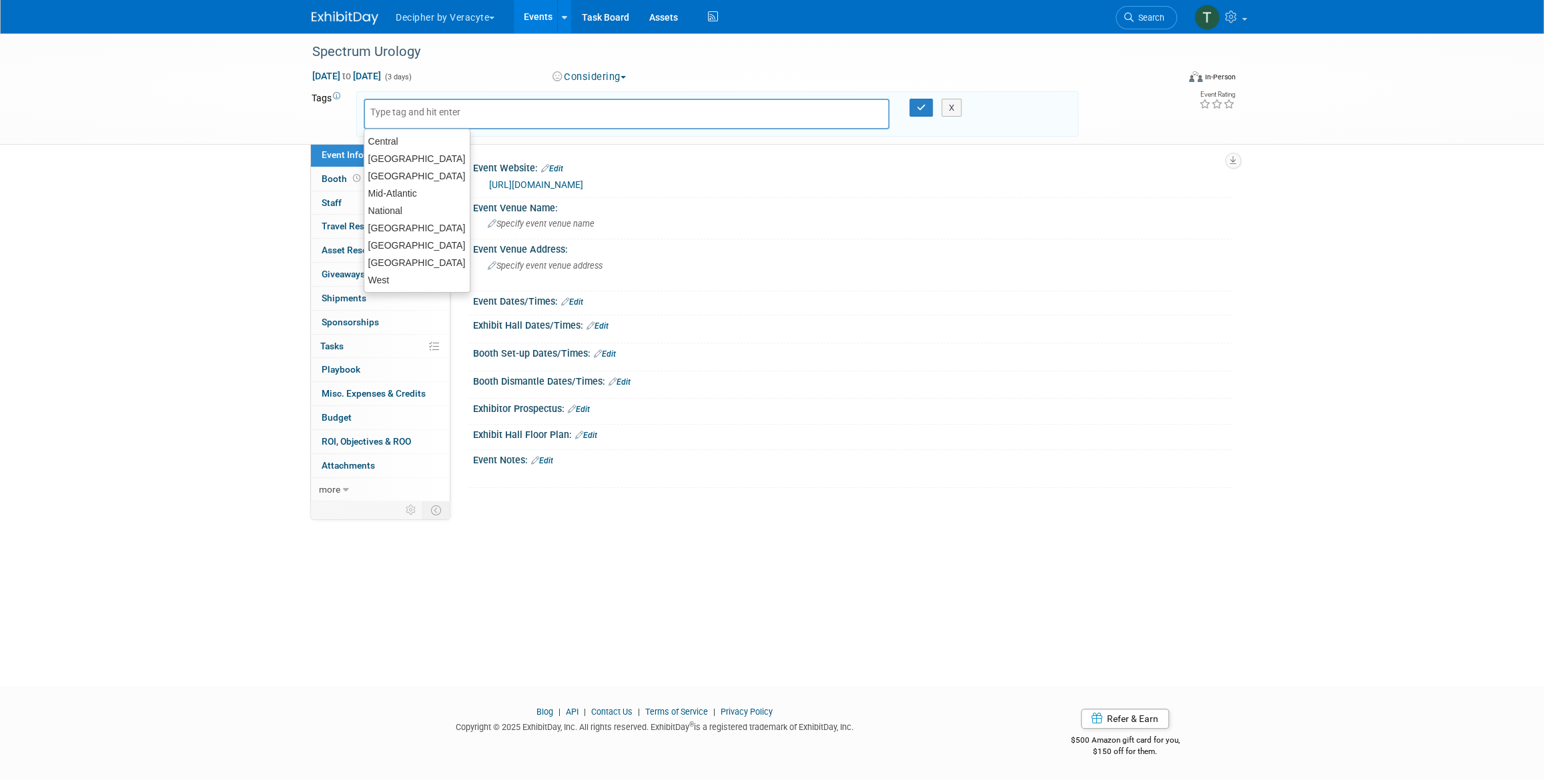
click at [401, 119] on div at bounding box center [627, 114] width 526 height 30
click at [421, 258] on div "[GEOGRAPHIC_DATA]" at bounding box center [417, 262] width 107 height 18
type input "[GEOGRAPHIC_DATA]"
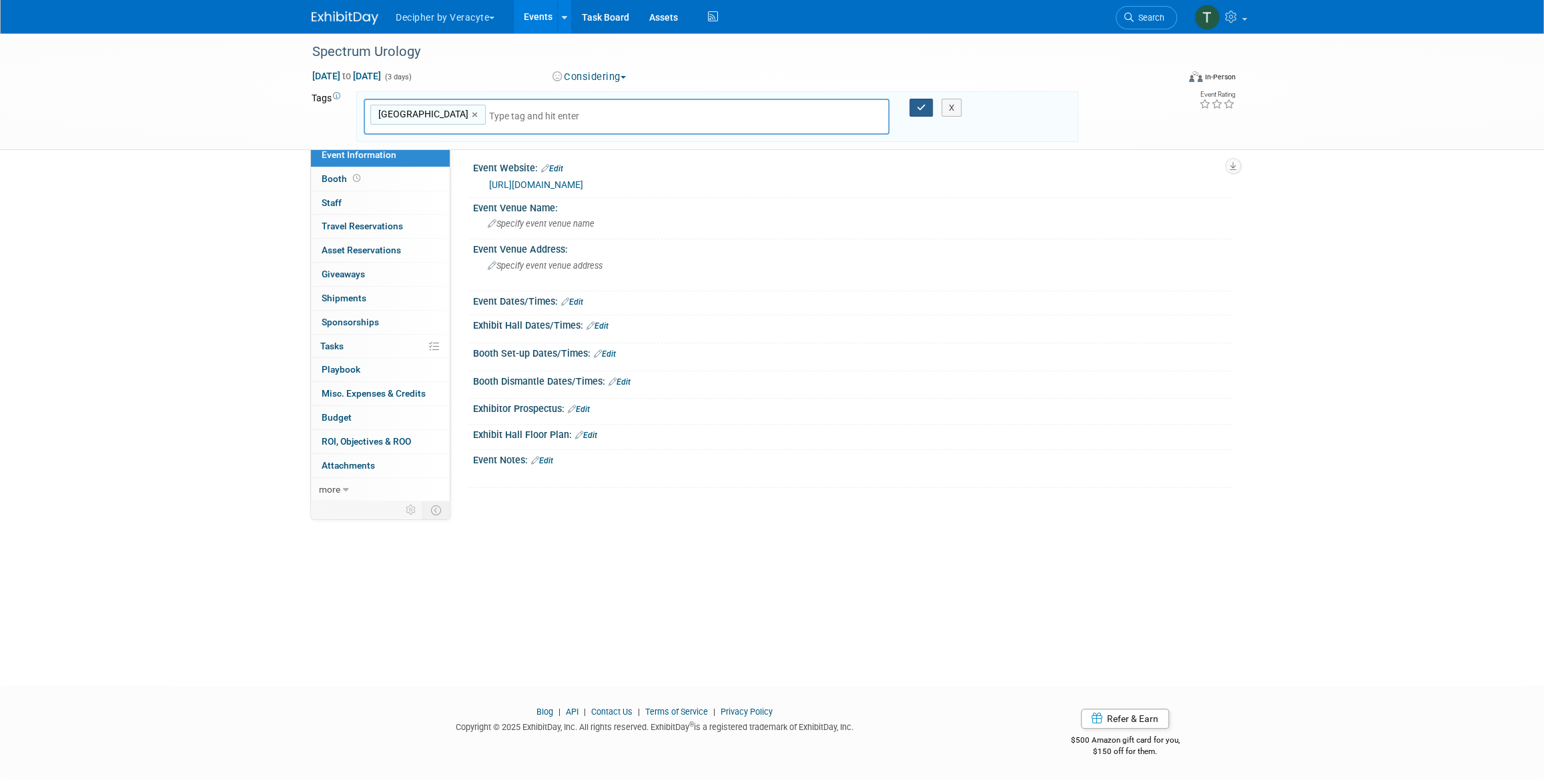
click at [914, 110] on button "button" at bounding box center [921, 107] width 24 height 18
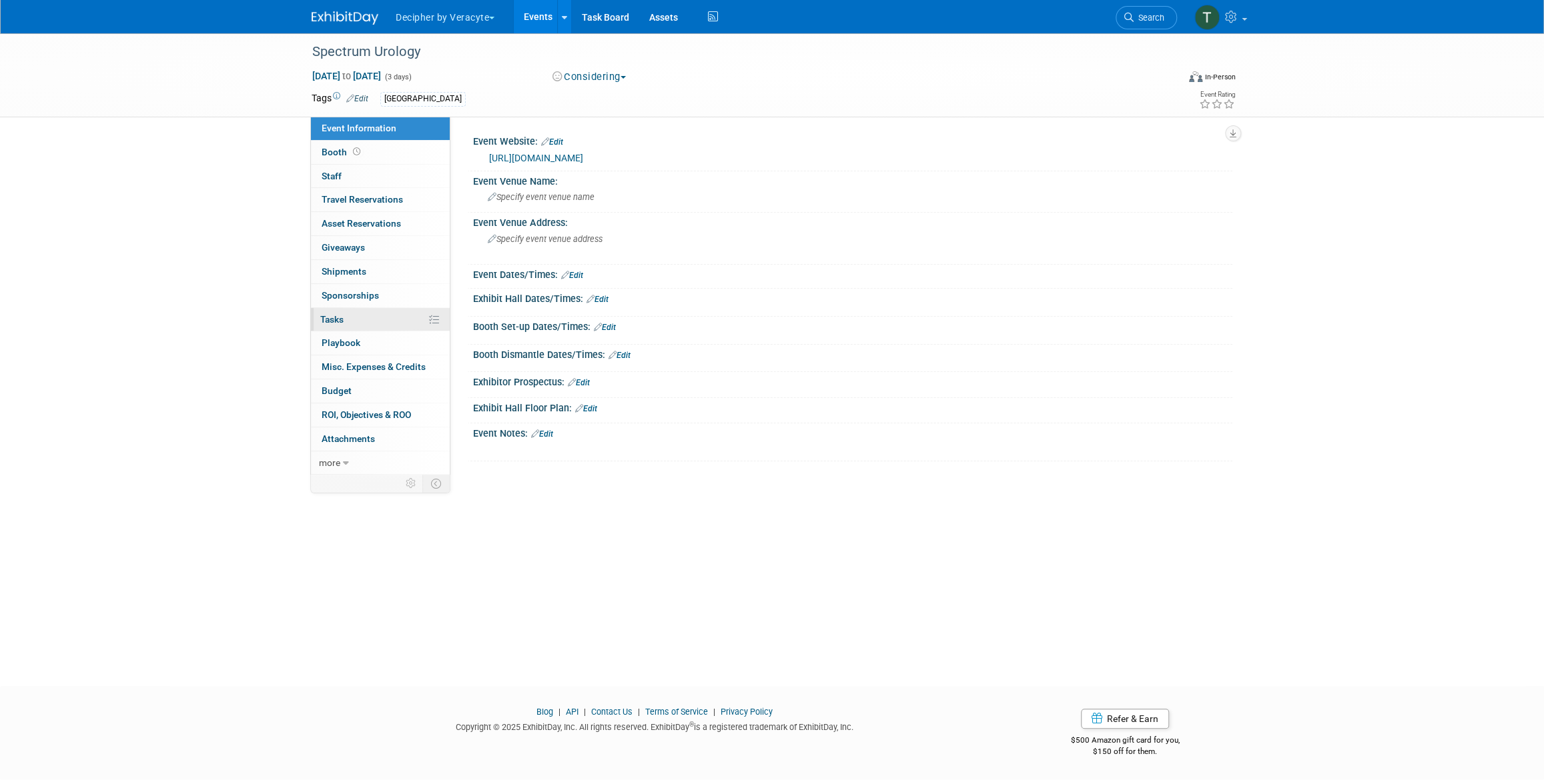
click at [358, 312] on link "0% Tasks 0%" at bounding box center [380, 320] width 139 height 23
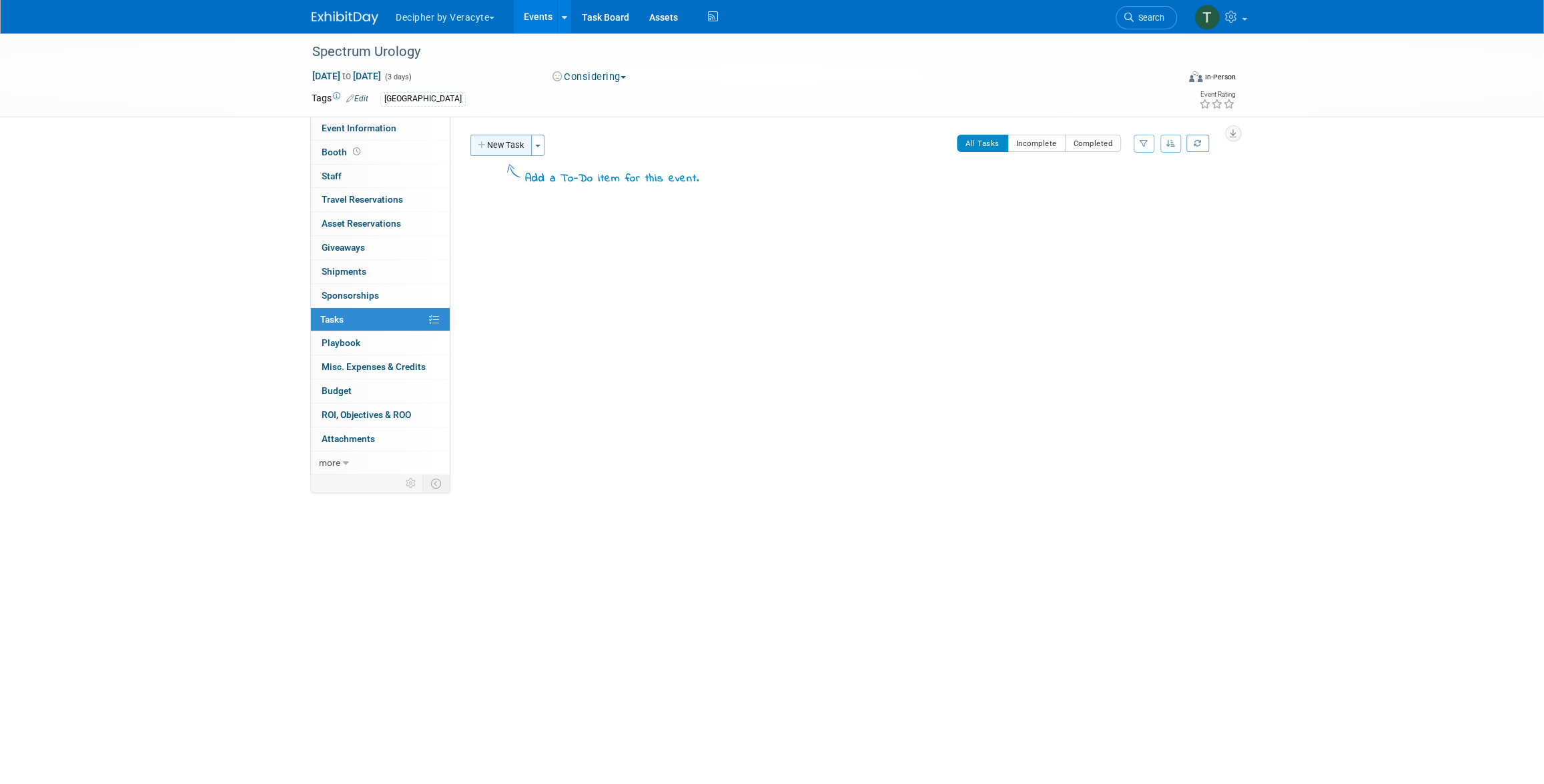
click at [510, 148] on button "New Task" at bounding box center [501, 145] width 62 height 22
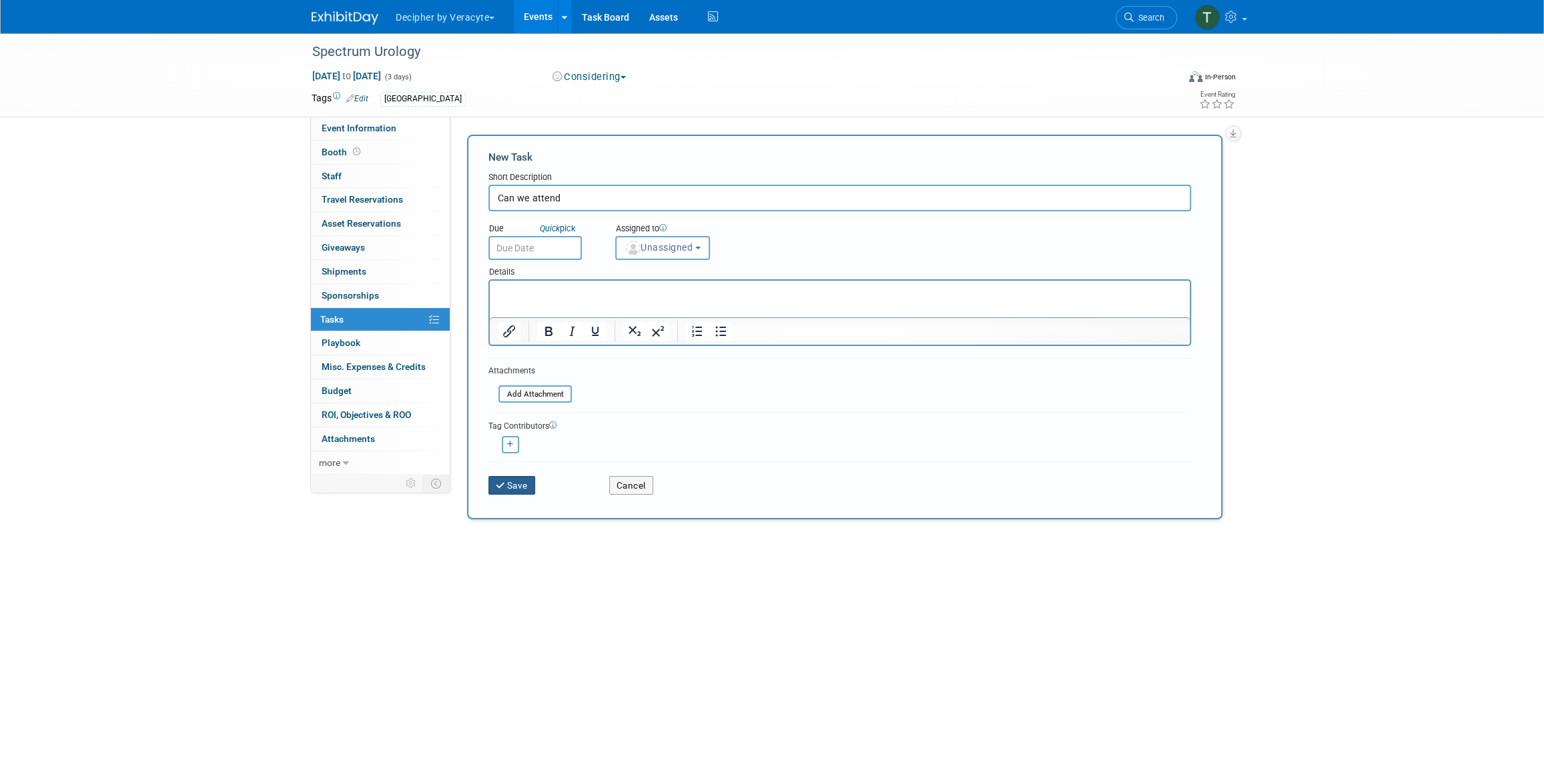
type input "Can we attend"
click at [516, 491] on button "Save" at bounding box center [512, 485] width 46 height 18
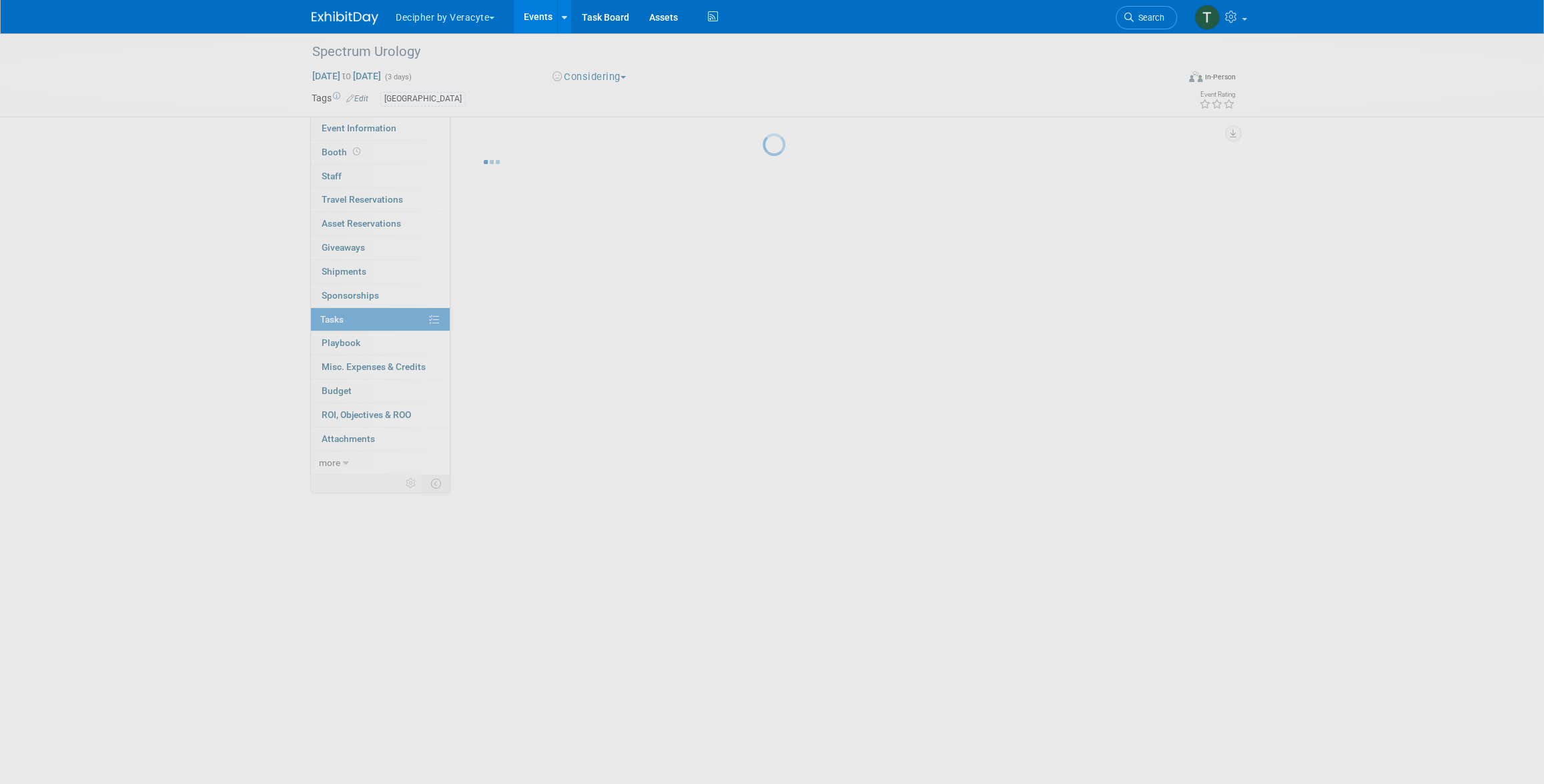
click at [763, 394] on div at bounding box center [772, 392] width 18 height 784
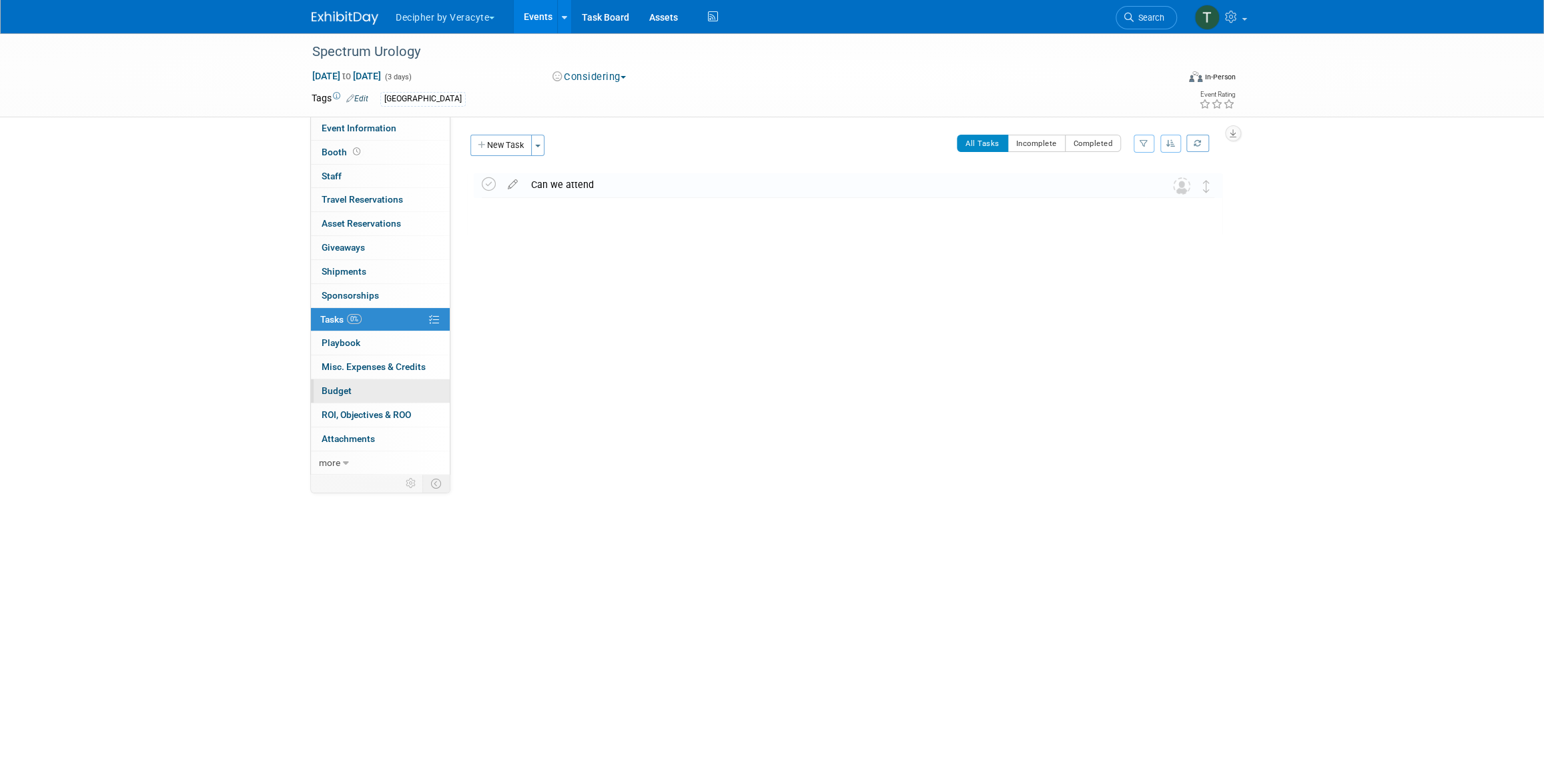
click at [405, 392] on link "Budget" at bounding box center [380, 391] width 139 height 23
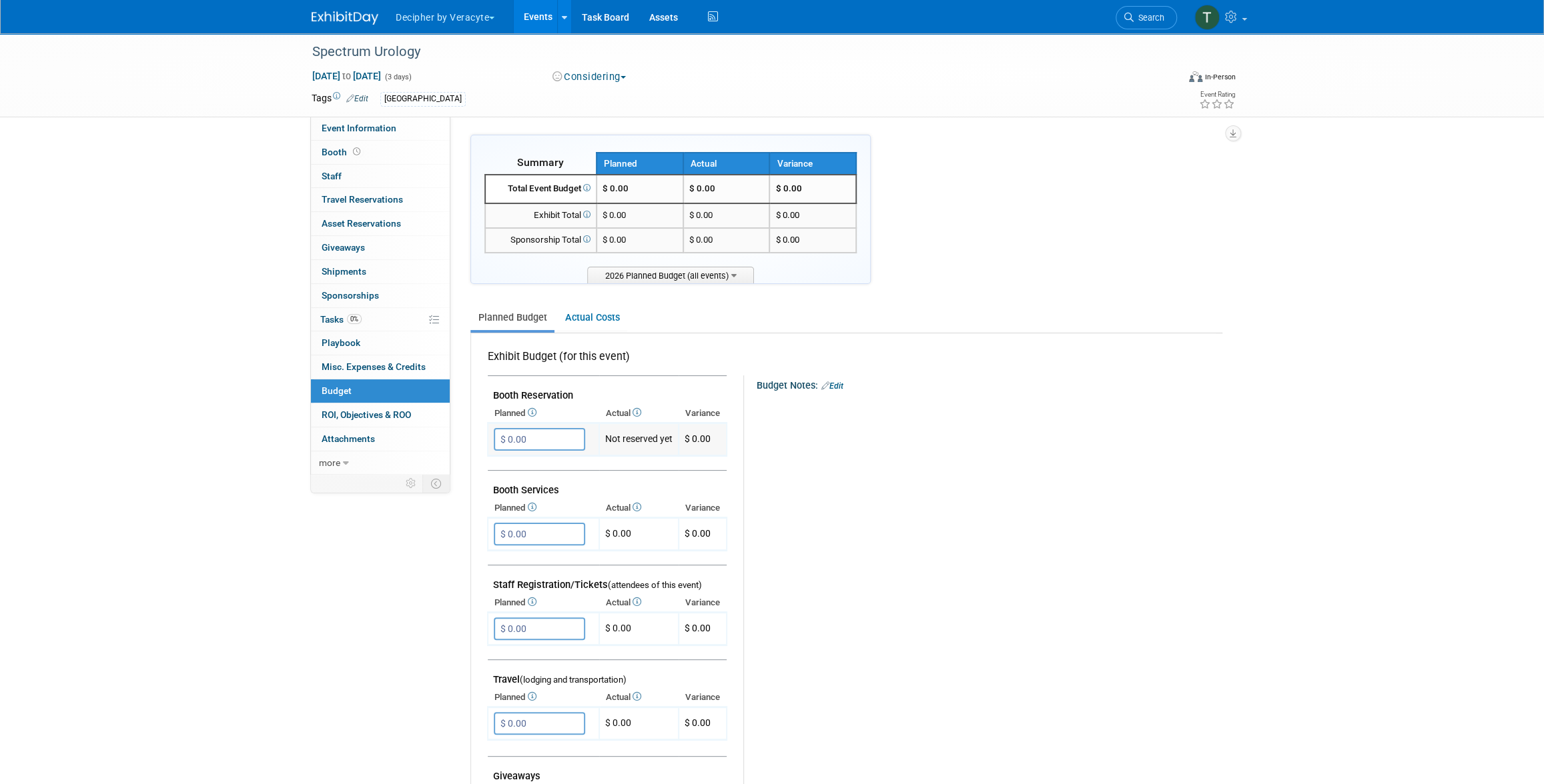
click at [550, 424] on td "$ 0.00 X" at bounding box center [543, 440] width 111 height 33
click at [551, 430] on input "$ 0.00" at bounding box center [539, 440] width 91 height 22
type input "$ 3,500.00"
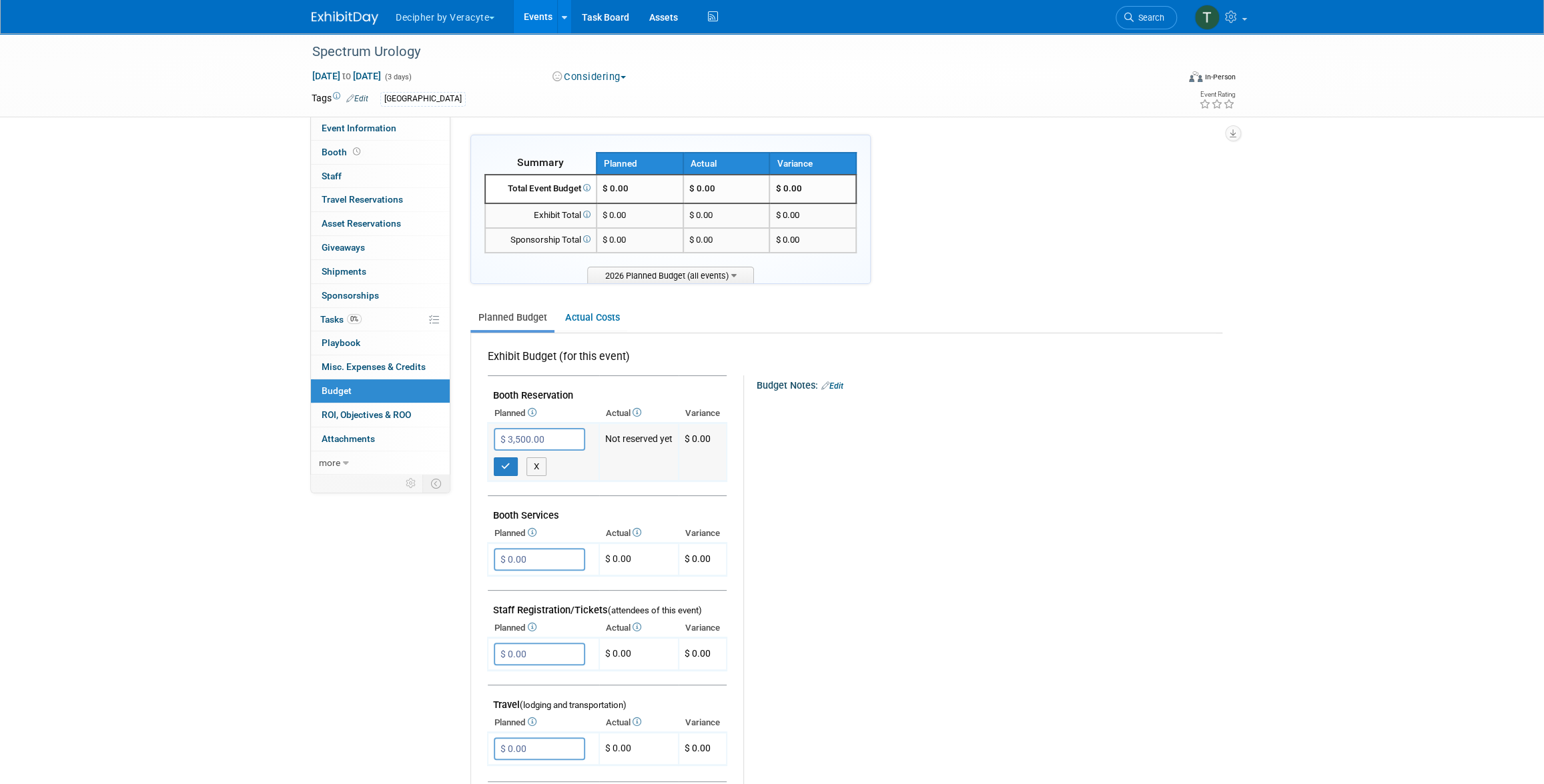
click at [510, 475] on td "$ 3,500.00 X" at bounding box center [543, 452] width 111 height 58
click at [511, 471] on button "button" at bounding box center [506, 466] width 24 height 18
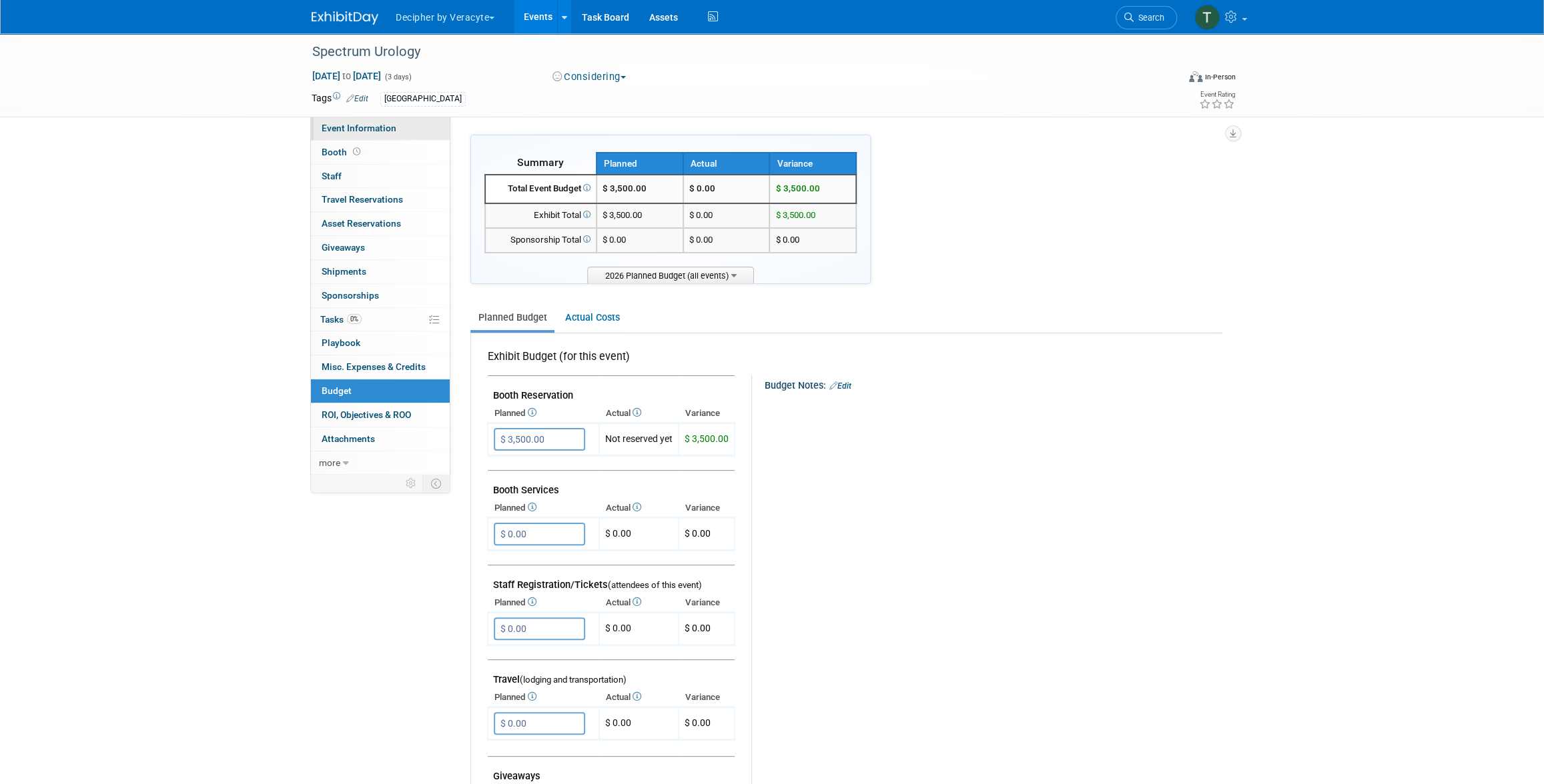
click at [340, 121] on link "Event Information" at bounding box center [380, 128] width 139 height 23
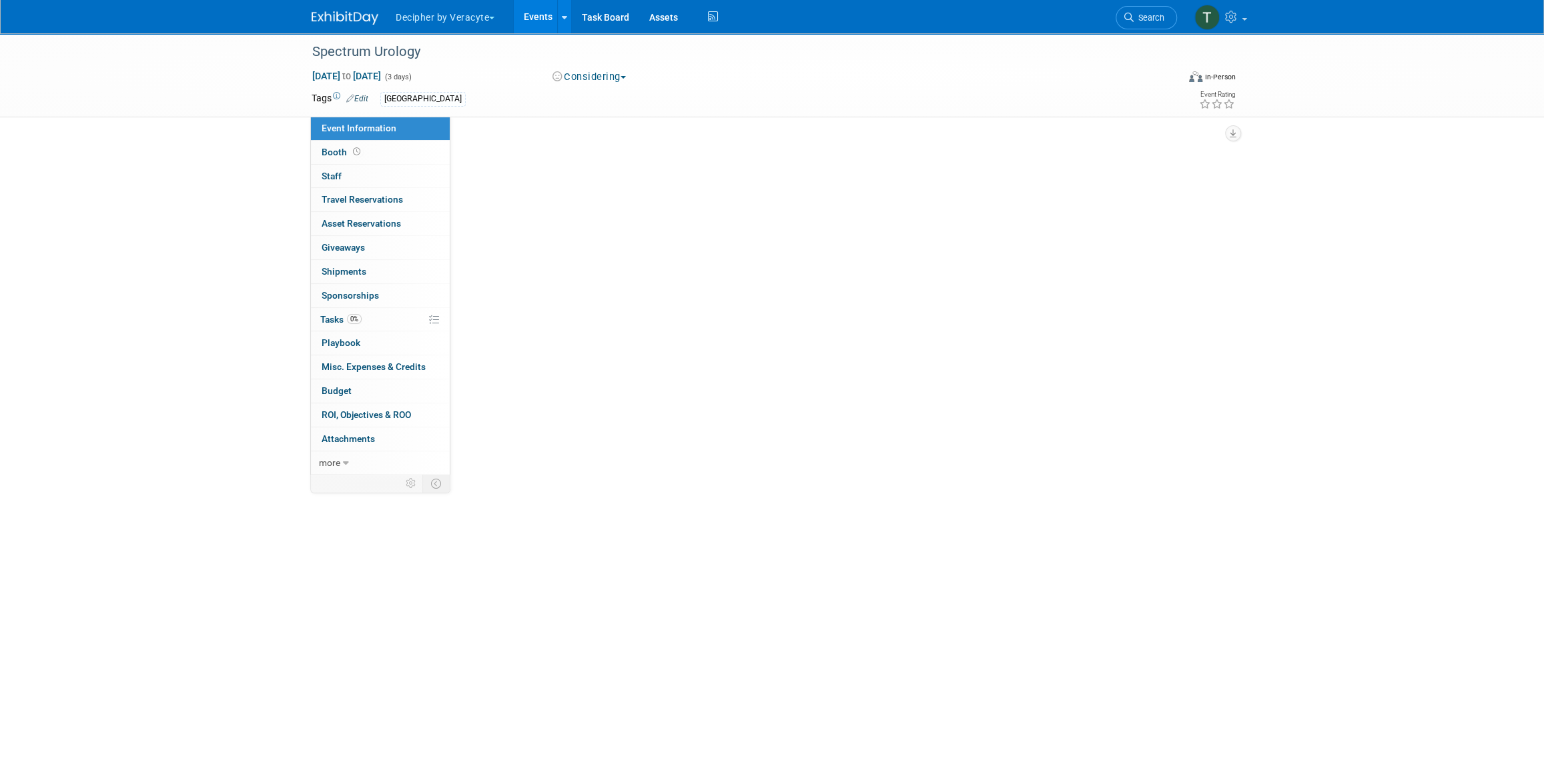
click at [340, 121] on link "Event Information" at bounding box center [380, 128] width 139 height 23
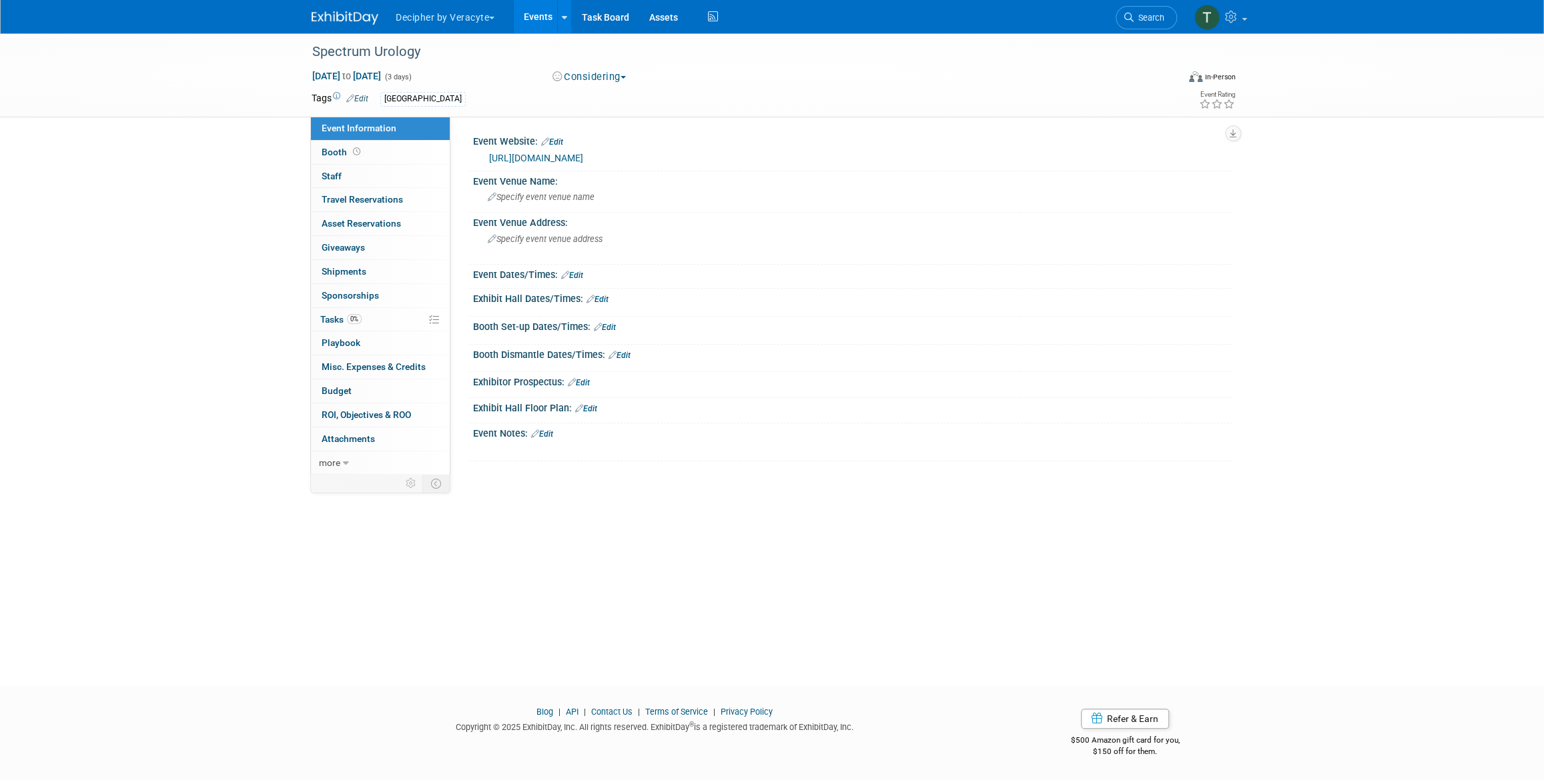
click at [553, 429] on link "Edit" at bounding box center [542, 434] width 22 height 10
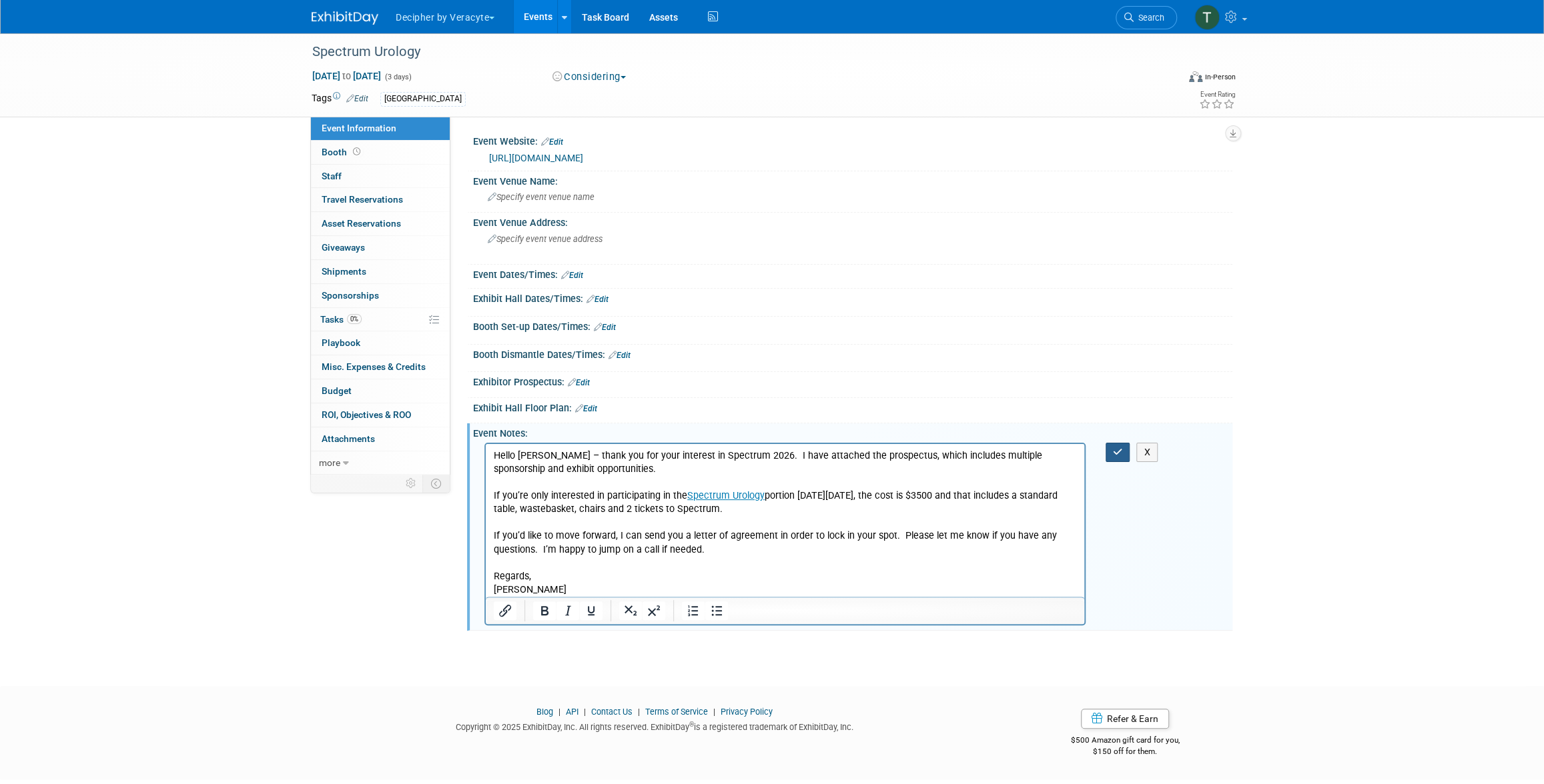
click at [1121, 456] on button "button" at bounding box center [1118, 452] width 25 height 19
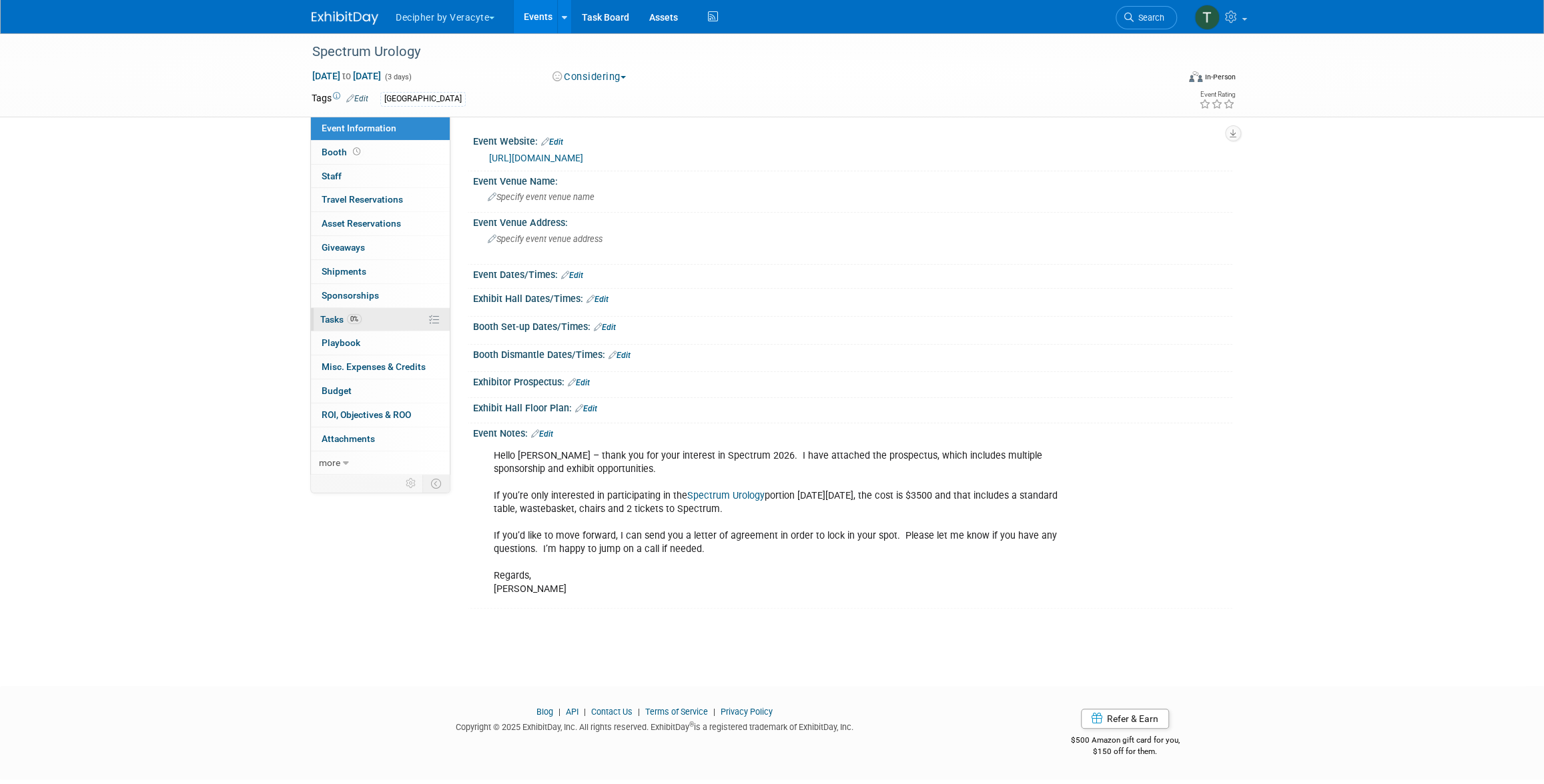
click at [373, 312] on link "0% Tasks 0%" at bounding box center [380, 320] width 139 height 23
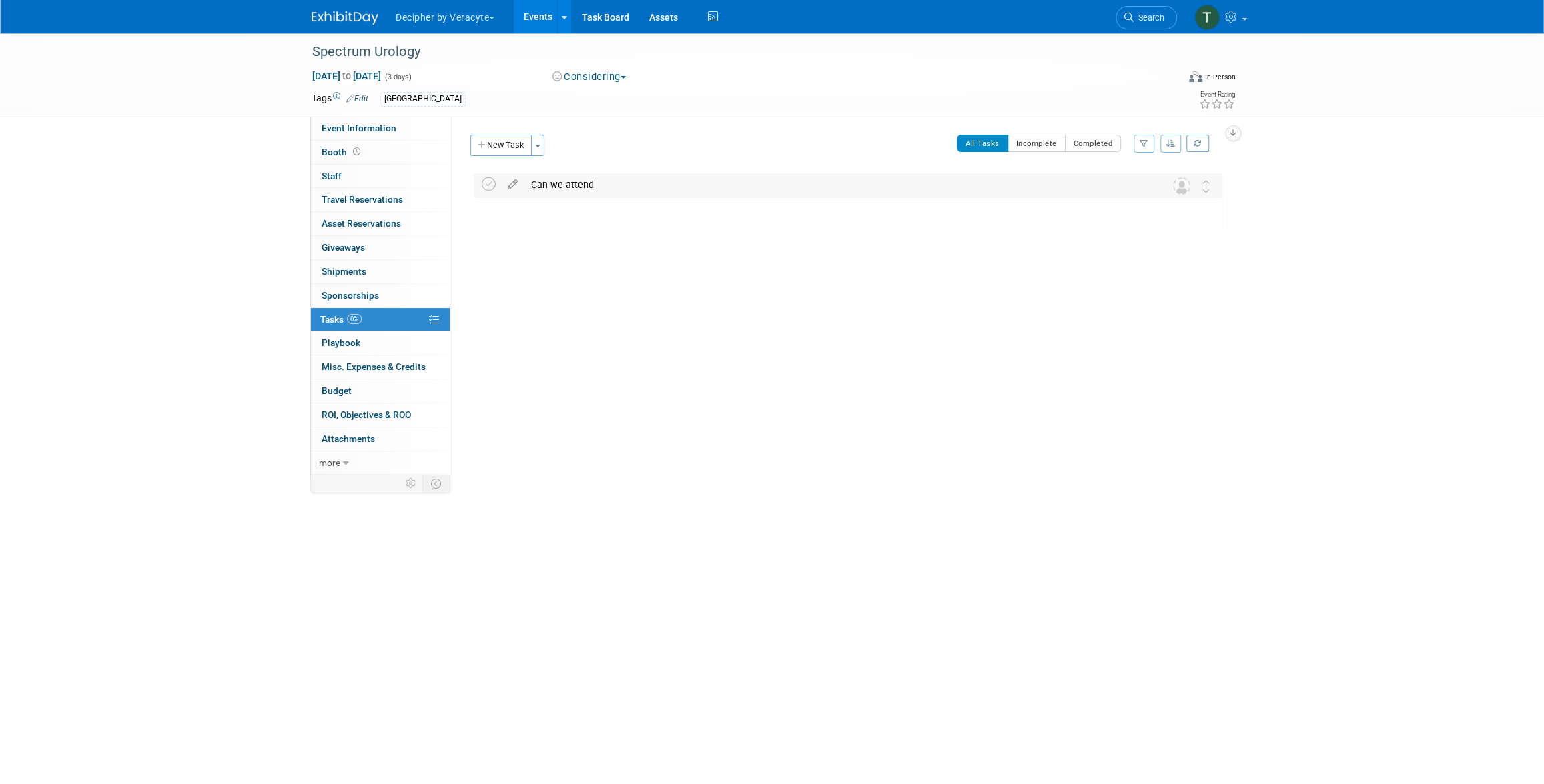
click at [576, 183] on div "Can we attend" at bounding box center [835, 184] width 622 height 22
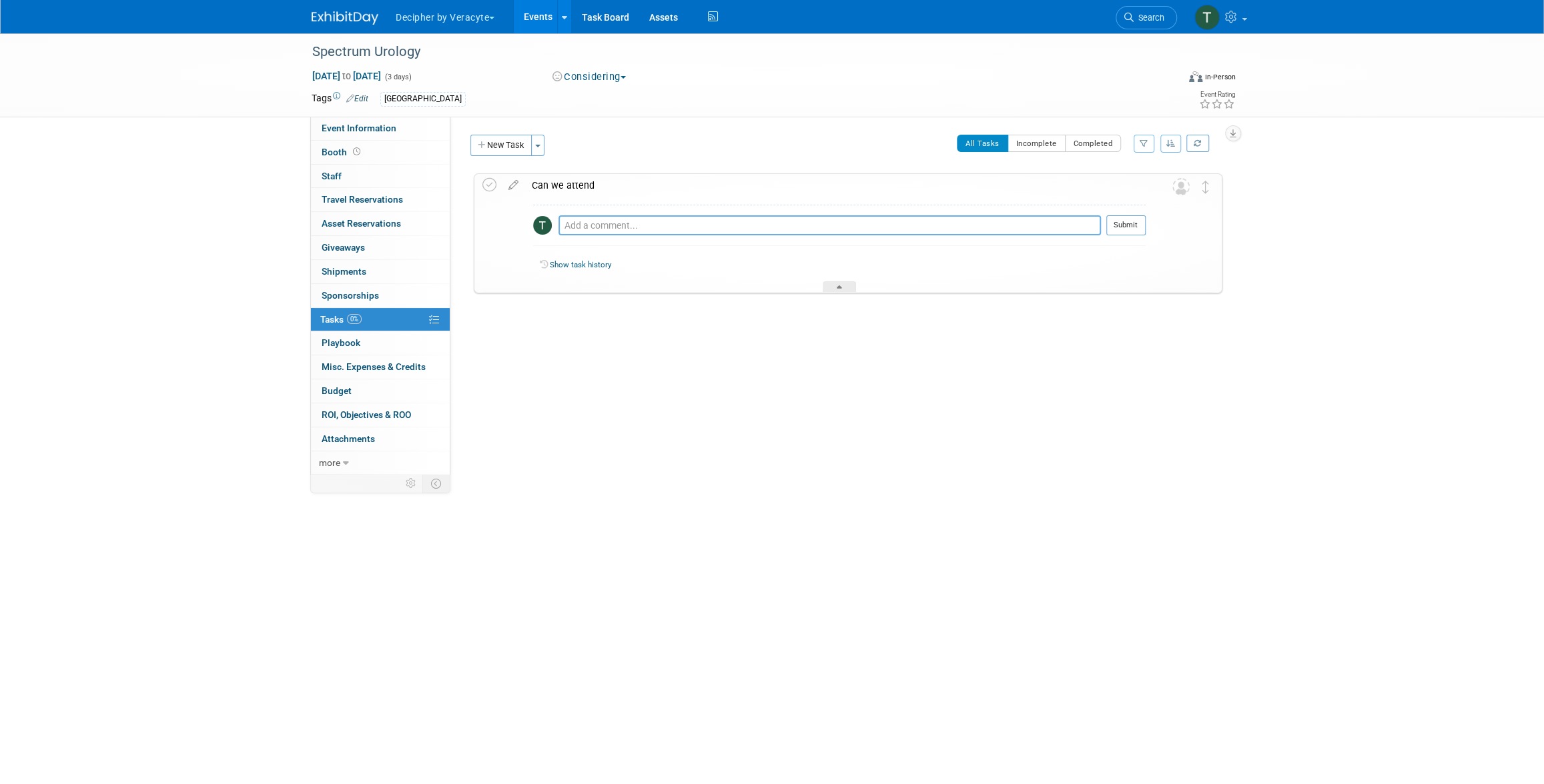
click at [590, 226] on textarea at bounding box center [829, 225] width 542 height 20
paste textarea "Good Morning Tony, I am requesting to register for the Spectrum Urology Confere…"
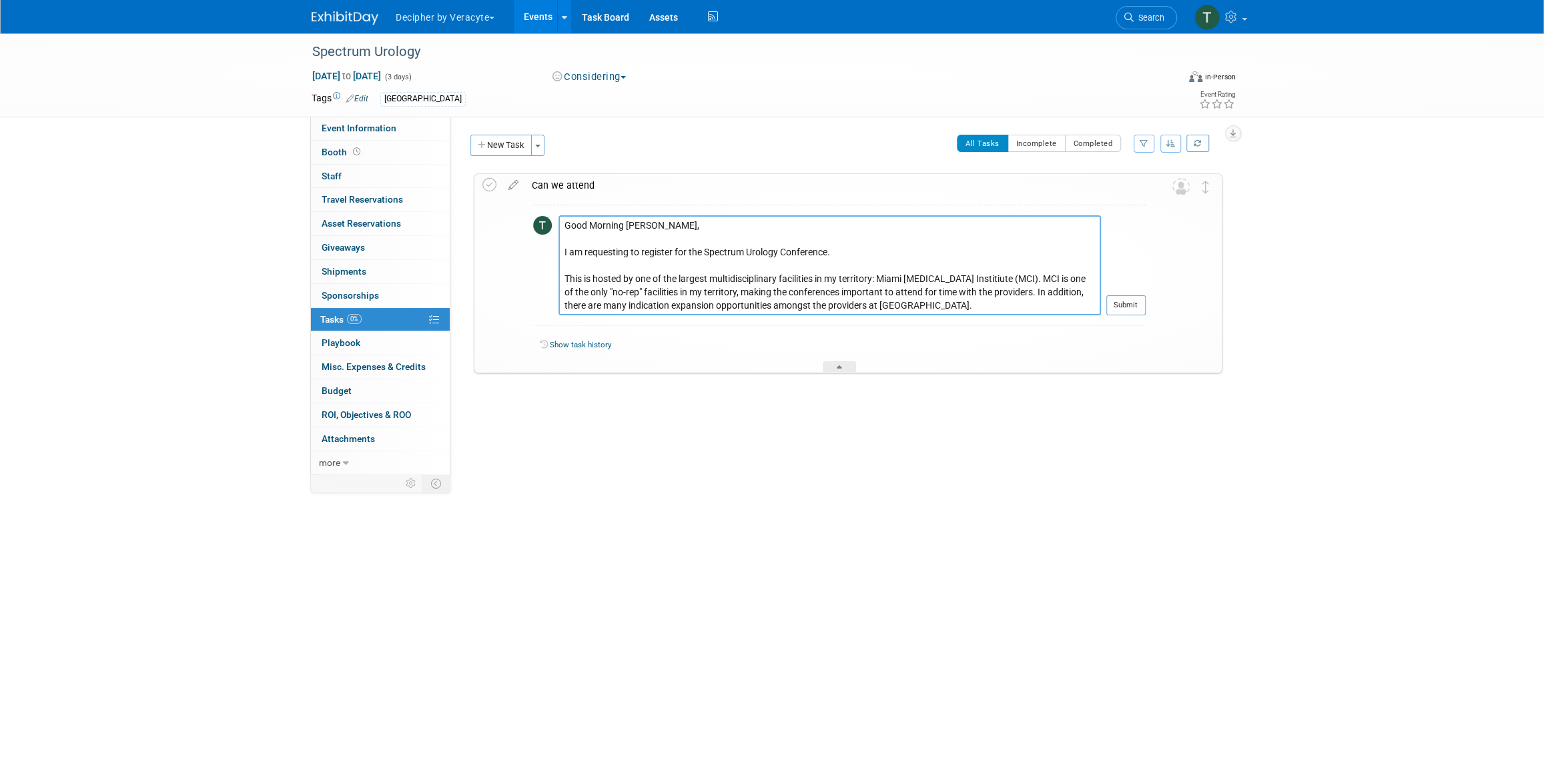
scroll to position [63, 0]
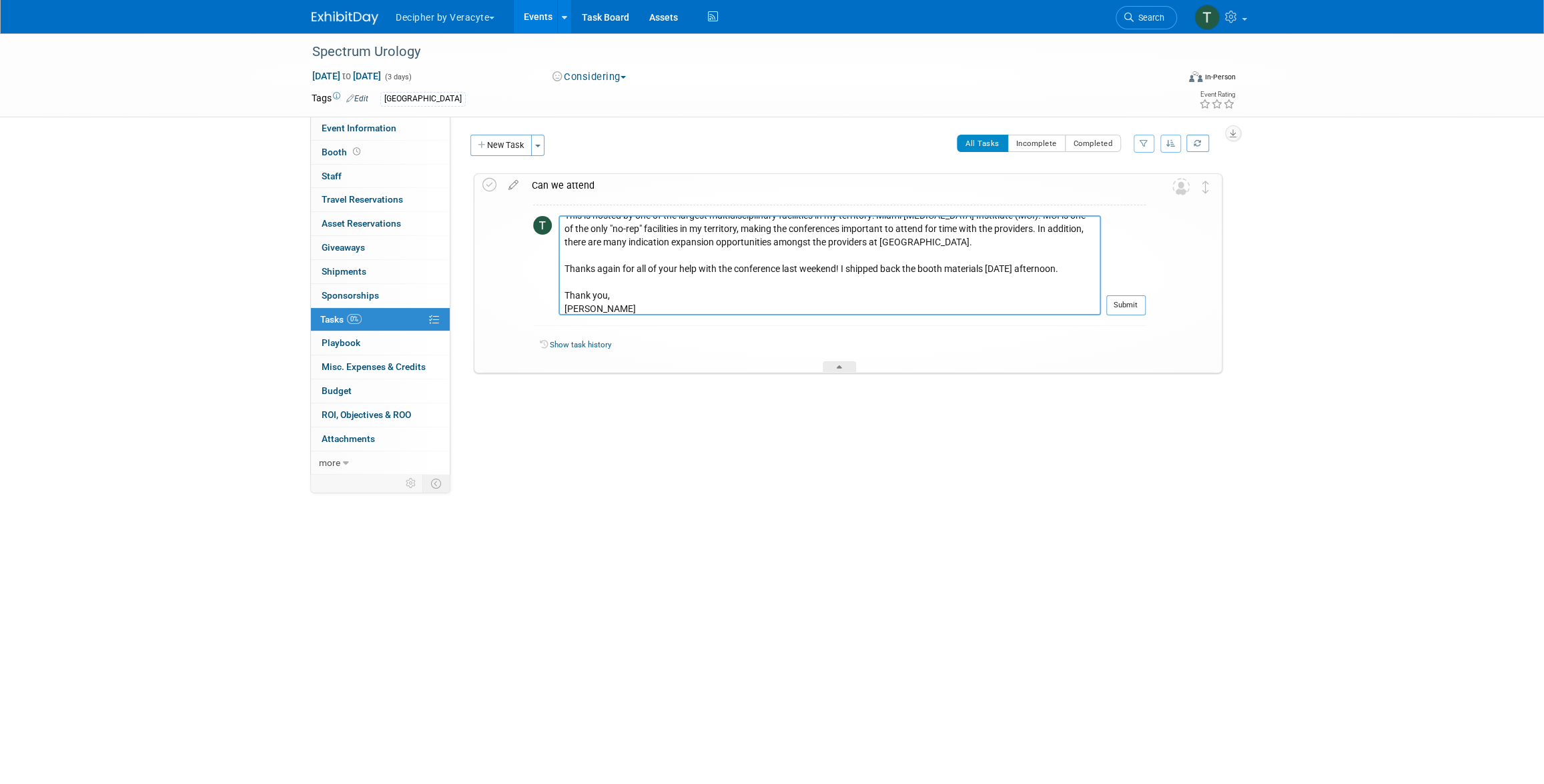
type textarea "Good Morning Tony, I am requesting to register for the Spectrum Urology Confere…"
click at [1105, 304] on td "Submit" at bounding box center [1123, 271] width 45 height 111
click at [1127, 313] on button "Submit" at bounding box center [1126, 305] width 39 height 20
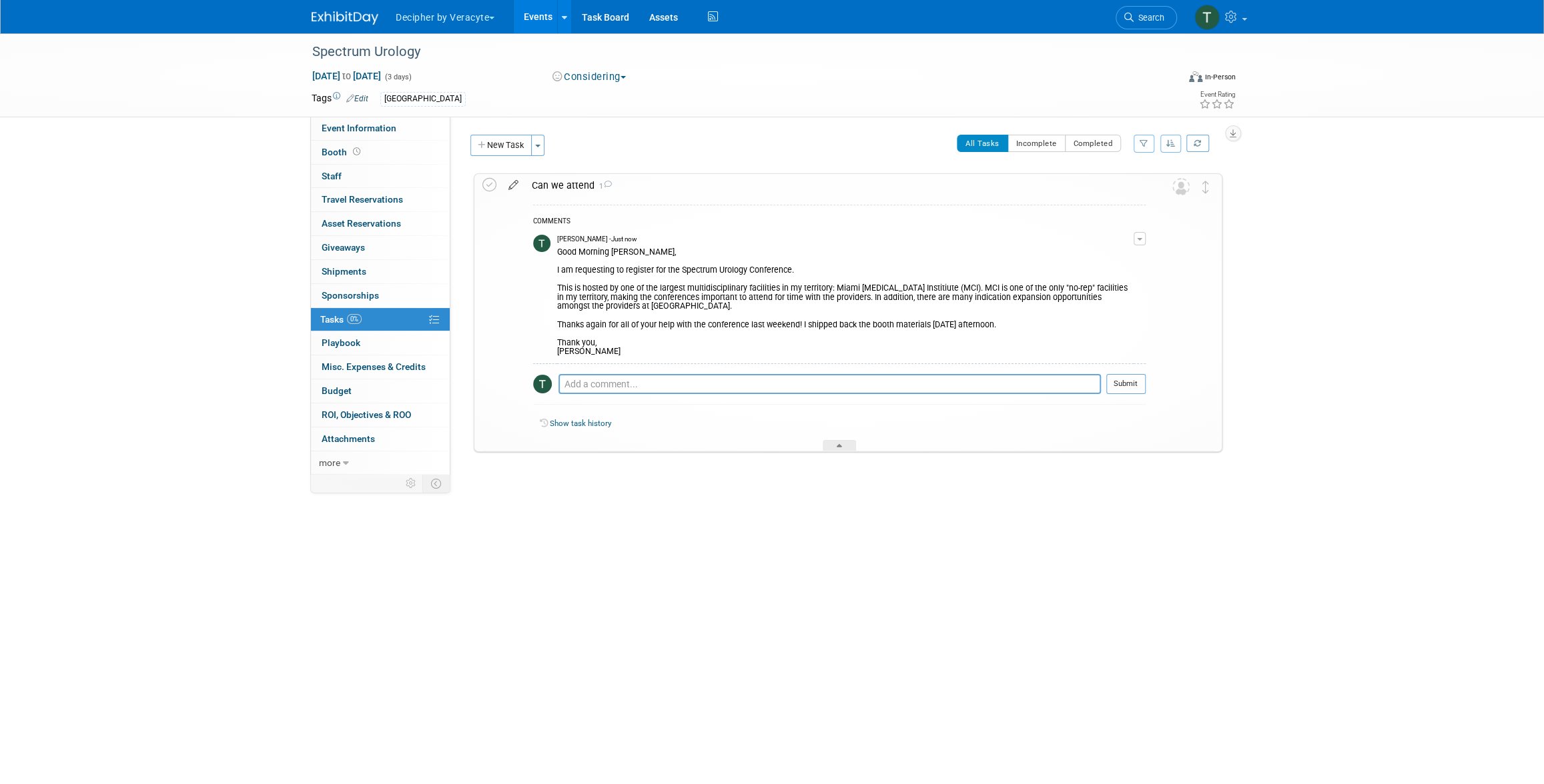
click at [514, 187] on icon at bounding box center [513, 182] width 23 height 17
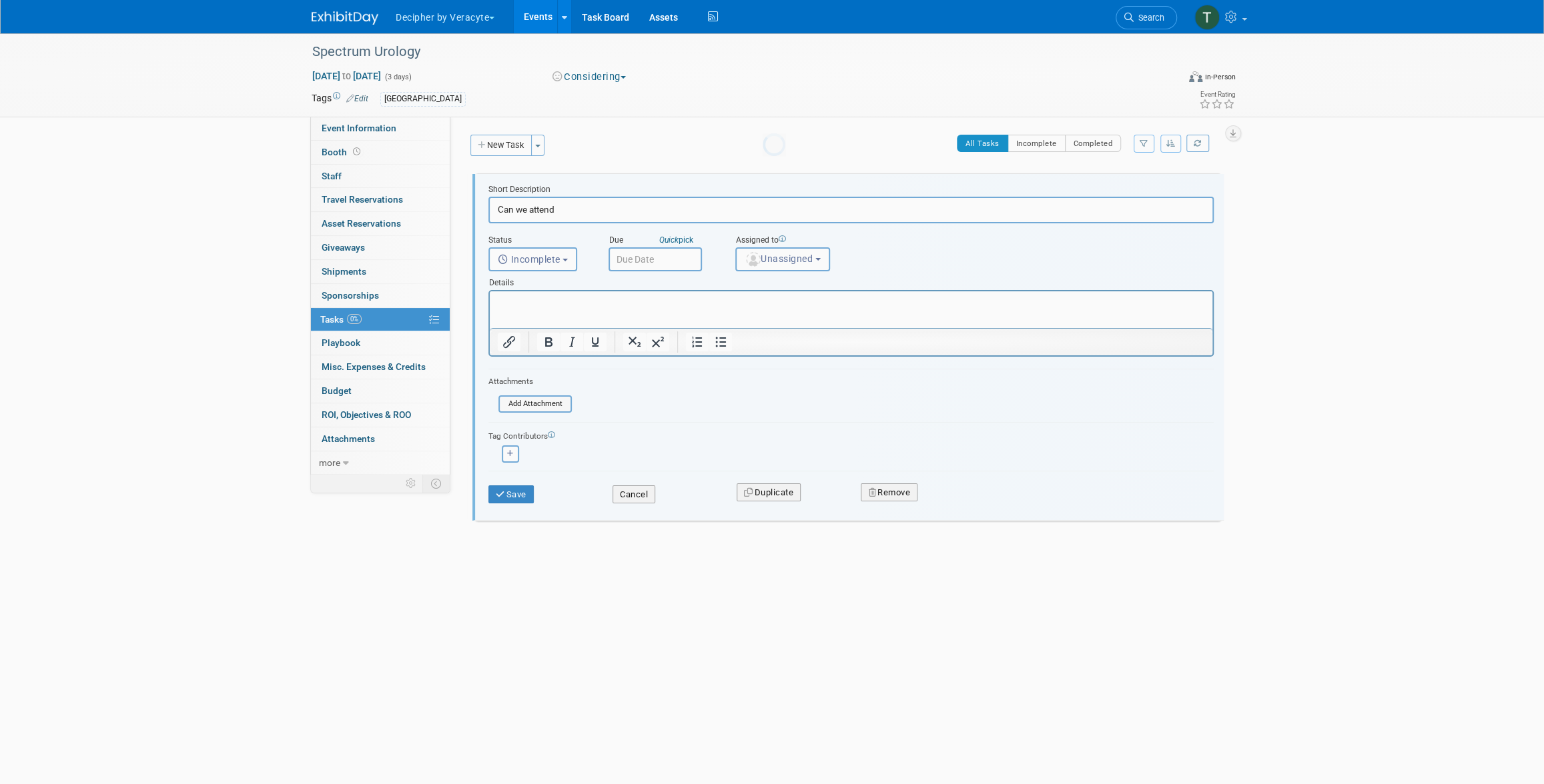
scroll to position [0, 0]
click at [680, 271] on div "Details" at bounding box center [851, 280] width 725 height 18
click at [682, 265] on input "text" at bounding box center [655, 259] width 94 height 24
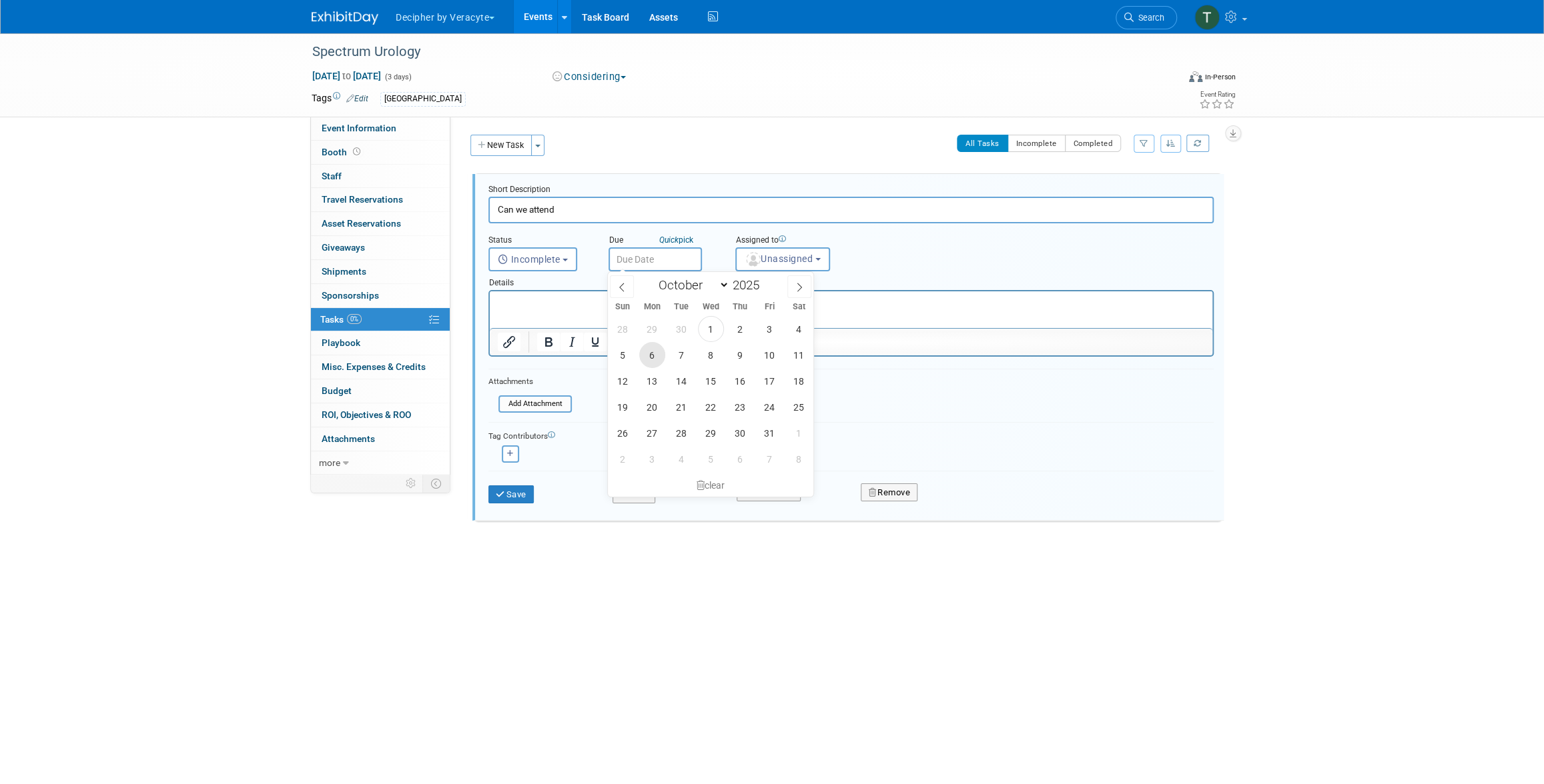
click at [657, 354] on span "6" at bounding box center [652, 355] width 26 height 26
type input "Oct 6, 2025"
click at [772, 265] on button "Unassigned" at bounding box center [783, 259] width 95 height 24
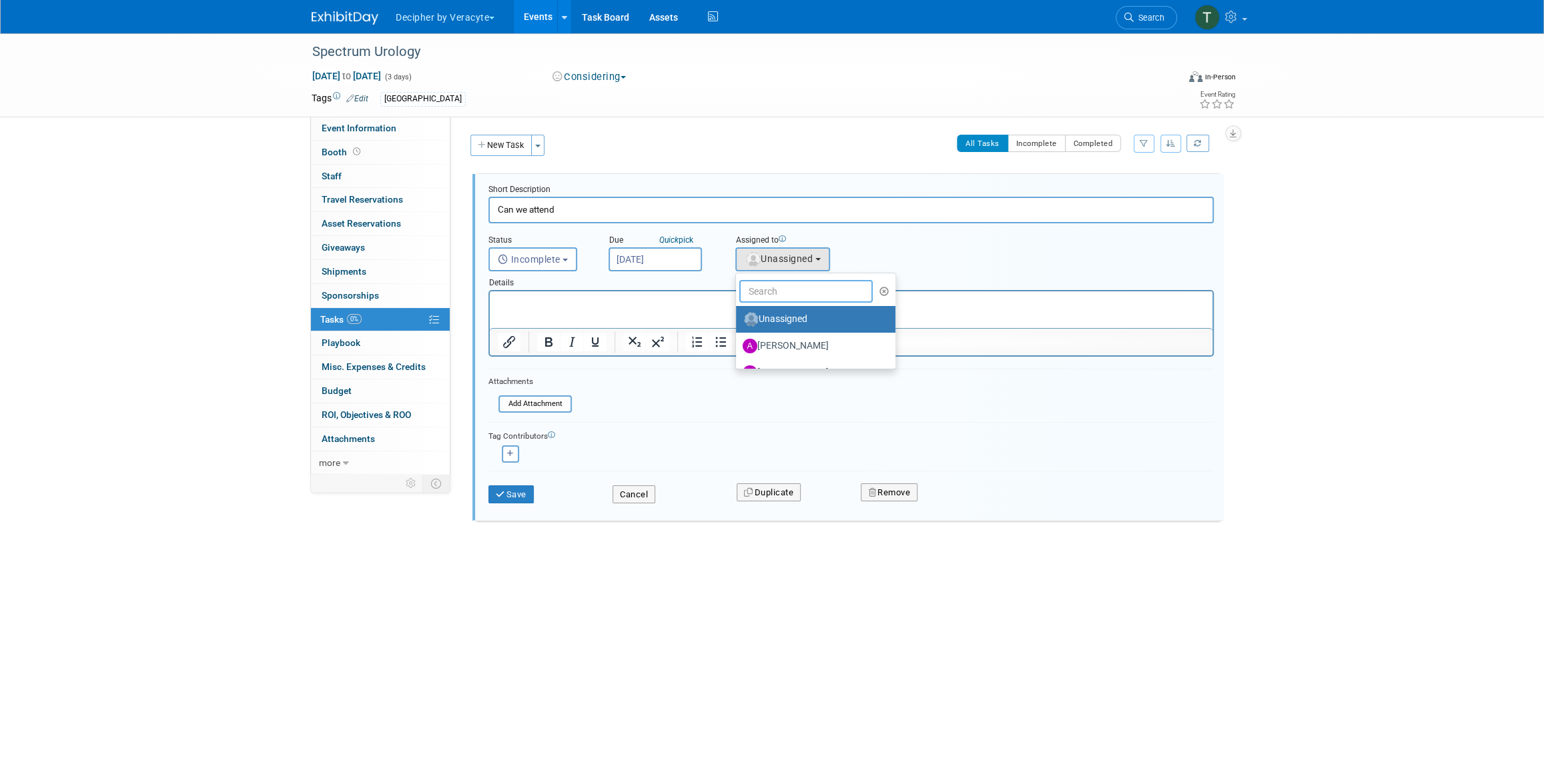
click at [780, 287] on input "text" at bounding box center [806, 291] width 134 height 22
type input "tony"
click at [793, 337] on div at bounding box center [851, 342] width 723 height 22
click at [772, 247] on button "Unassigned" at bounding box center [783, 259] width 95 height 24
drag, startPoint x: 776, startPoint y: 313, endPoint x: 266, endPoint y: 36, distance: 580.4
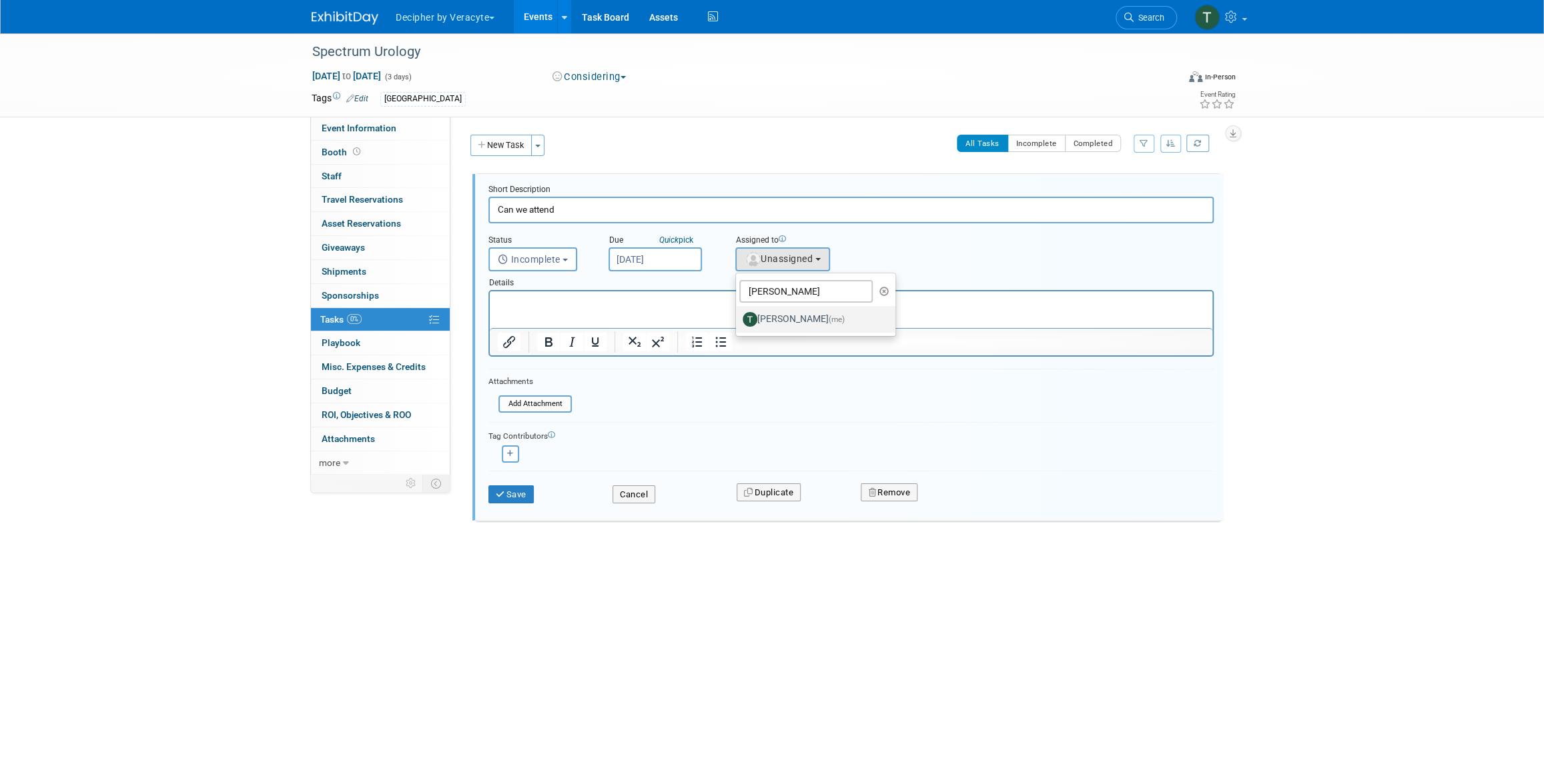
click at [776, 313] on label "Tony Alvarado (me)" at bounding box center [812, 320] width 139 height 22
click at [738, 313] on input "Tony Alvarado (me)" at bounding box center [733, 317] width 9 height 9
select select "3ceeba8c-a19a-4597-a609-6fba7c9a515a"
click at [507, 496] on button "Save" at bounding box center [511, 494] width 46 height 18
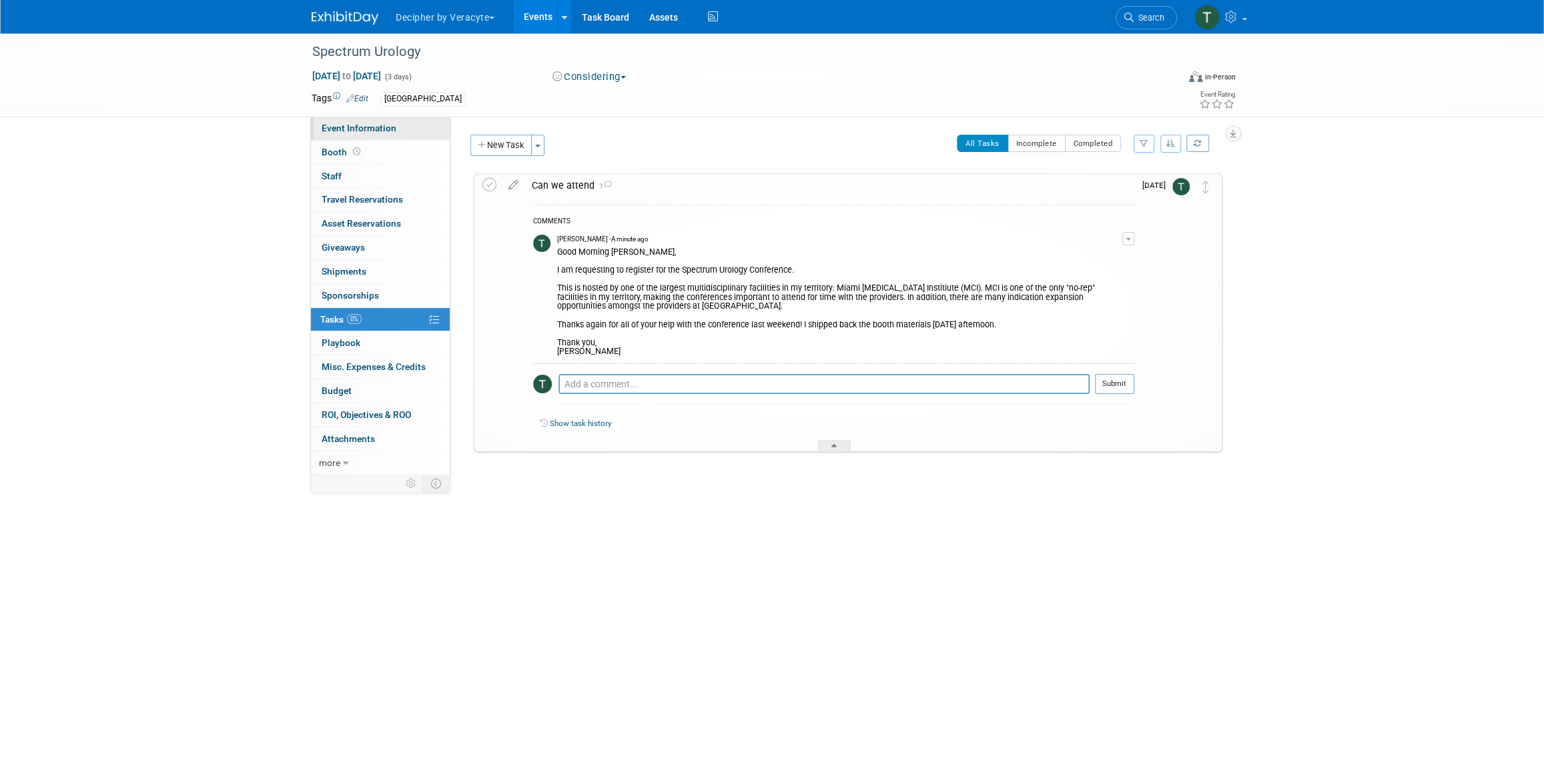
click at [413, 135] on link "Event Information" at bounding box center [380, 128] width 139 height 23
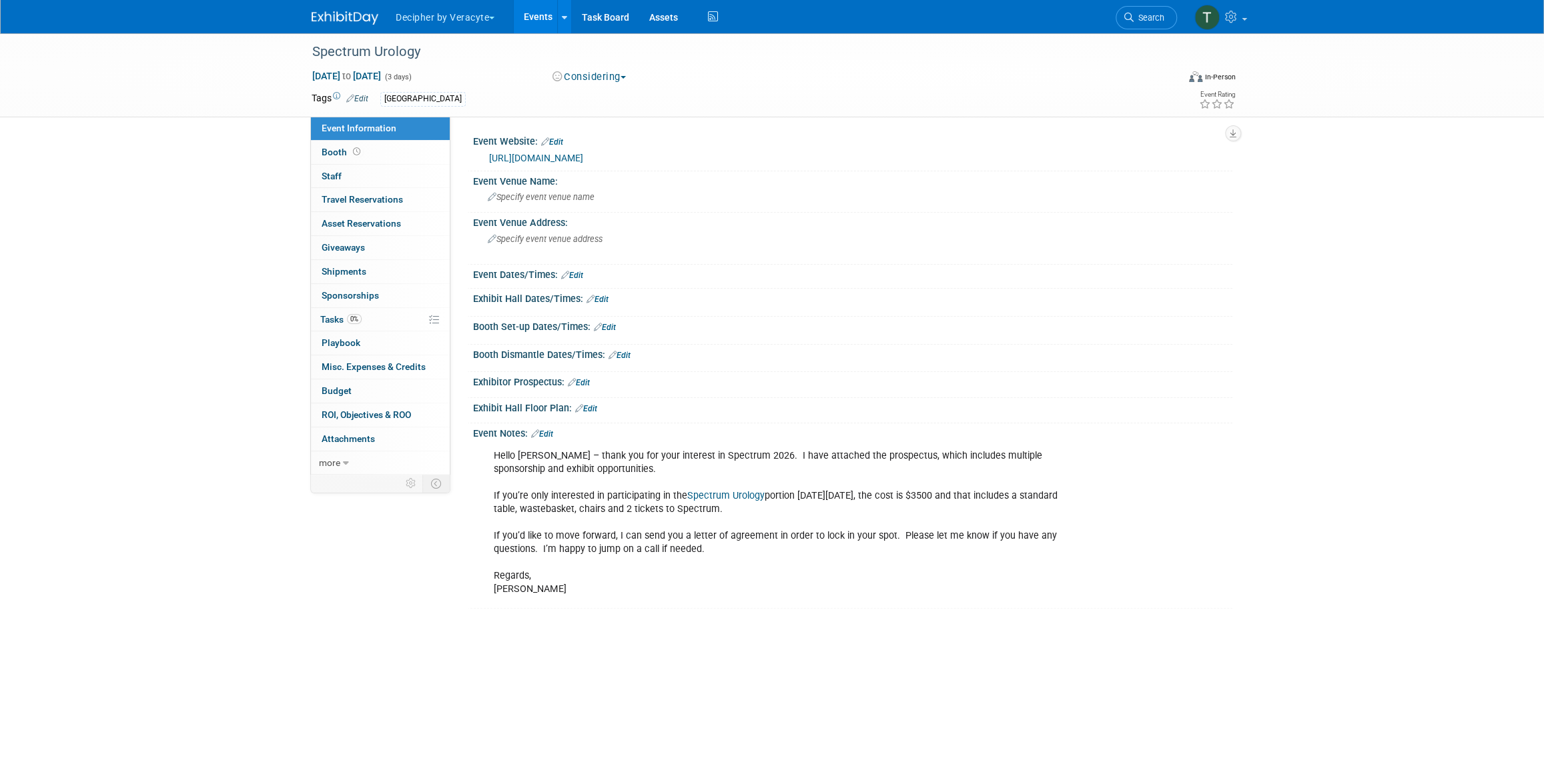
click at [579, 381] on link "Edit" at bounding box center [578, 383] width 22 height 10
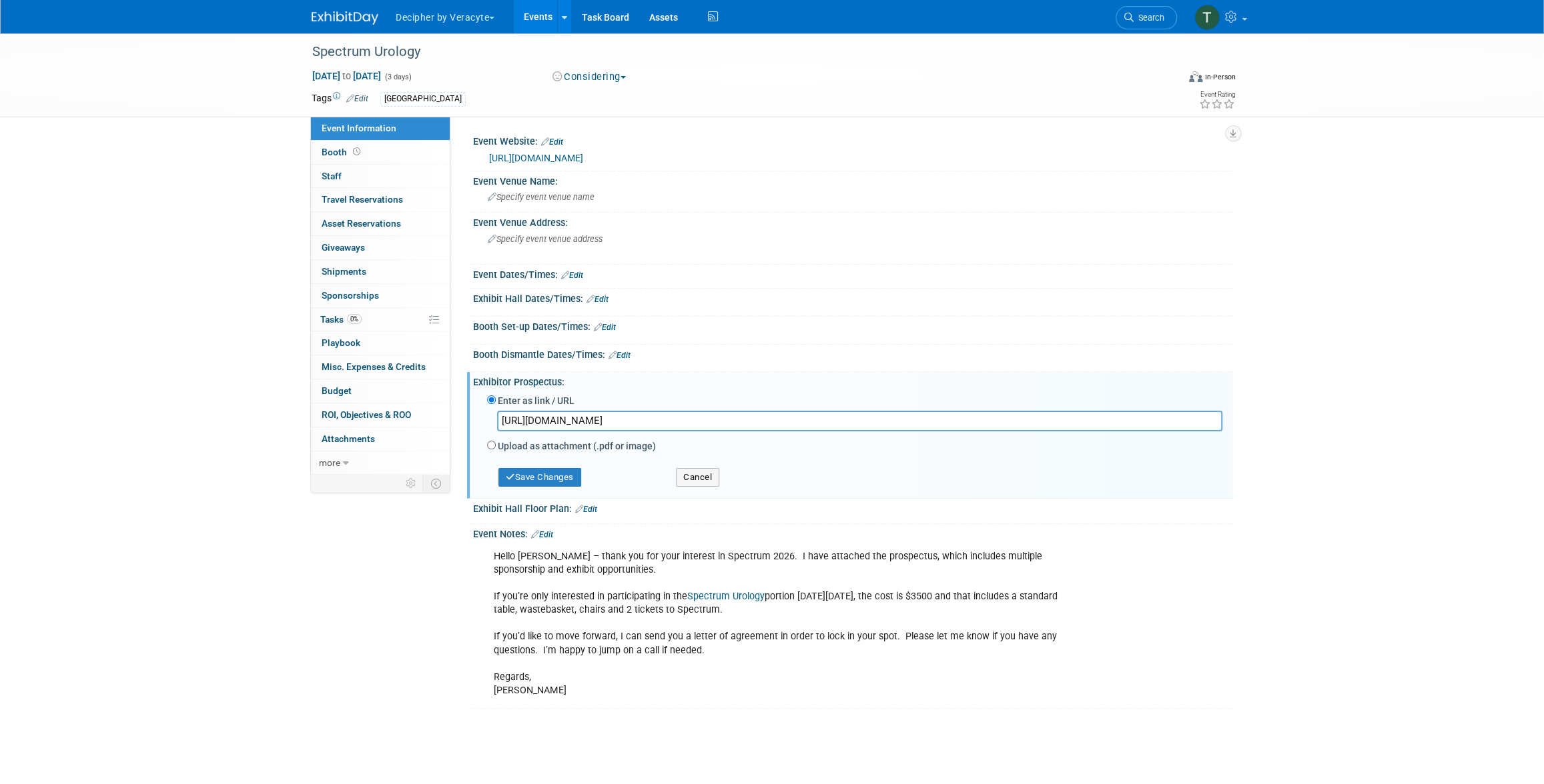
scroll to position [0, 515]
type input "https://veracyte365.sharepoint.com/:b:/r/sites/DecipherMKTG/Shared%20Documents/…"
click at [560, 487] on div "Save Changes Cancel" at bounding box center [855, 475] width 736 height 38
click at [563, 484] on button "Save Changes" at bounding box center [539, 477] width 83 height 18
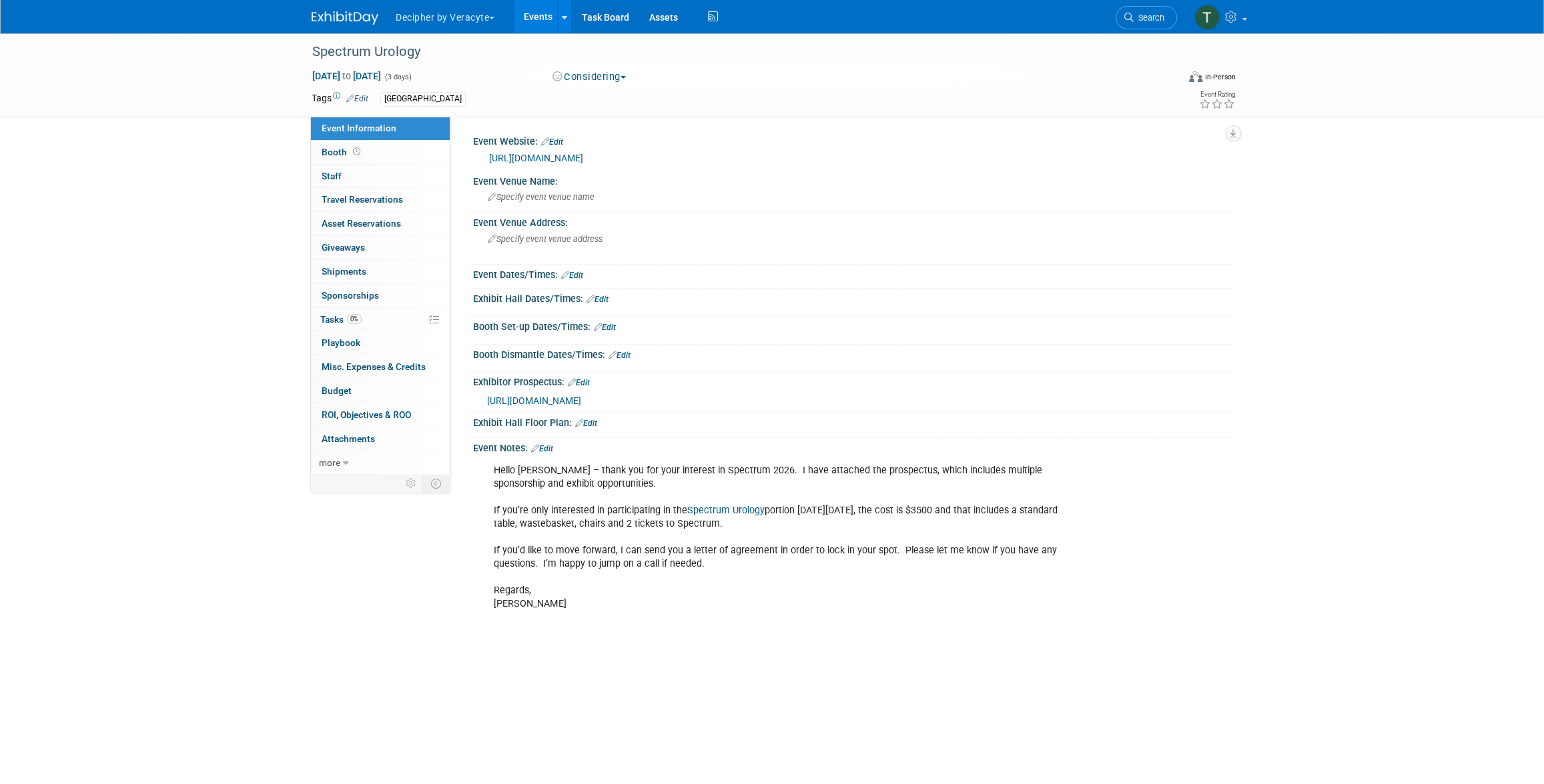
click at [535, 22] on link "Events" at bounding box center [538, 17] width 49 height 34
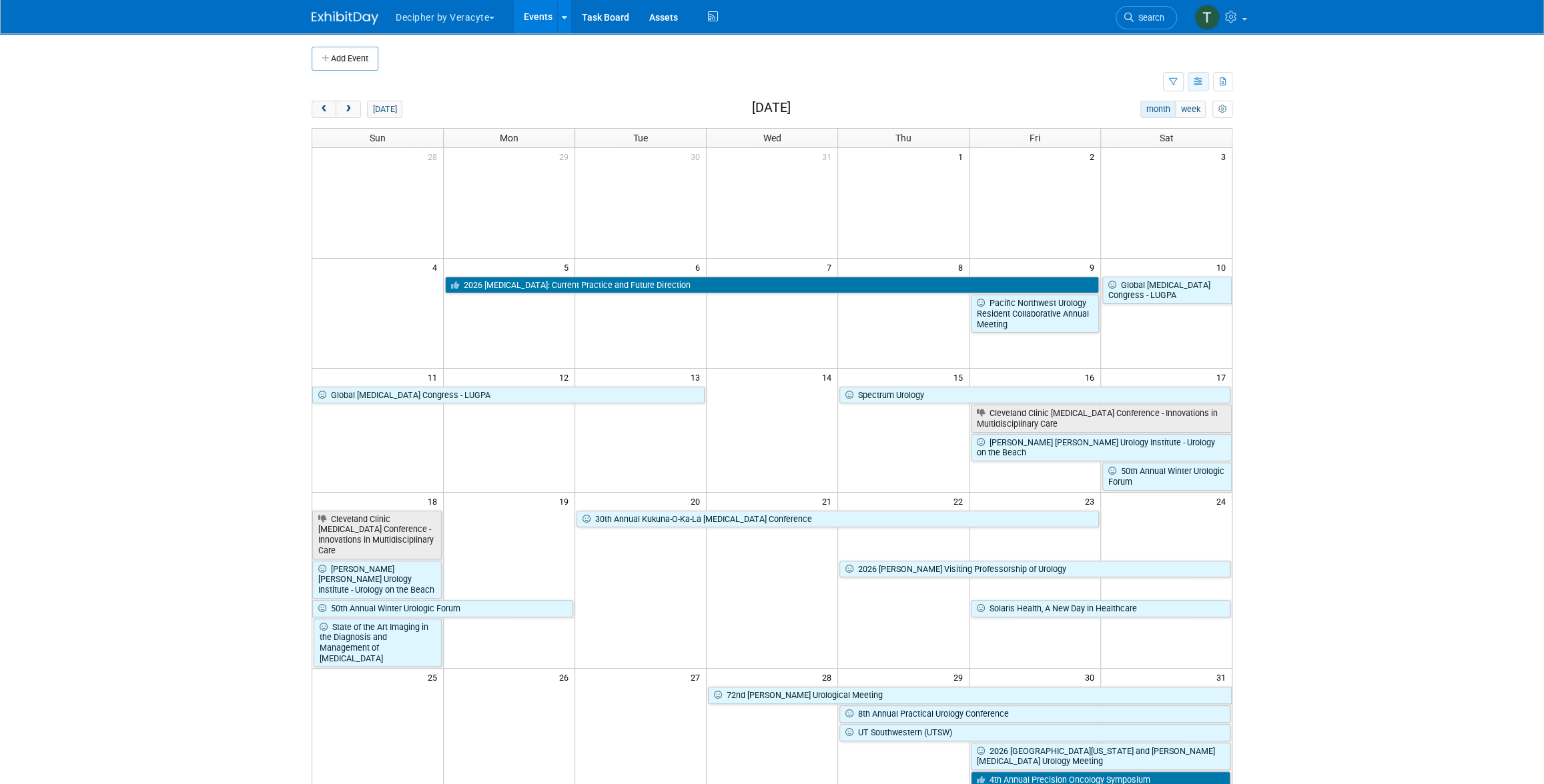
click at [1207, 78] on button "button" at bounding box center [1198, 82] width 22 height 19
click at [1167, 126] on link "List View" at bounding box center [1143, 127] width 112 height 18
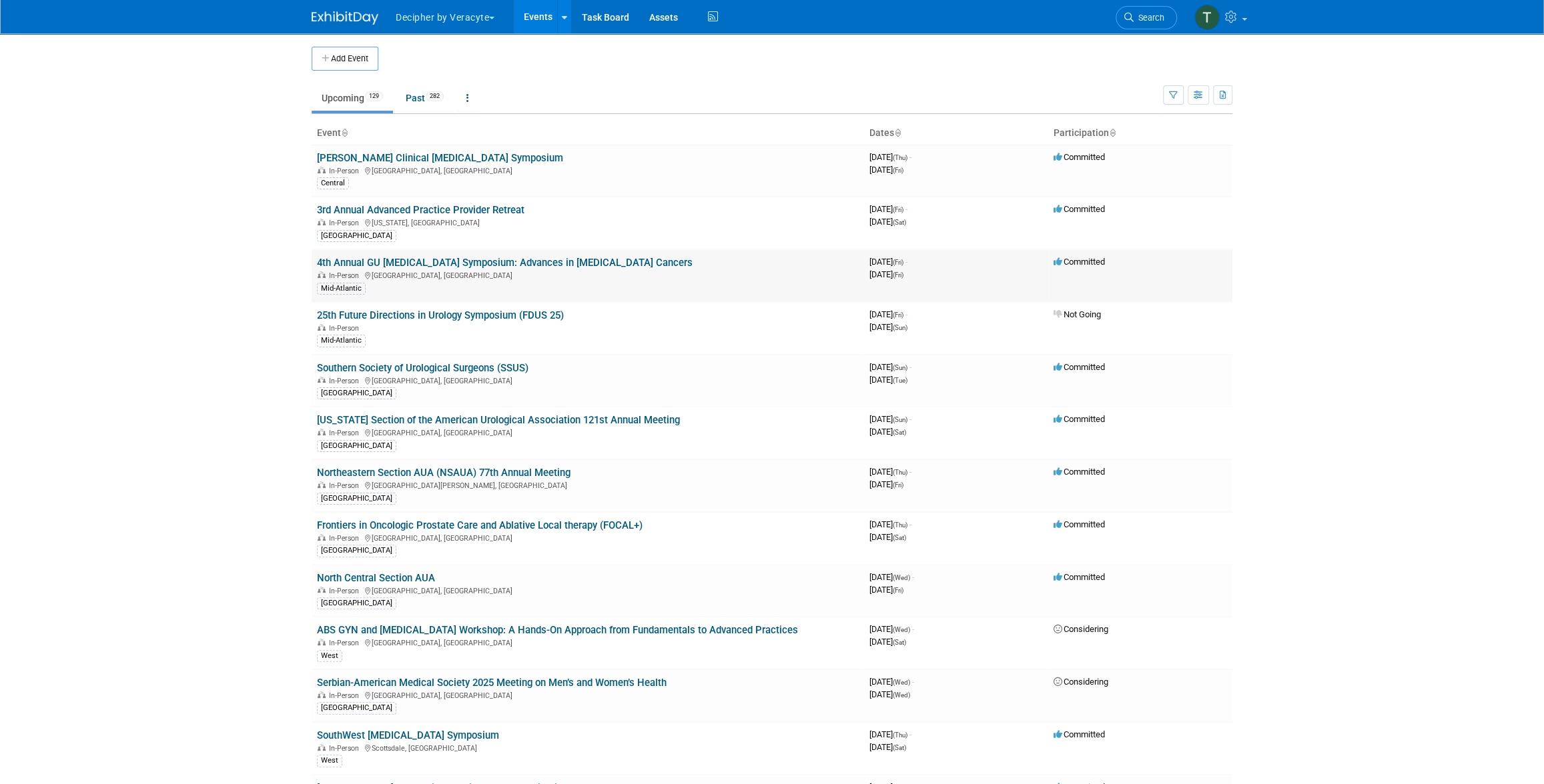
scroll to position [548, 0]
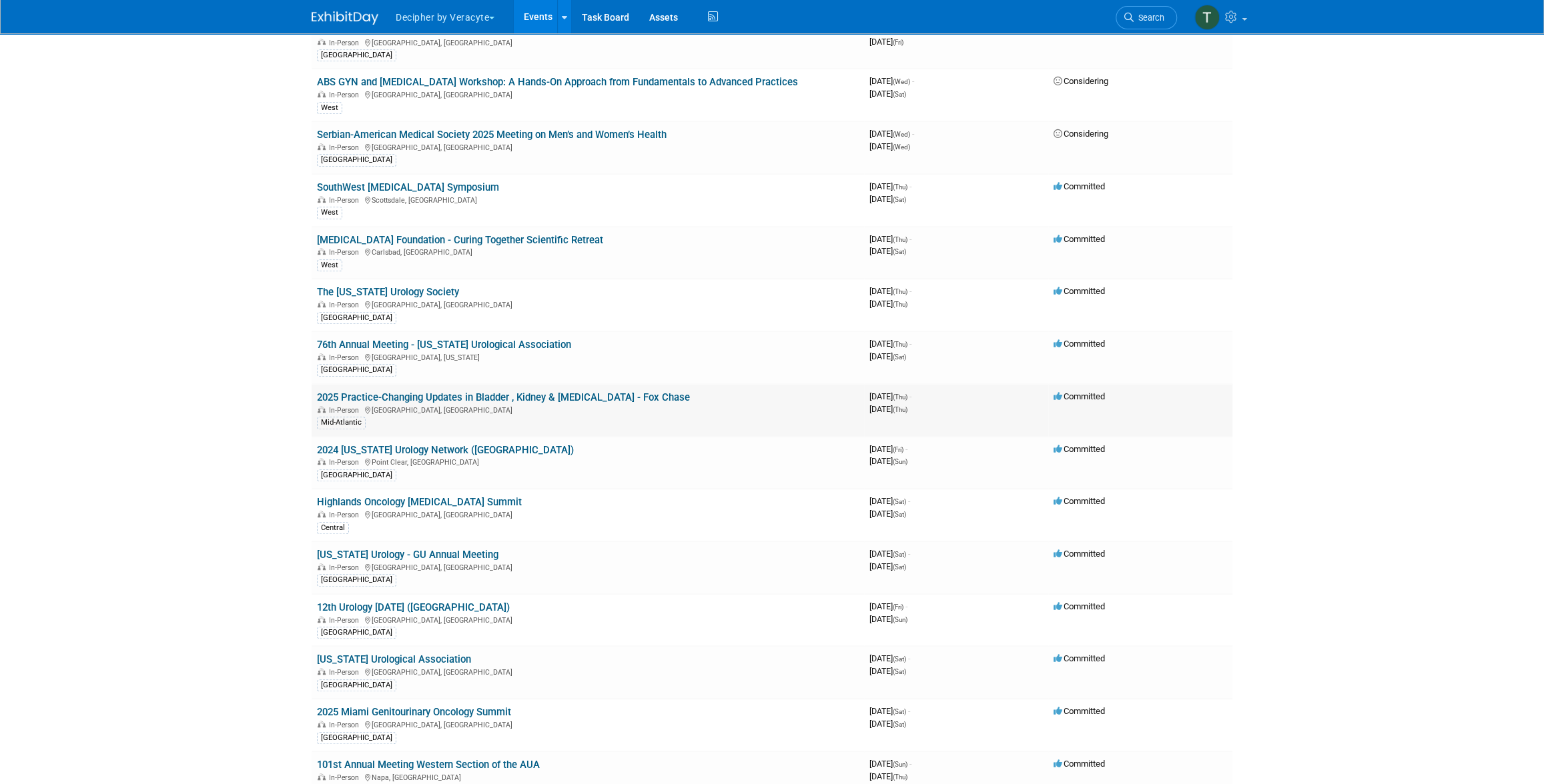
click at [640, 404] on div "In-Person [GEOGRAPHIC_DATA], [GEOGRAPHIC_DATA]" at bounding box center [588, 409] width 542 height 10
click at [643, 392] on link "2025 Practice-Changing Updates in Bladder , Kidney & [MEDICAL_DATA] - Fox Chase" at bounding box center [503, 397] width 373 height 12
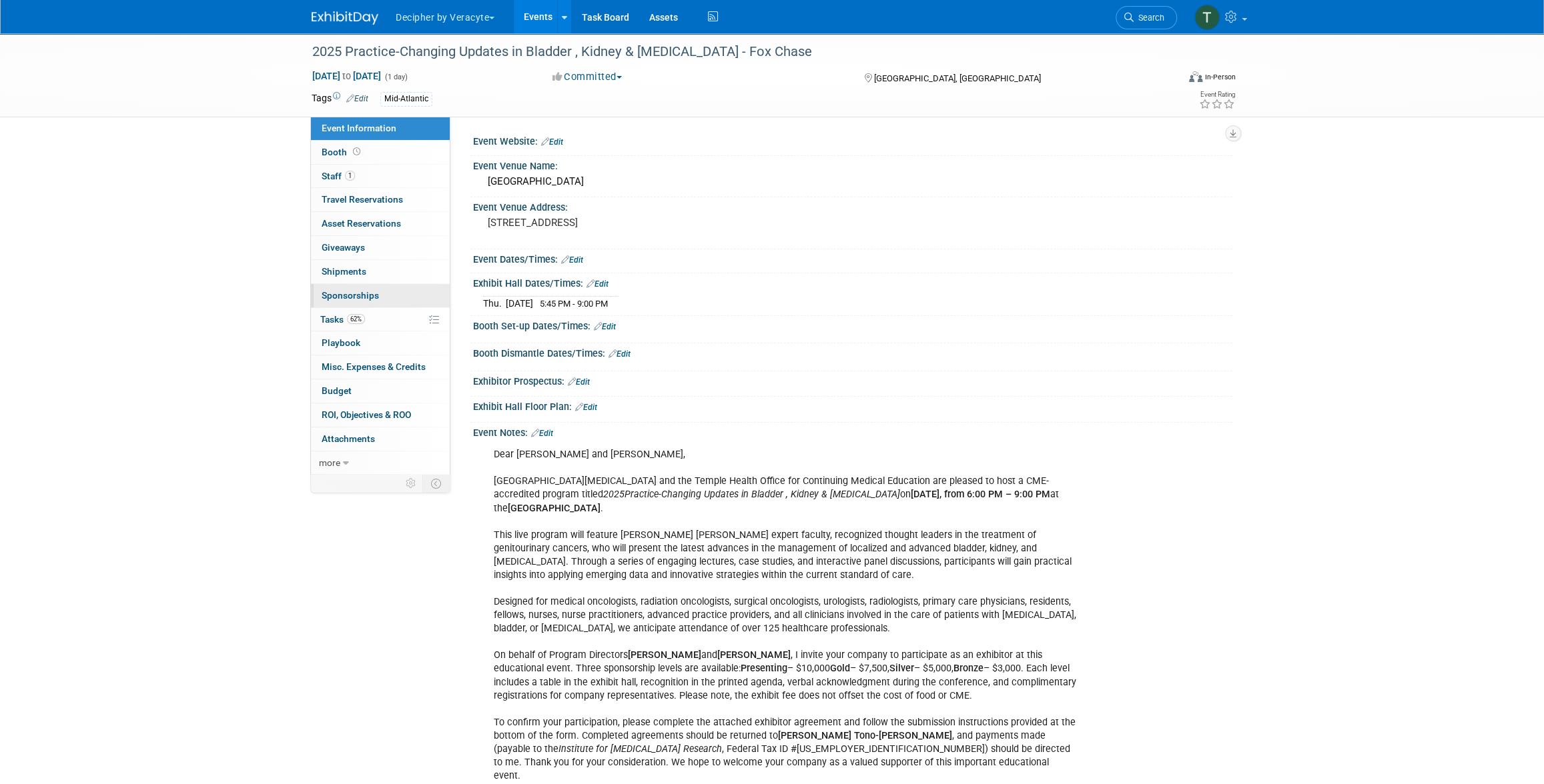
click at [387, 305] on link "0 Sponsorships 0" at bounding box center [380, 296] width 139 height 23
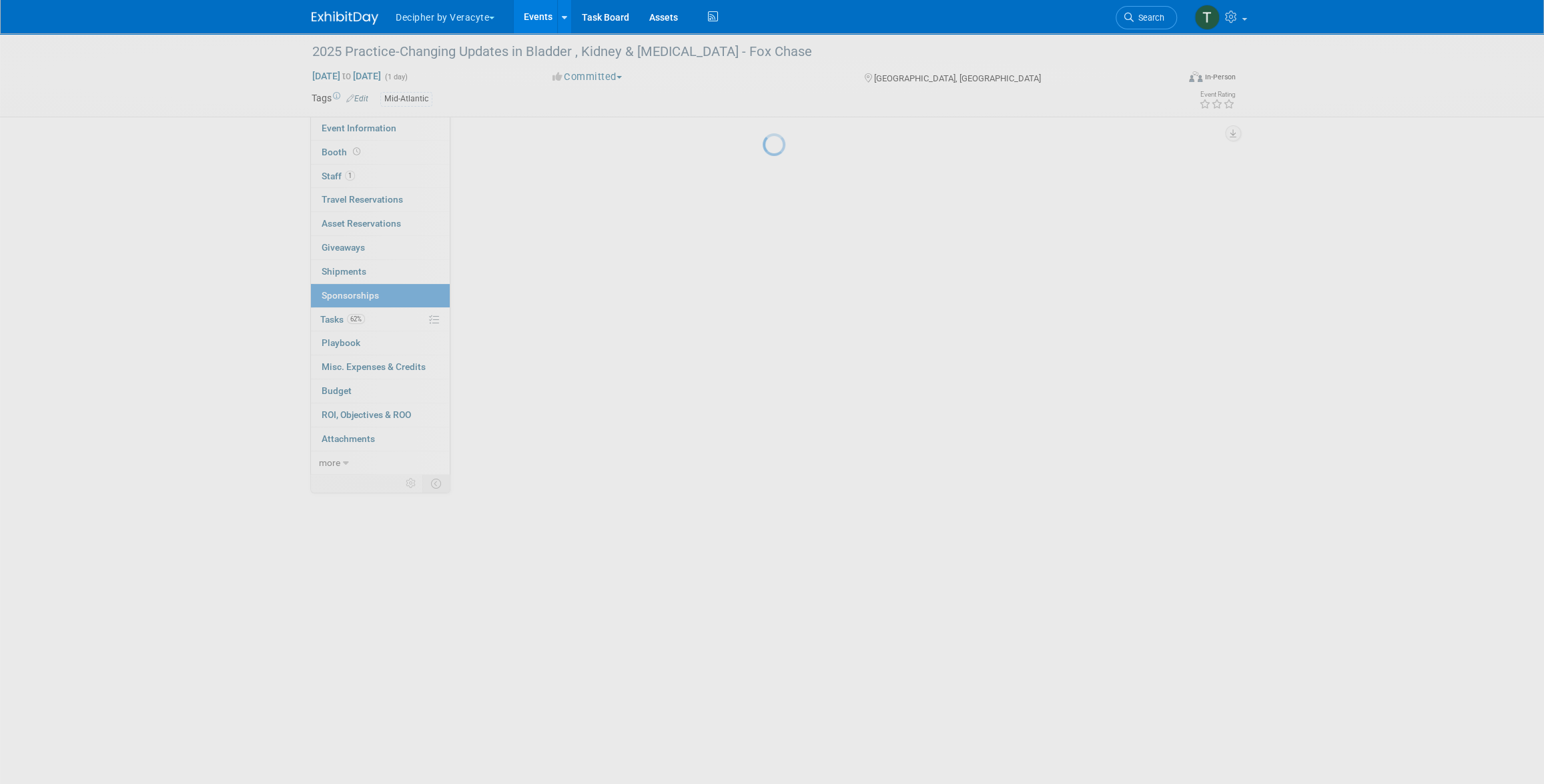
click at [387, 309] on body "Decipher by Veracyte Explore: My Workspaces 2 Go to Workspace: Corporate Events…" at bounding box center [772, 392] width 1544 height 784
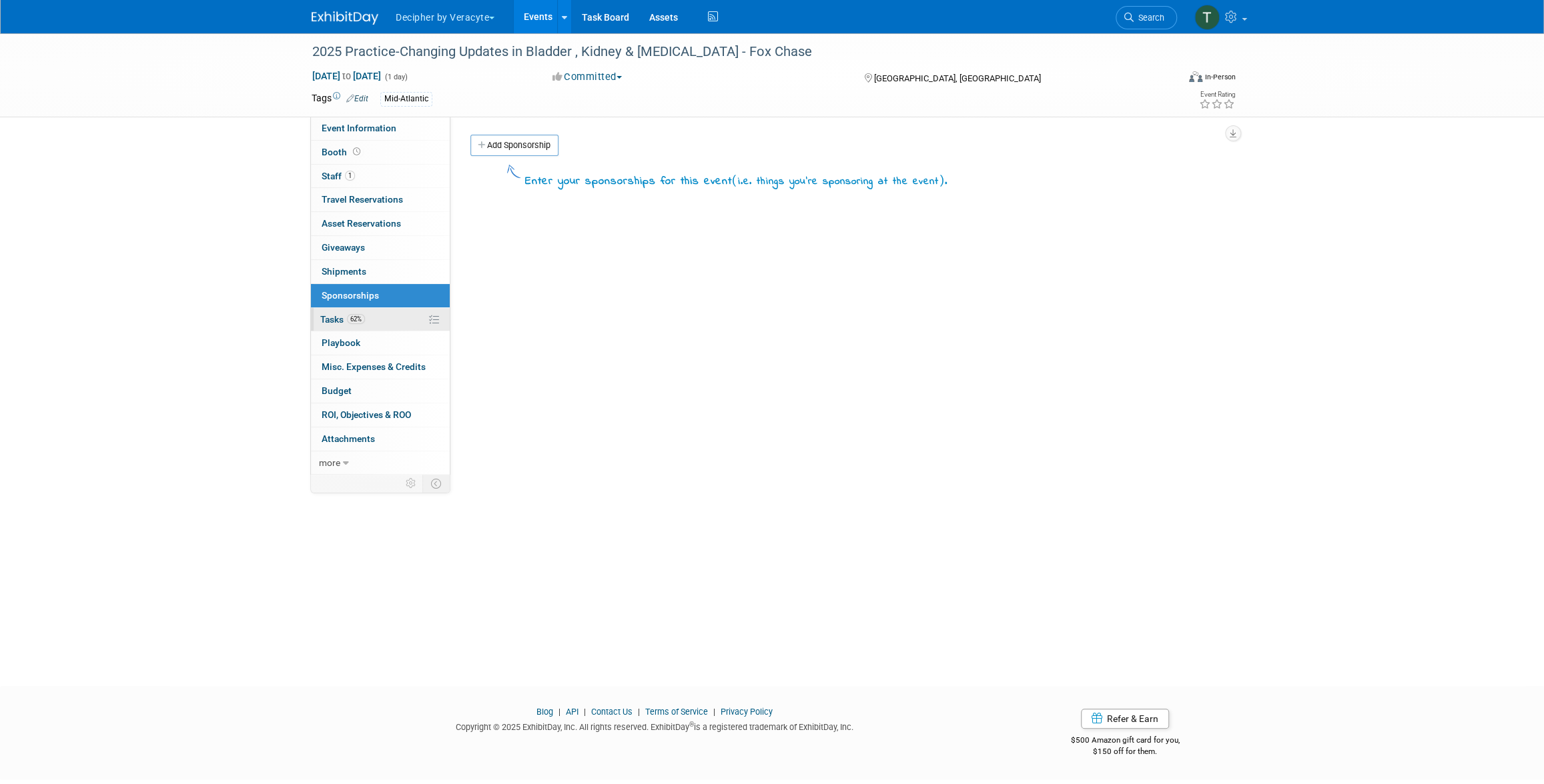
click at [387, 311] on link "62% Tasks 62%" at bounding box center [380, 320] width 139 height 23
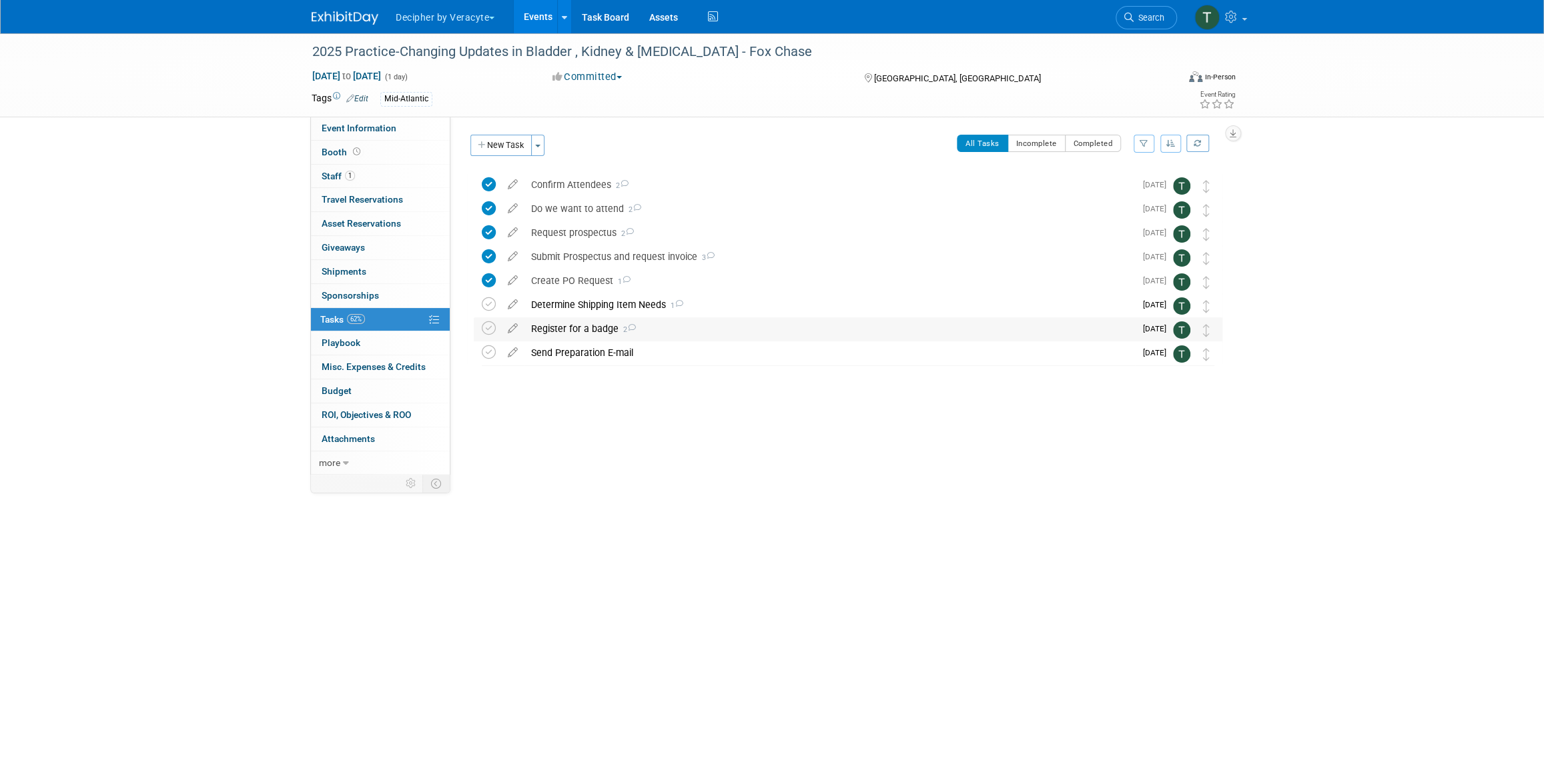
click at [580, 333] on div "Register for a badge 2" at bounding box center [829, 328] width 611 height 22
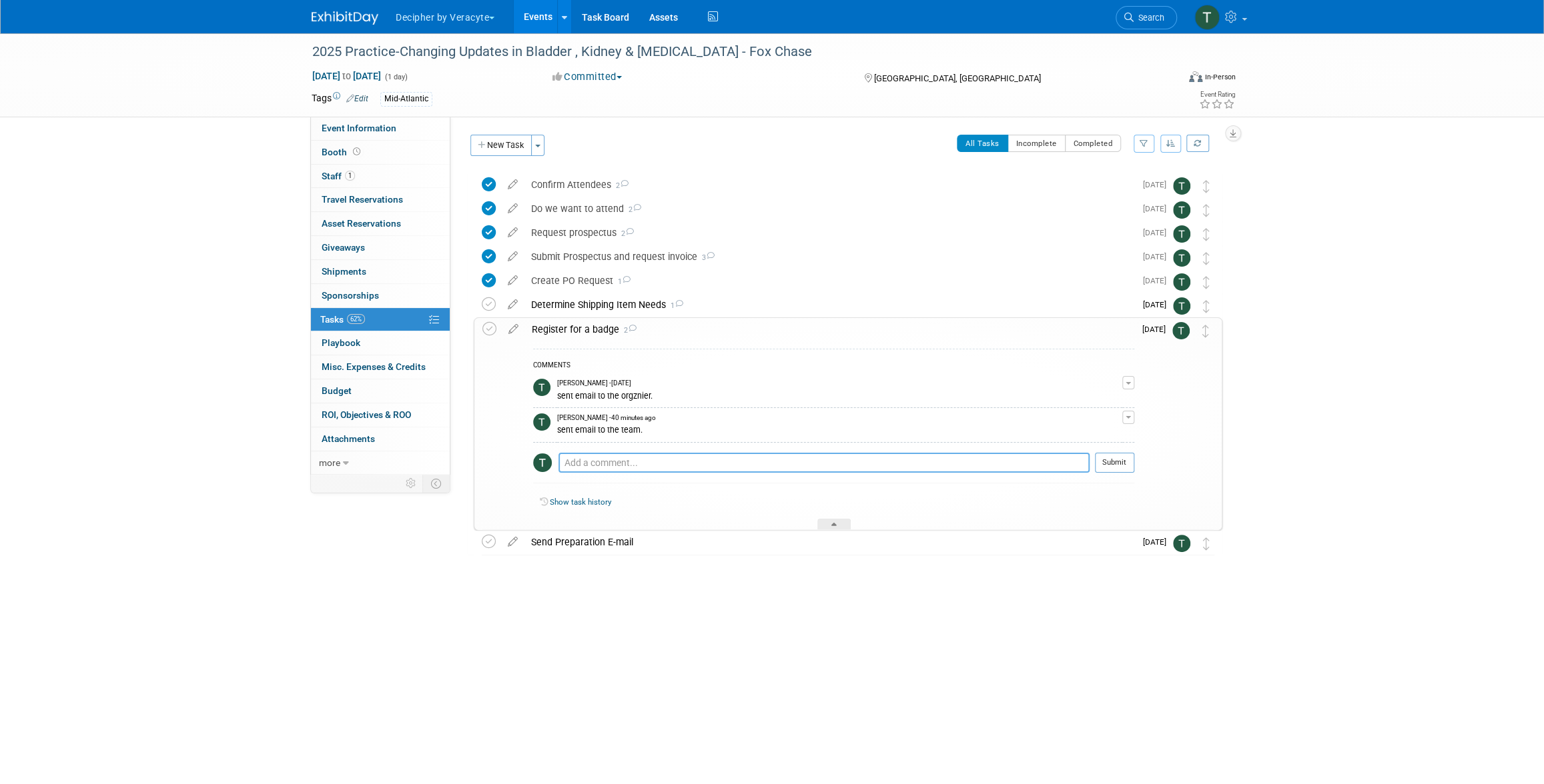
click at [628, 454] on textarea at bounding box center [824, 462] width 531 height 20
type textarea "sent link to Christina to register for her badge."
click at [1129, 456] on button "Submit" at bounding box center [1114, 462] width 39 height 20
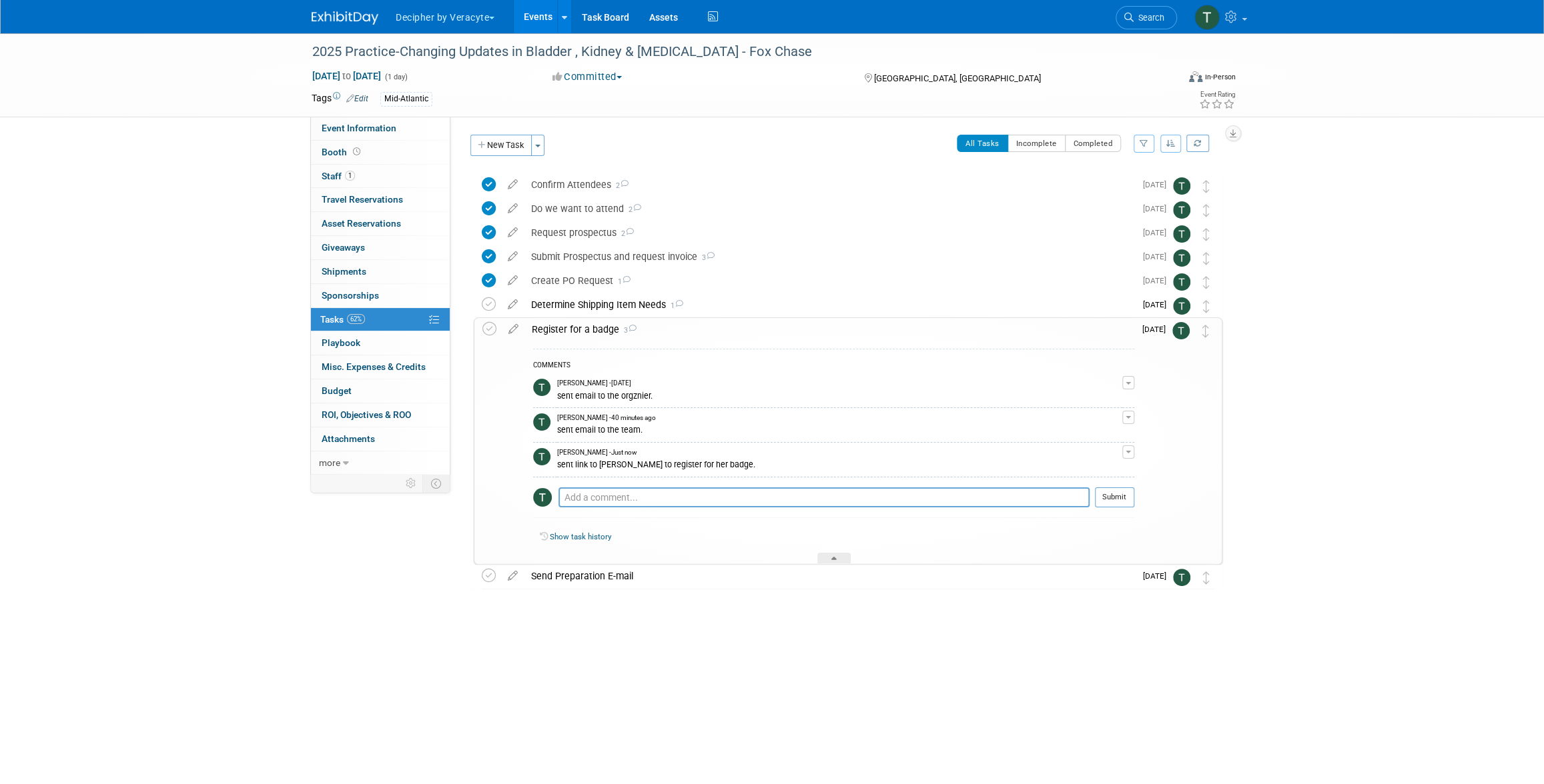
click at [538, 27] on link "Events" at bounding box center [538, 17] width 49 height 34
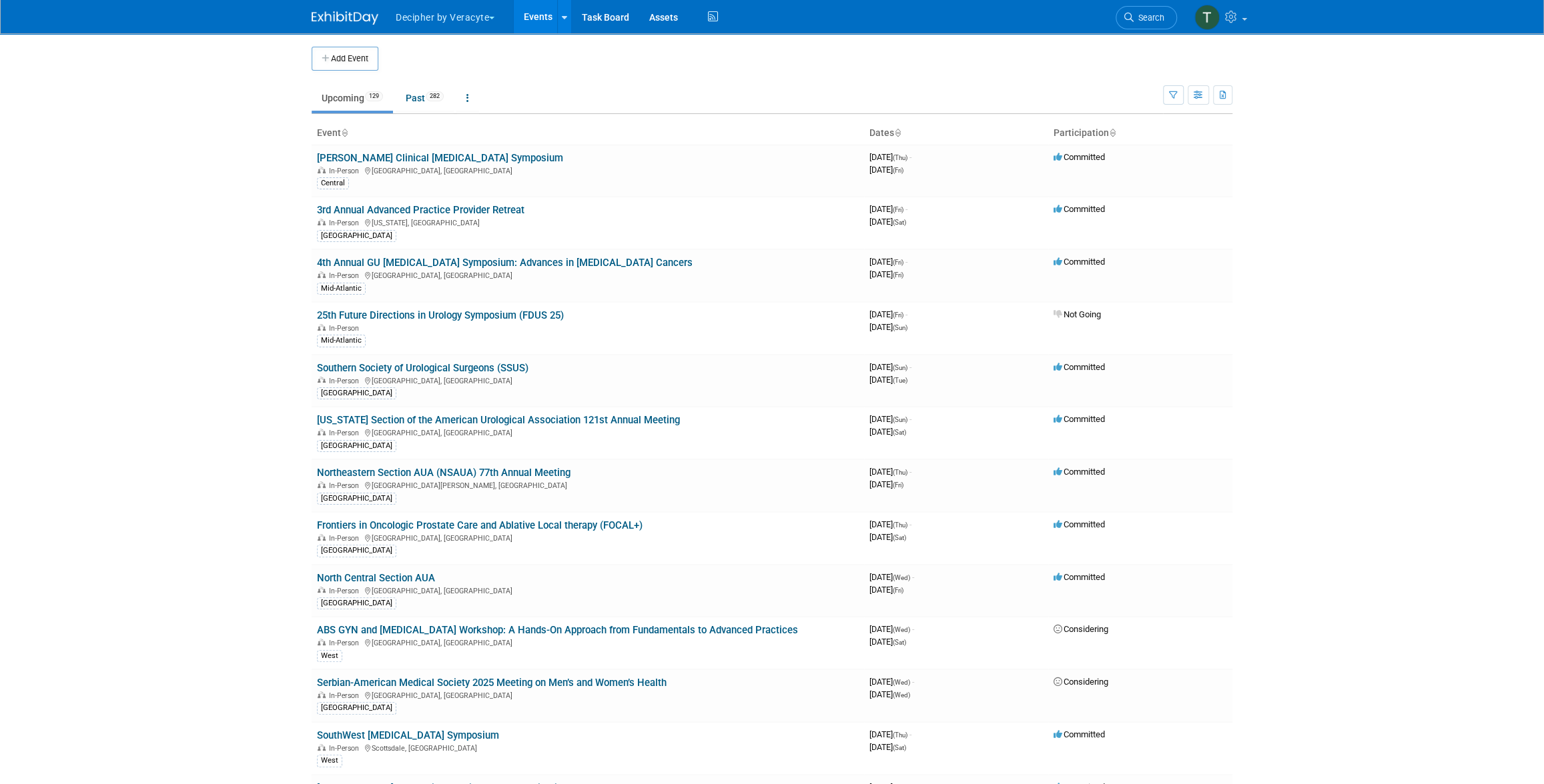
scroll to position [653, 0]
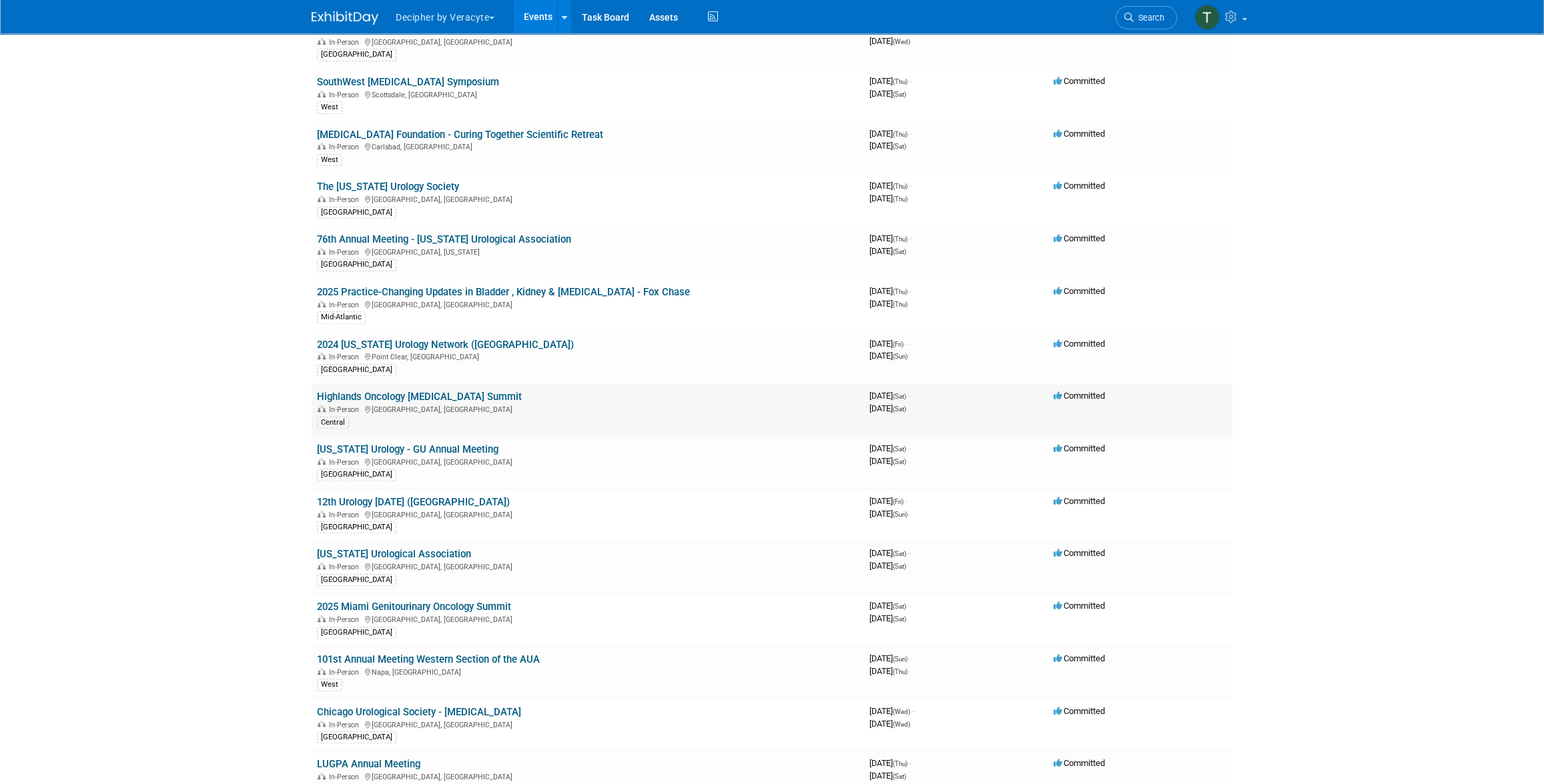
click at [487, 391] on link "Highlands Oncology [MEDICAL_DATA] Summit" at bounding box center [420, 396] width 205 height 12
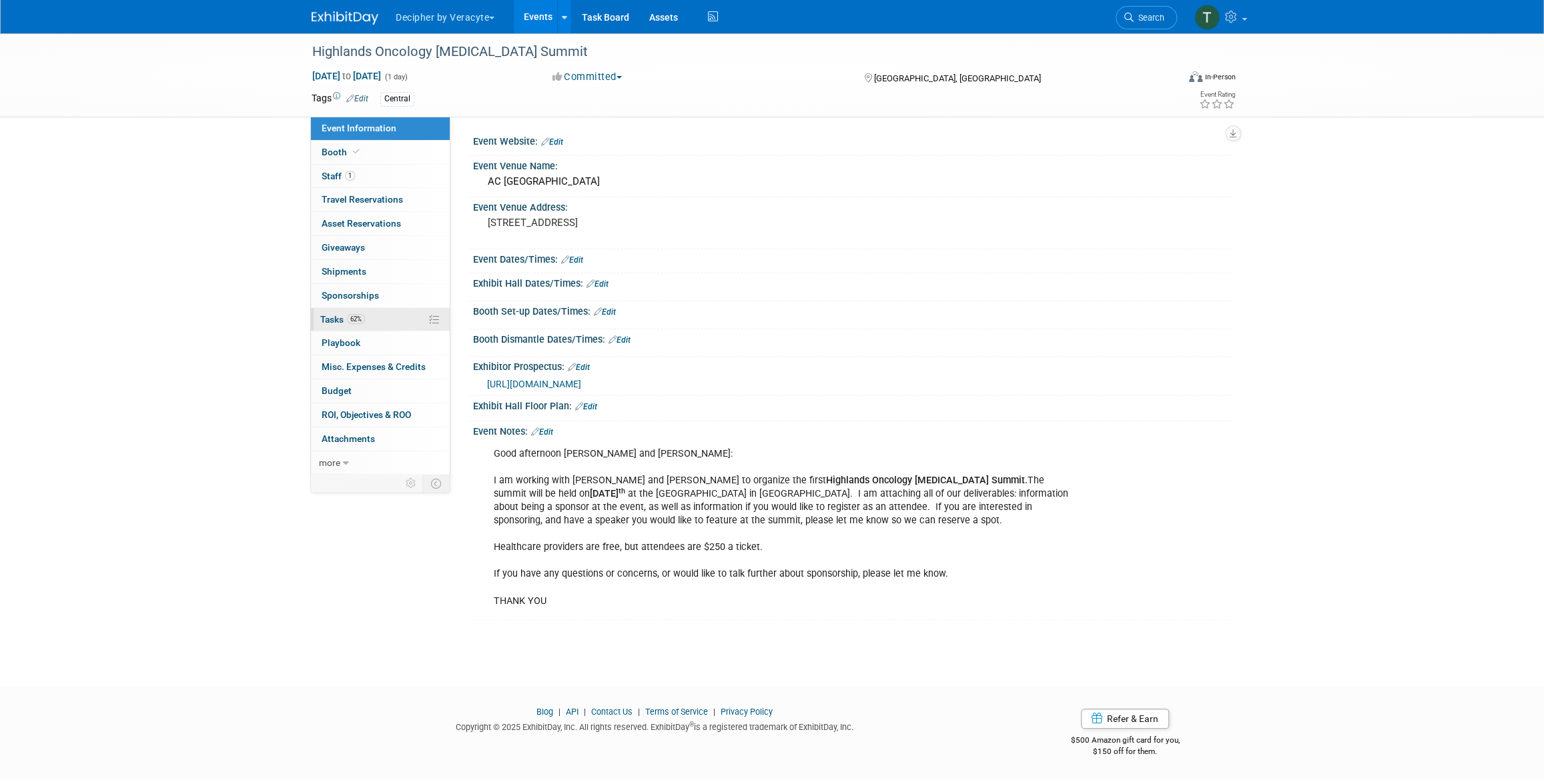
click at [373, 323] on link "62% Tasks 62%" at bounding box center [380, 320] width 139 height 23
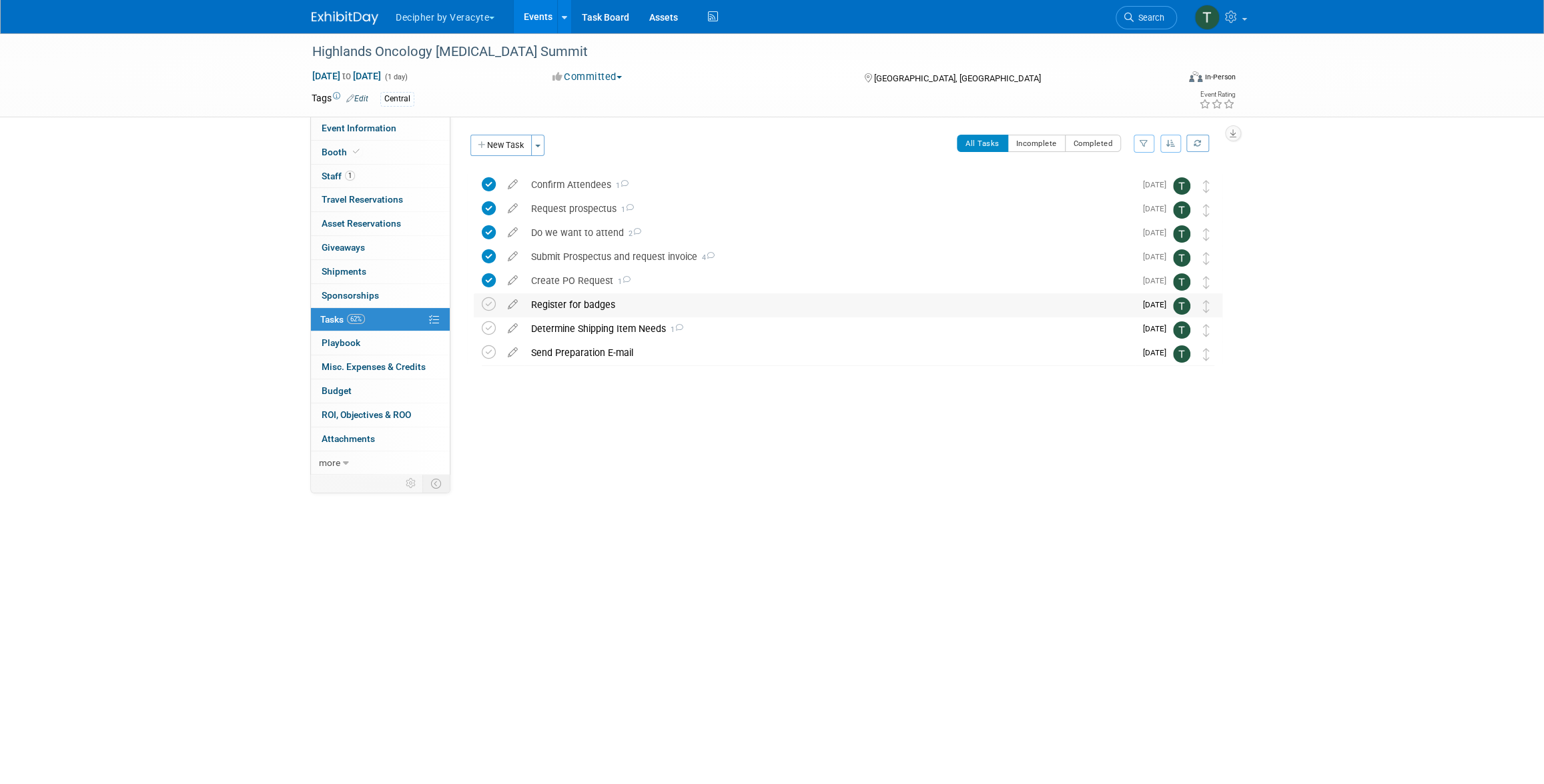
click at [582, 309] on div "Register for badges" at bounding box center [829, 304] width 611 height 22
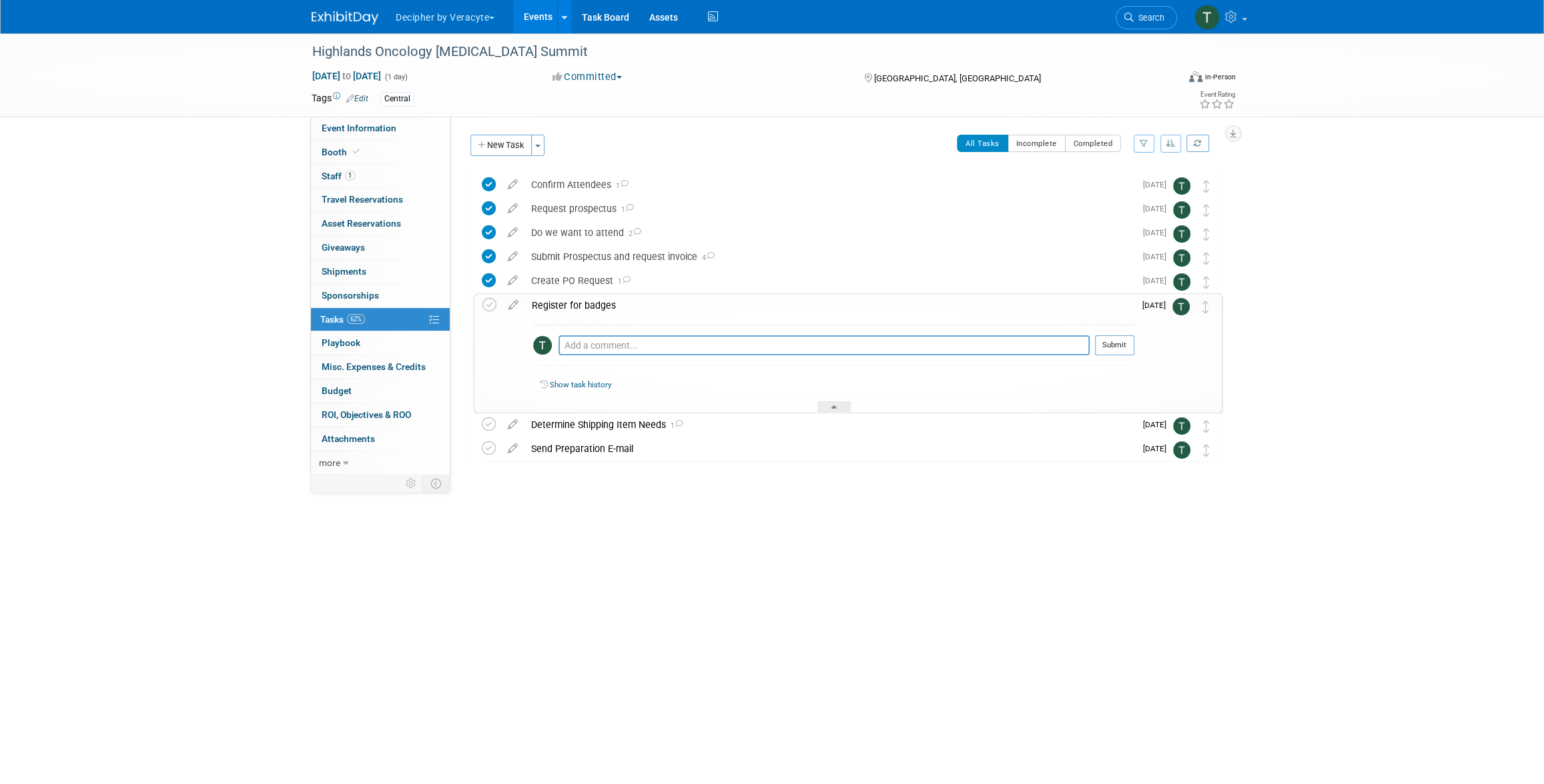
click at [615, 356] on div "Pro tip: Press Ctrl-Enter to submit comment." at bounding box center [824, 360] width 531 height 10
click at [620, 340] on textarea at bounding box center [824, 345] width 531 height 20
paste textarea "[URL][DOMAIN_NAME]"
type textarea "sent email to [PERSON_NAME] to register for his badge. [URL][DOMAIN_NAME]"
click at [1131, 350] on button "Submit" at bounding box center [1114, 345] width 39 height 20
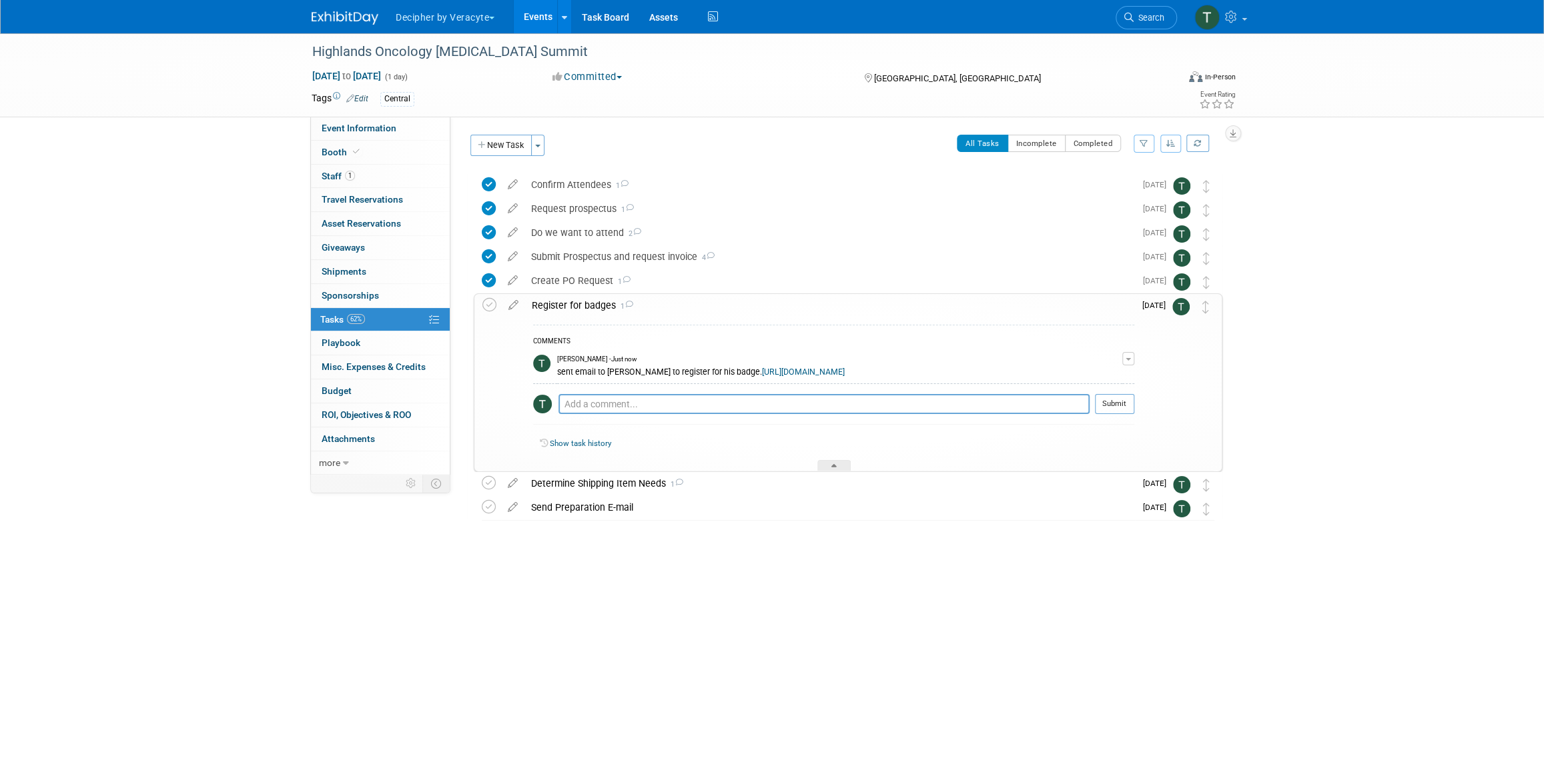
click at [869, 377] on td "[PERSON_NAME] - Just now sent email to [PERSON_NAME] to register for his badge.…" at bounding box center [839, 366] width 565 height 34
click at [845, 368] on link "[URL][DOMAIN_NAME]" at bounding box center [803, 372] width 83 height 10
drag, startPoint x: 491, startPoint y: 309, endPoint x: 508, endPoint y: 315, distance: 18.0
click at [490, 309] on icon at bounding box center [489, 304] width 14 height 14
click at [619, 408] on textarea at bounding box center [824, 404] width 531 height 20
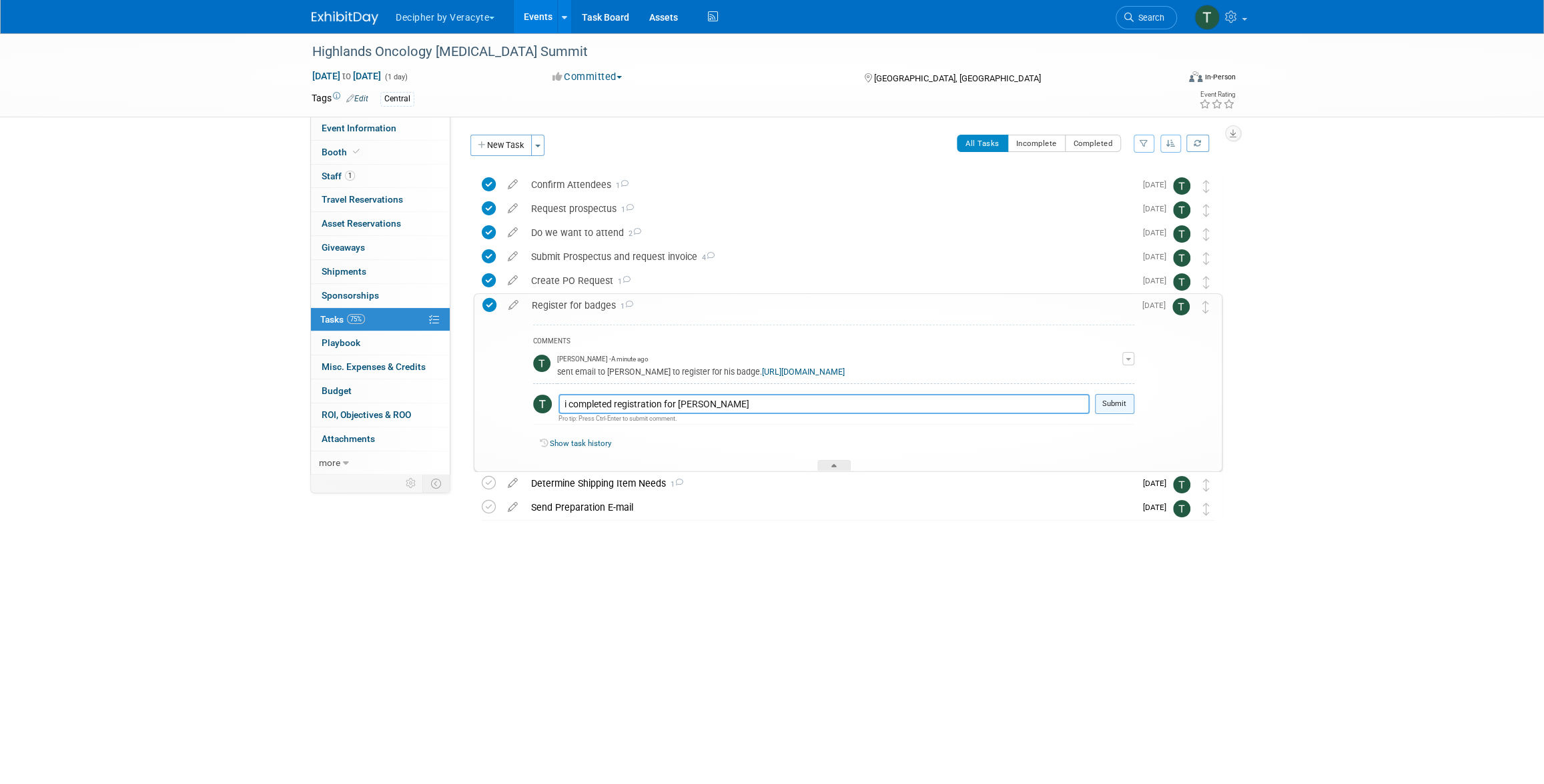
type textarea "i completed registration for [PERSON_NAME]"
click at [1111, 408] on button "Submit" at bounding box center [1114, 404] width 39 height 20
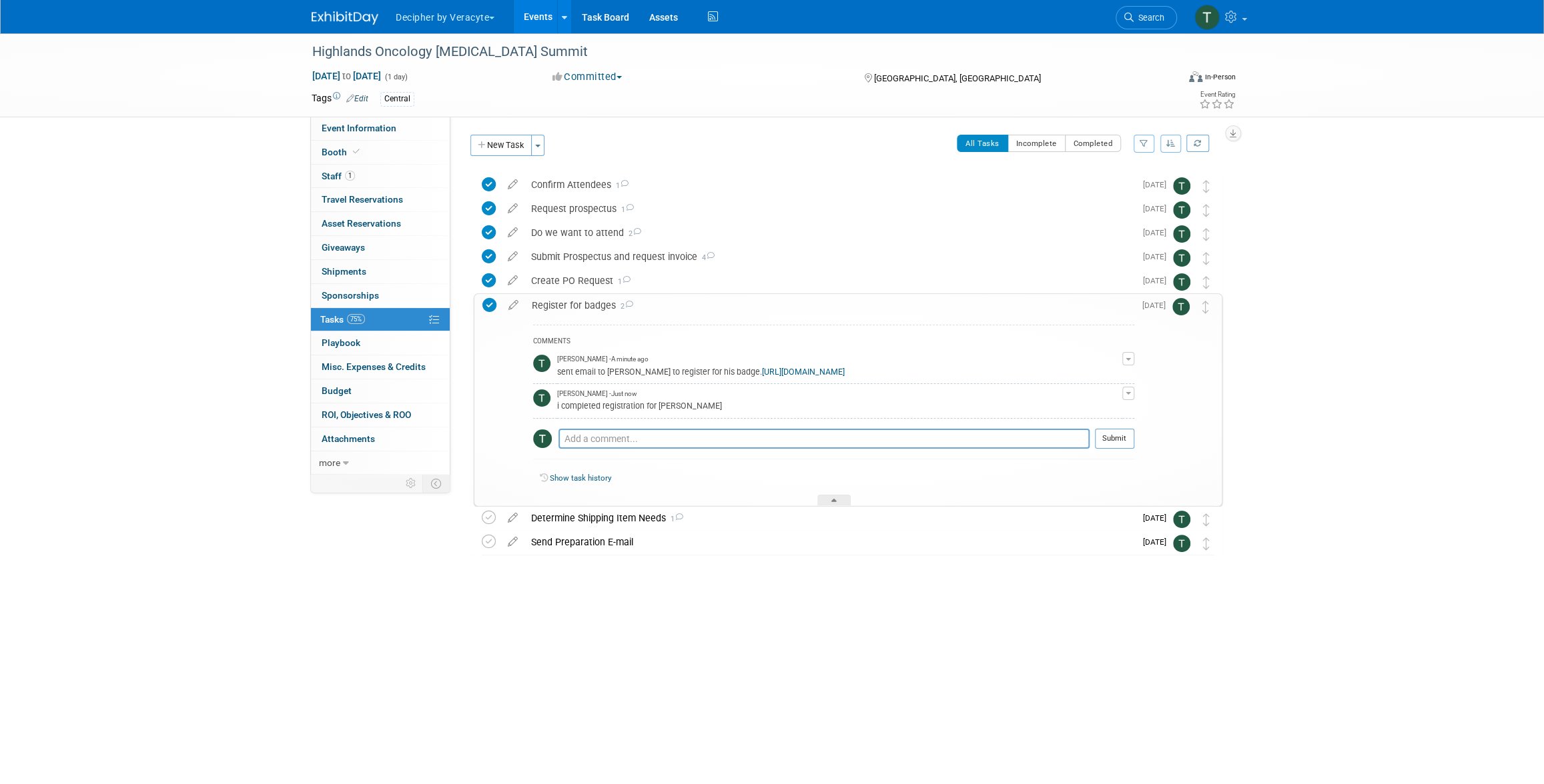
click at [699, 316] on div "Register for badges 2" at bounding box center [829, 305] width 609 height 22
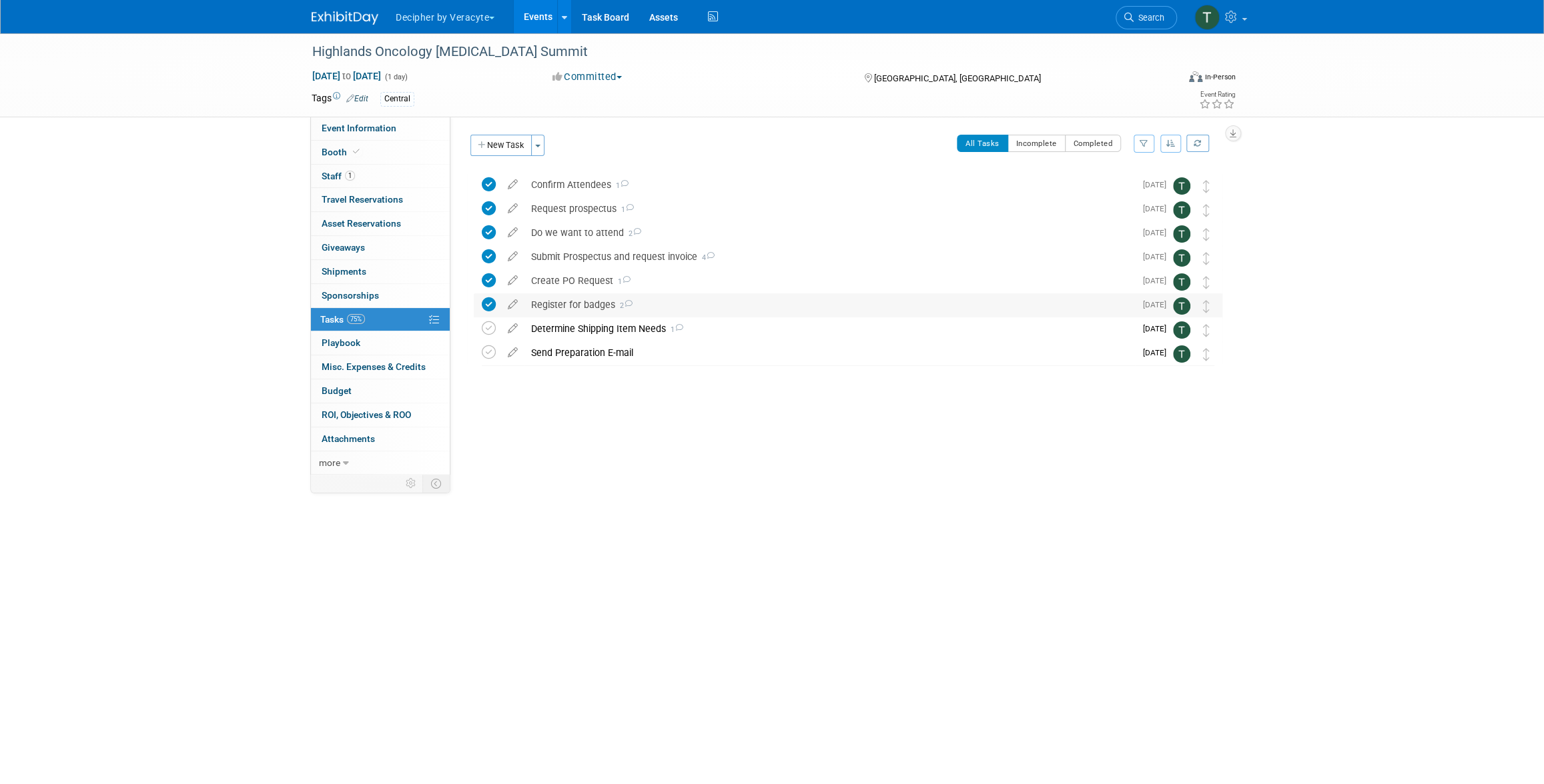
click at [703, 311] on div "Register for badges 2" at bounding box center [829, 304] width 611 height 22
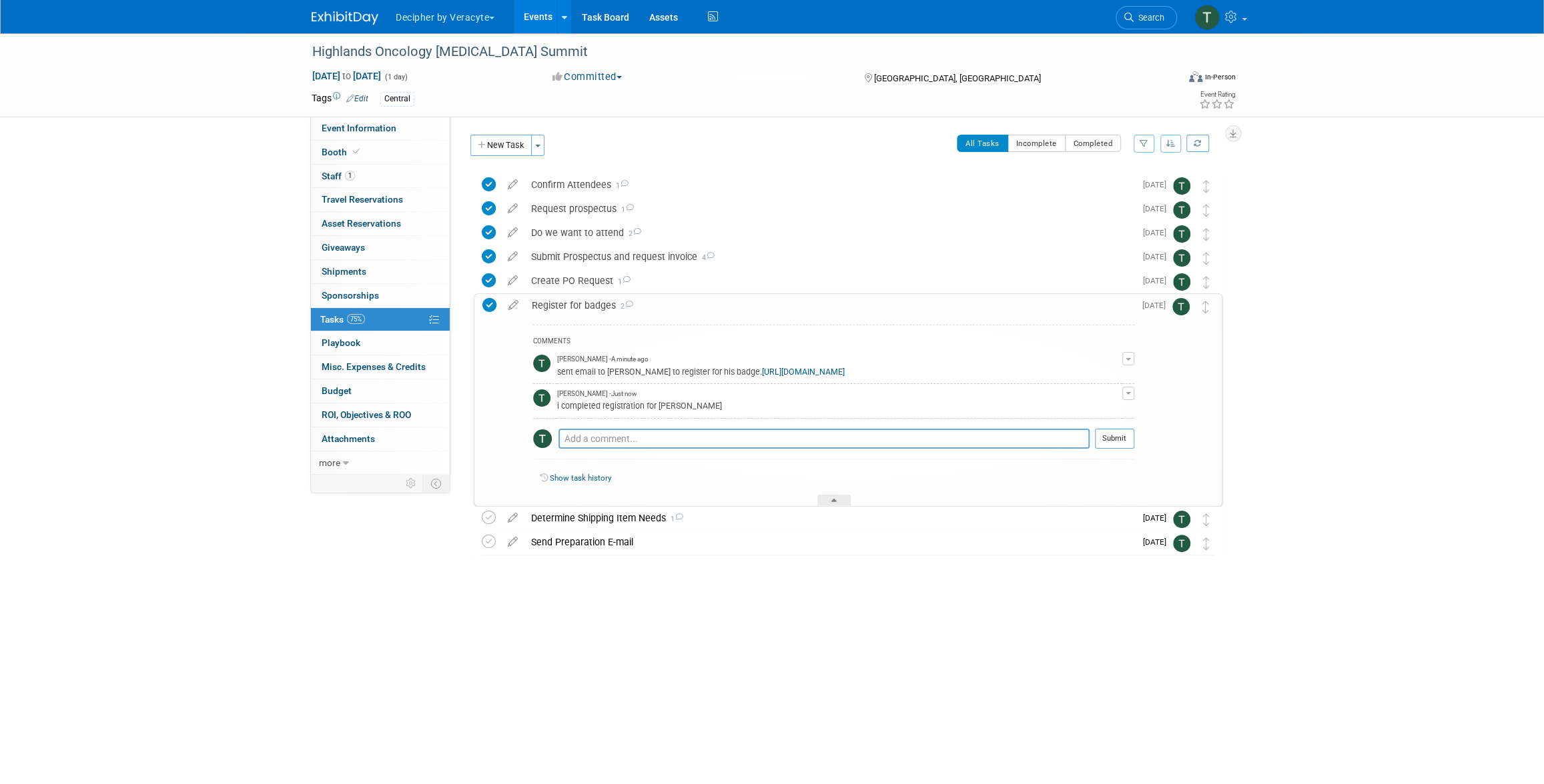
click at [546, 26] on link "Events" at bounding box center [538, 17] width 49 height 34
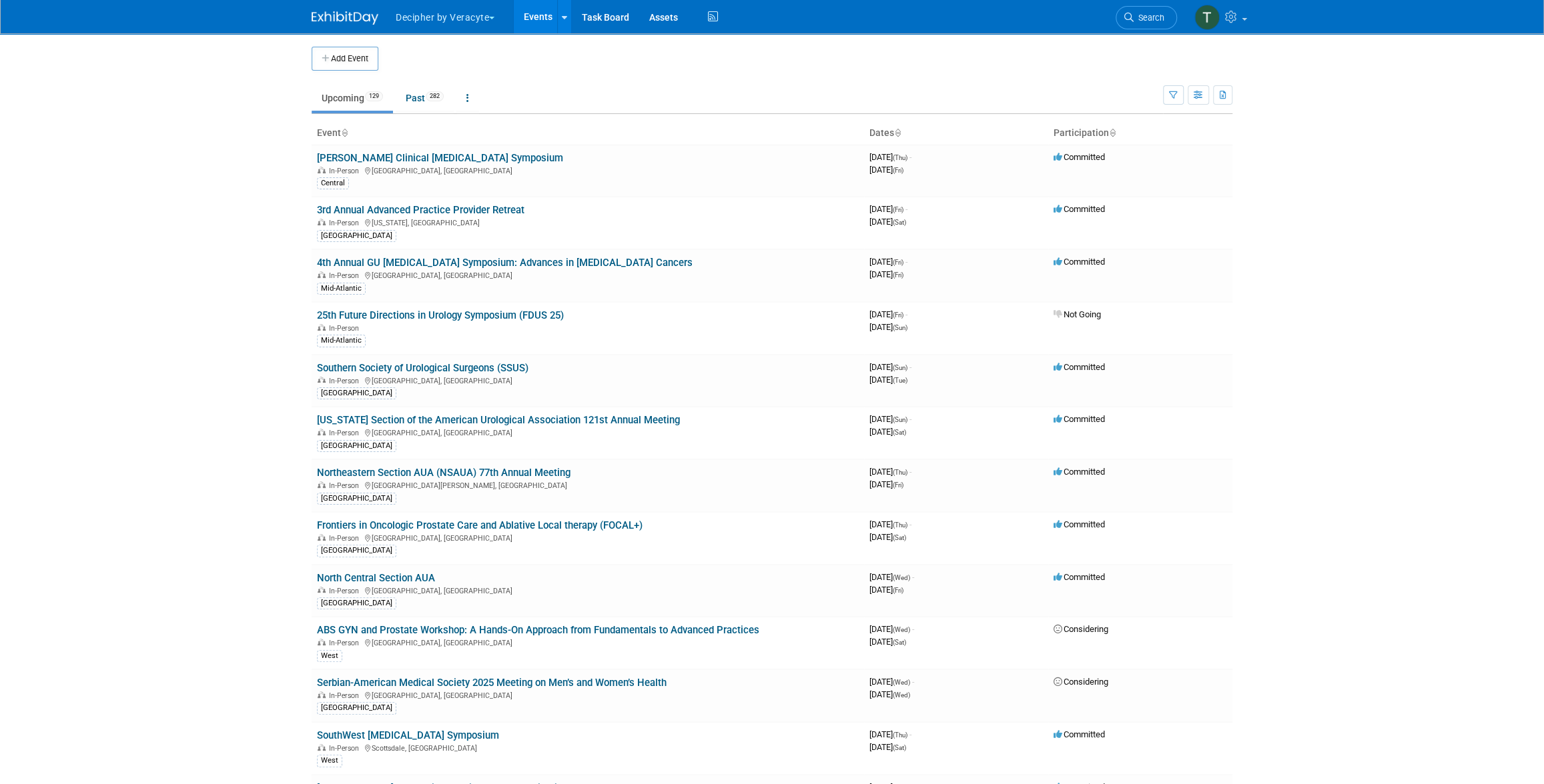
click at [151, 272] on body "Decipher by Veracyte Explore: My Workspaces 2 Go to Workspace: Corporate Events…" at bounding box center [772, 392] width 1544 height 784
click at [558, 468] on link "Northeastern Section AUA (NSAUA) 77th Annual Meeting" at bounding box center [444, 472] width 253 height 12
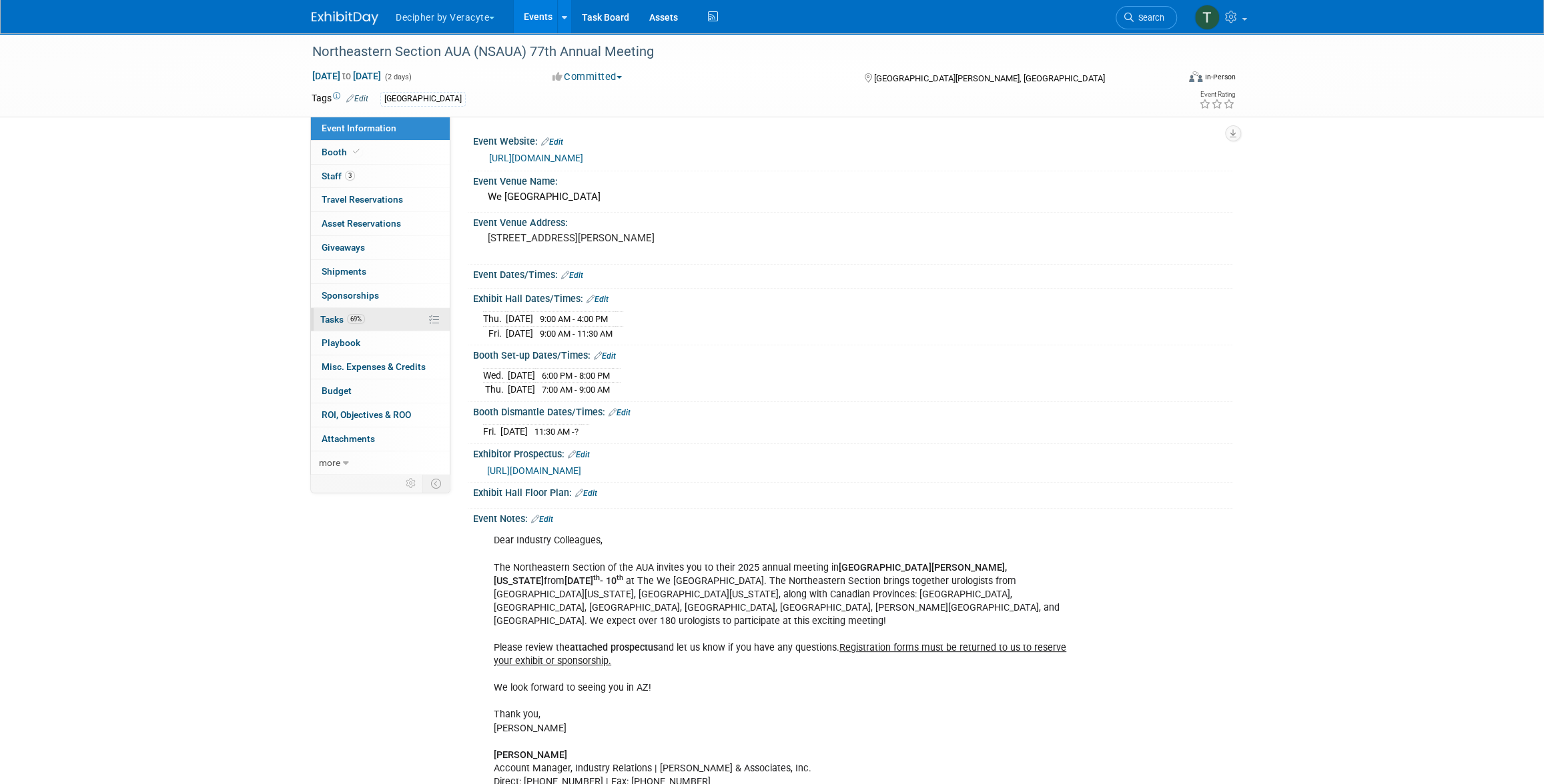
click at [367, 324] on link "69% Tasks 69%" at bounding box center [380, 320] width 139 height 23
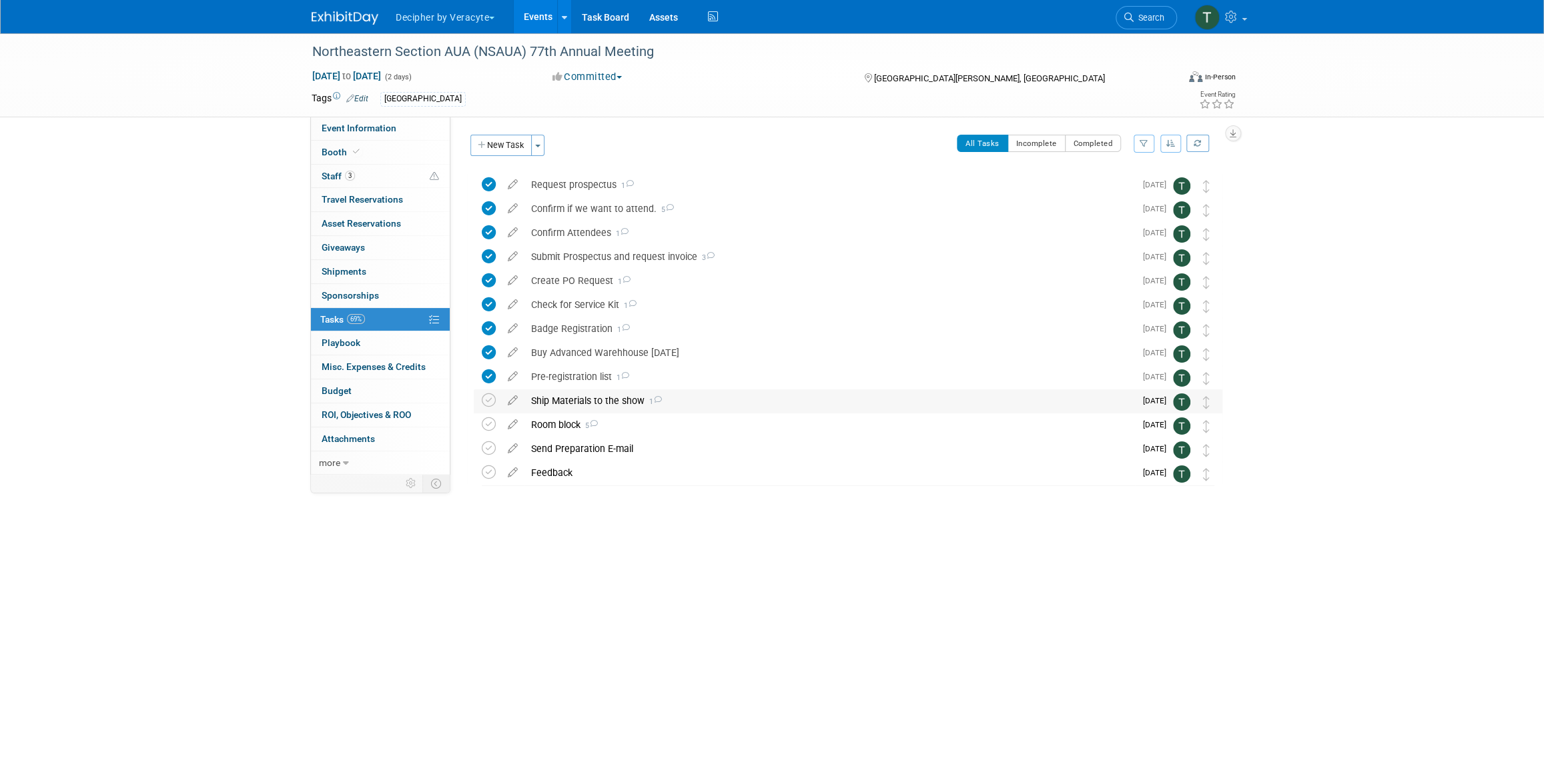
click at [596, 401] on div "Ship Materials to the show 1" at bounding box center [829, 400] width 611 height 22
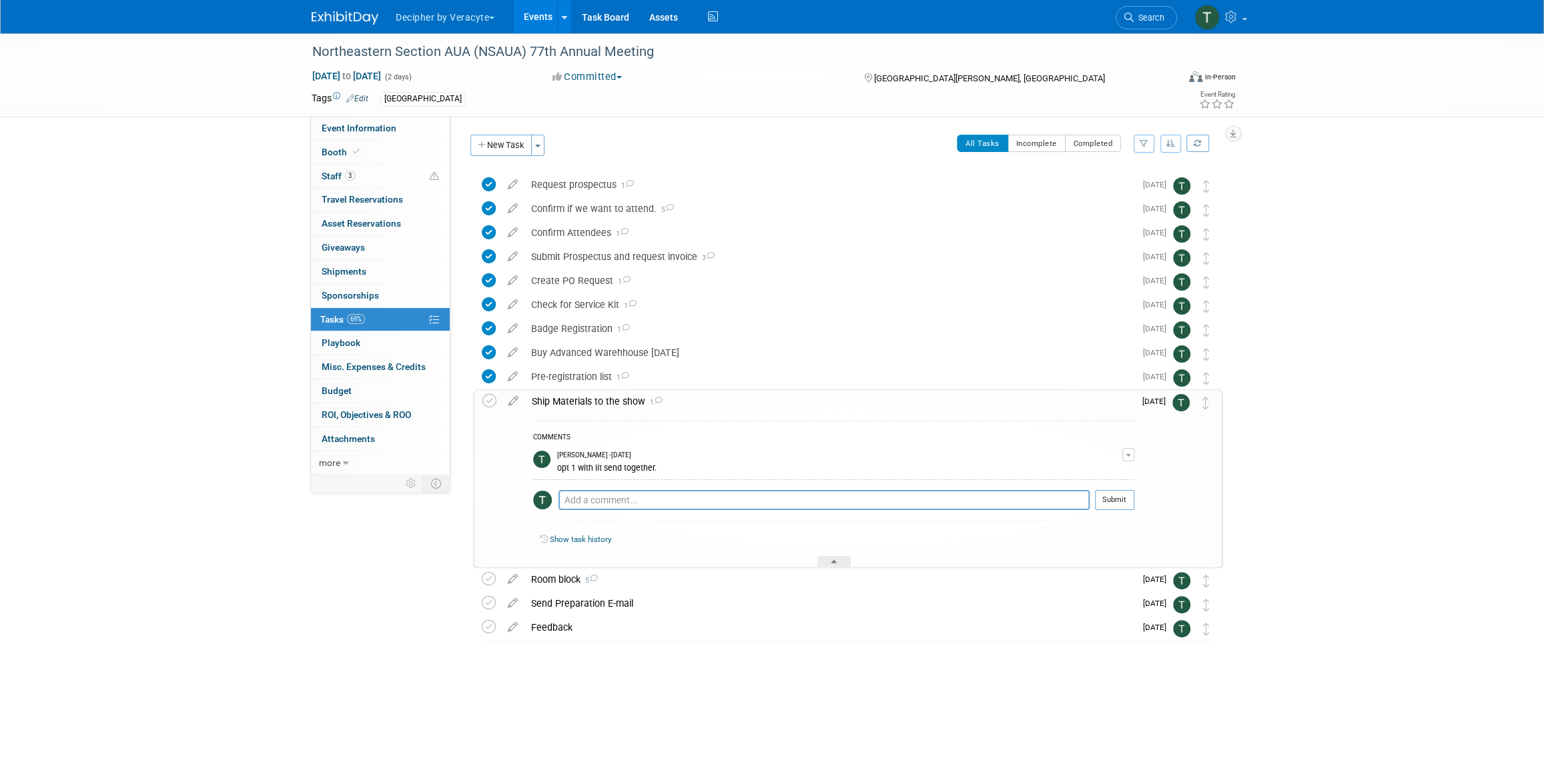
click at [596, 401] on div "Ship Materials to the show 1" at bounding box center [829, 401] width 609 height 22
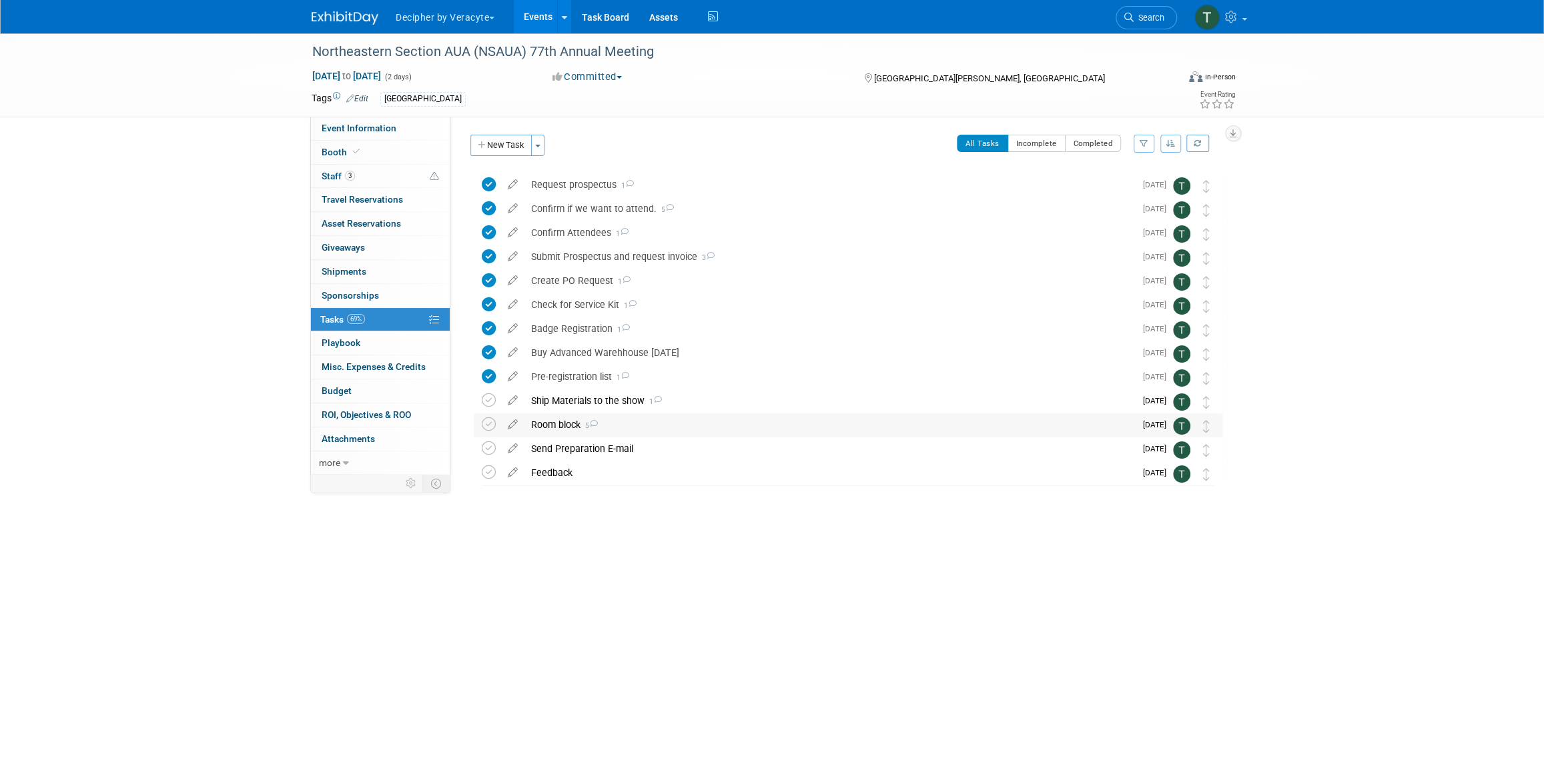
click at [542, 424] on div "Room block 5" at bounding box center [829, 424] width 611 height 22
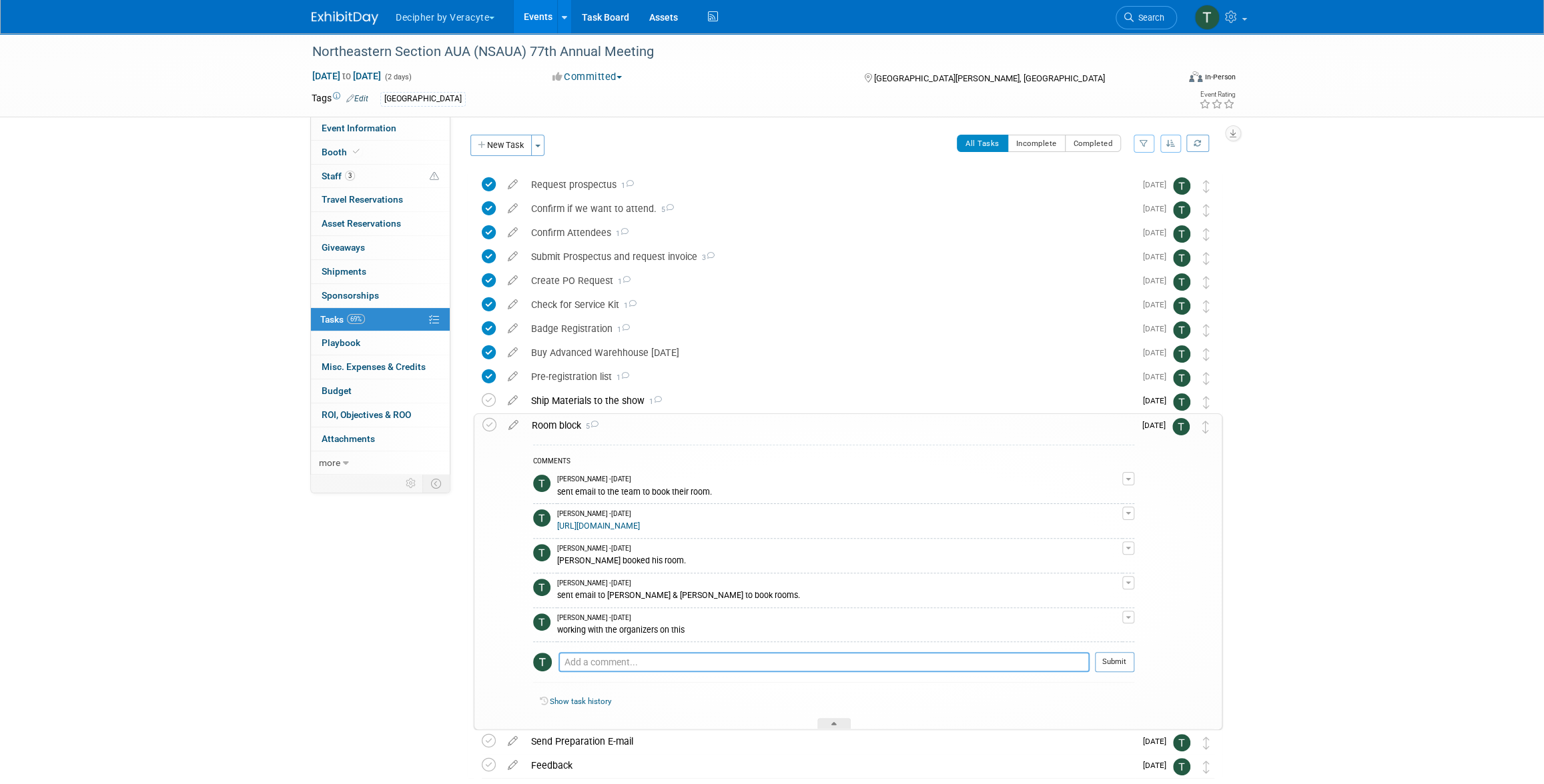
click at [644, 660] on textarea at bounding box center [824, 661] width 531 height 20
type textarea "Andrew isn't attending."
click at [1120, 667] on button "Submit" at bounding box center [1114, 661] width 39 height 20
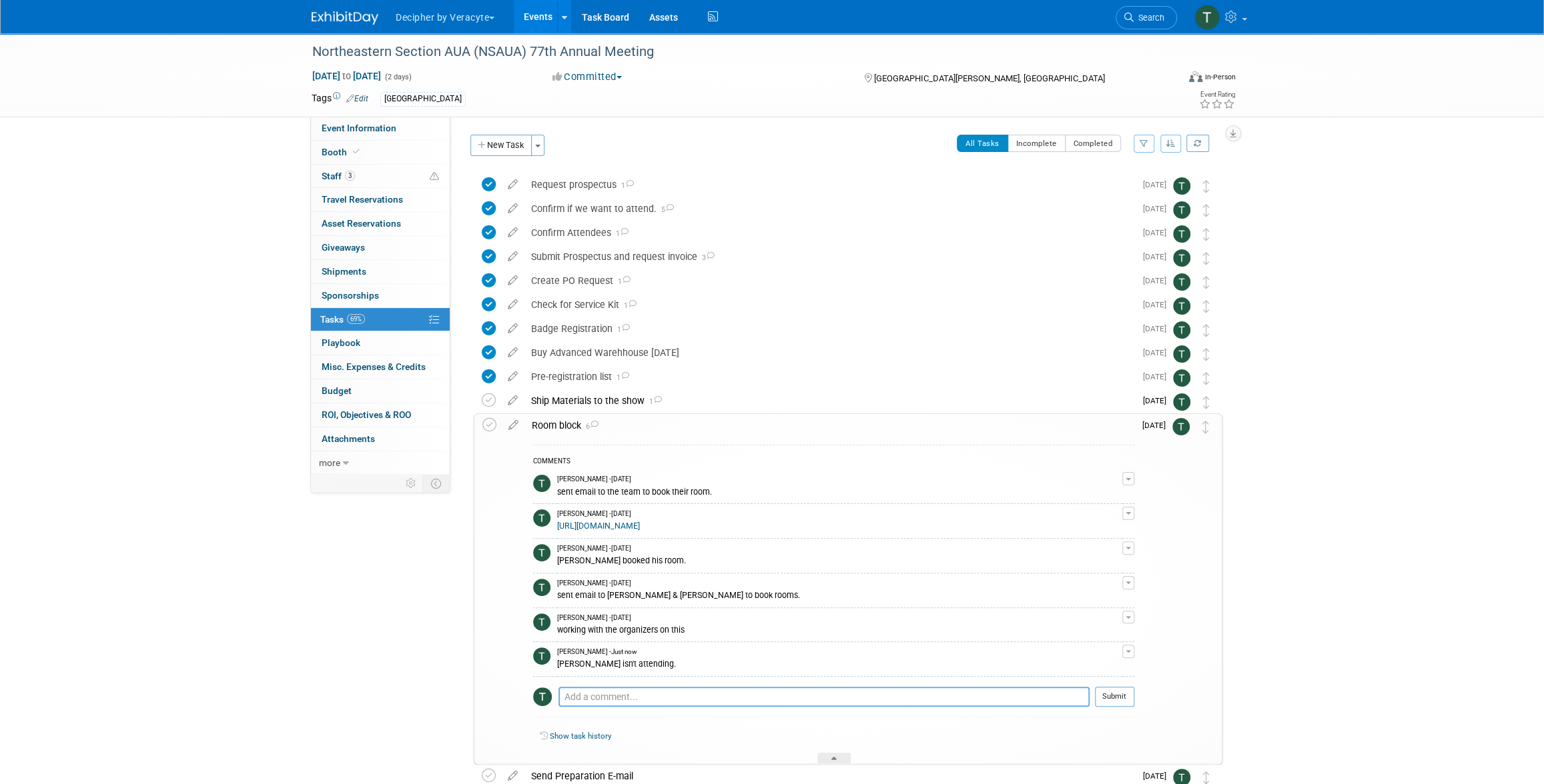
click at [707, 698] on textarea at bounding box center [824, 697] width 531 height 20
type textarea "sent email to [PERSON_NAME] to book his room"
click at [1126, 689] on button "Submit" at bounding box center [1114, 697] width 39 height 20
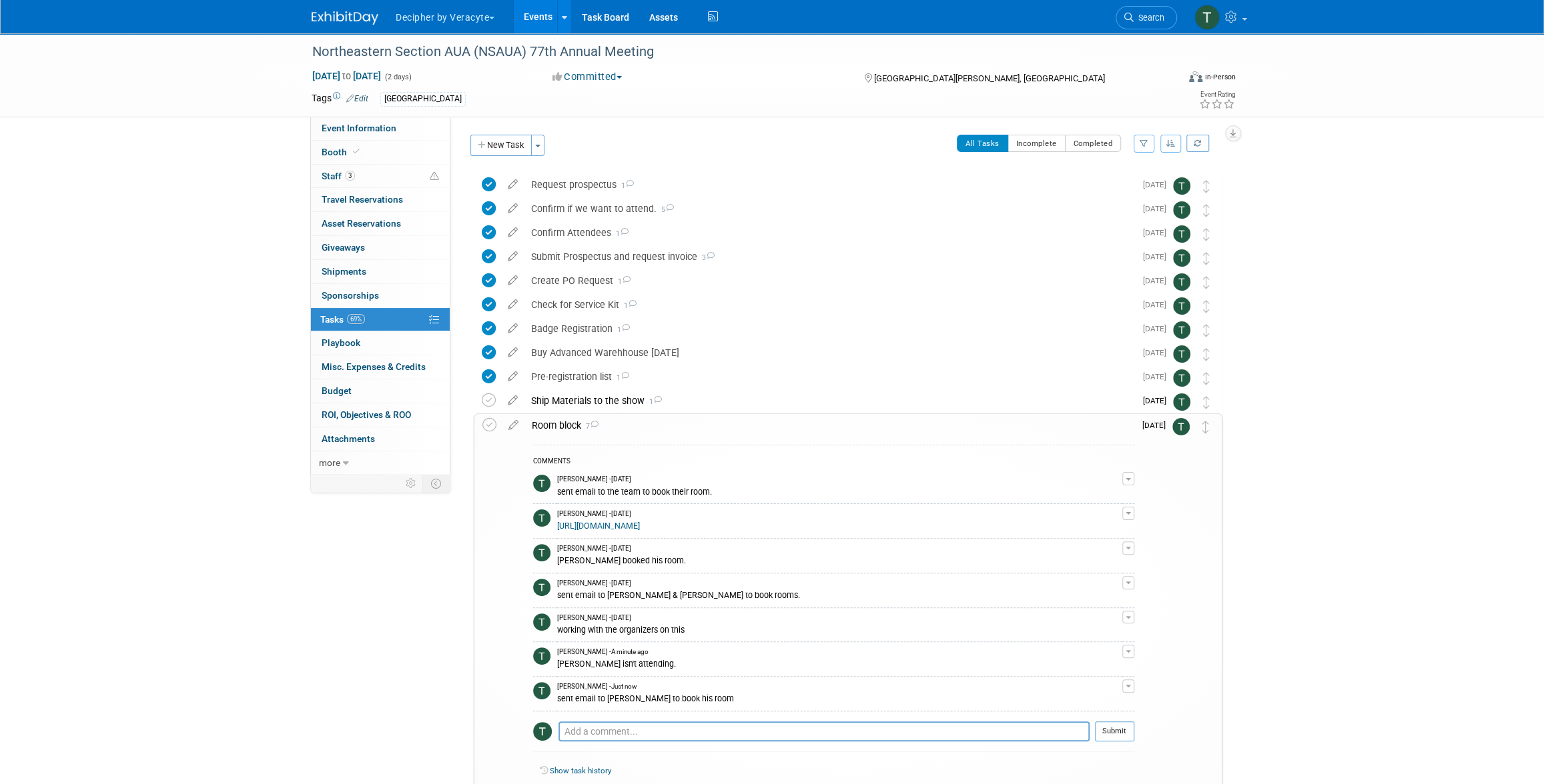
click at [668, 424] on div "Room block 7" at bounding box center [829, 425] width 609 height 22
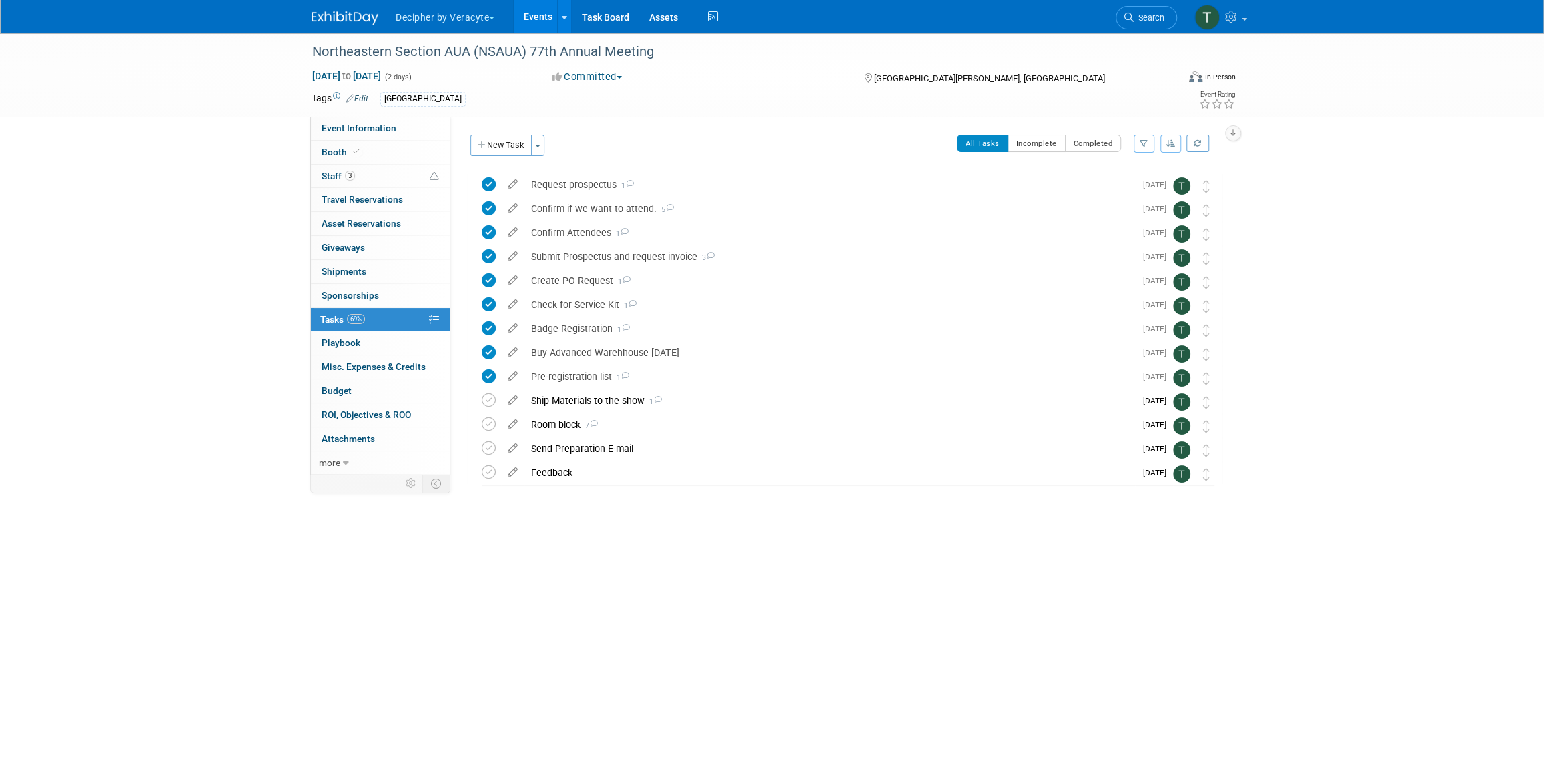
click at [553, 20] on link "Events" at bounding box center [538, 17] width 49 height 34
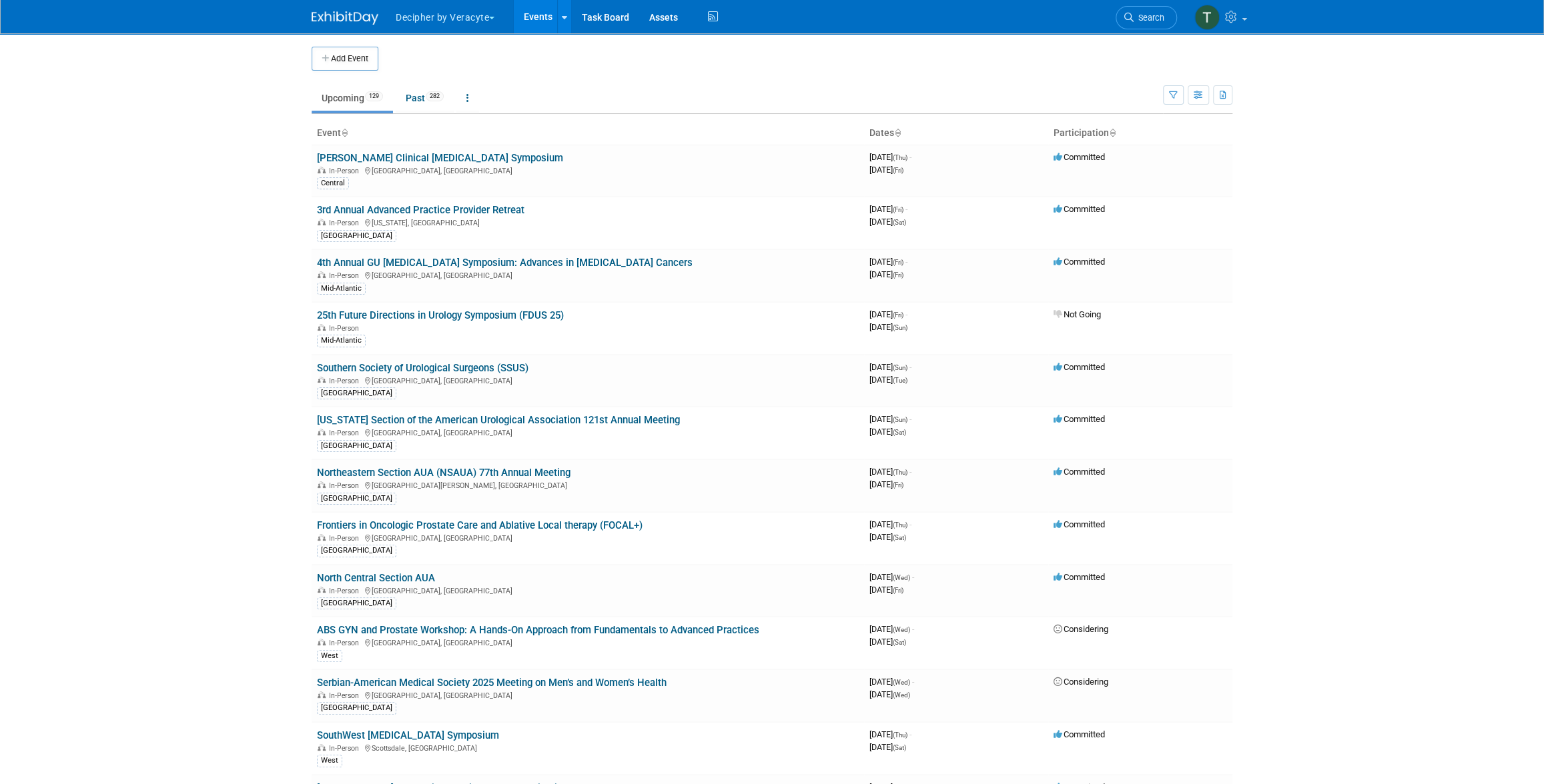
scroll to position [548, 0]
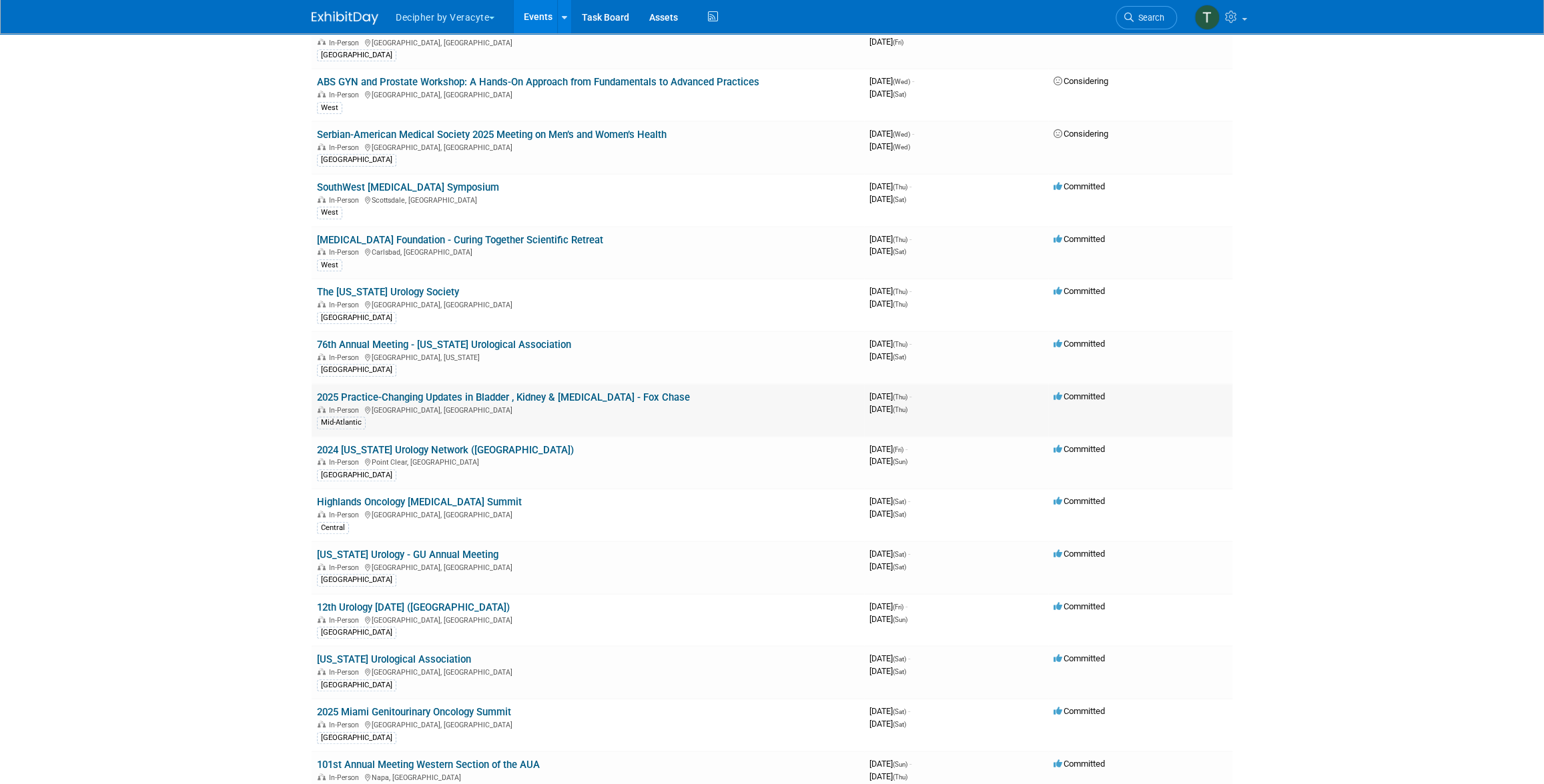
click at [422, 392] on link "2025 Practice-Changing Updates in Bladder , Kidney & [MEDICAL_DATA] - Fox Chase" at bounding box center [503, 397] width 373 height 12
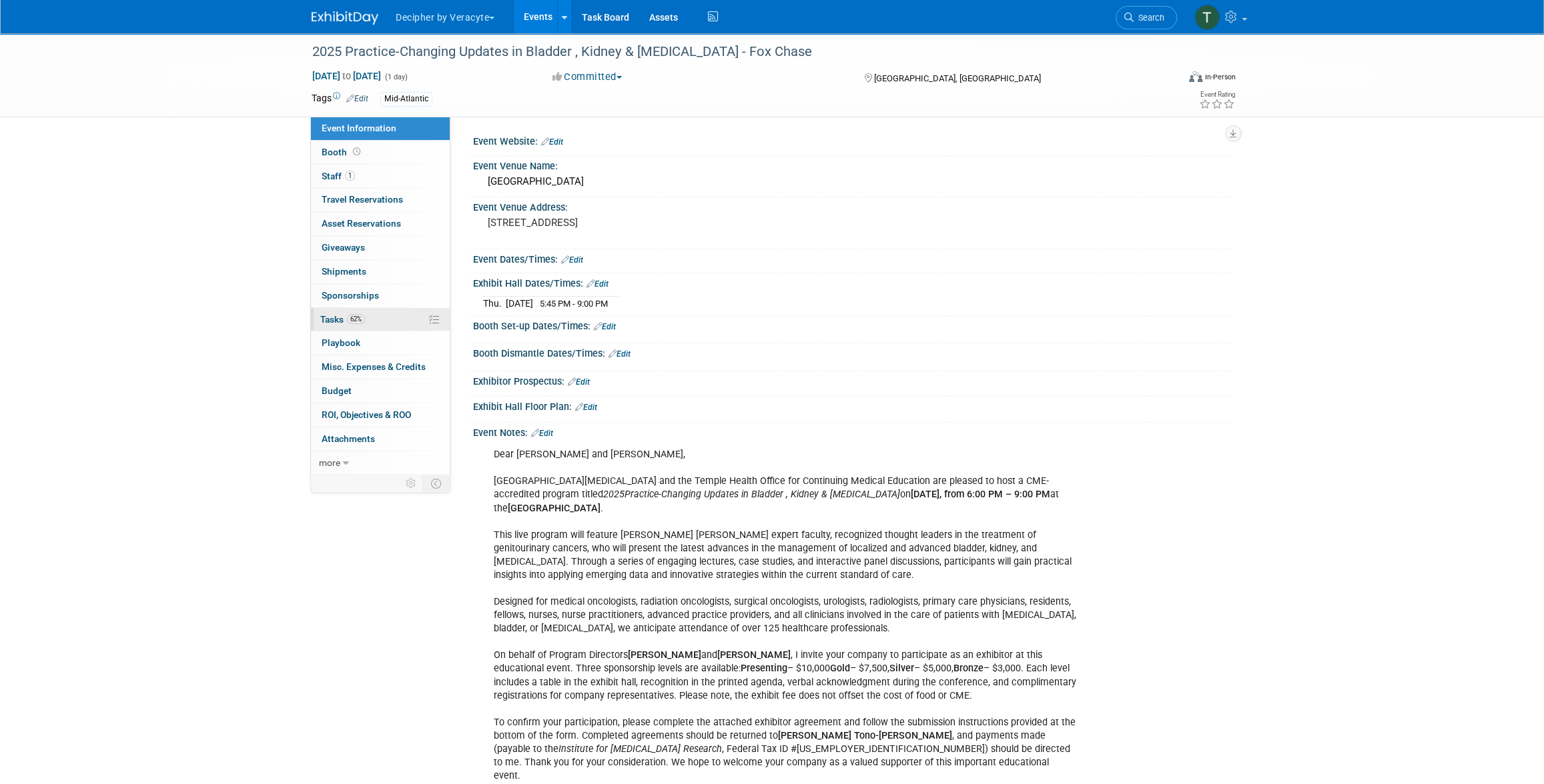
click at [361, 314] on span "62%" at bounding box center [356, 319] width 18 height 10
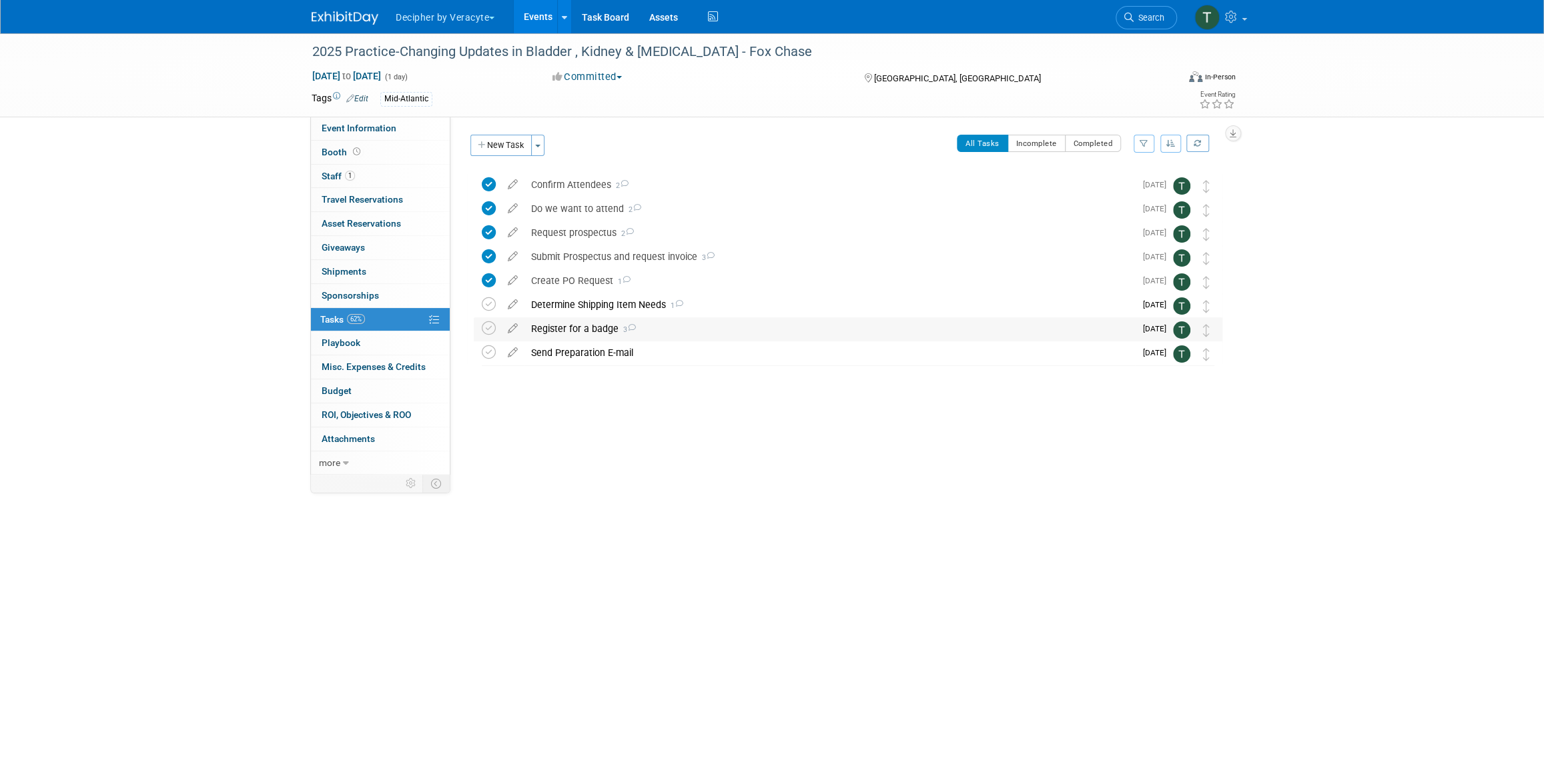
click at [562, 325] on div "Register for a badge 3" at bounding box center [829, 328] width 611 height 22
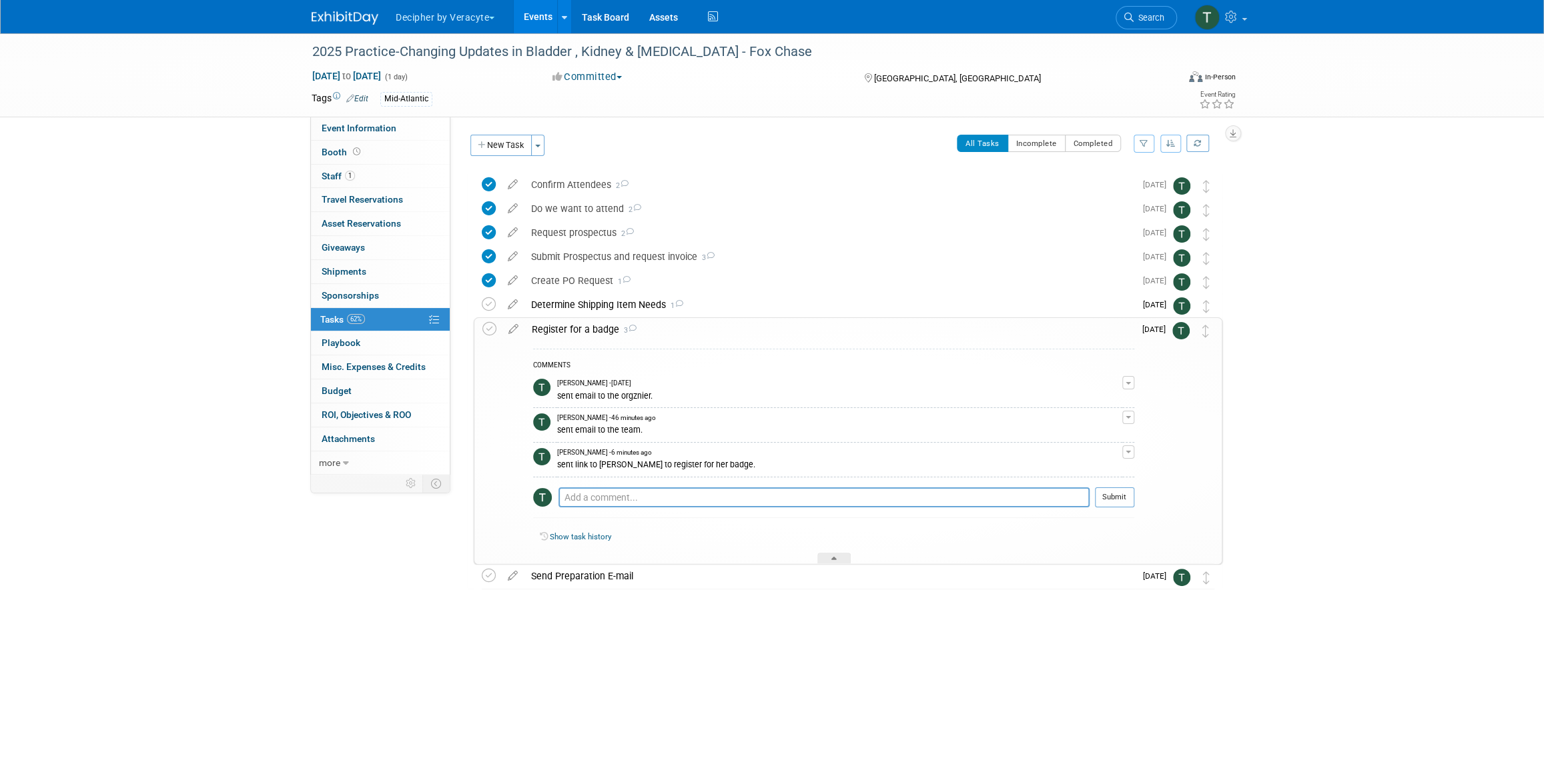
click at [624, 484] on div "COMMENTS [PERSON_NAME] - [DATE] sent email to the orgznier. Edit Comment Remove…" at bounding box center [833, 436] width 601 height 175
click at [624, 488] on textarea at bounding box center [824, 497] width 531 height 20
type textarea "[PERSON_NAME] completed this."
click at [1119, 505] on button "Submit" at bounding box center [1114, 497] width 39 height 20
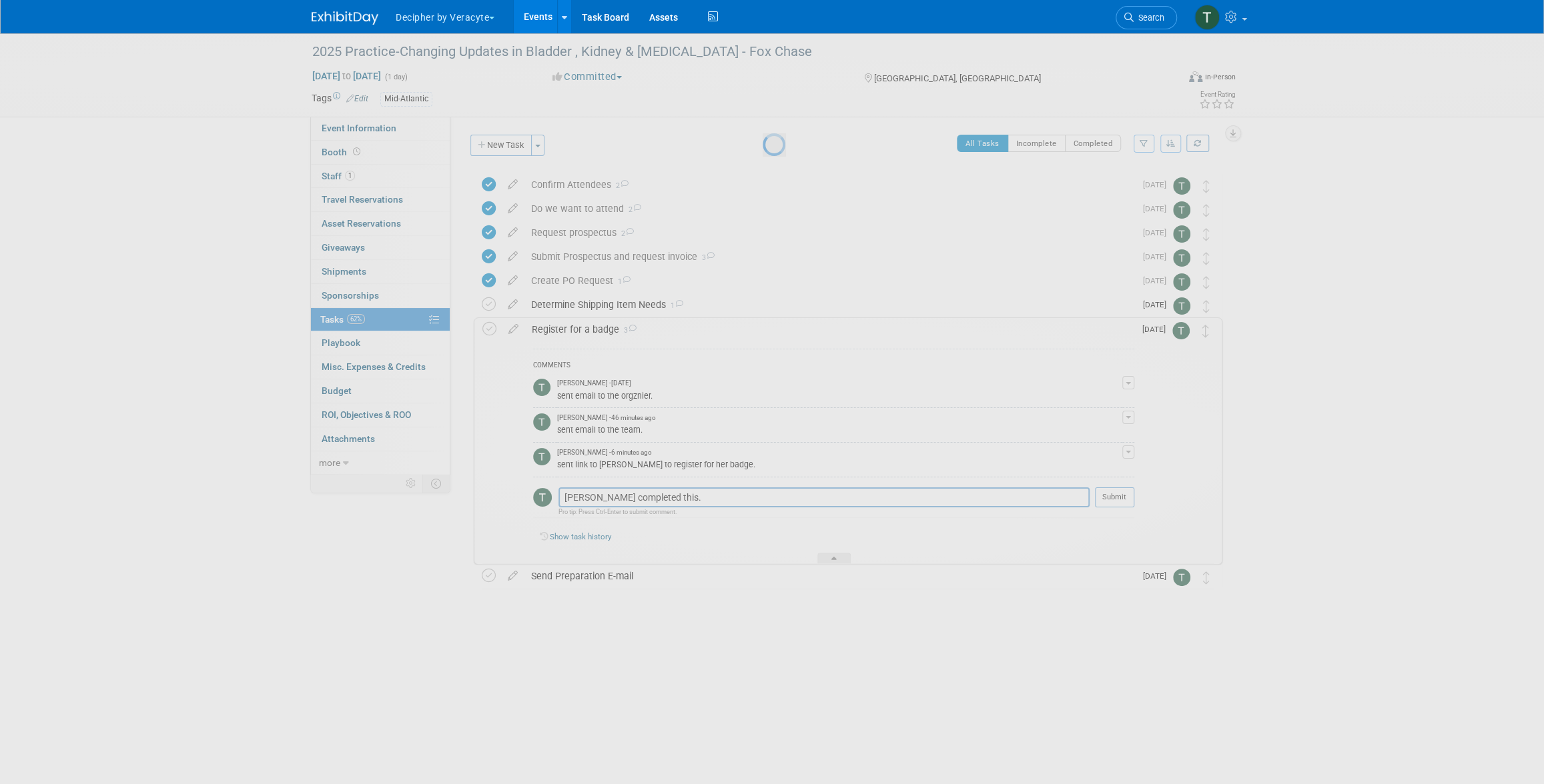
click at [1119, 501] on body "Decipher by Veracyte Explore: My Workspaces 2 Go to Workspace: Corporate Events…" at bounding box center [772, 392] width 1544 height 784
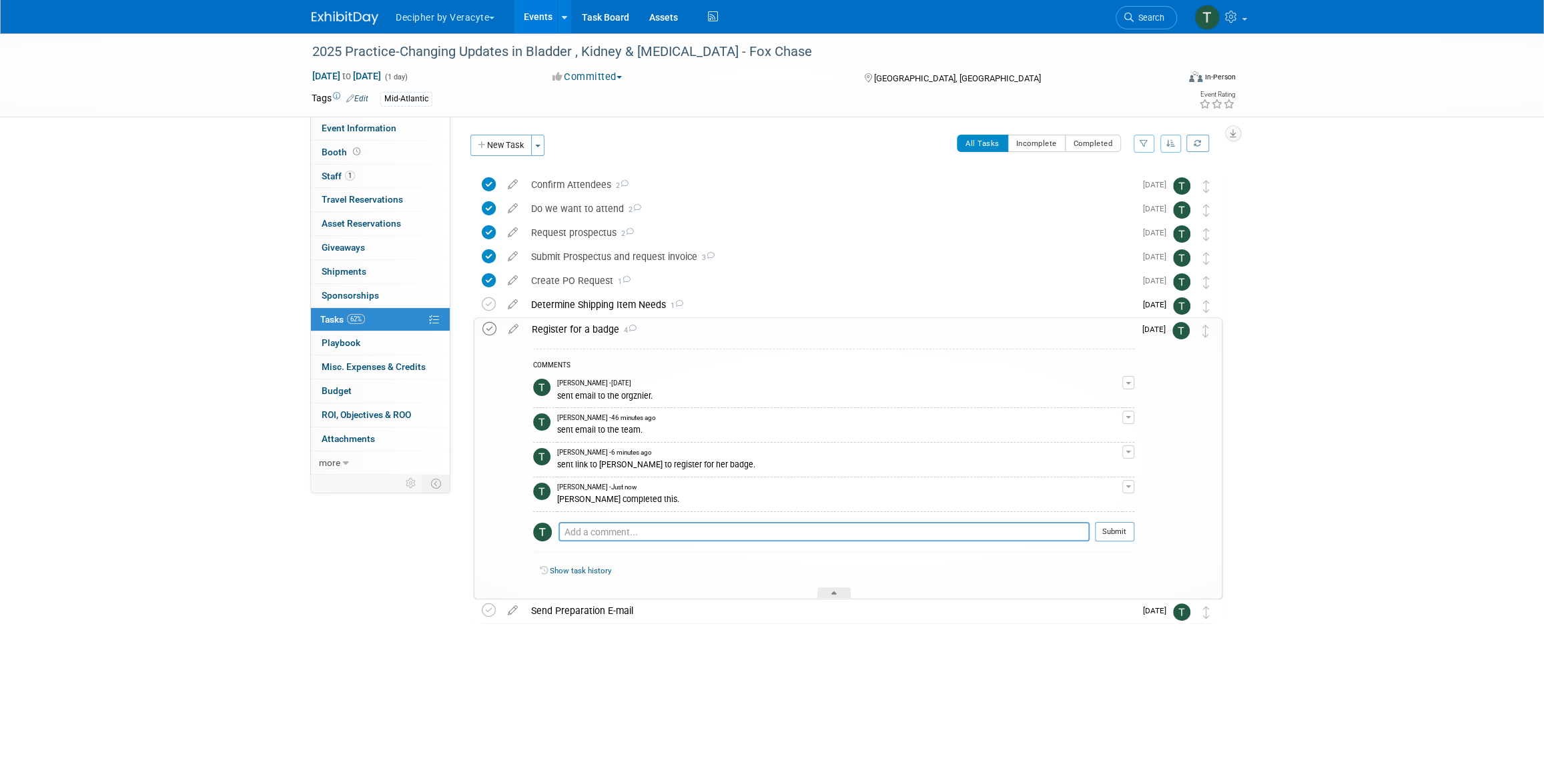
click at [491, 329] on icon at bounding box center [489, 328] width 14 height 14
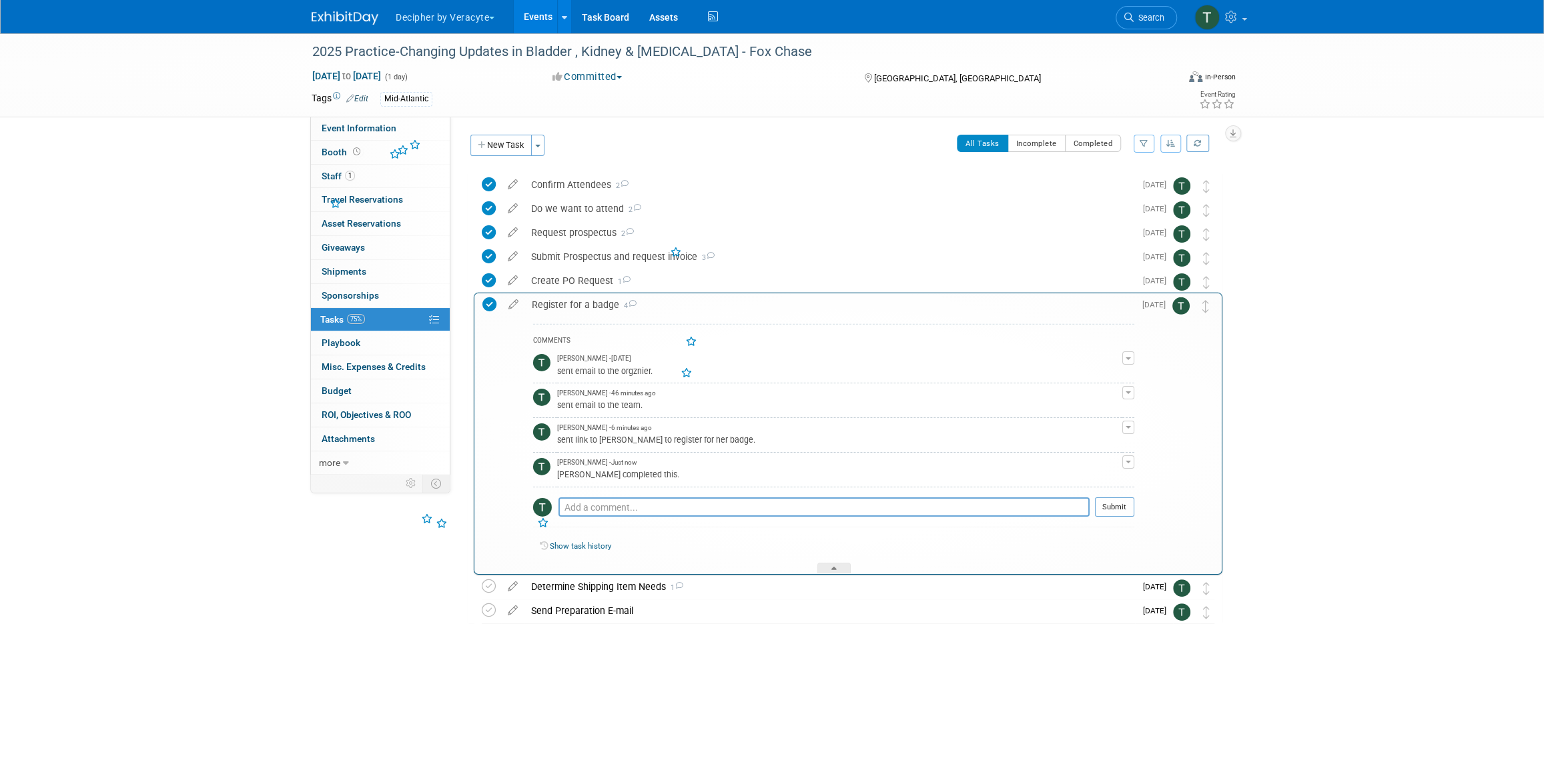
drag, startPoint x: 1205, startPoint y: 331, endPoint x: 1205, endPoint y: 306, distance: 25.0
click at [664, 307] on div "Register for a badge 4" at bounding box center [829, 305] width 609 height 22
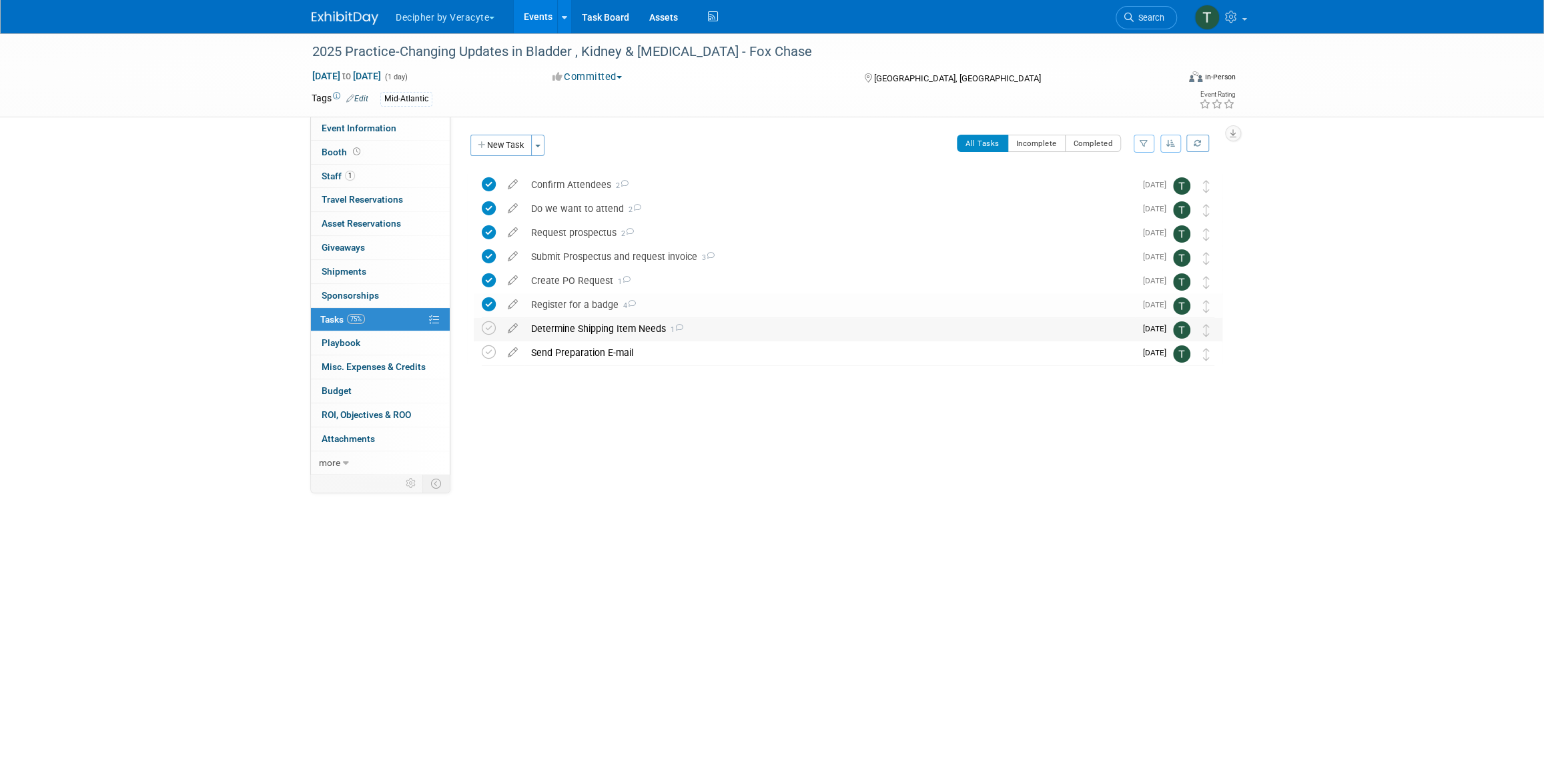
click at [653, 322] on div "Determine Shipping Item Needs 1" at bounding box center [829, 328] width 611 height 22
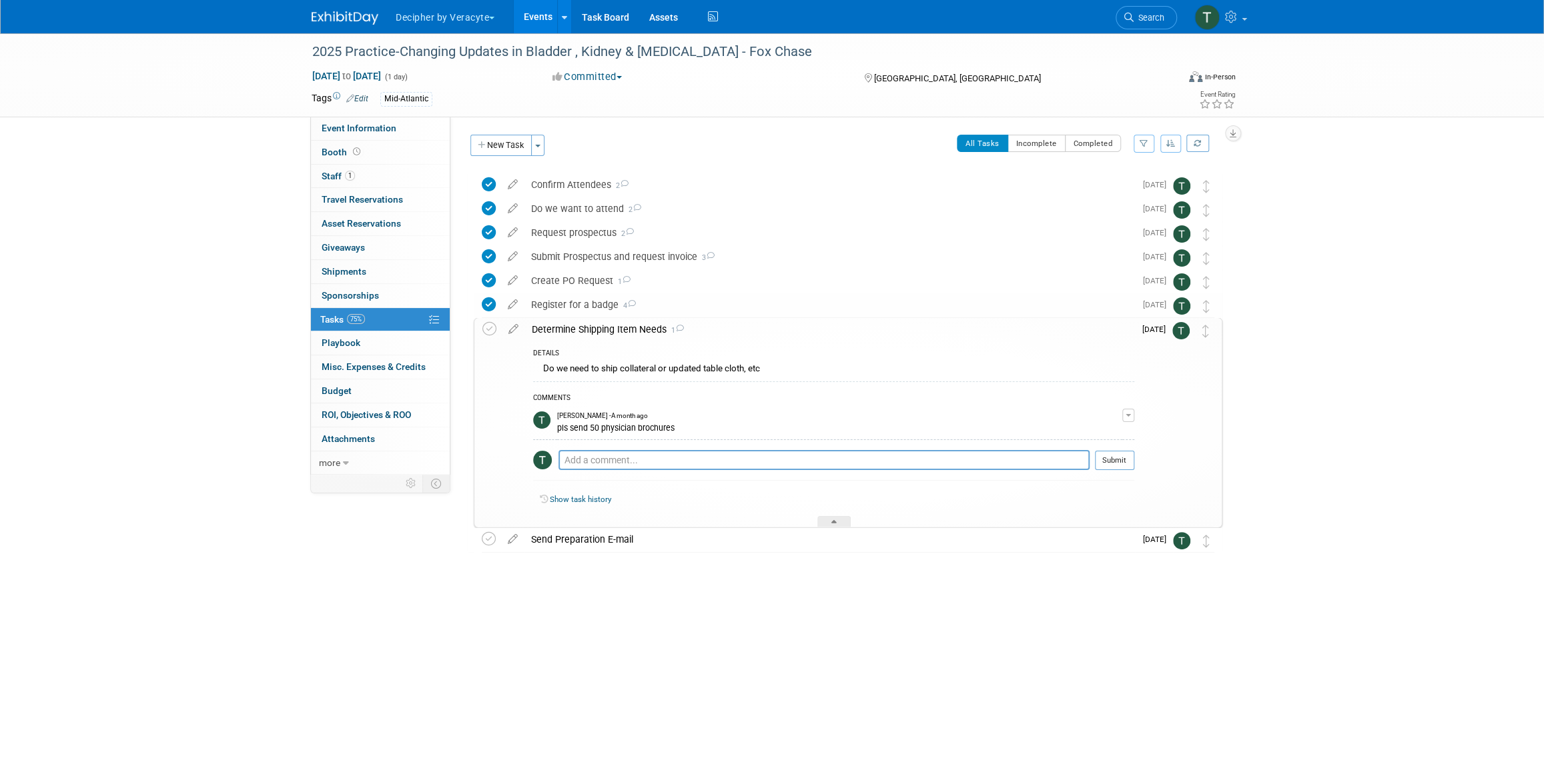
click at [654, 323] on div "Determine Shipping Item Needs 1" at bounding box center [829, 329] width 609 height 22
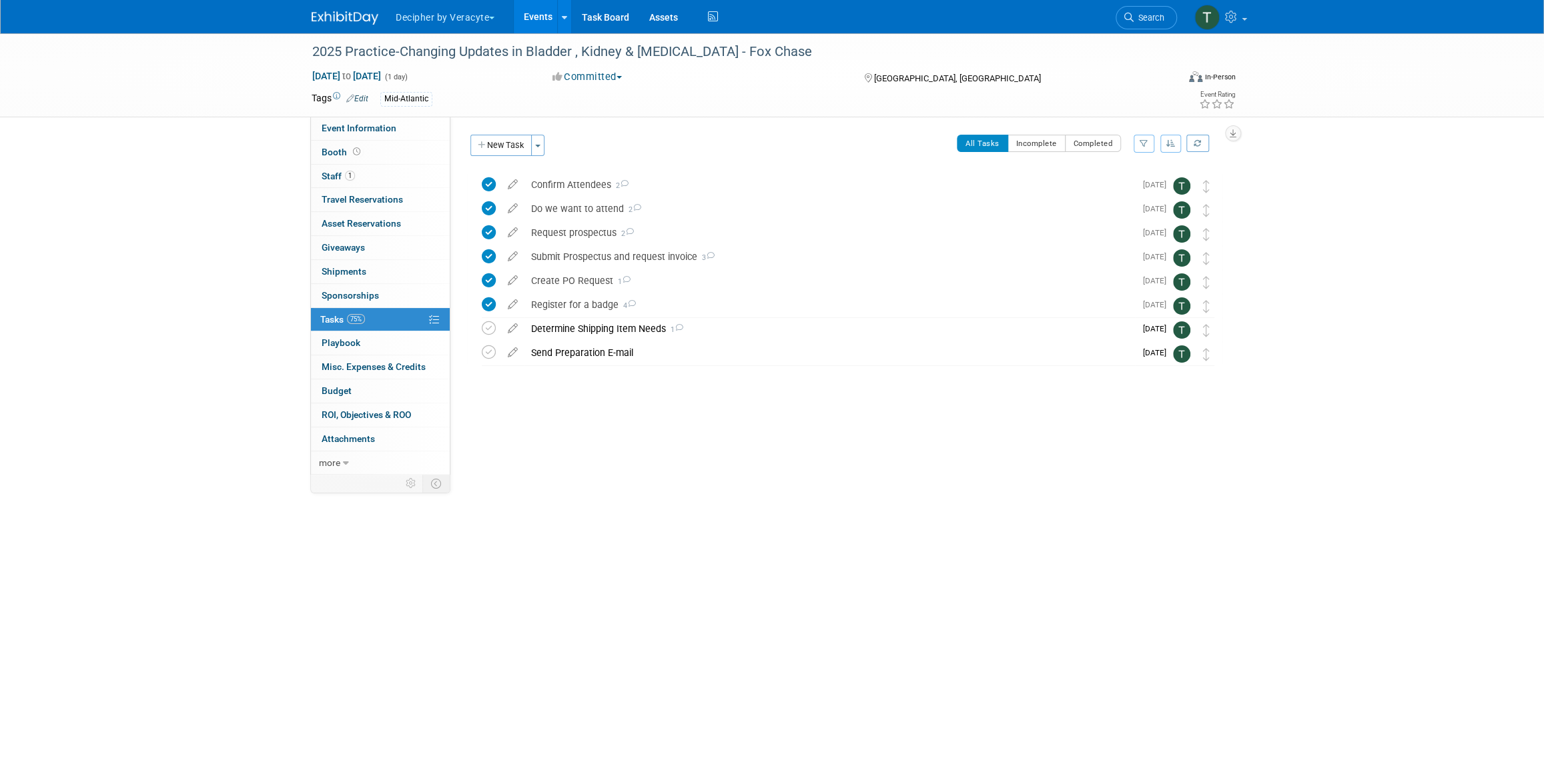
click at [546, 20] on link "Events" at bounding box center [538, 17] width 49 height 34
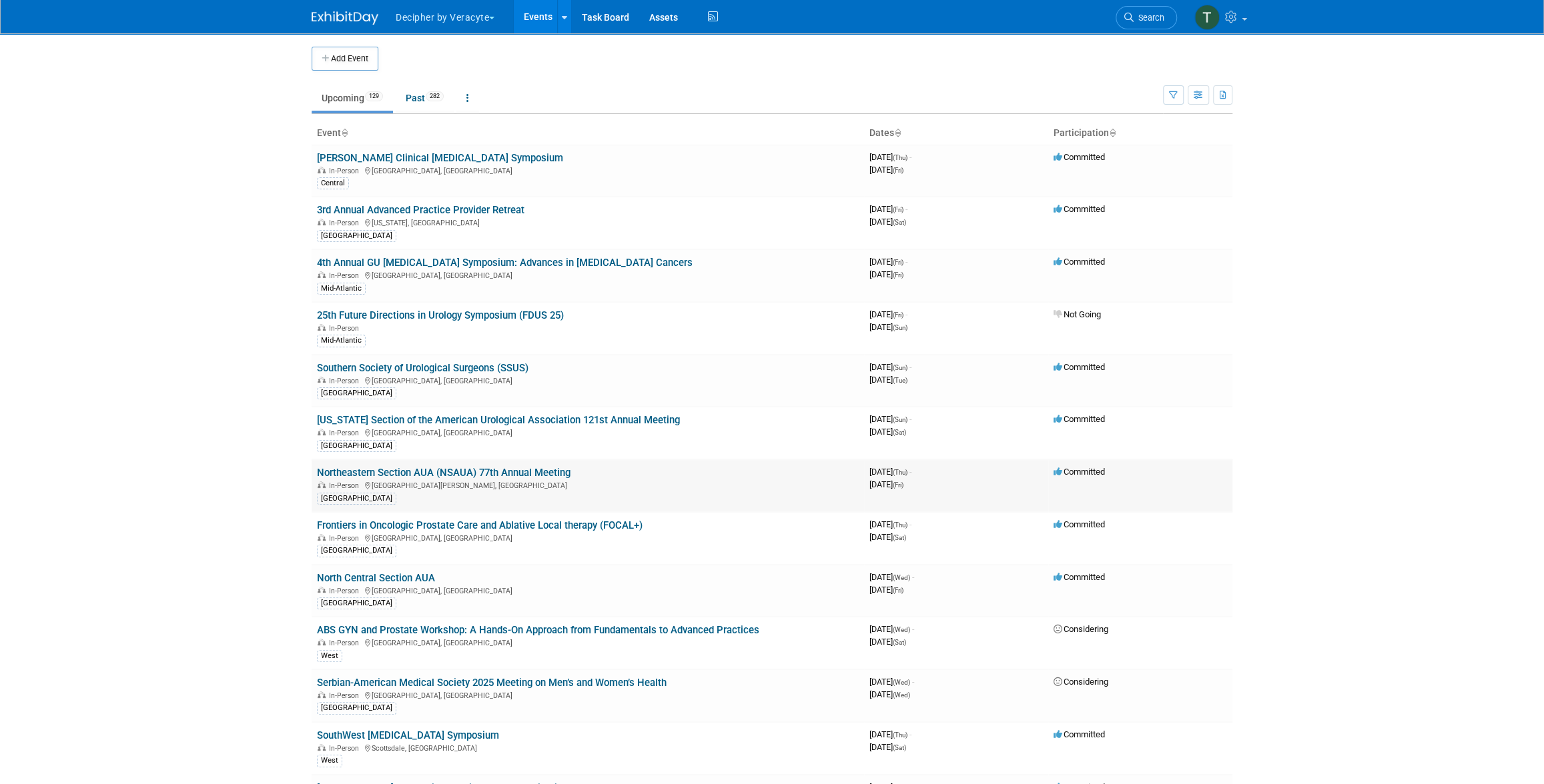
click at [523, 484] on div "In-Person Fort McDowell, AZ" at bounding box center [588, 484] width 542 height 10
click at [522, 474] on link "Northeastern Section AUA (NSAUA) 77th Annual Meeting" at bounding box center [444, 472] width 253 height 12
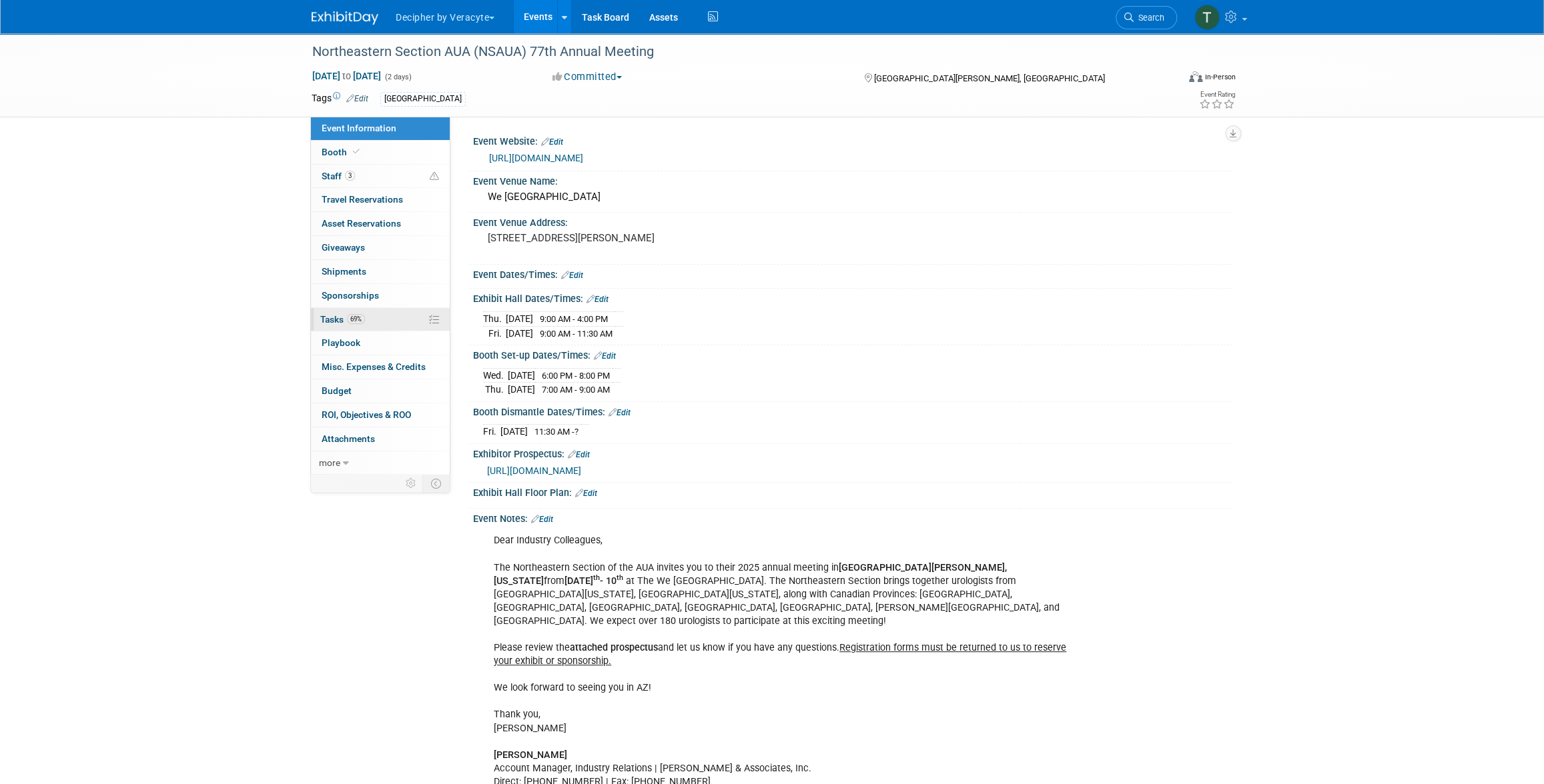
click at [357, 322] on span "69%" at bounding box center [356, 319] width 18 height 10
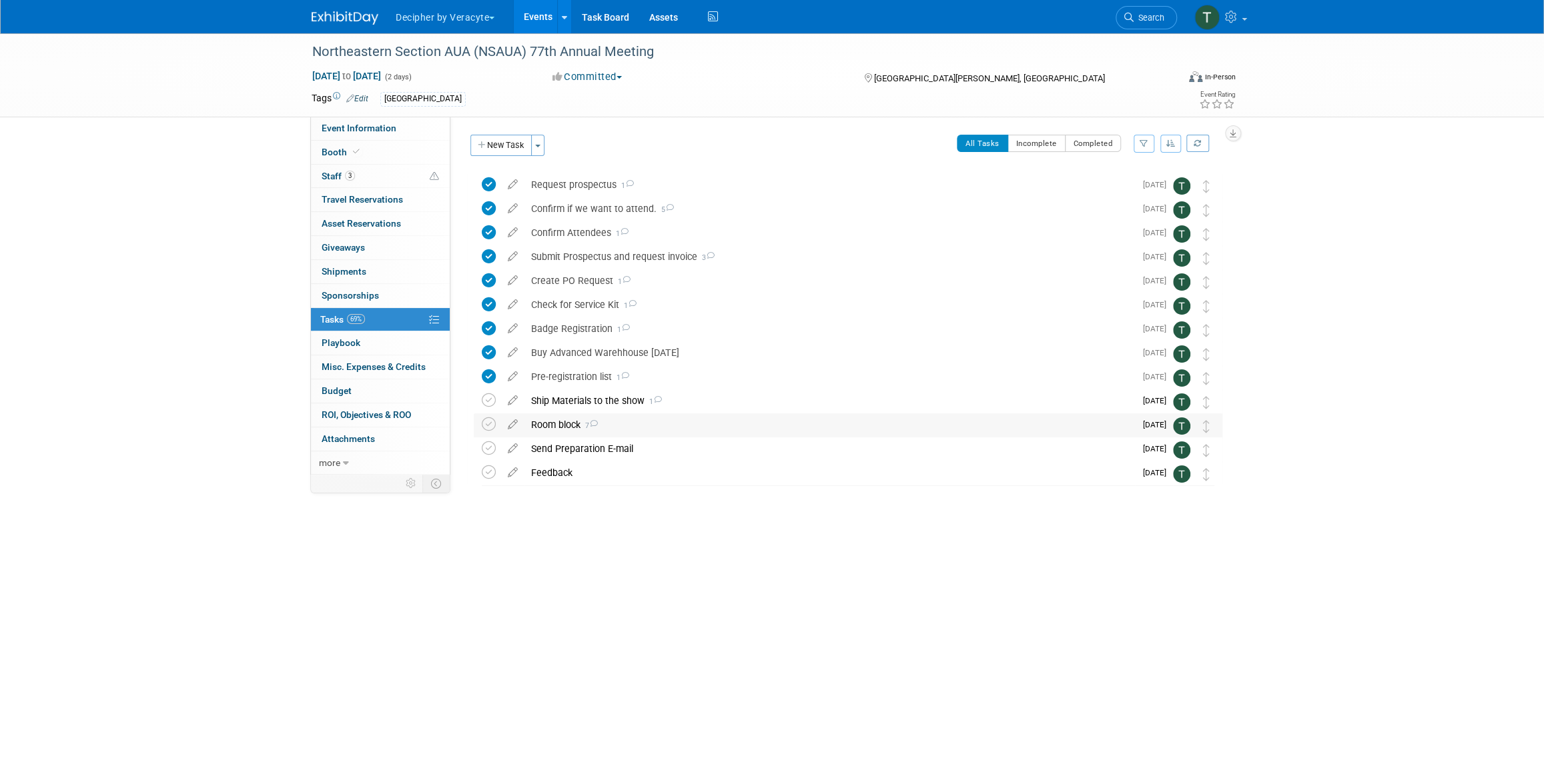
click at [498, 413] on td at bounding box center [491, 425] width 19 height 24
click at [486, 423] on icon at bounding box center [488, 424] width 14 height 14
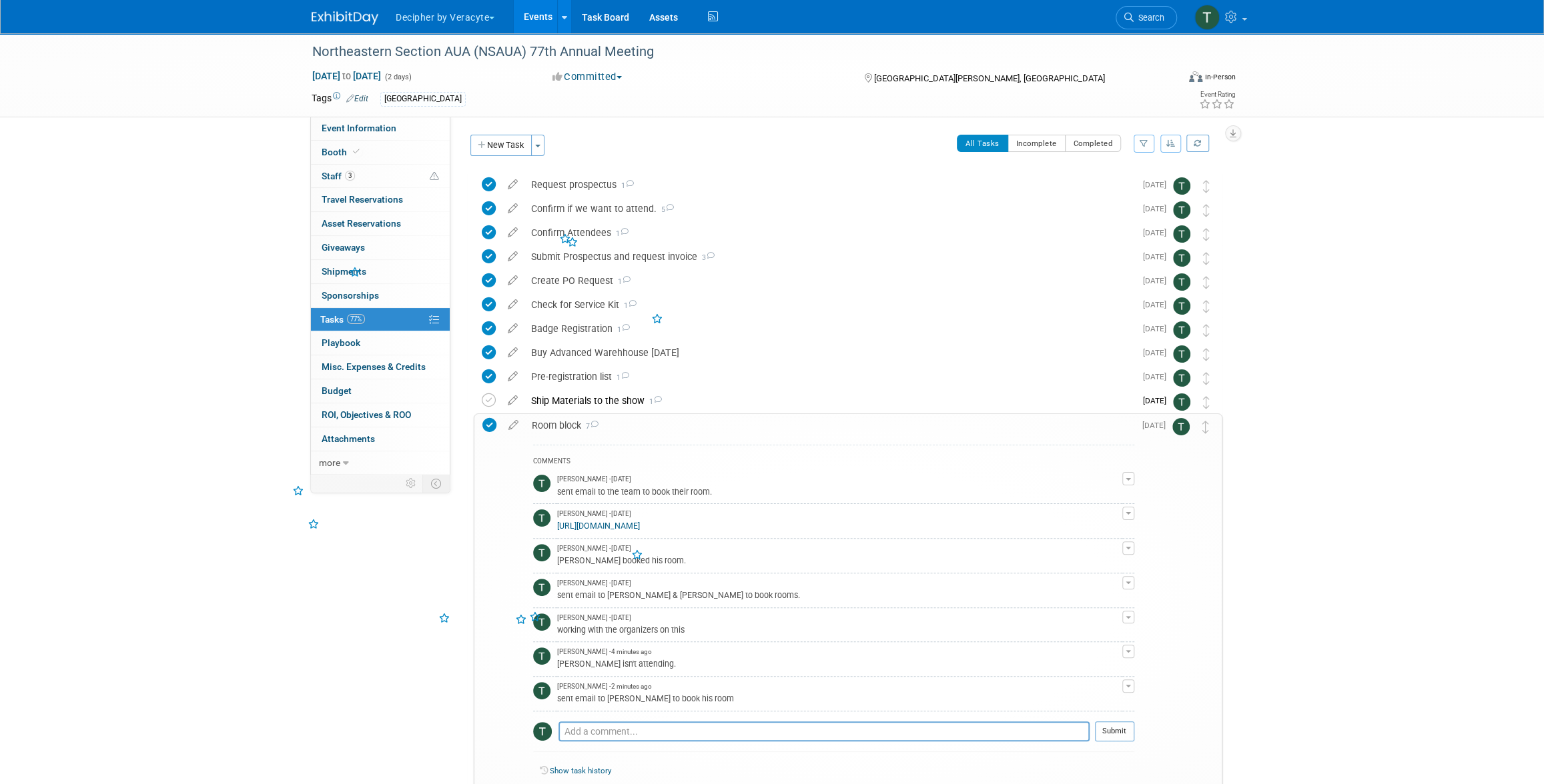
click at [642, 746] on div "Pro tip: Press Ctrl-Enter to submit comment." at bounding box center [824, 746] width 531 height 10
click at [639, 734] on textarea at bounding box center [824, 731] width 531 height 20
type textarea "everyone booked their rooms"
click at [1129, 724] on button "Submit" at bounding box center [1114, 731] width 39 height 20
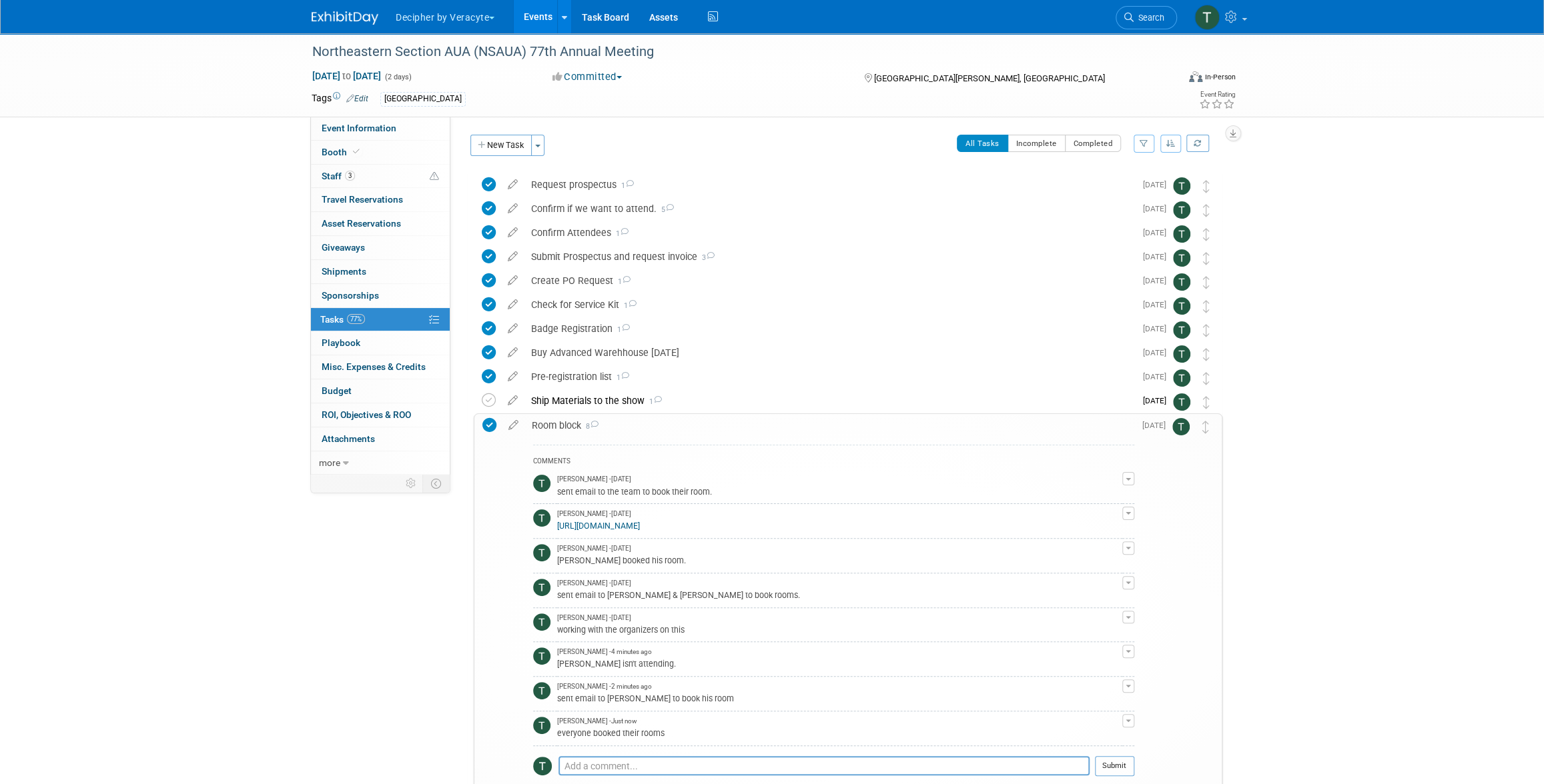
click at [671, 427] on div "Room block 8" at bounding box center [829, 425] width 609 height 22
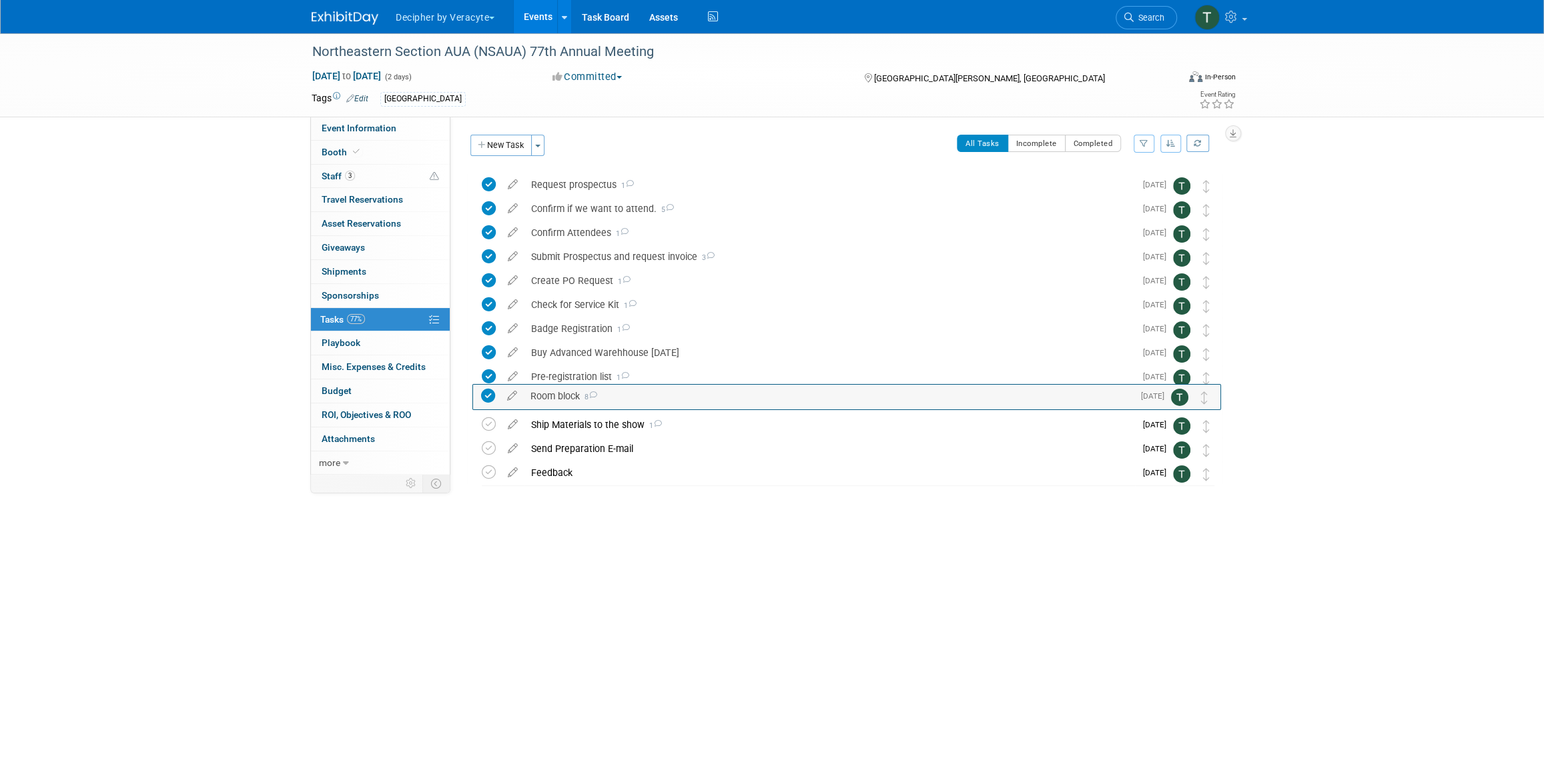
drag, startPoint x: 1212, startPoint y: 423, endPoint x: 1212, endPoint y: 393, distance: 30.0
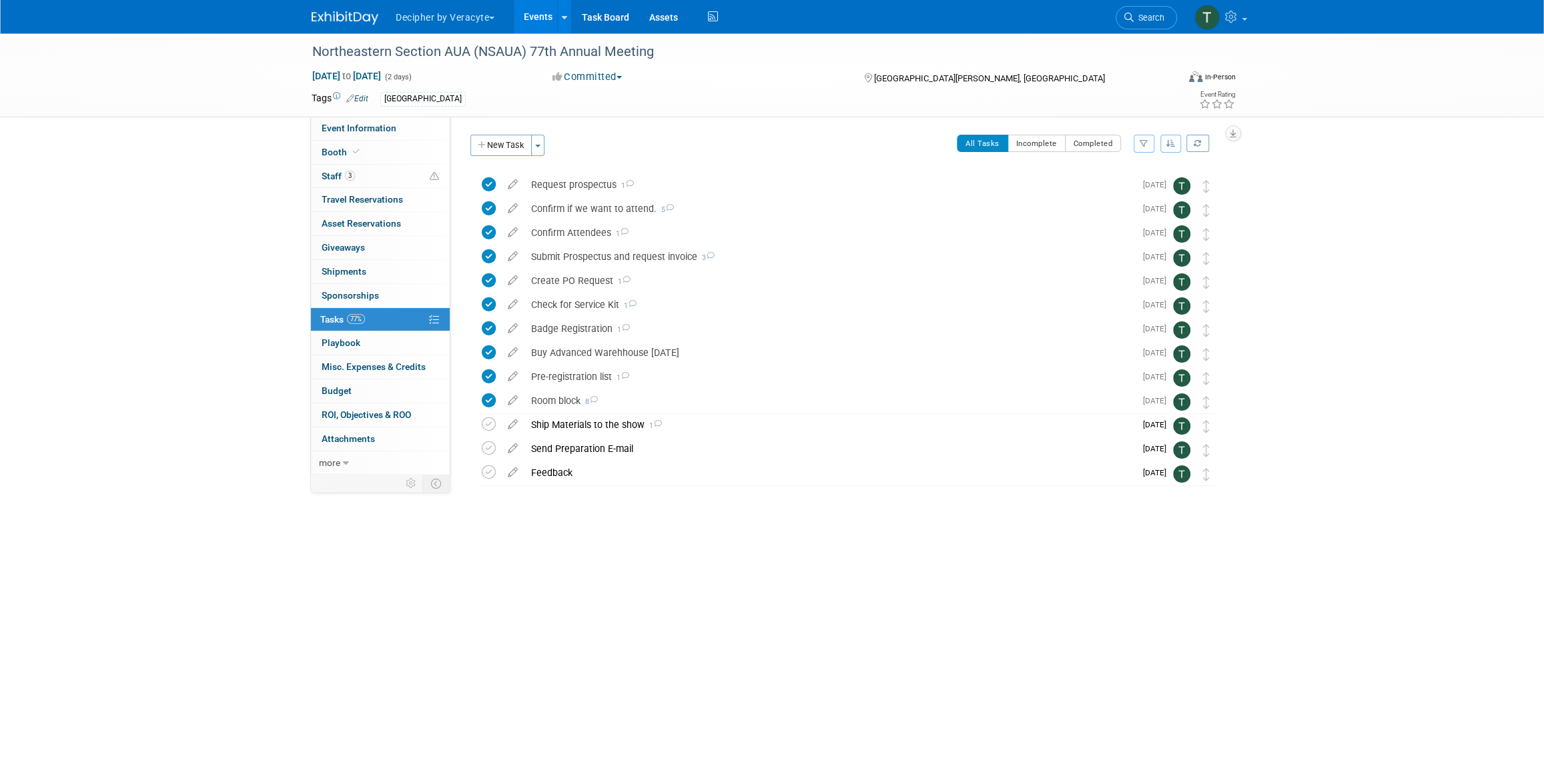
click at [550, 22] on link "Events" at bounding box center [538, 17] width 49 height 34
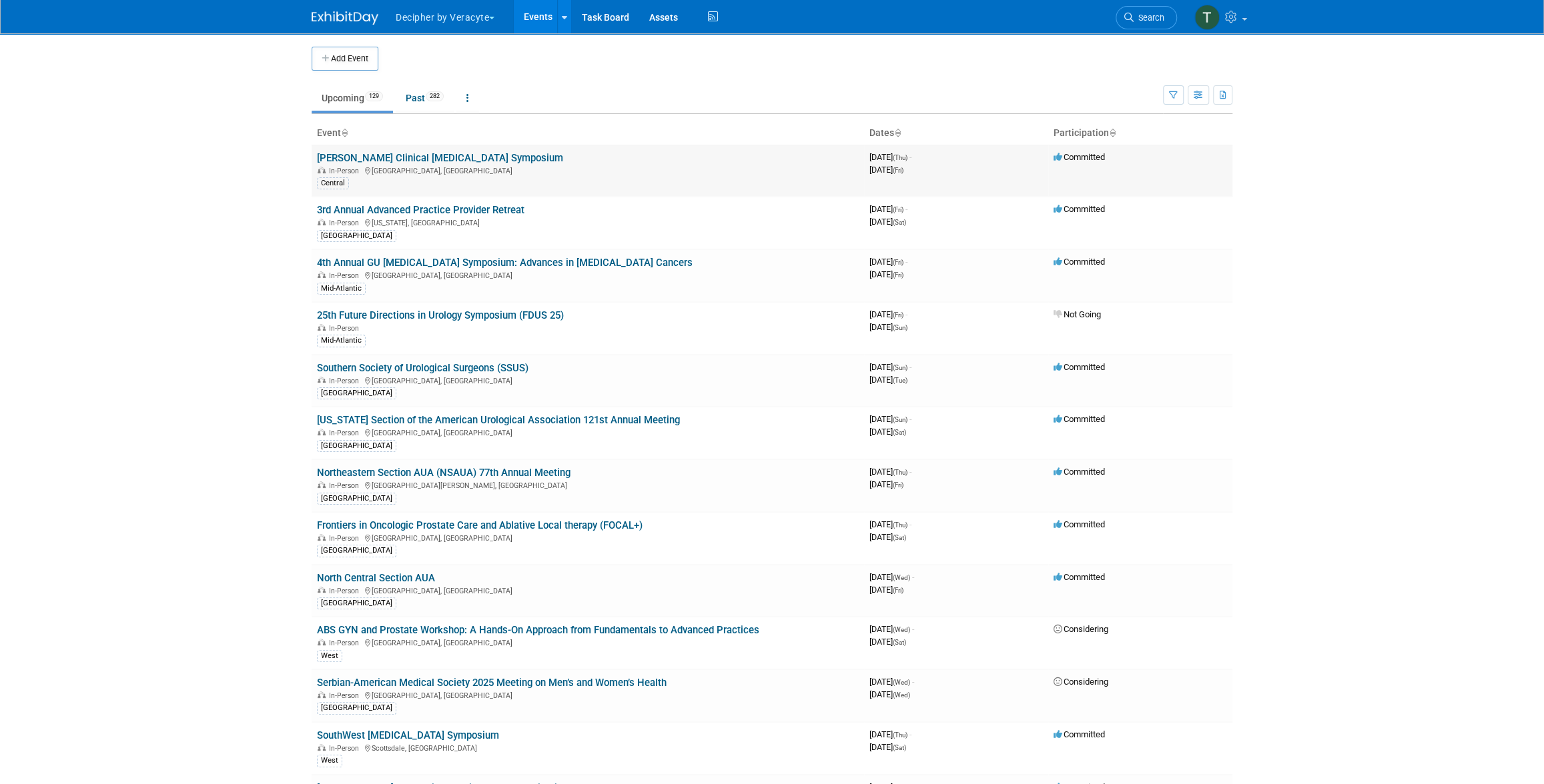
scroll to position [548, 0]
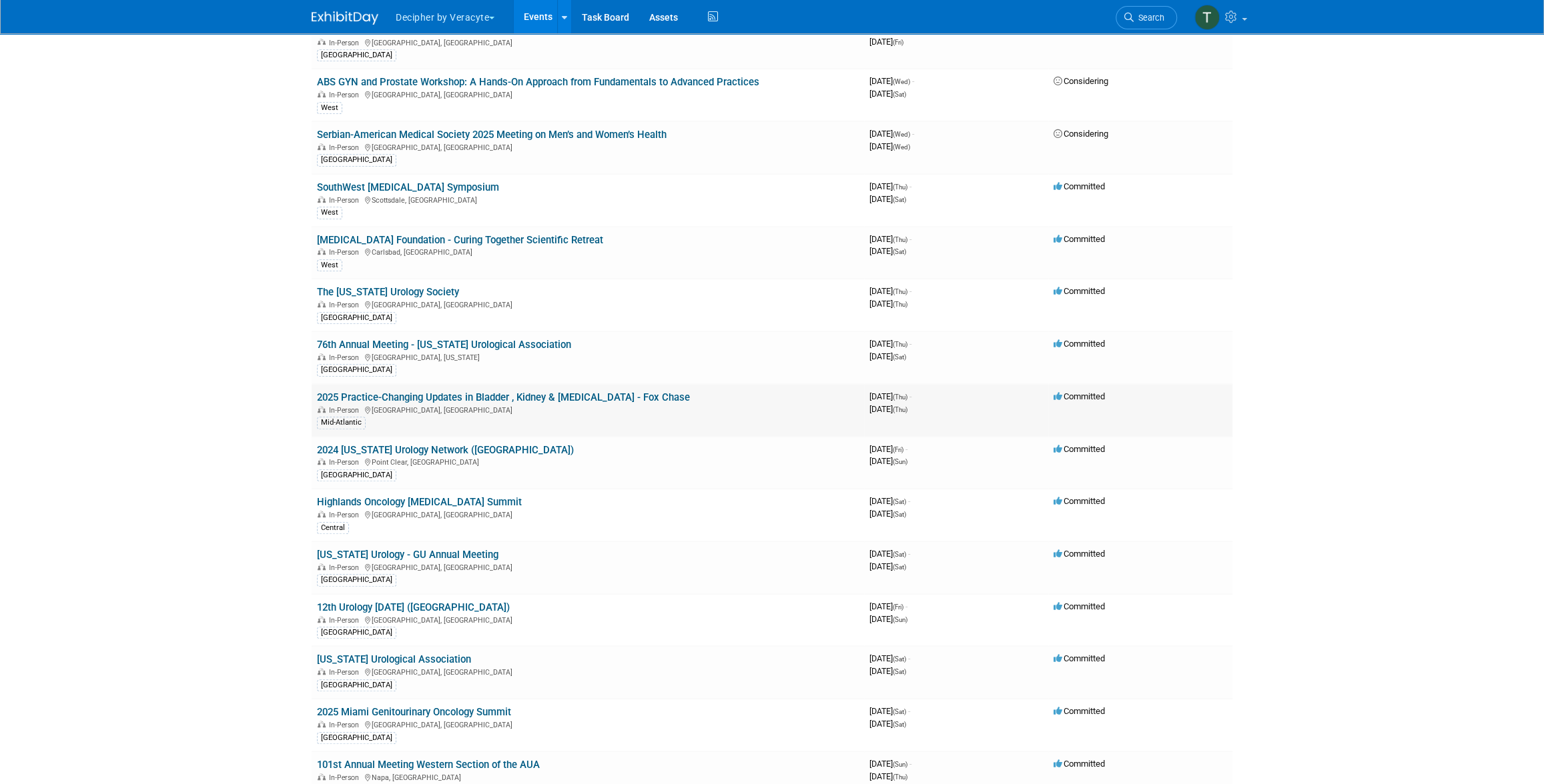
click at [636, 392] on link "2025 Practice-Changing Updates in Bladder , Kidney & [MEDICAL_DATA] - Fox Chase" at bounding box center [503, 397] width 373 height 12
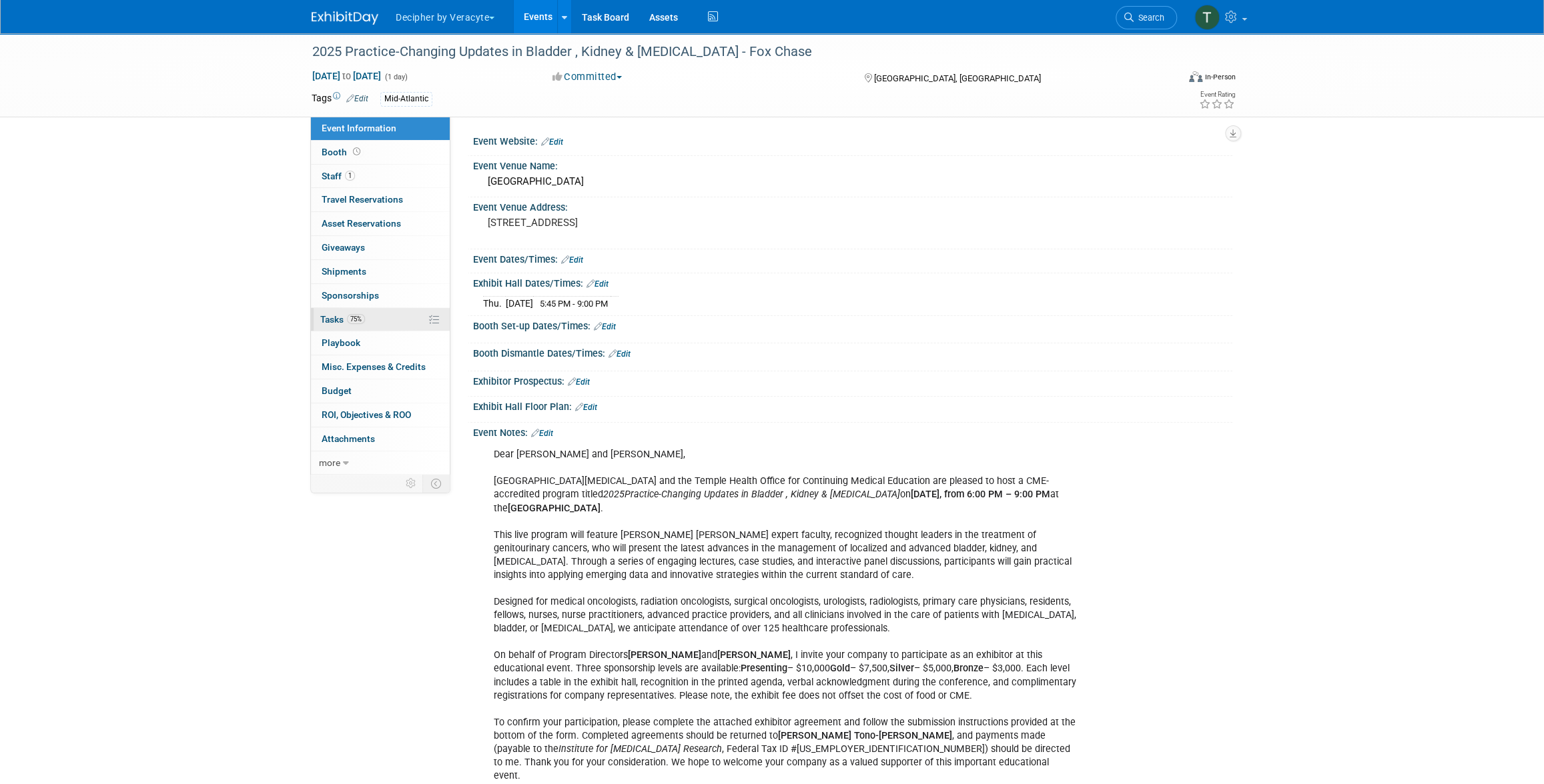
click at [351, 314] on span "75%" at bounding box center [356, 319] width 18 height 10
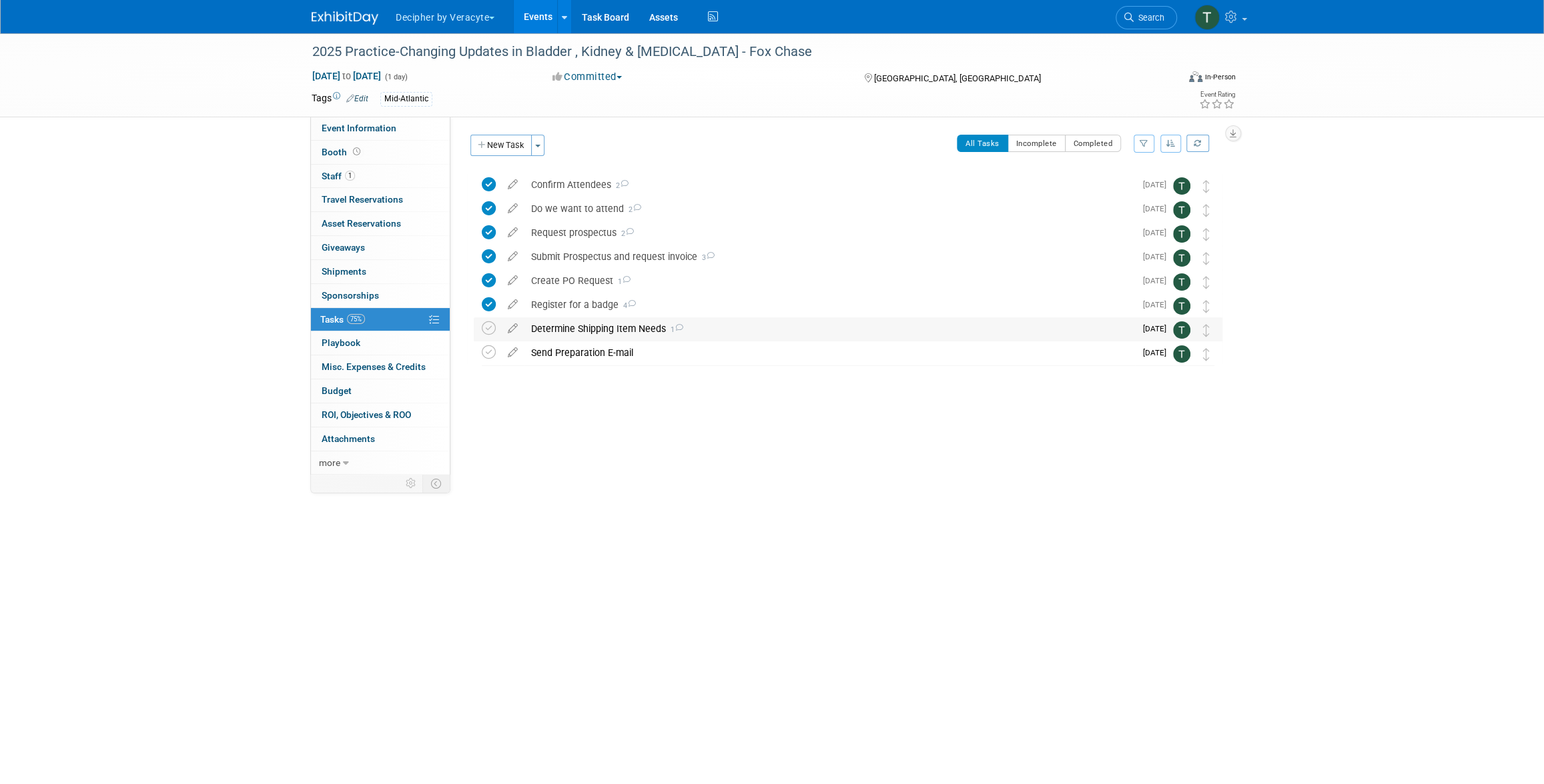
click at [497, 324] on td at bounding box center [491, 329] width 19 height 24
click at [493, 324] on icon at bounding box center [488, 328] width 14 height 14
click at [583, 329] on div "Determine Shipping Item Needs 1" at bounding box center [829, 328] width 611 height 22
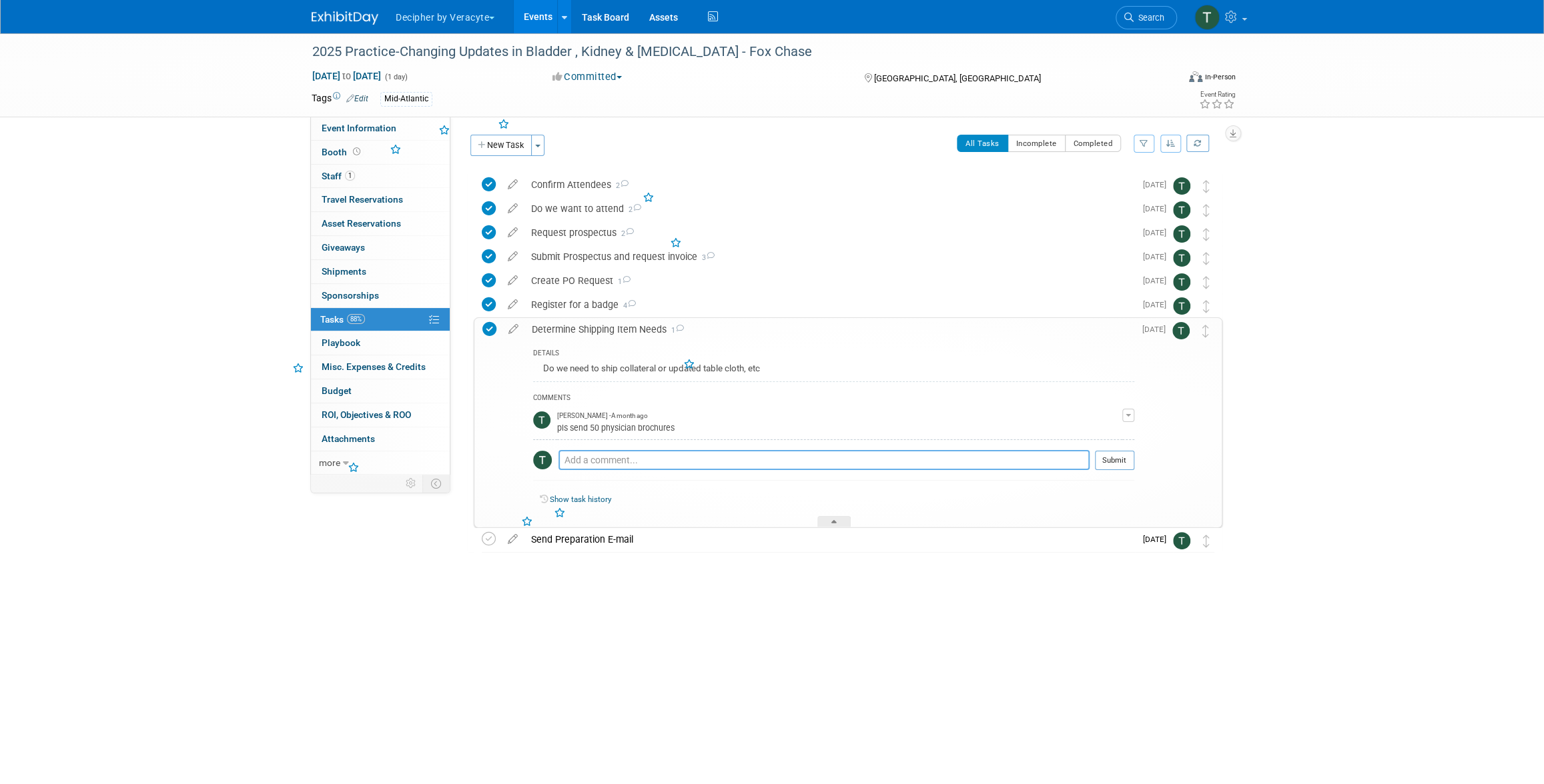
click at [643, 452] on textarea at bounding box center [824, 460] width 531 height 20
type textarea "no longer needed per Christina!"
click at [1127, 456] on button "Submit" at bounding box center [1114, 460] width 39 height 20
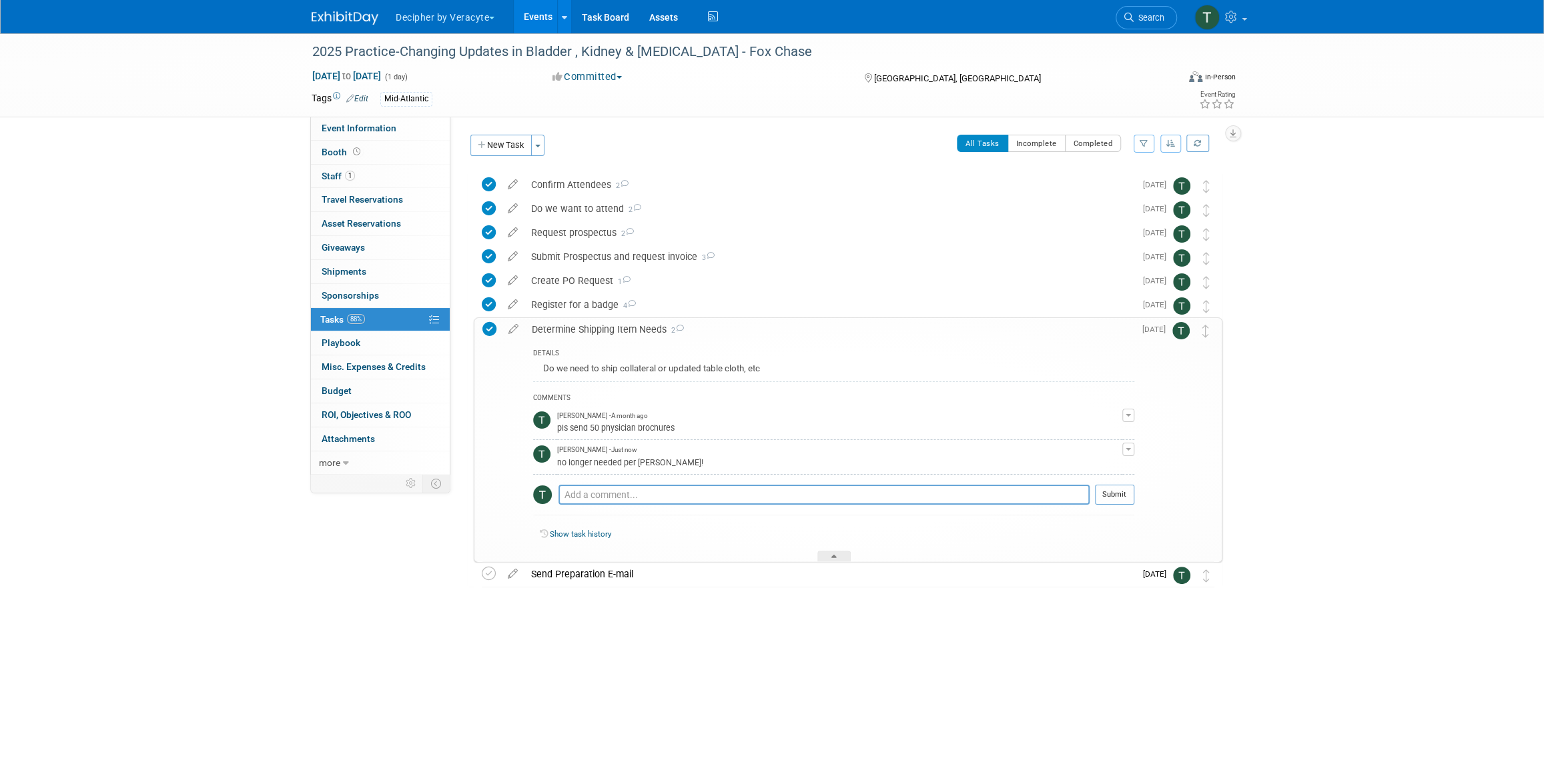
click at [522, 21] on link "Events" at bounding box center [538, 17] width 49 height 34
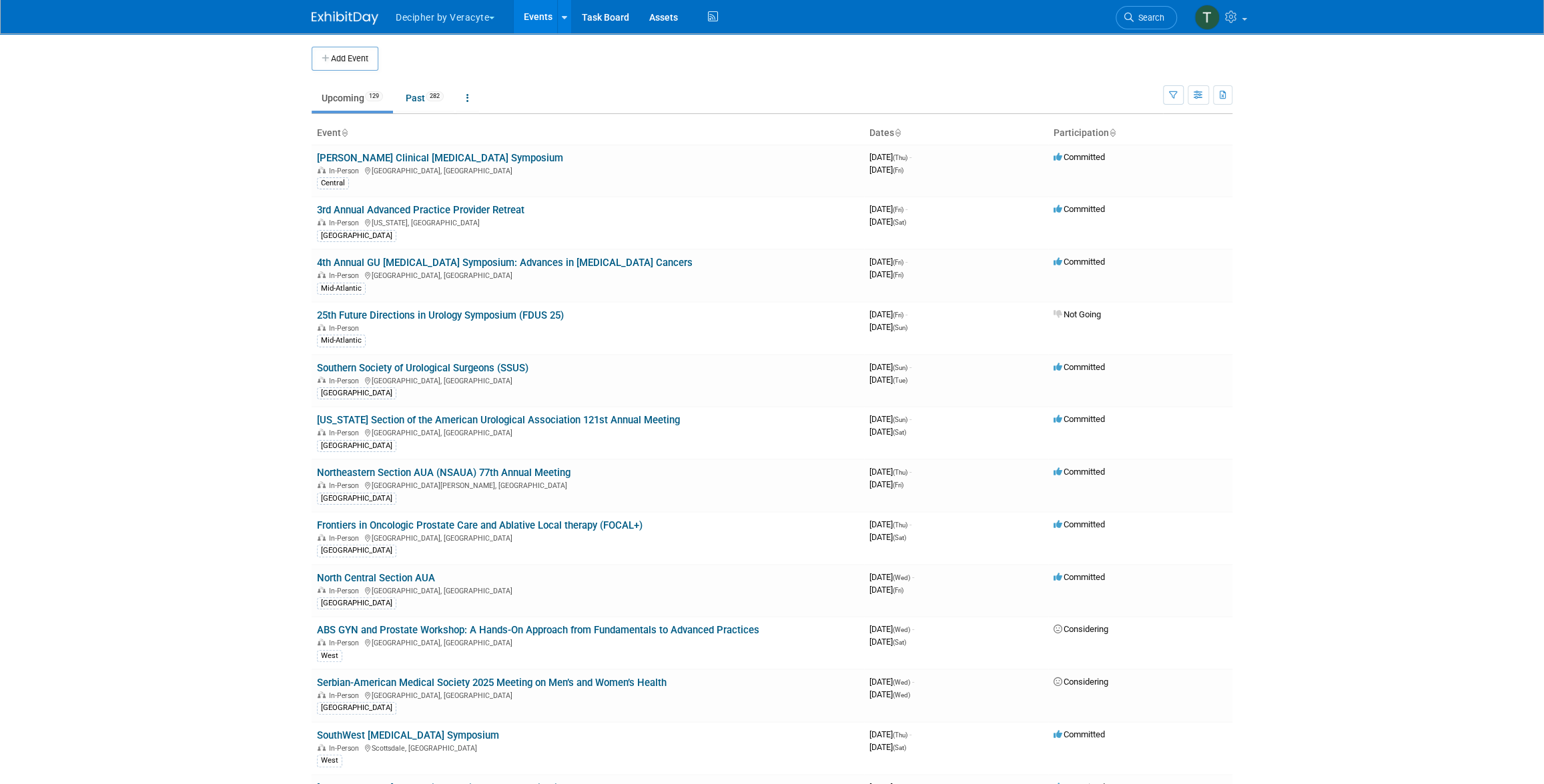
scroll to position [1071, 0]
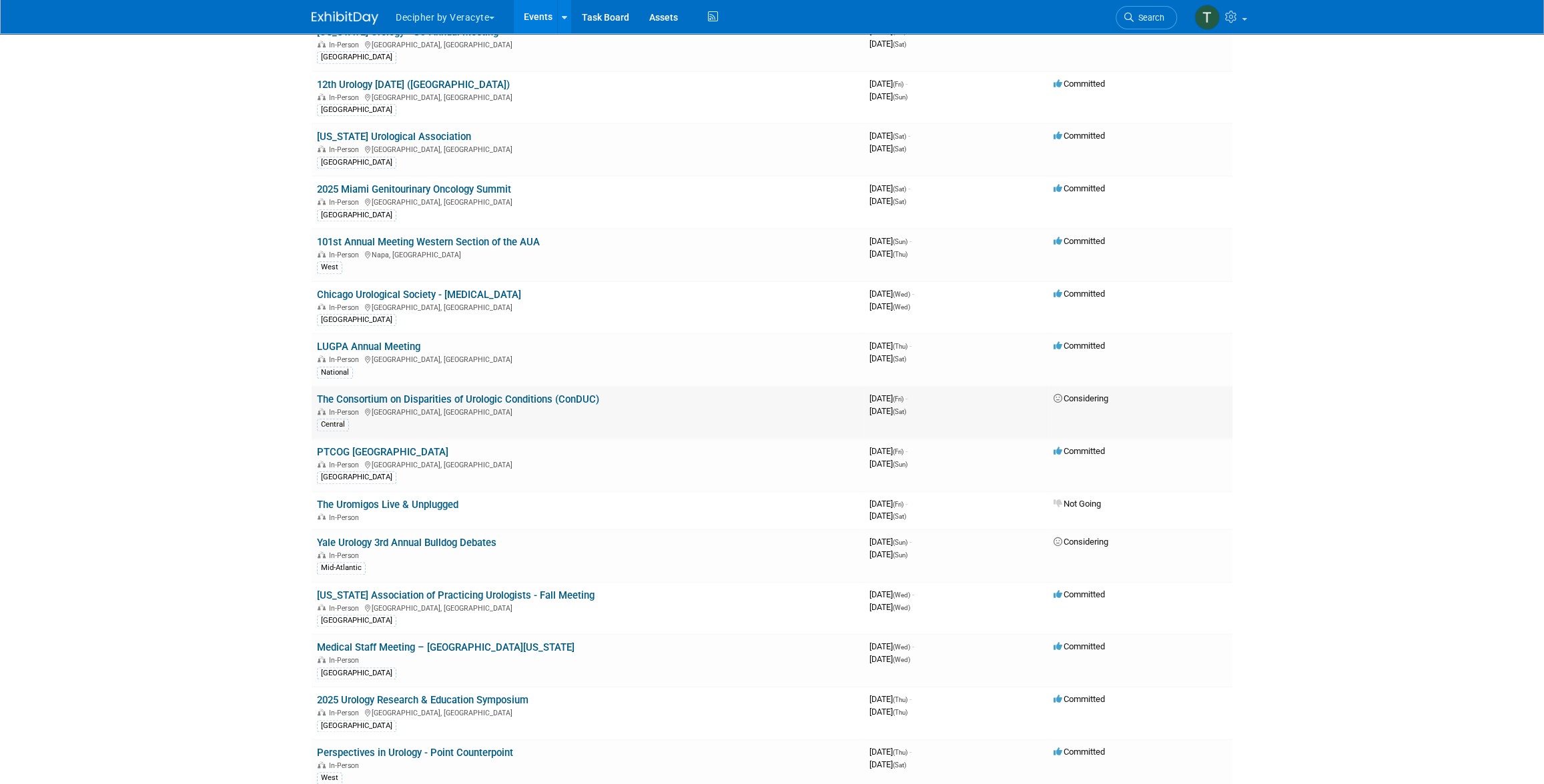
click at [429, 395] on link "The Consortium on Disparities of Urologic Conditions (ConDUC)" at bounding box center [458, 399] width 282 height 12
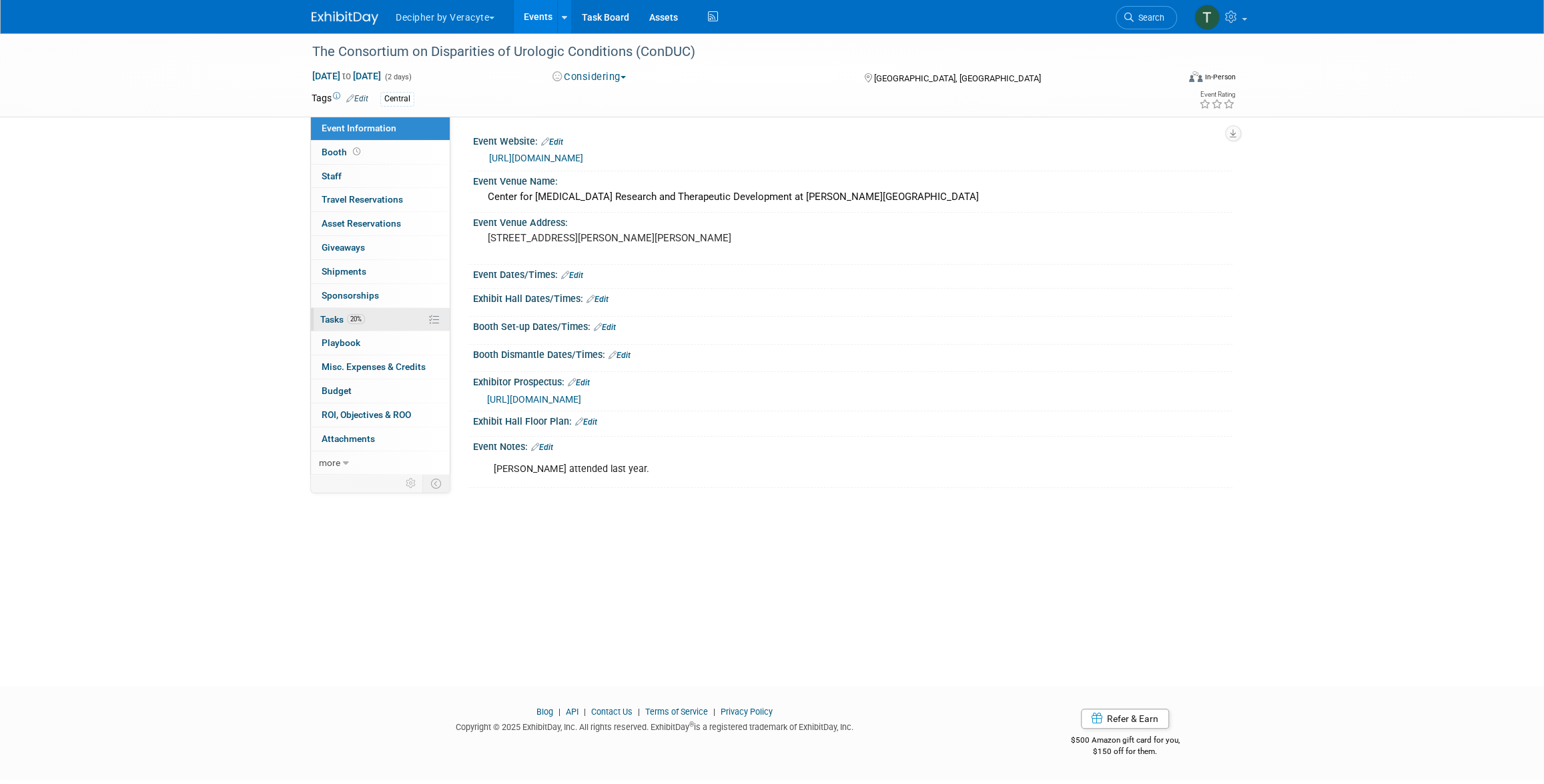
click at [349, 314] on span "20%" at bounding box center [356, 319] width 18 height 10
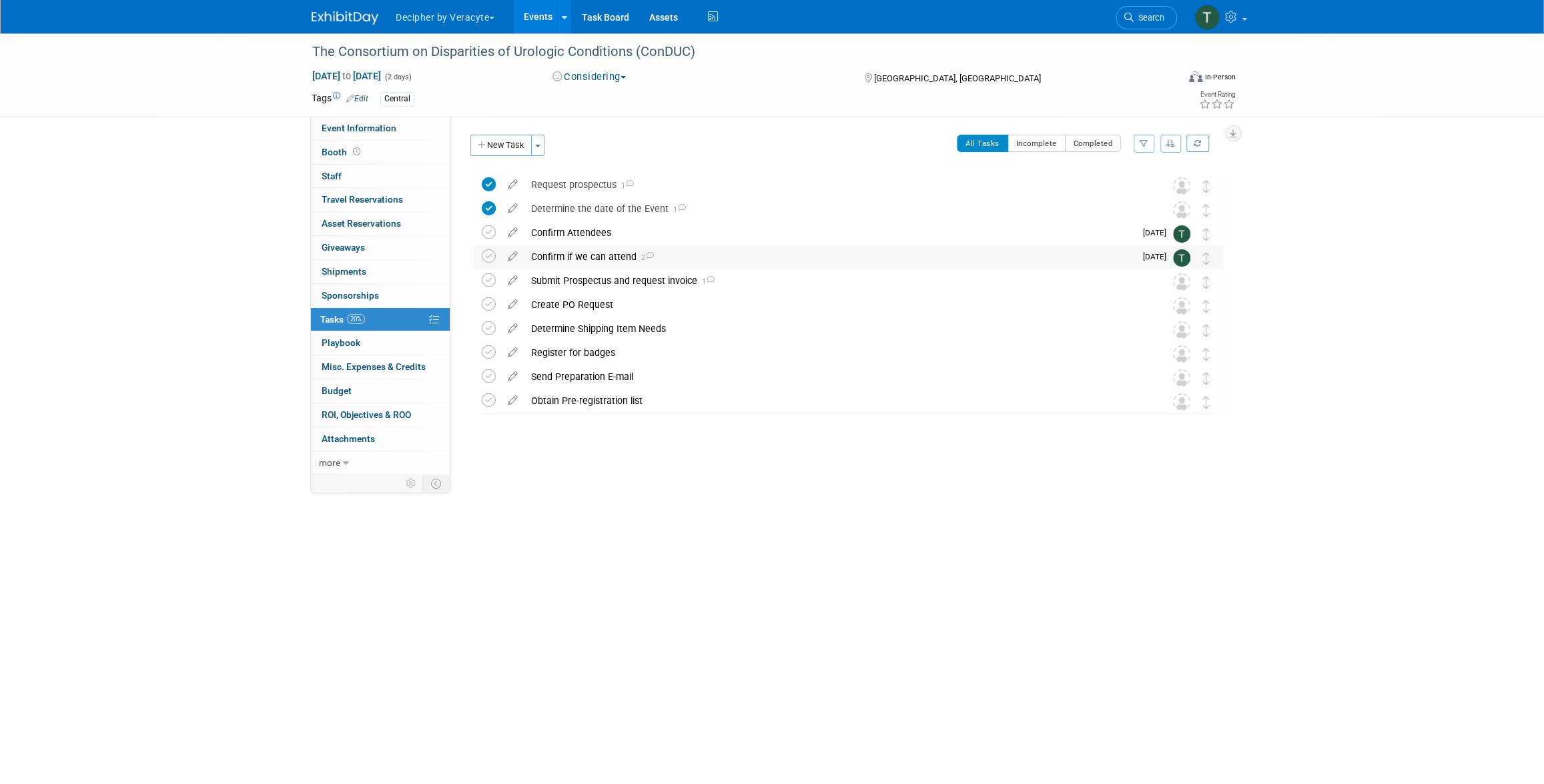
click at [573, 265] on div "Confirm if we can attend 2" at bounding box center [829, 256] width 611 height 22
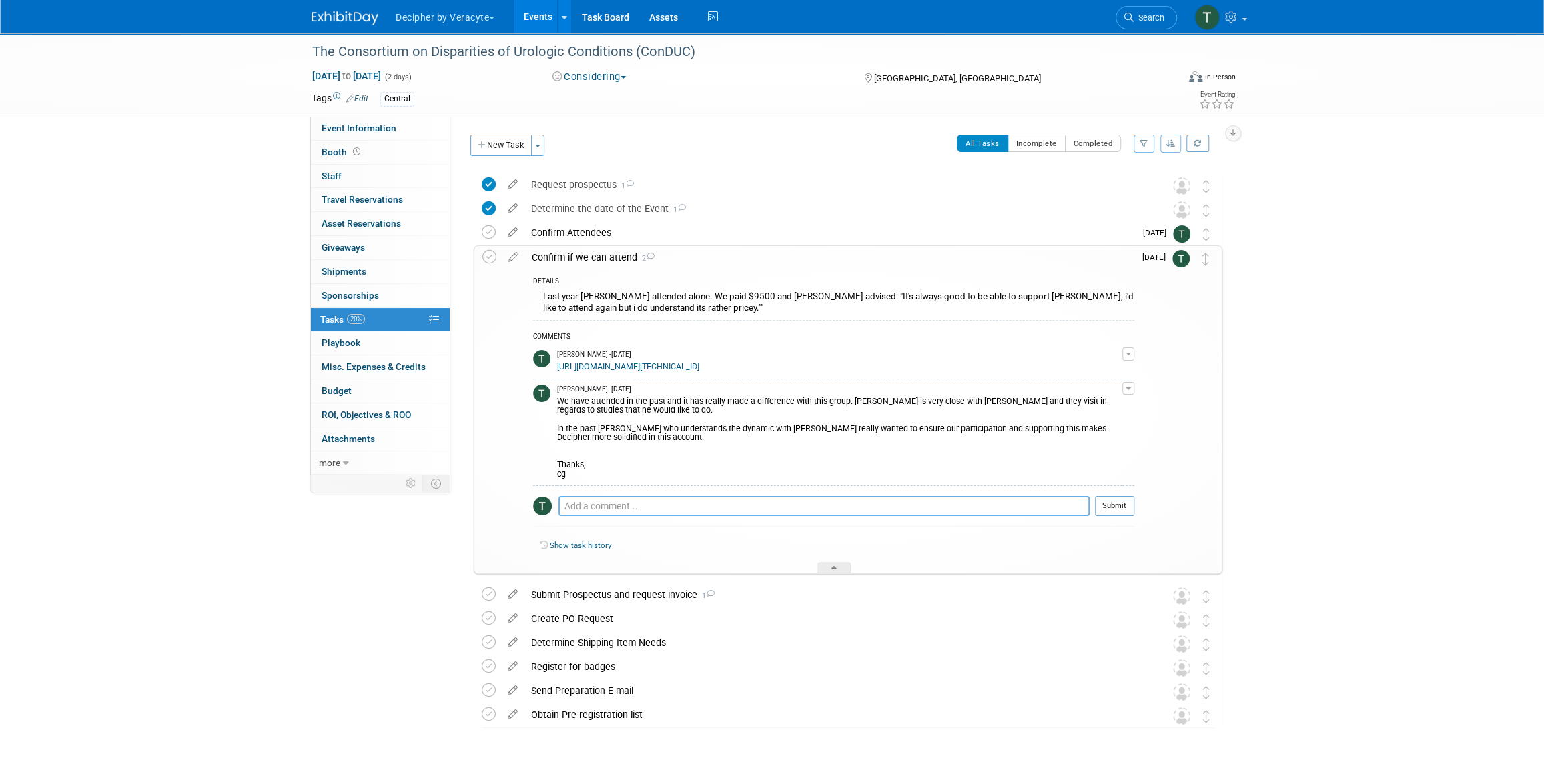
click at [683, 507] on textarea at bounding box center [824, 506] width 531 height 20
paste textarea "[PERSON_NAME], I received a call from Elai about this conference. Lets make sur…"
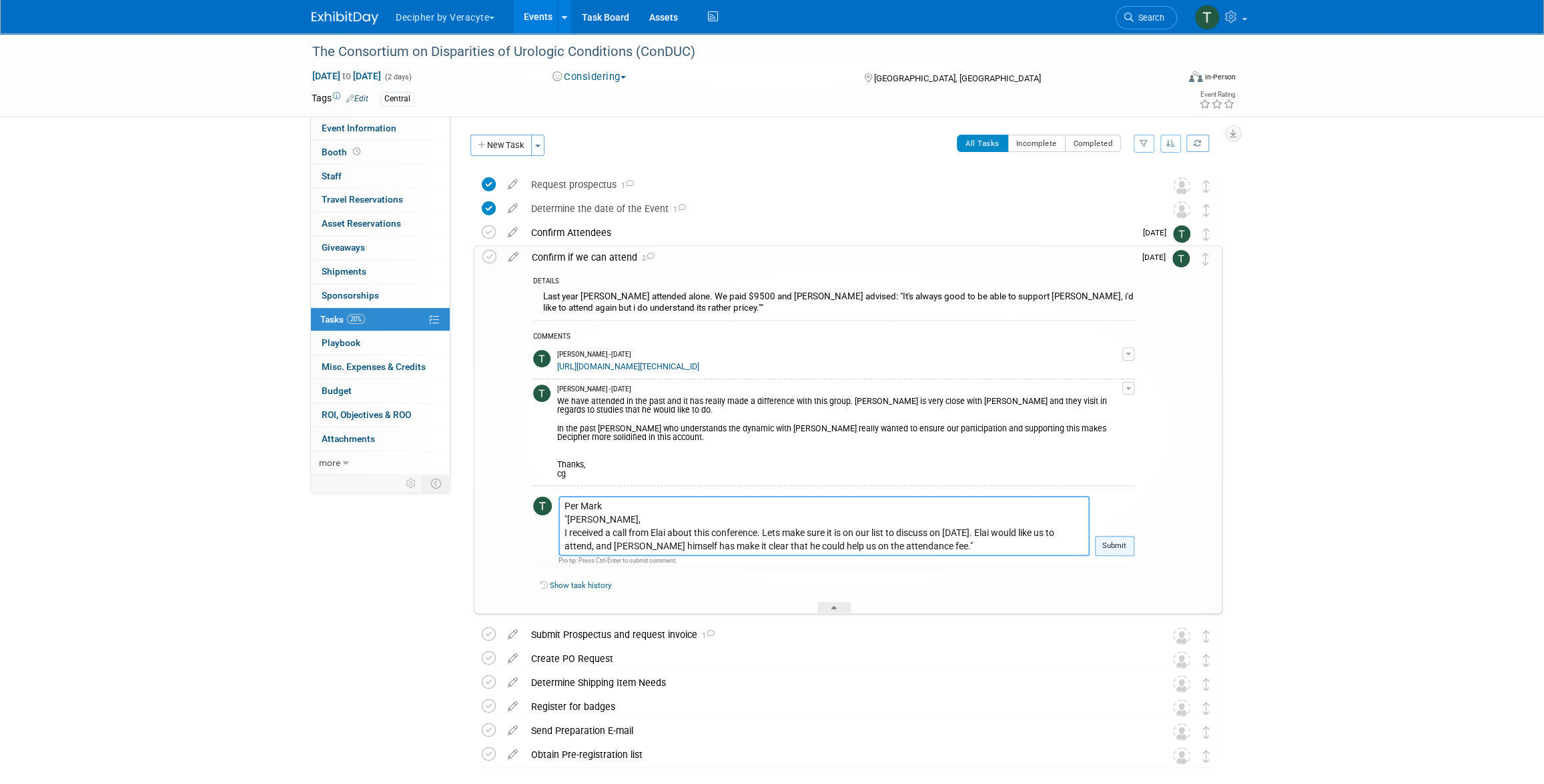
type textarea "Per Mark "[PERSON_NAME], I received a call from Elai about this conference. Let…"
click at [1134, 555] on button "Submit" at bounding box center [1114, 545] width 39 height 20
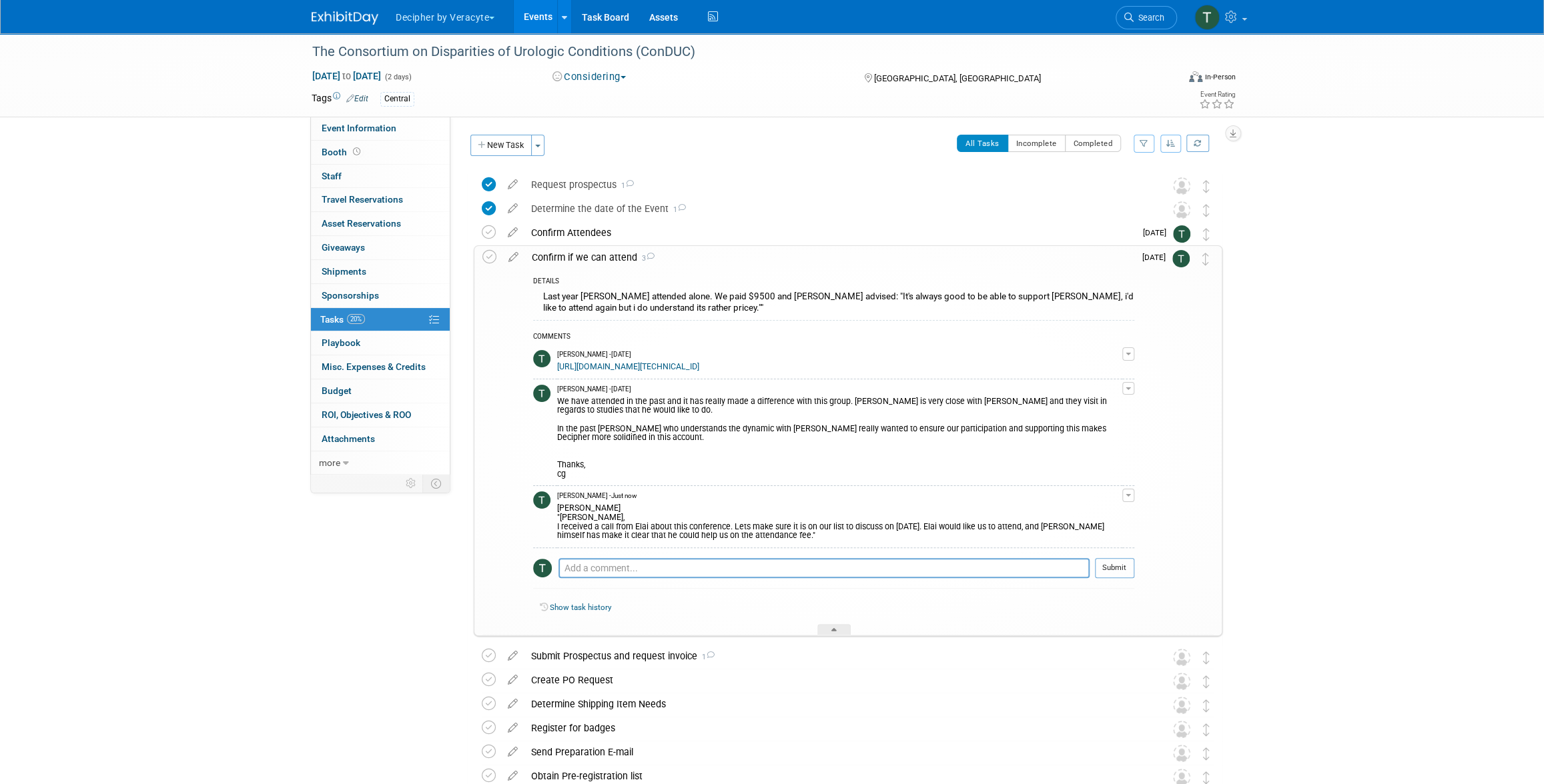
click at [554, 30] on link "Events" at bounding box center [538, 17] width 49 height 34
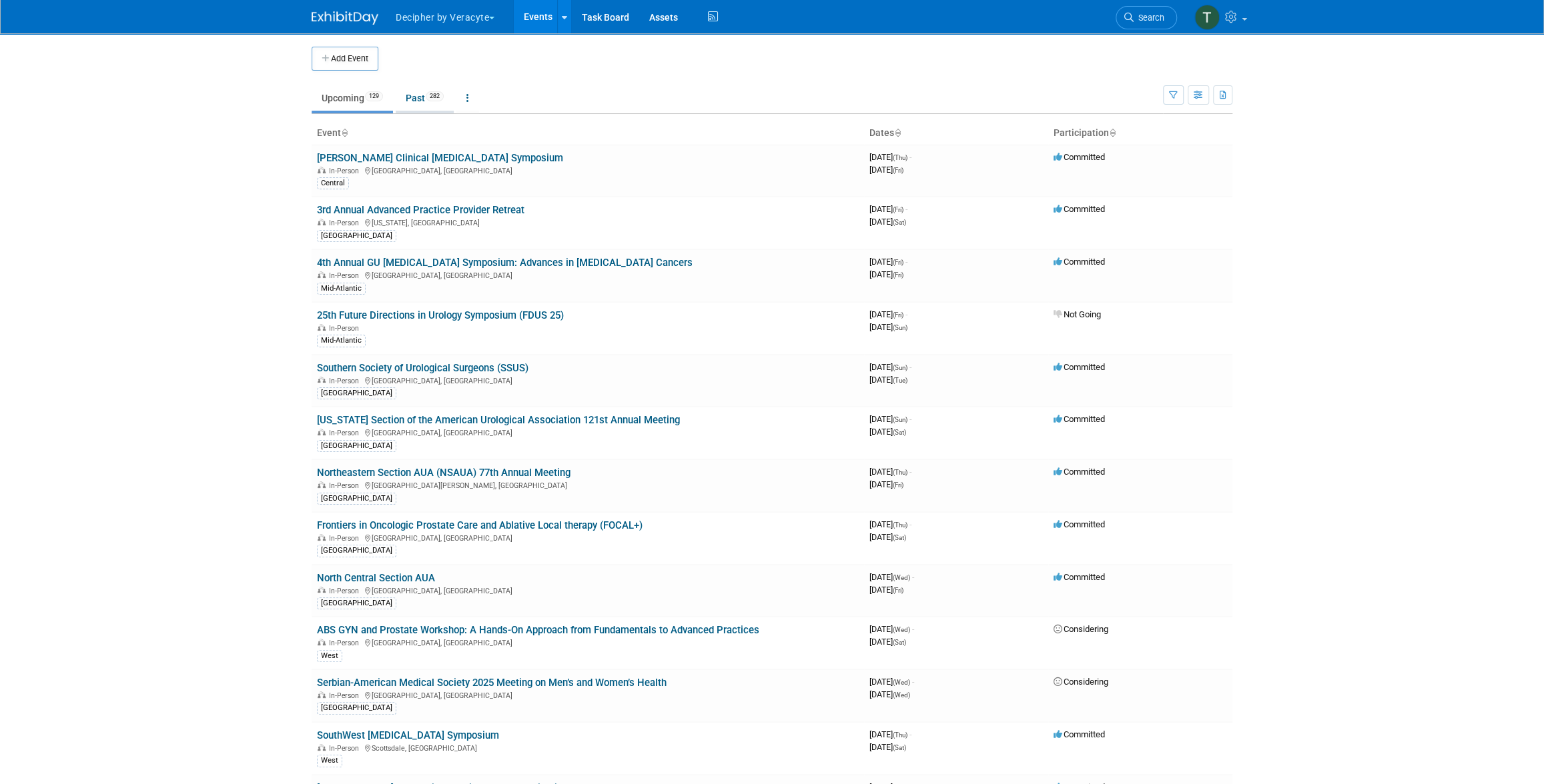
click at [417, 104] on link "Past 282" at bounding box center [425, 99] width 58 height 26
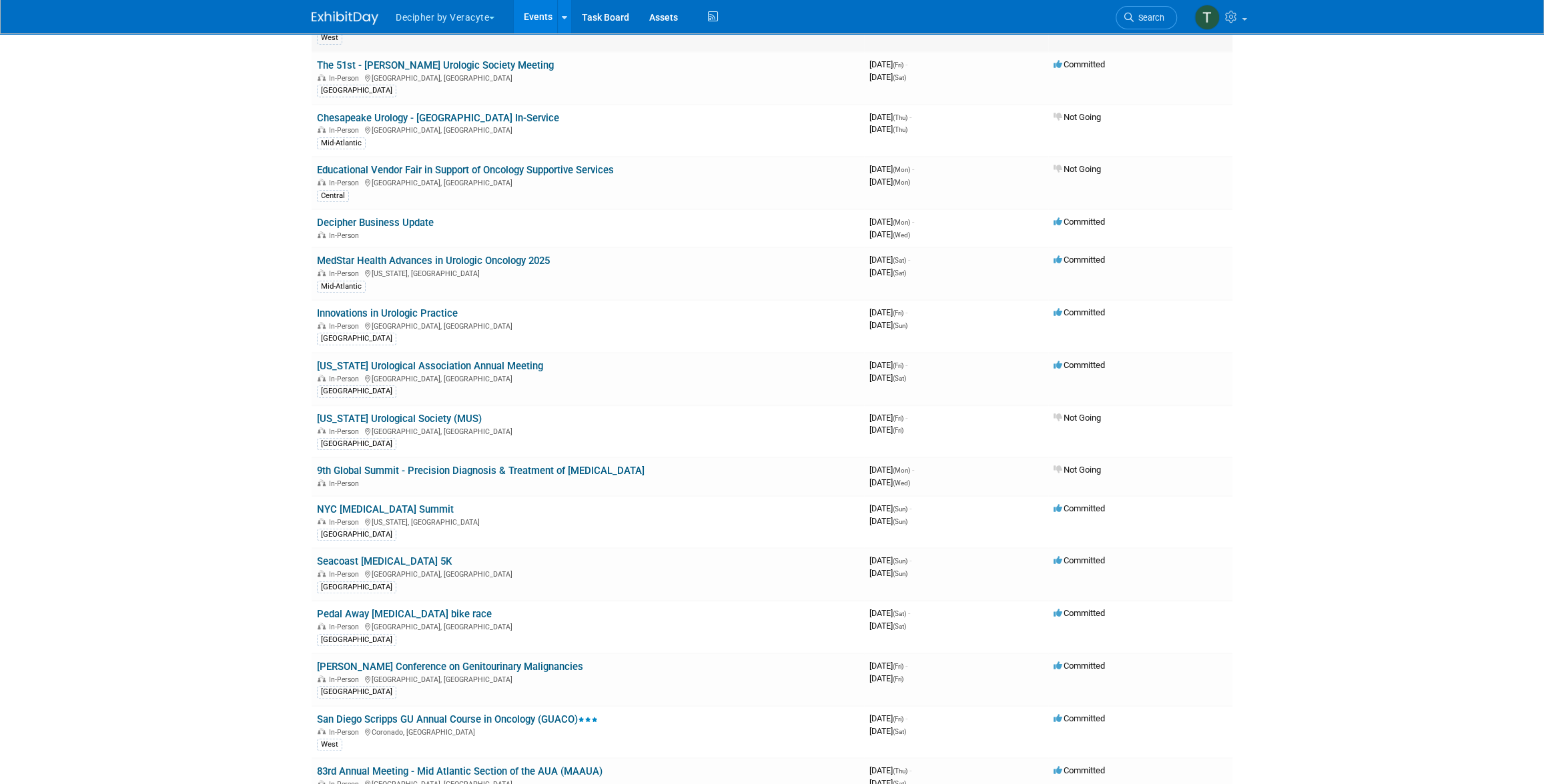
scroll to position [493, 0]
